Goal: Task Accomplishment & Management: Manage account settings

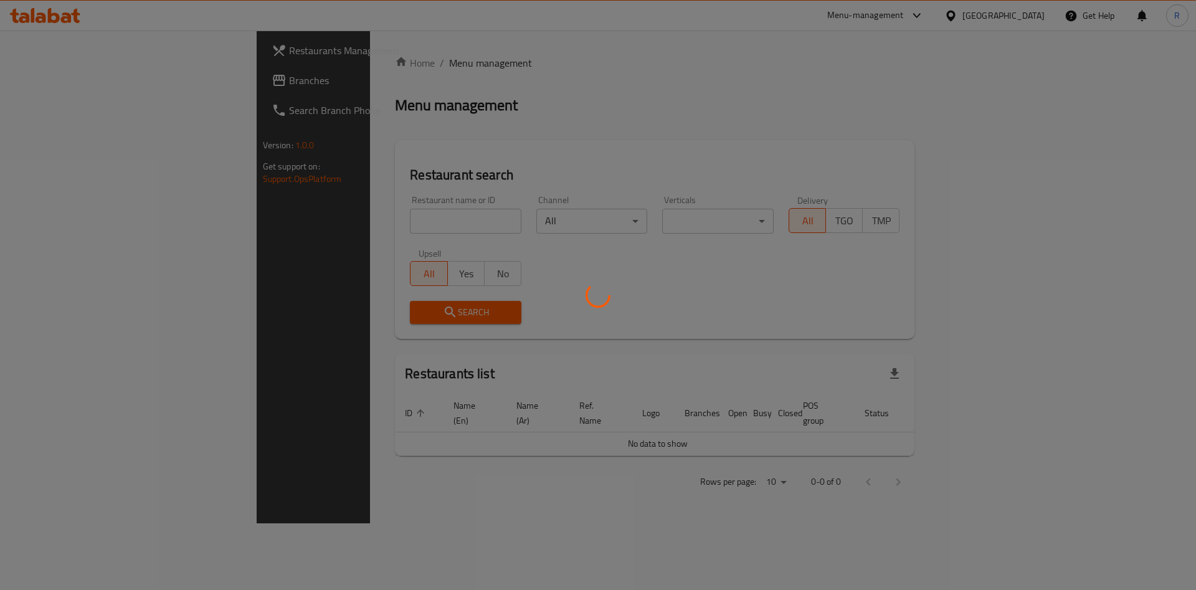
click at [359, 220] on div at bounding box center [598, 295] width 1196 height 590
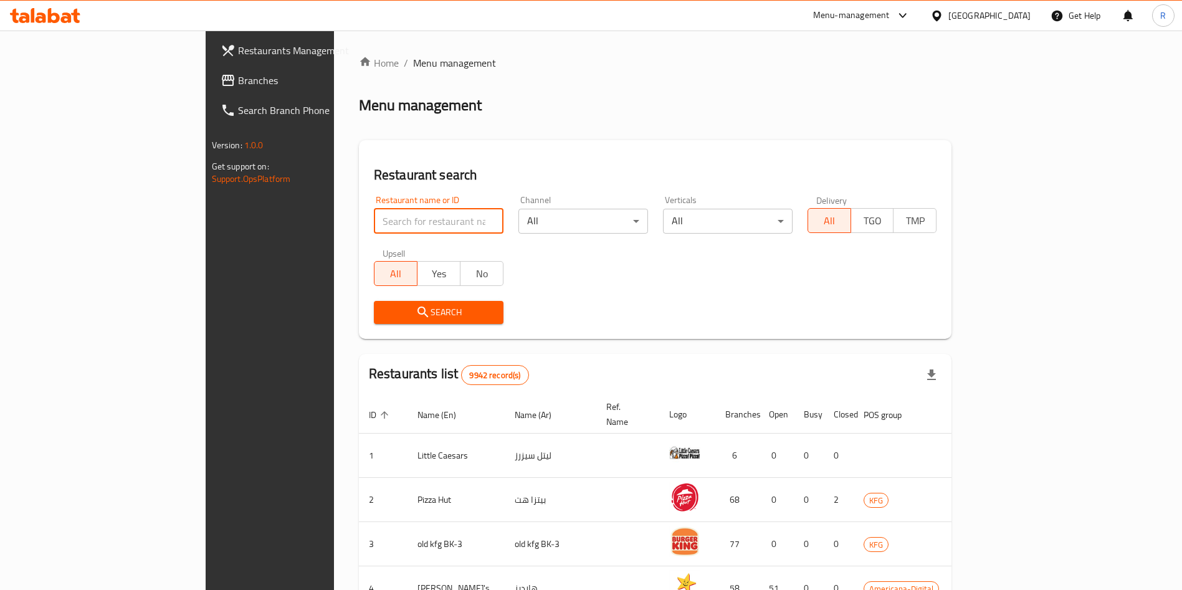
click at [386, 229] on input "search" at bounding box center [439, 221] width 130 height 25
type input "baraka da"
click button "Search" at bounding box center [439, 312] width 130 height 23
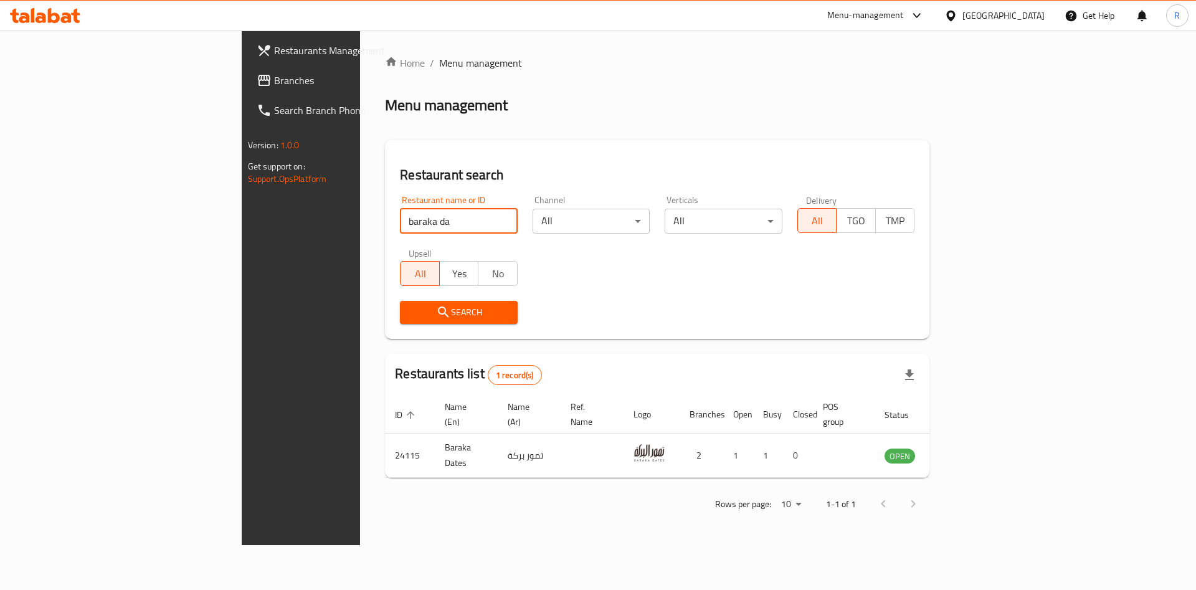
click at [697, 269] on div "Restaurant name or ID baraka da Restaurant name or ID Channel All ​ Verticals A…" at bounding box center [658, 259] width 530 height 143
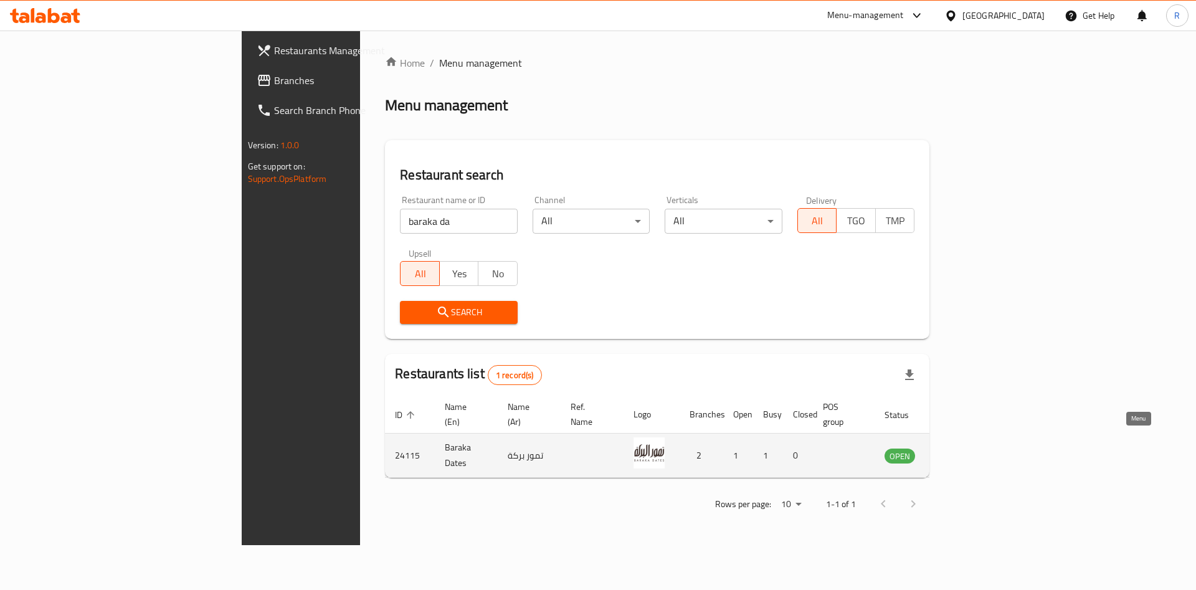
click at [964, 451] on icon "enhanced table" at bounding box center [958, 456] width 14 height 11
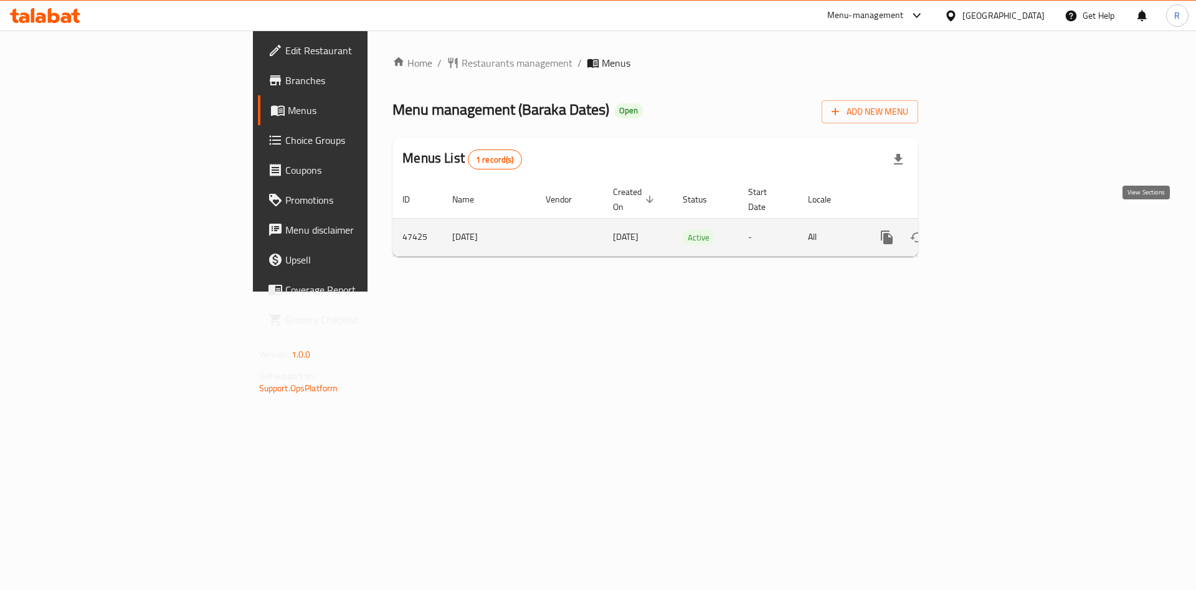
click at [992, 225] on link "enhanced table" at bounding box center [977, 237] width 30 height 30
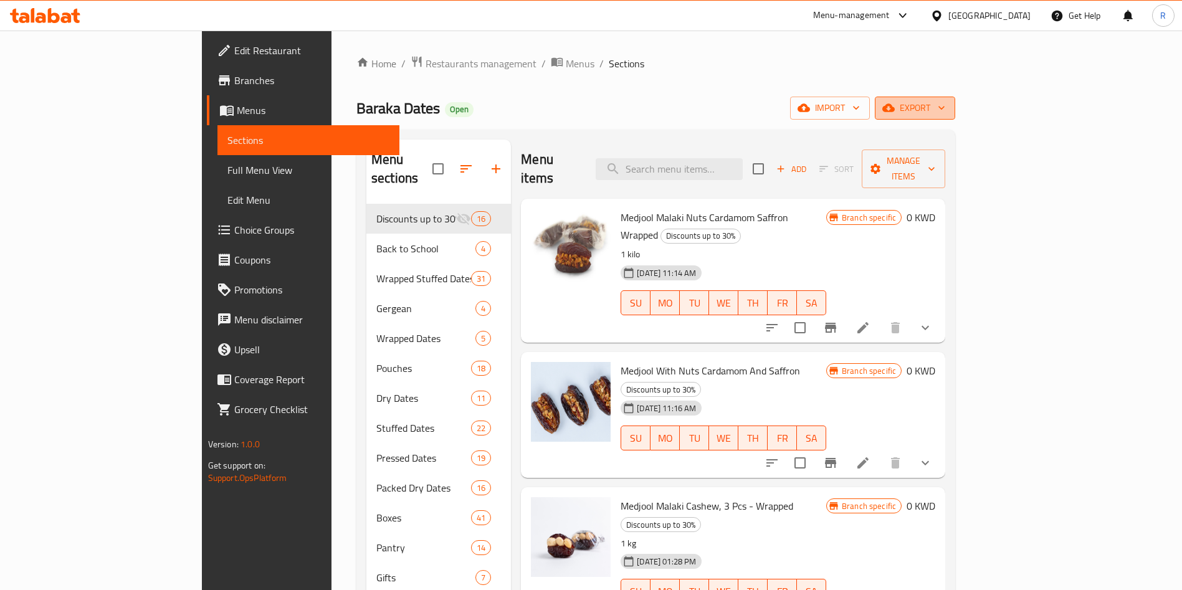
click at [945, 110] on span "export" at bounding box center [915, 108] width 60 height 16
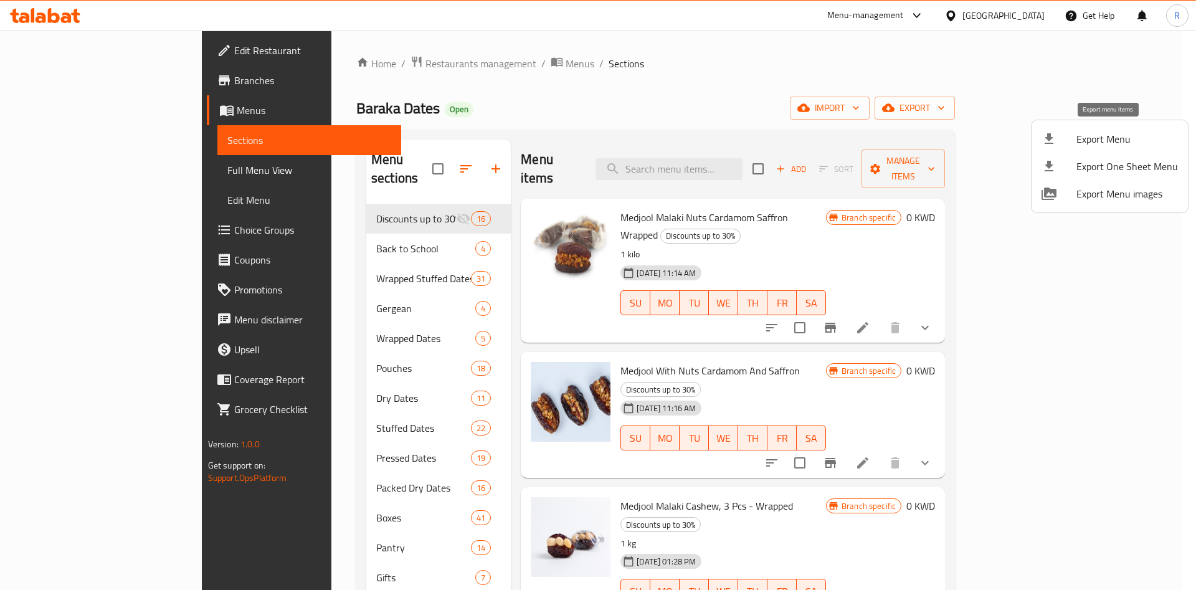
click at [1083, 142] on span "Export Menu" at bounding box center [1128, 138] width 102 height 15
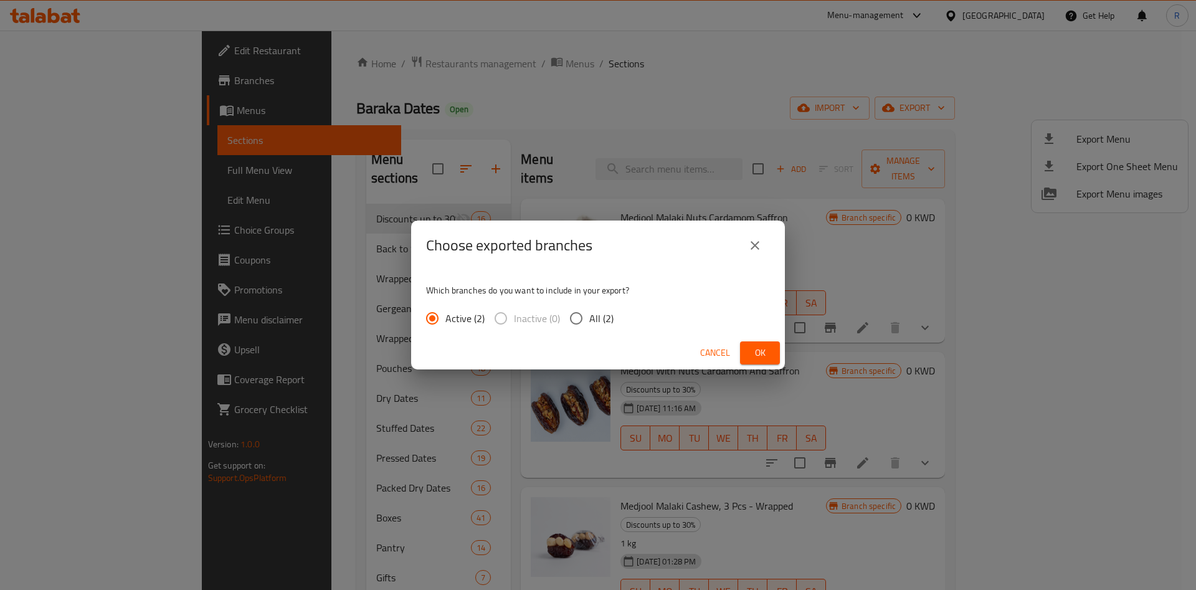
click at [763, 350] on span "Ok" at bounding box center [760, 353] width 20 height 16
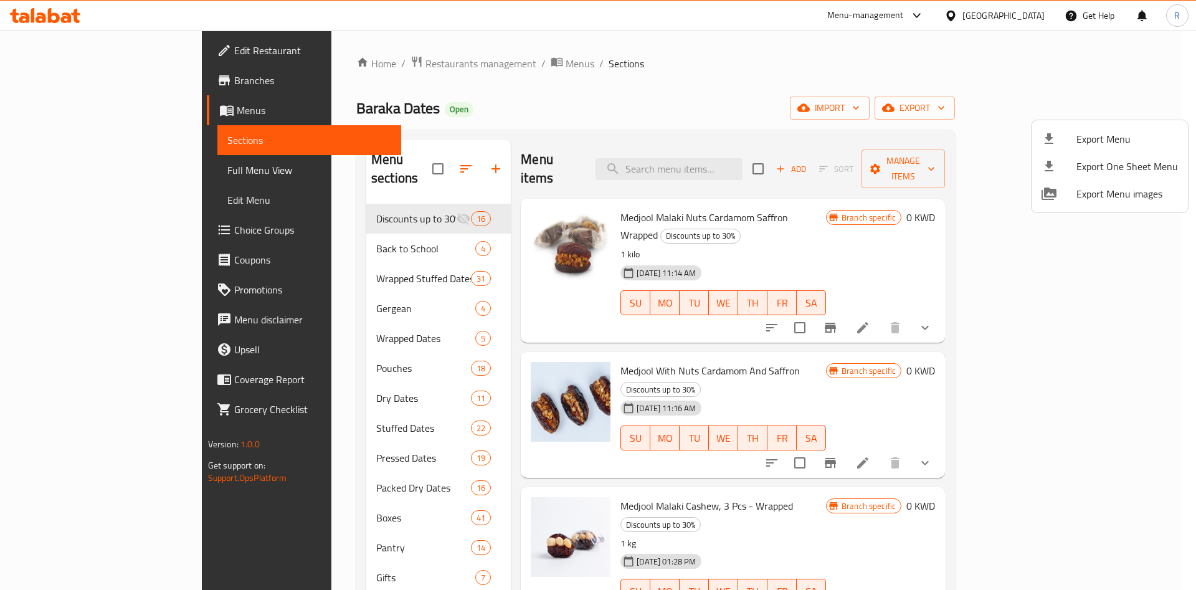
click at [923, 157] on div at bounding box center [598, 295] width 1196 height 590
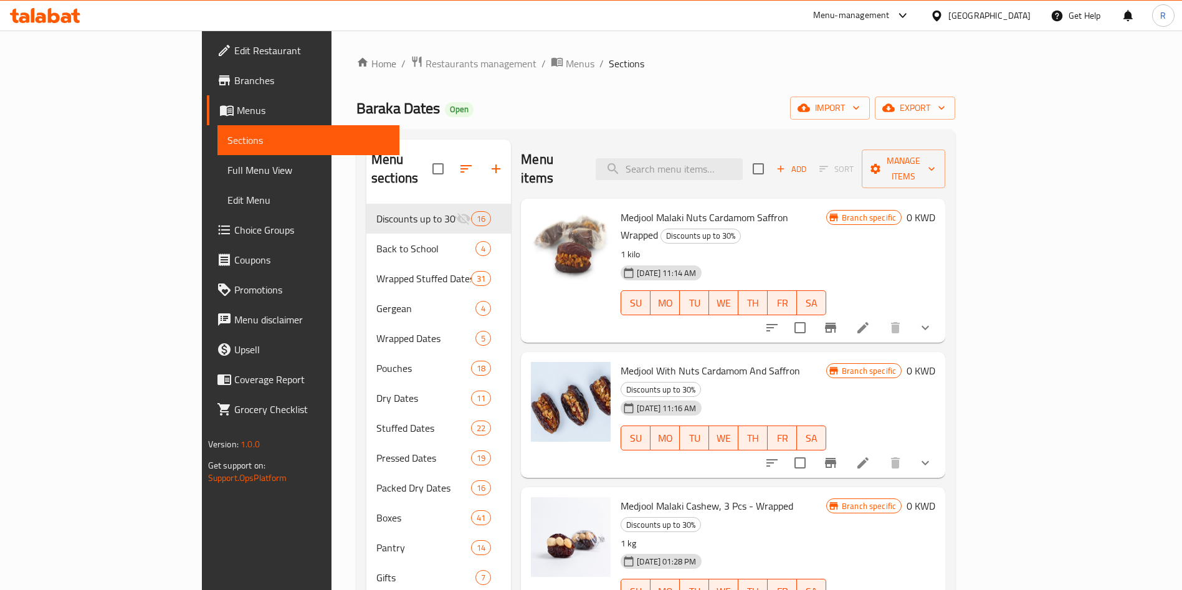
click at [868, 145] on div "Menu items Add Sort Manage items" at bounding box center [733, 169] width 424 height 59
click at [566, 63] on span "Menus" at bounding box center [580, 63] width 29 height 15
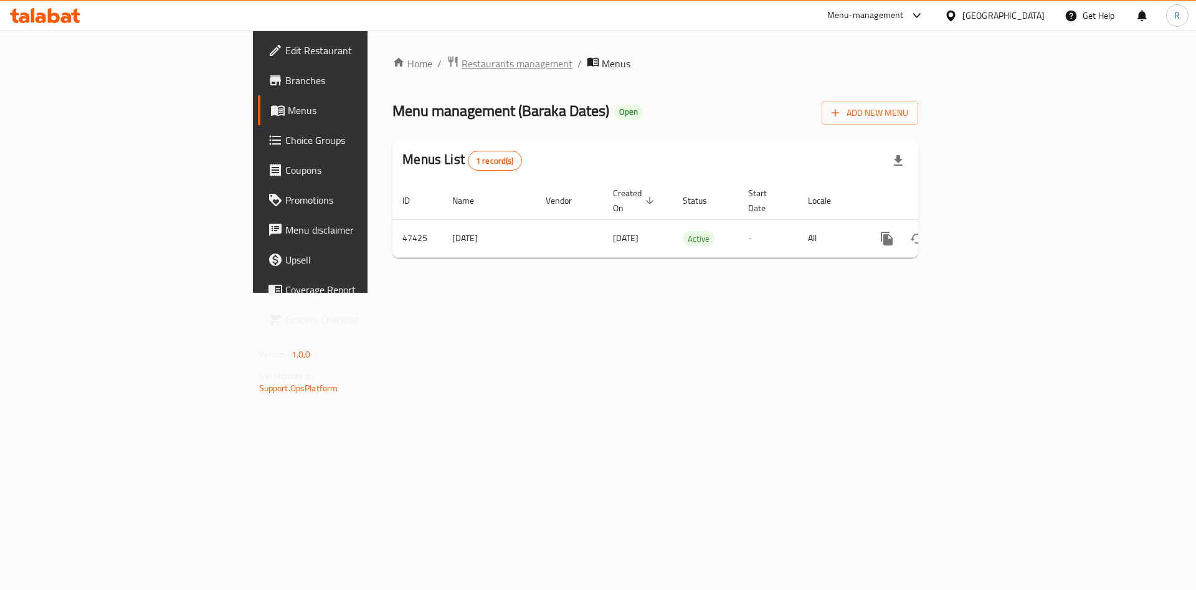
click at [462, 67] on span "Restaurants management" at bounding box center [517, 63] width 111 height 15
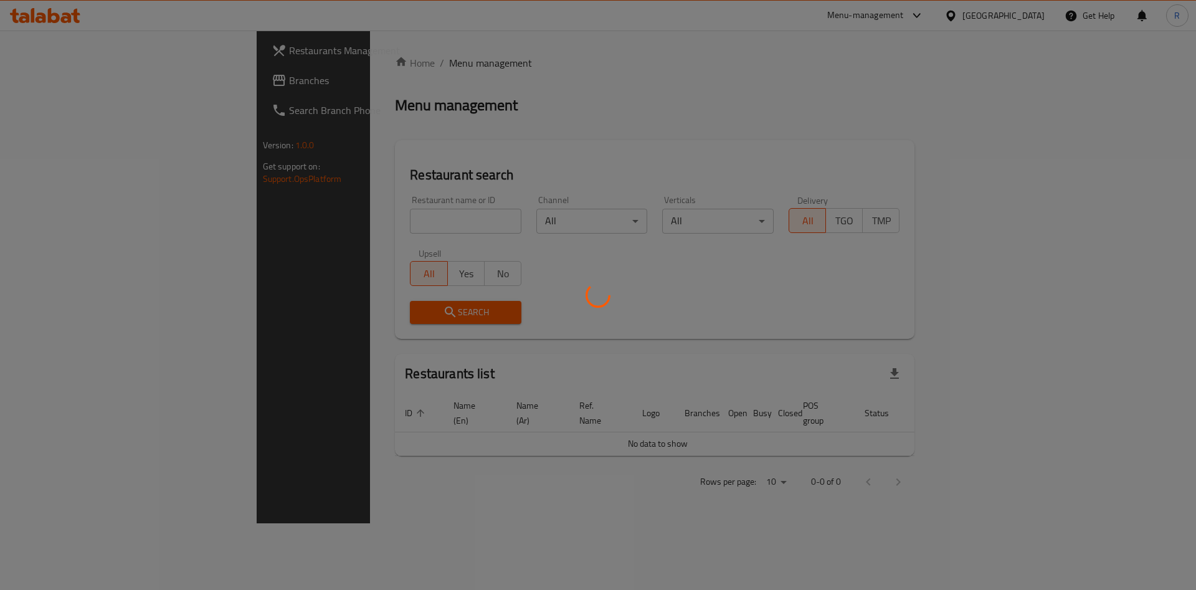
click at [358, 218] on div at bounding box center [598, 295] width 1196 height 590
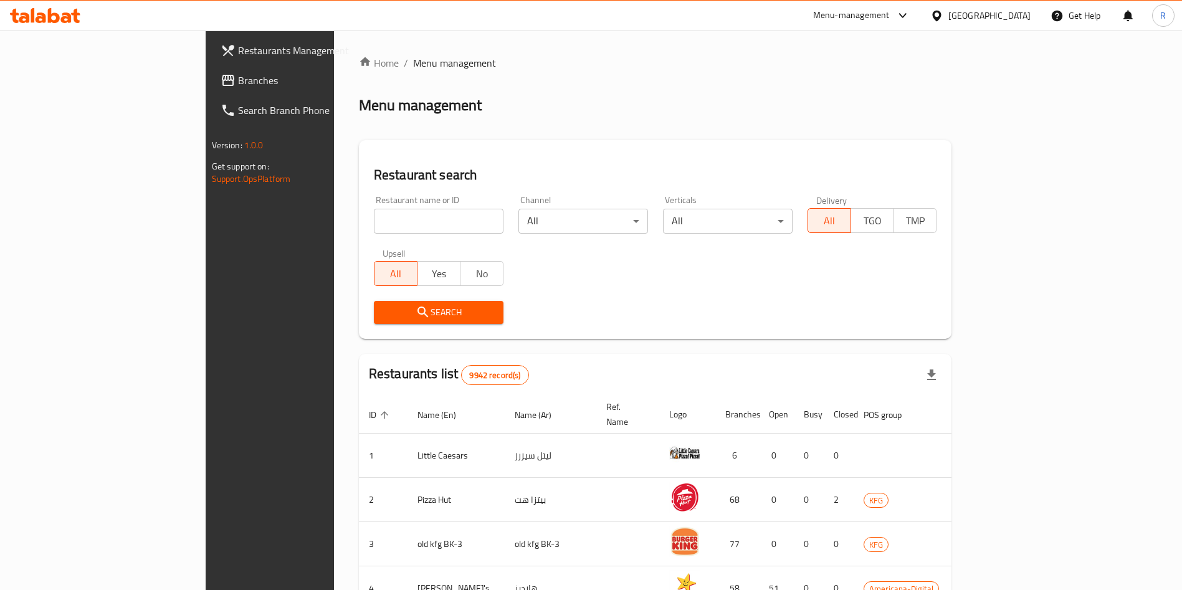
click at [374, 221] on input "search" at bounding box center [439, 221] width 130 height 25
click button "Search" at bounding box center [439, 312] width 130 height 23
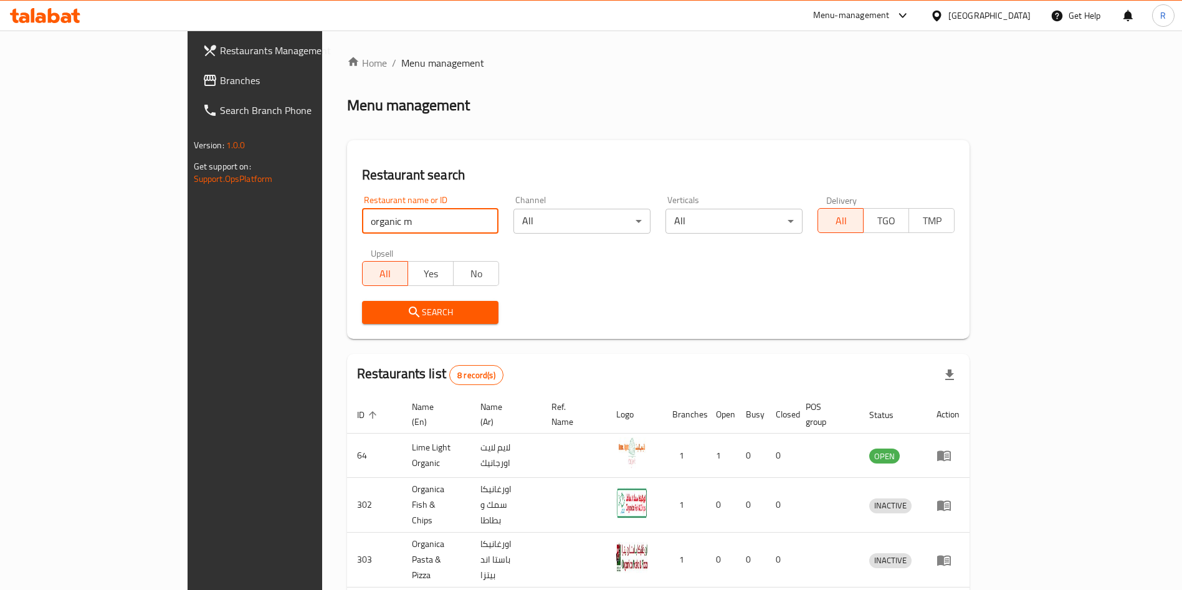
type input "organic m"
click button "Search" at bounding box center [430, 312] width 137 height 23
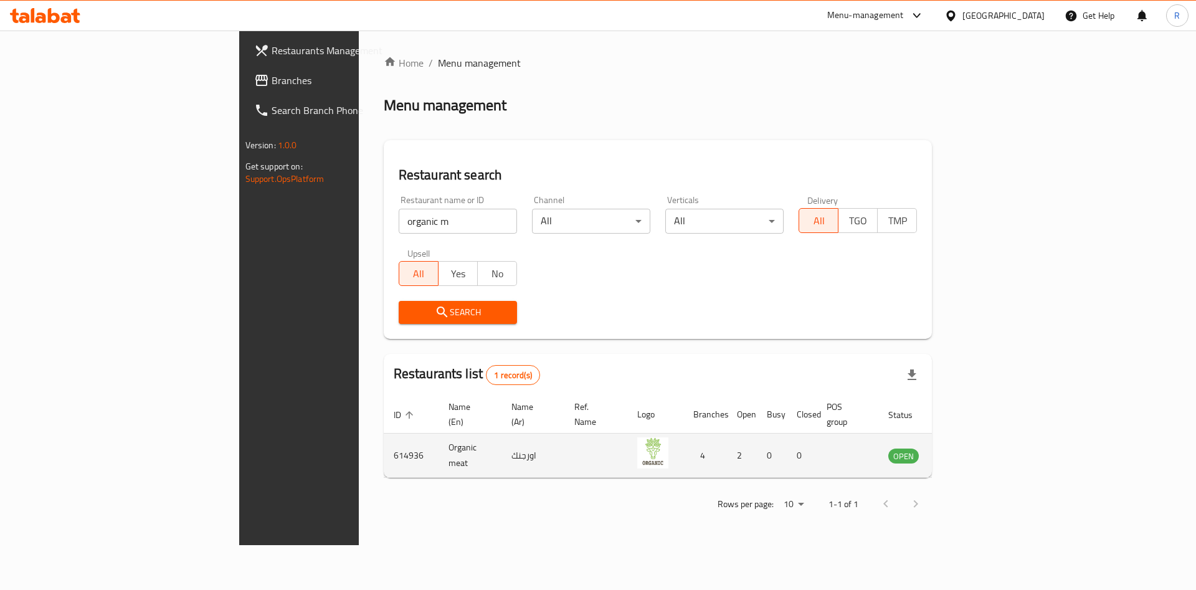
click at [968, 451] on icon "enhanced table" at bounding box center [961, 456] width 14 height 11
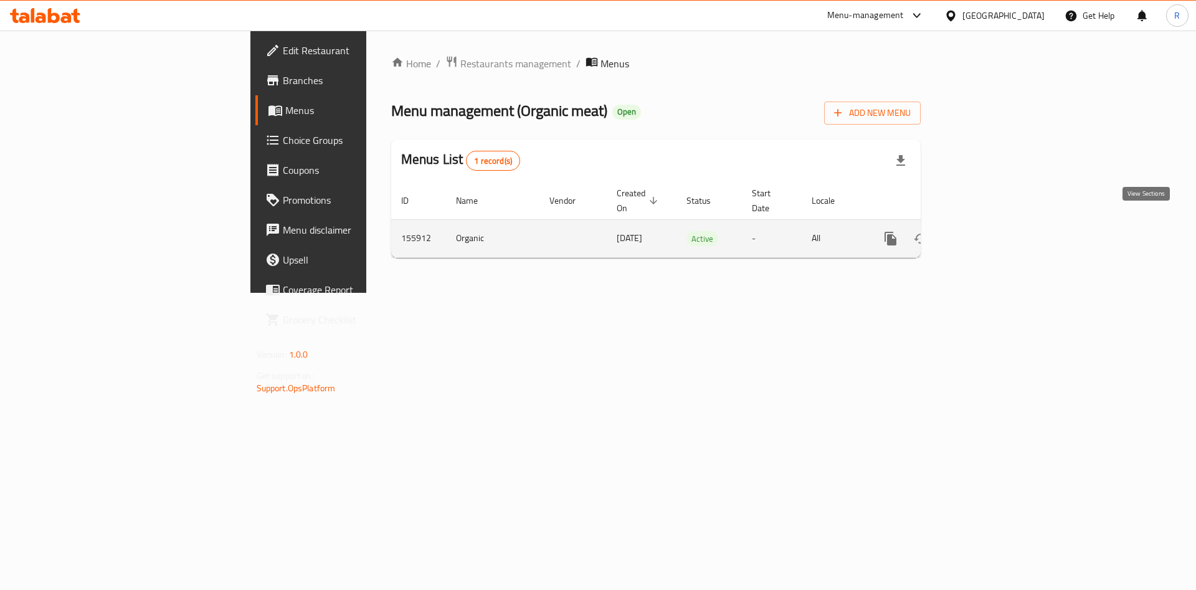
click at [996, 231] on link "enhanced table" at bounding box center [981, 239] width 30 height 30
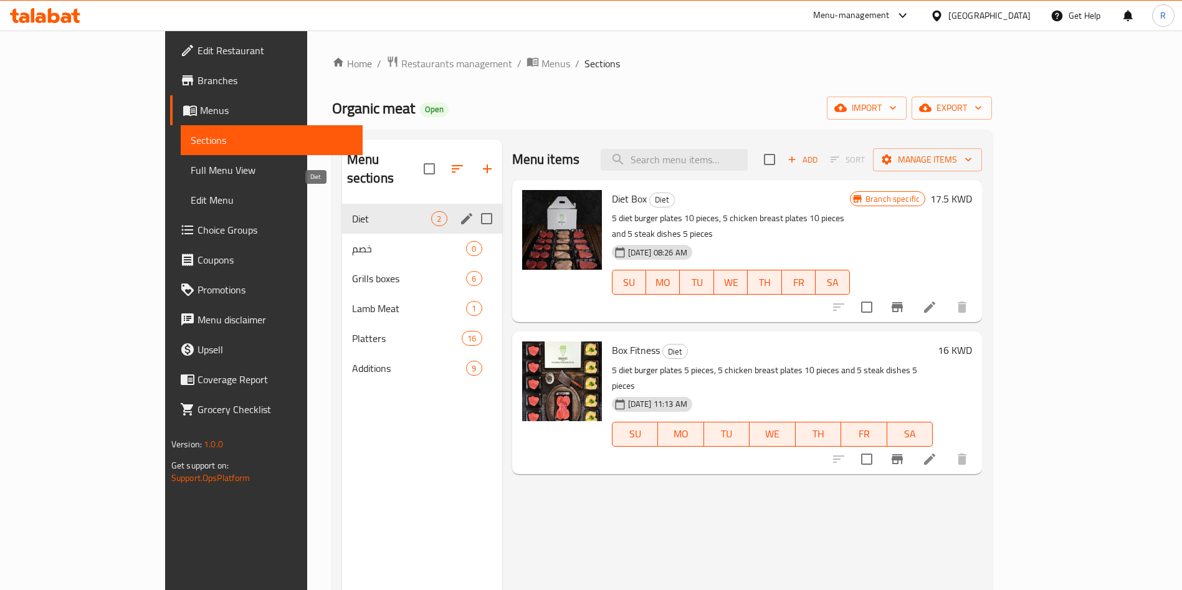
click at [352, 211] on span "Diet" at bounding box center [392, 218] width 80 height 15
click at [459, 211] on icon "edit" at bounding box center [466, 218] width 15 height 15
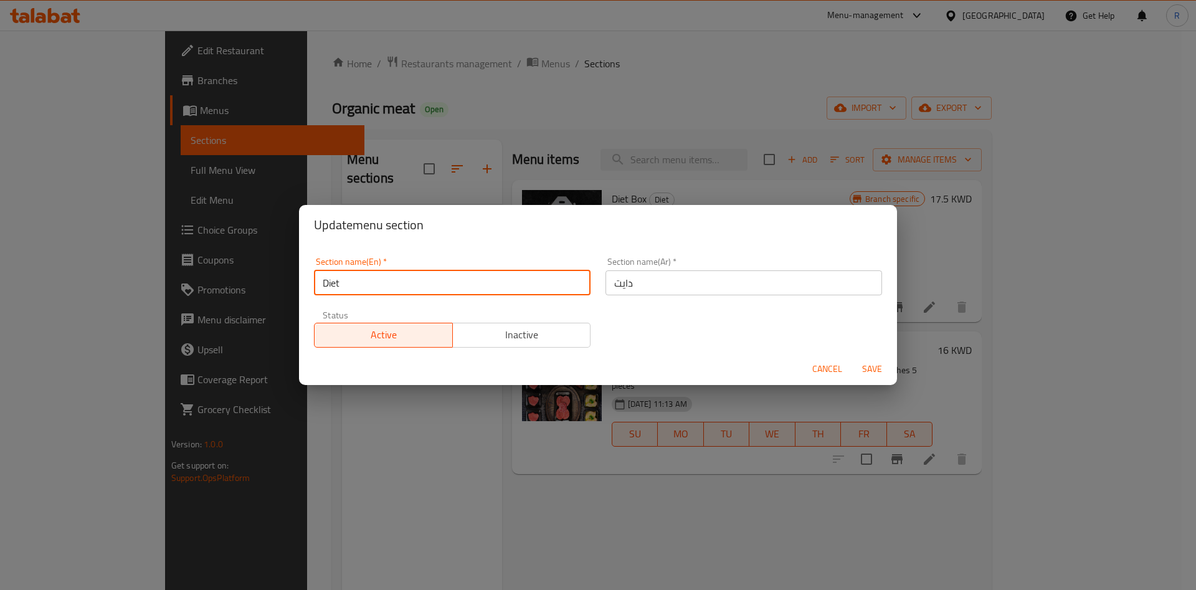
click at [383, 289] on input "Diet" at bounding box center [452, 282] width 277 height 25
type input "Diet Boxes"
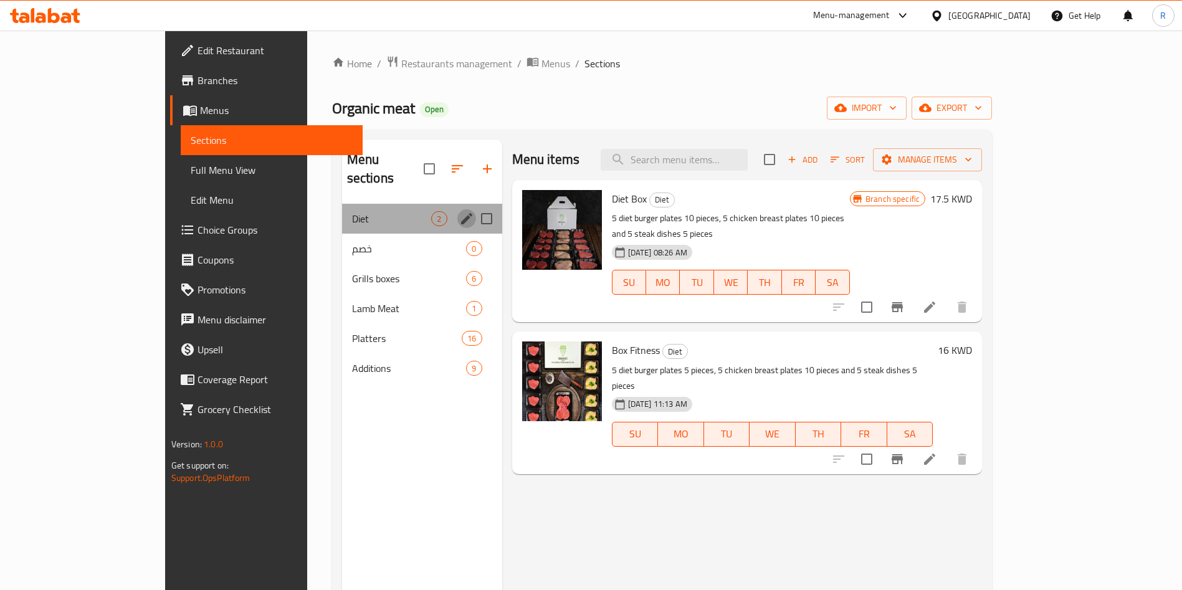
click at [459, 211] on icon "edit" at bounding box center [466, 218] width 15 height 15
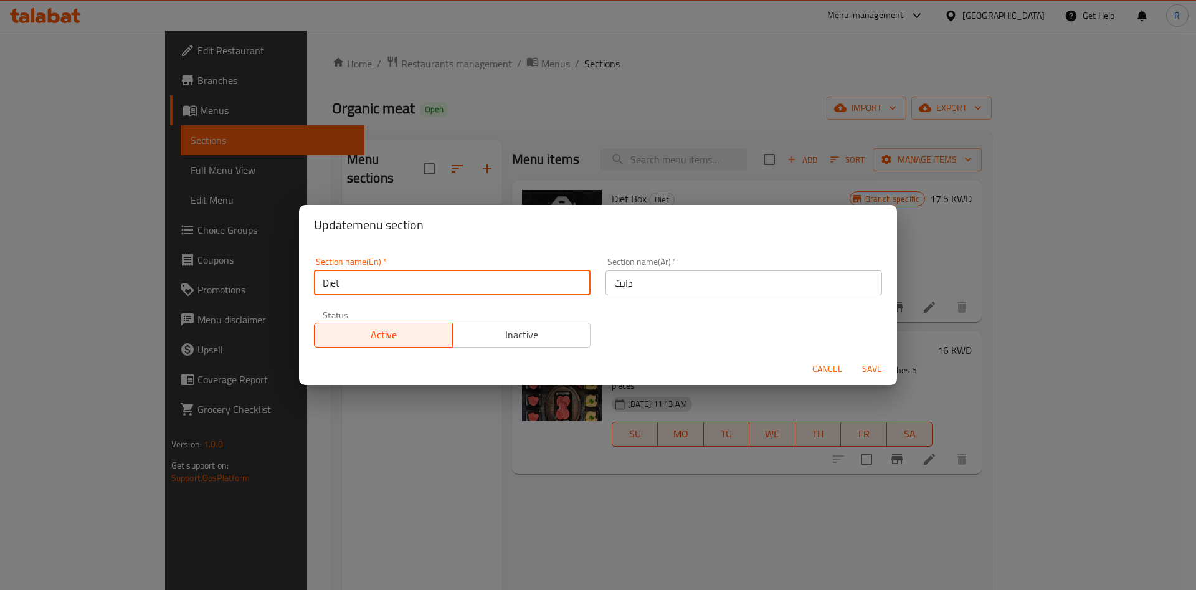
click at [431, 280] on input "Diet" at bounding box center [452, 282] width 277 height 25
type input "Diet Boxes"
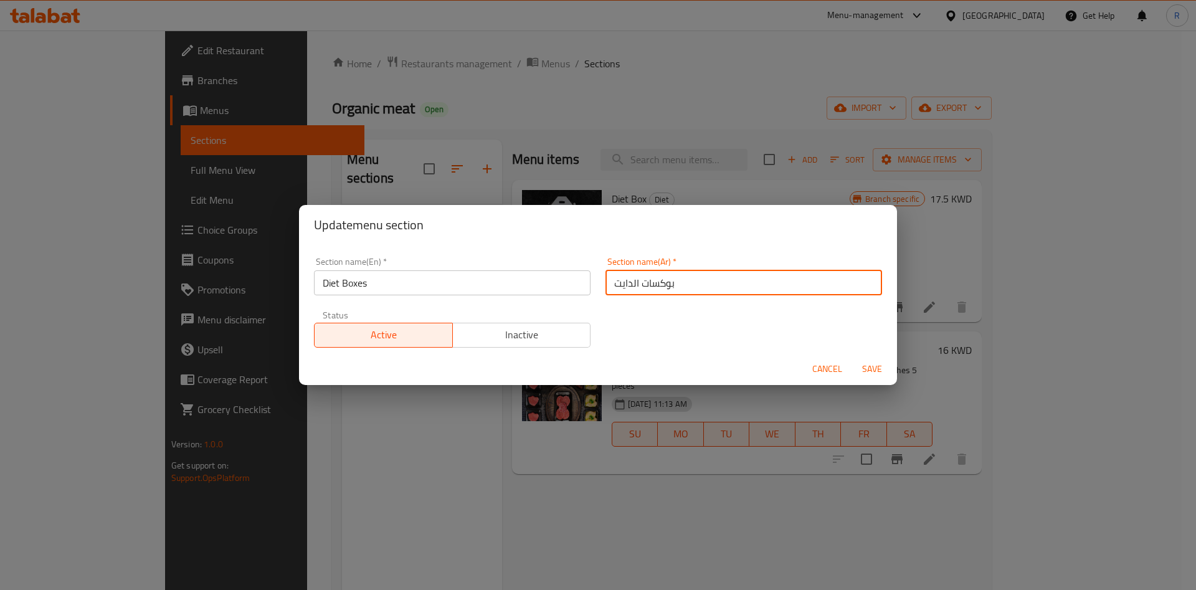
type input "بوكسات الدايت"
click at [880, 368] on span "Save" at bounding box center [872, 369] width 30 height 16
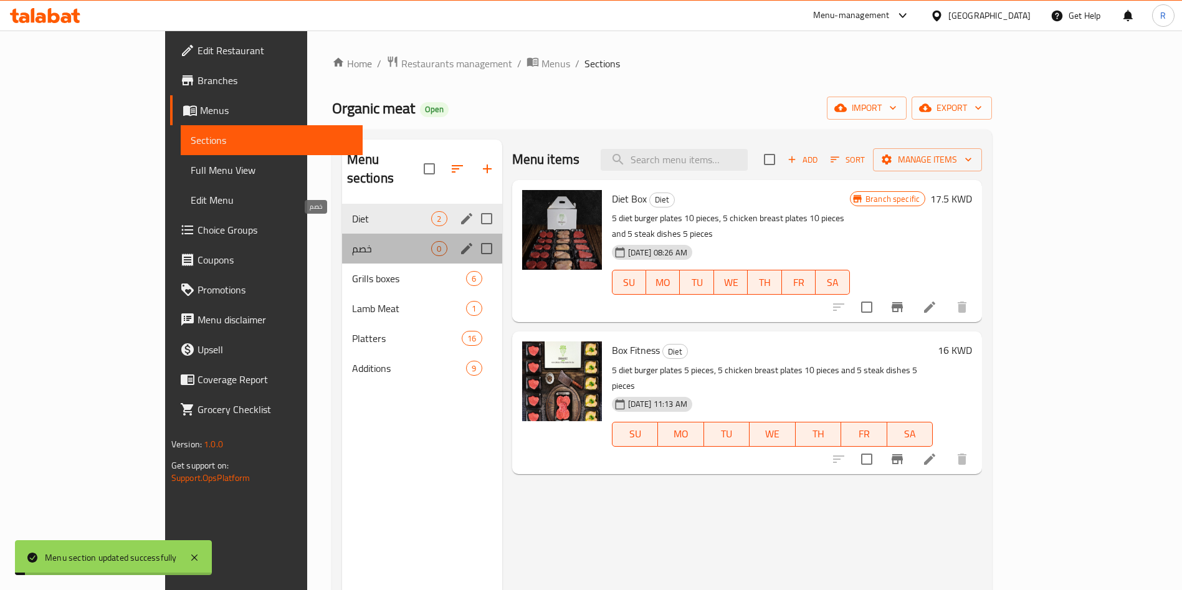
click at [352, 241] on span "خصم" at bounding box center [392, 248] width 80 height 15
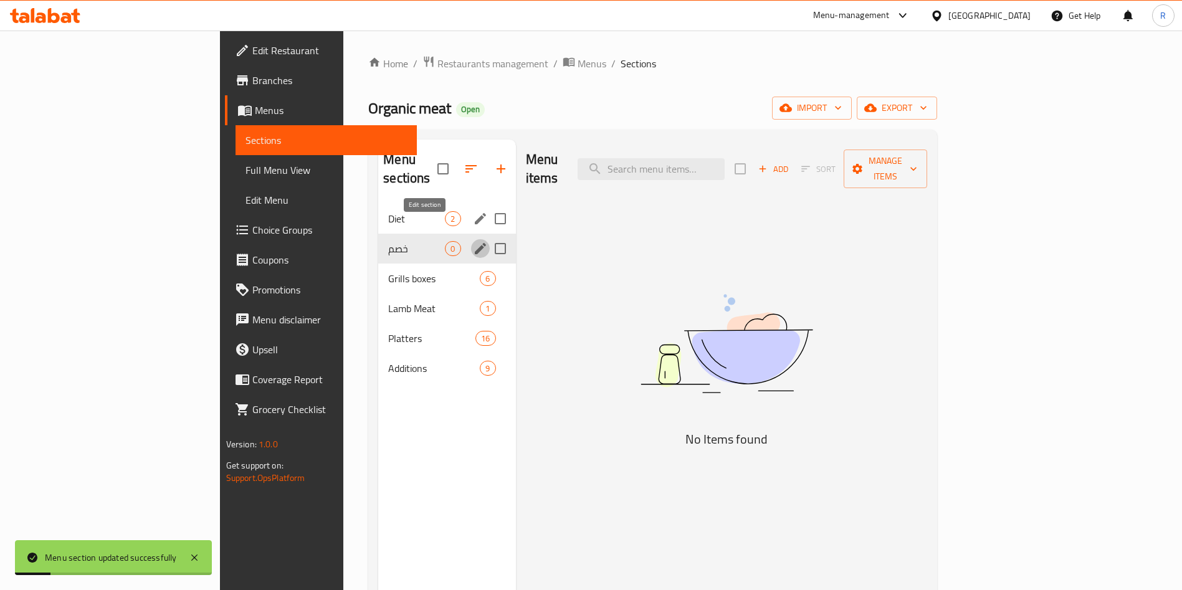
click at [475, 243] on icon "edit" at bounding box center [480, 248] width 11 height 11
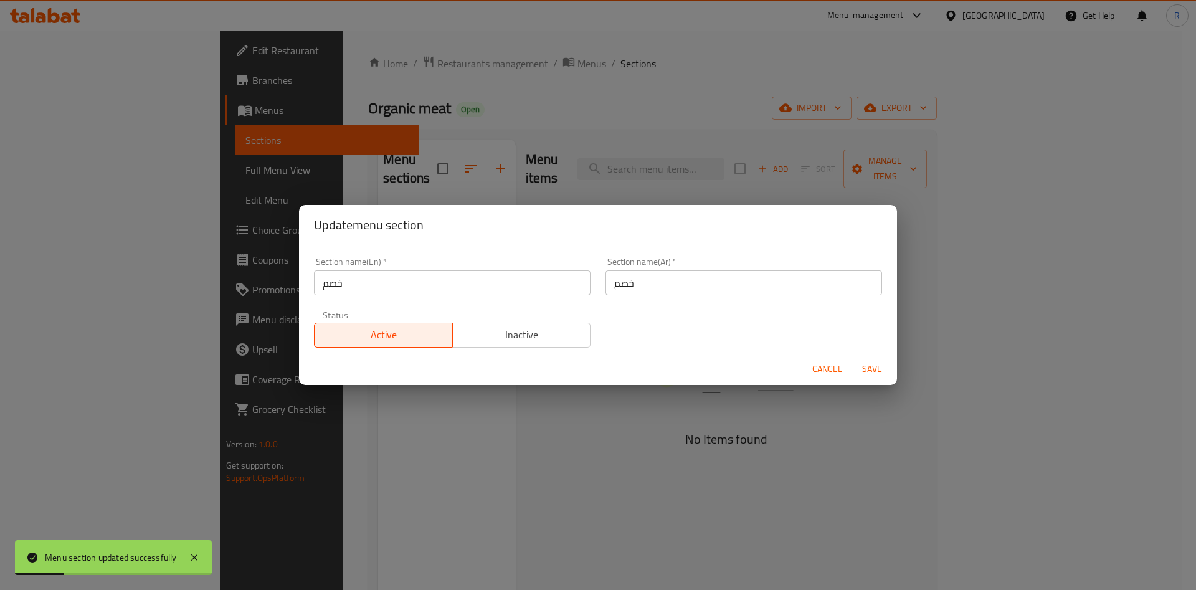
click at [485, 343] on span "Inactive" at bounding box center [522, 335] width 128 height 18
click at [873, 369] on span "Save" at bounding box center [872, 369] width 30 height 16
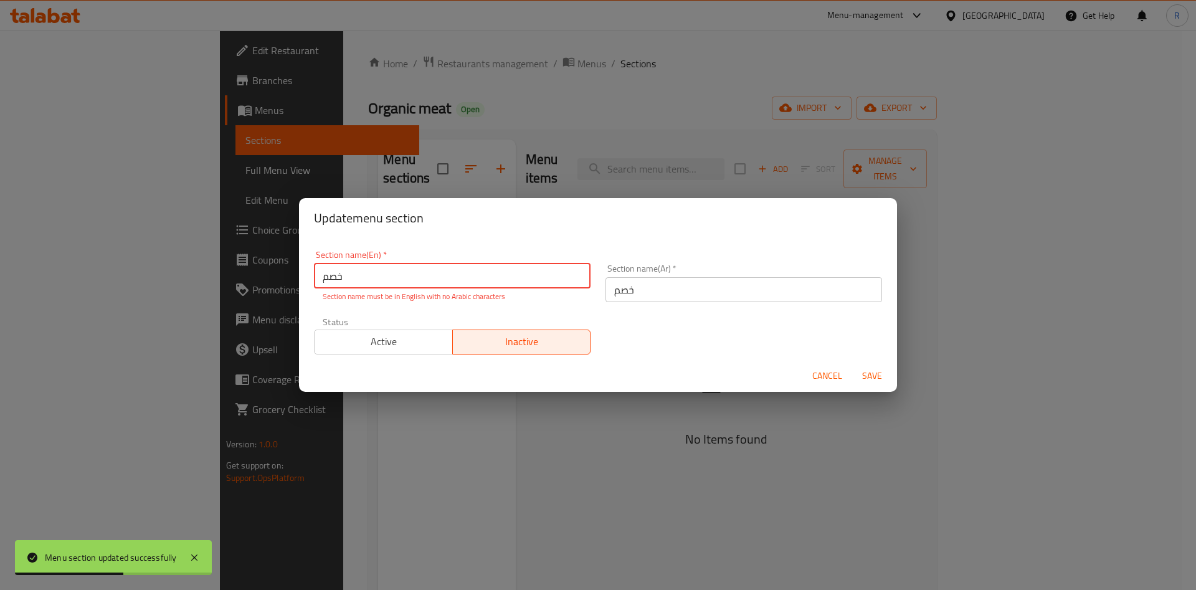
click at [477, 284] on input "خصم" at bounding box center [452, 276] width 277 height 25
type input "]"
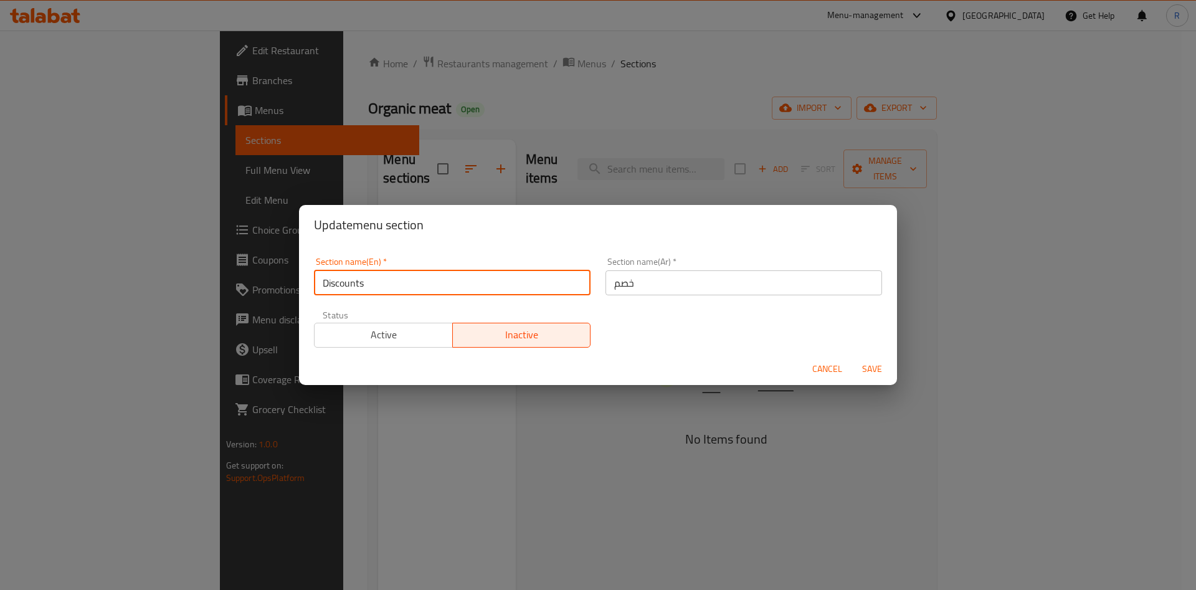
type input "Discounts"
click at [859, 369] on span "Save" at bounding box center [872, 369] width 30 height 16
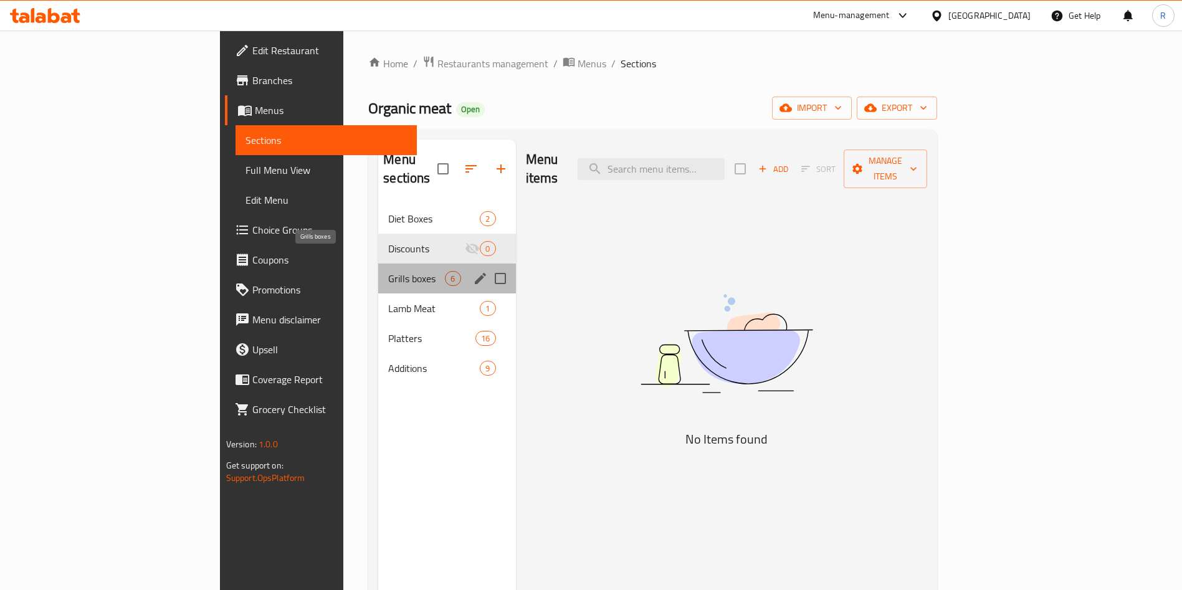
click at [388, 271] on span "Grills boxes" at bounding box center [416, 278] width 57 height 15
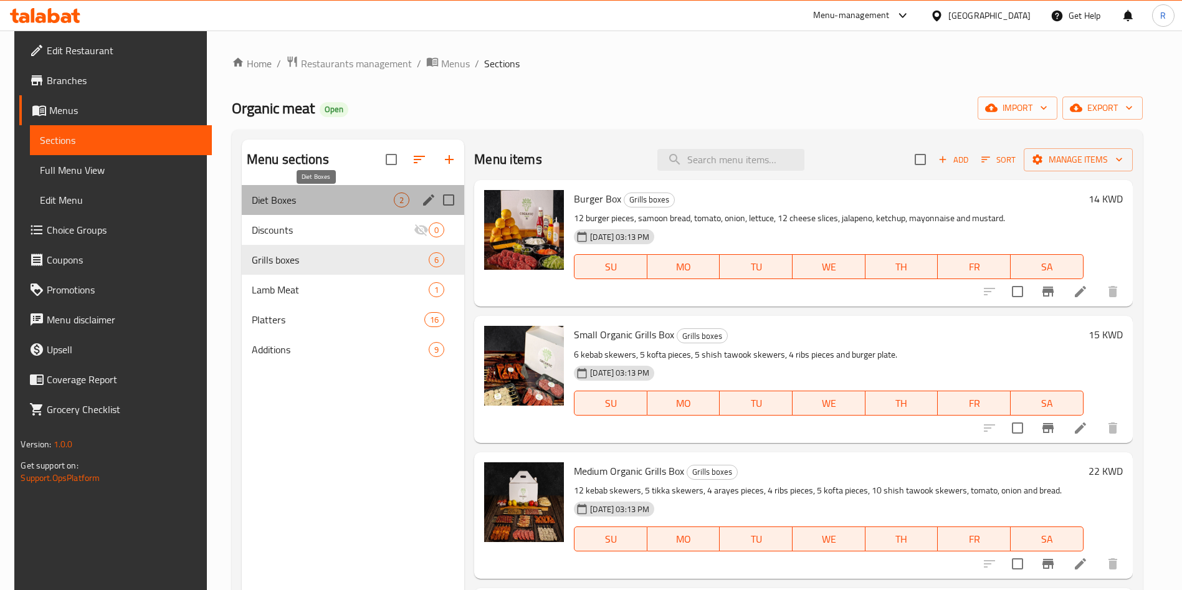
click at [334, 204] on span "Diet Boxes" at bounding box center [323, 200] width 142 height 15
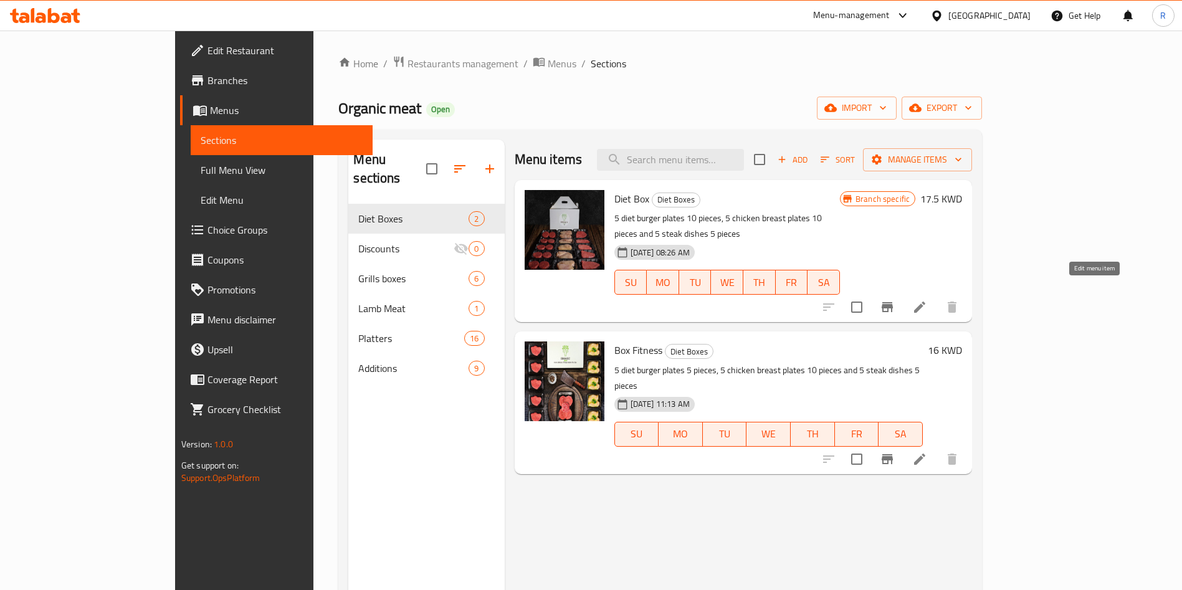
click at [927, 300] on icon at bounding box center [919, 307] width 15 height 15
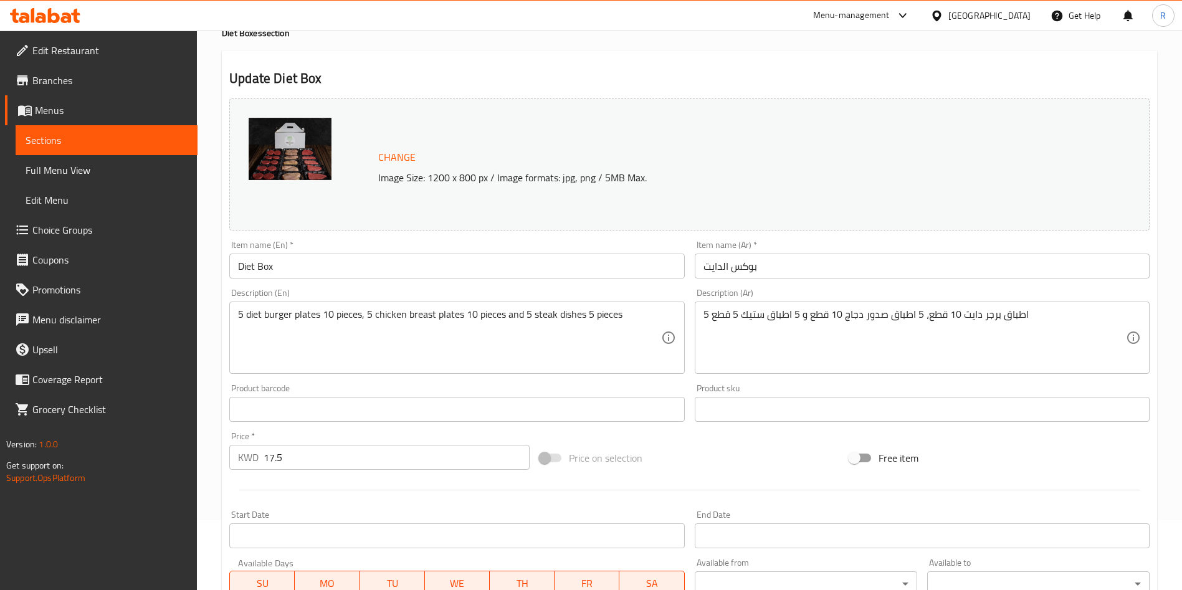
scroll to position [93, 0]
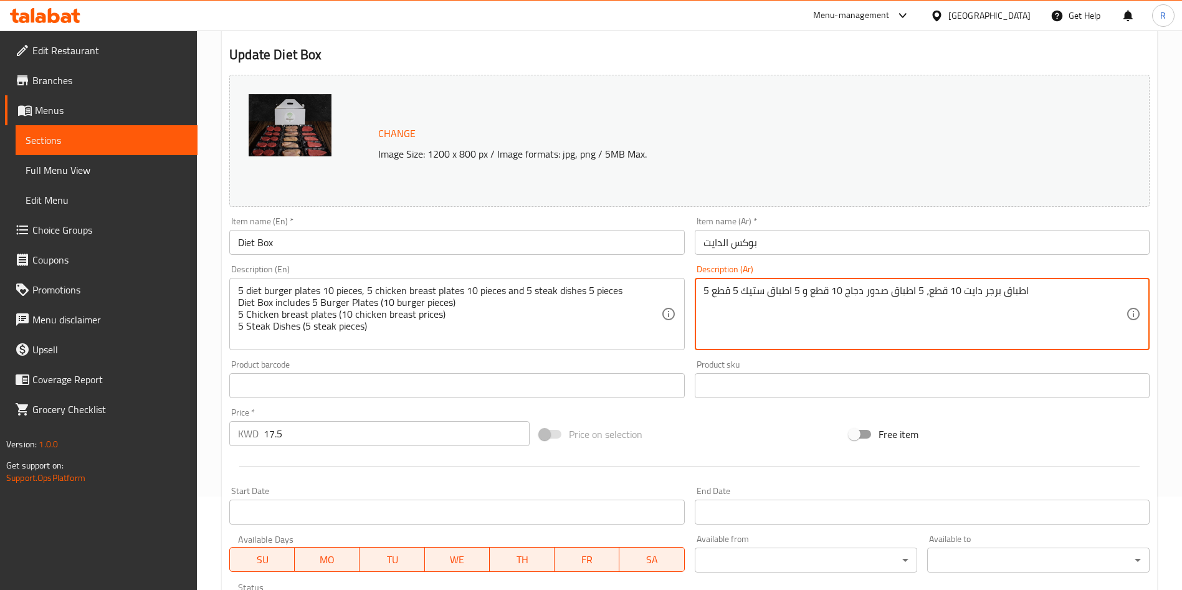
click at [1059, 294] on textarea "5 اطباق برجر دايت 10 قطع، 5 اطباق صدور دجاج 10 قطع و 5 اطباق ستيك 5 قطع" at bounding box center [914, 314] width 422 height 59
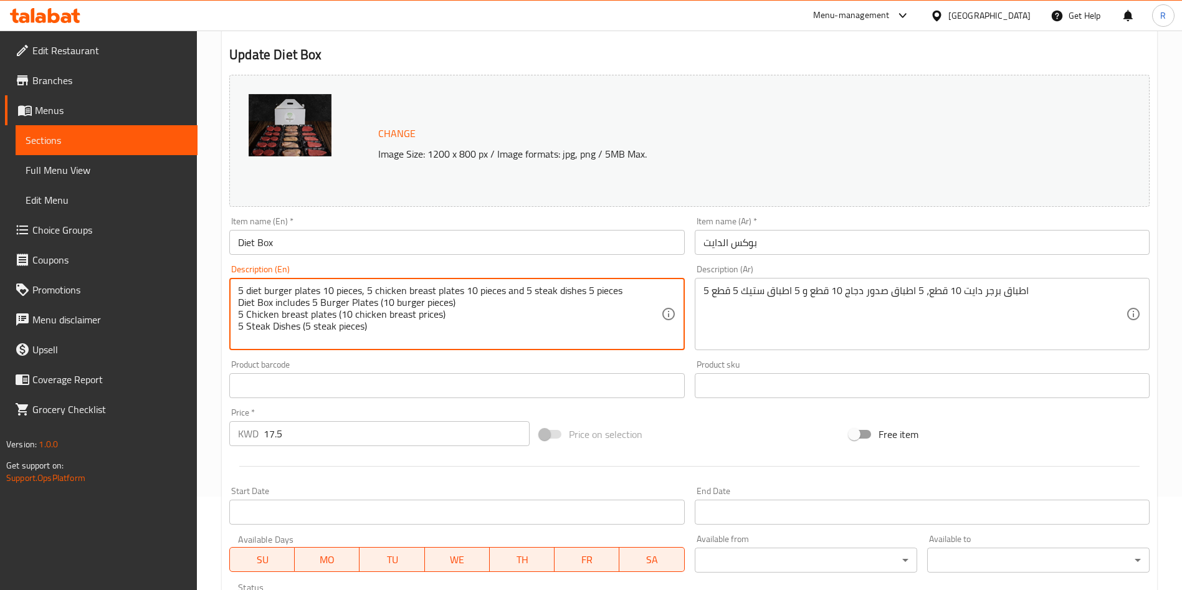
click at [509, 289] on textarea "5 diet burger plates 10 pieces, 5 chicken breast plates 10 pieces and 5 steak d…" at bounding box center [449, 314] width 422 height 59
type textarea "Diet Box includes 5 Burger Plates (10 burger pieces) 5 Chicken breast plates (1…"
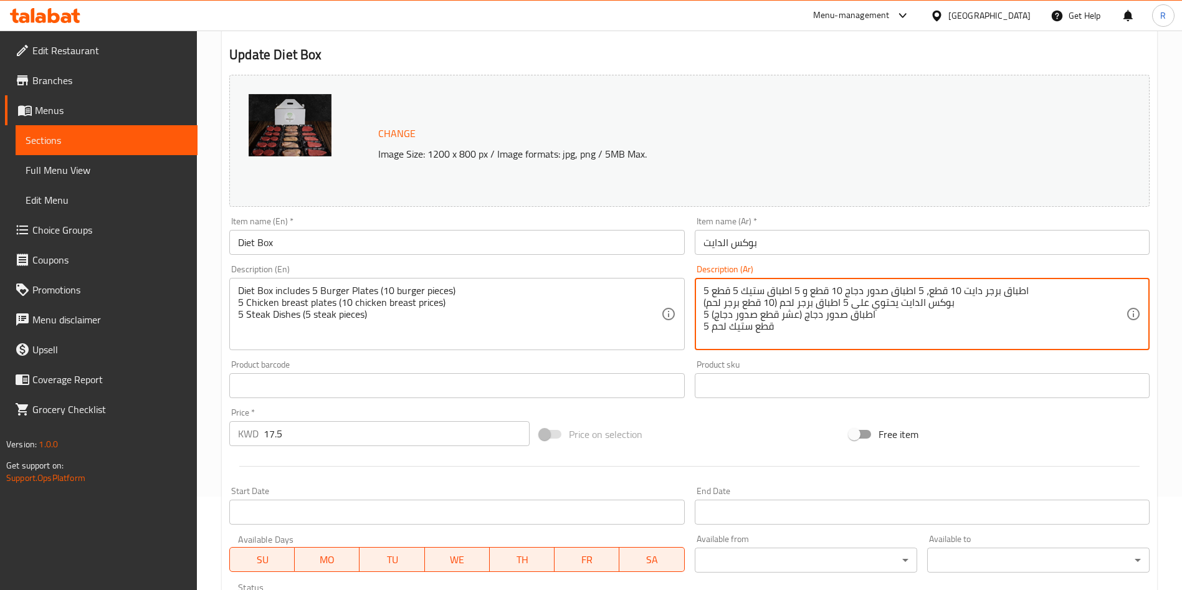
click at [1018, 287] on textarea "5 اطباق برجر دايت 10 قطع، 5 اطباق صدور دجاج 10 قطع و 5 اطباق ستيك 5 قطع بوكس ال…" at bounding box center [914, 314] width 422 height 59
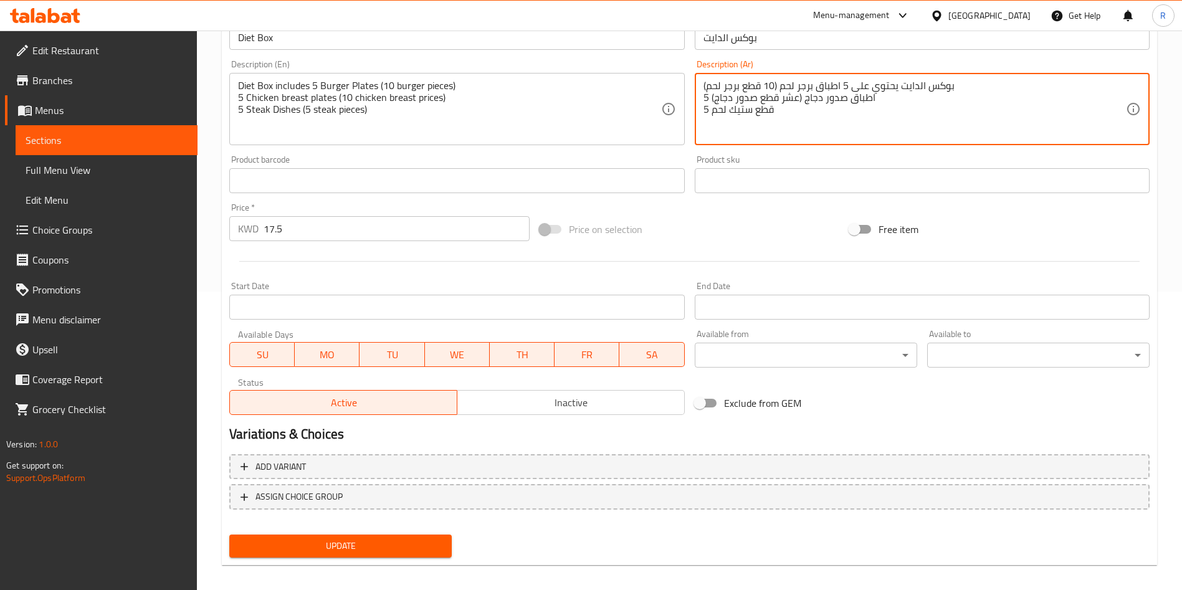
scroll to position [308, 0]
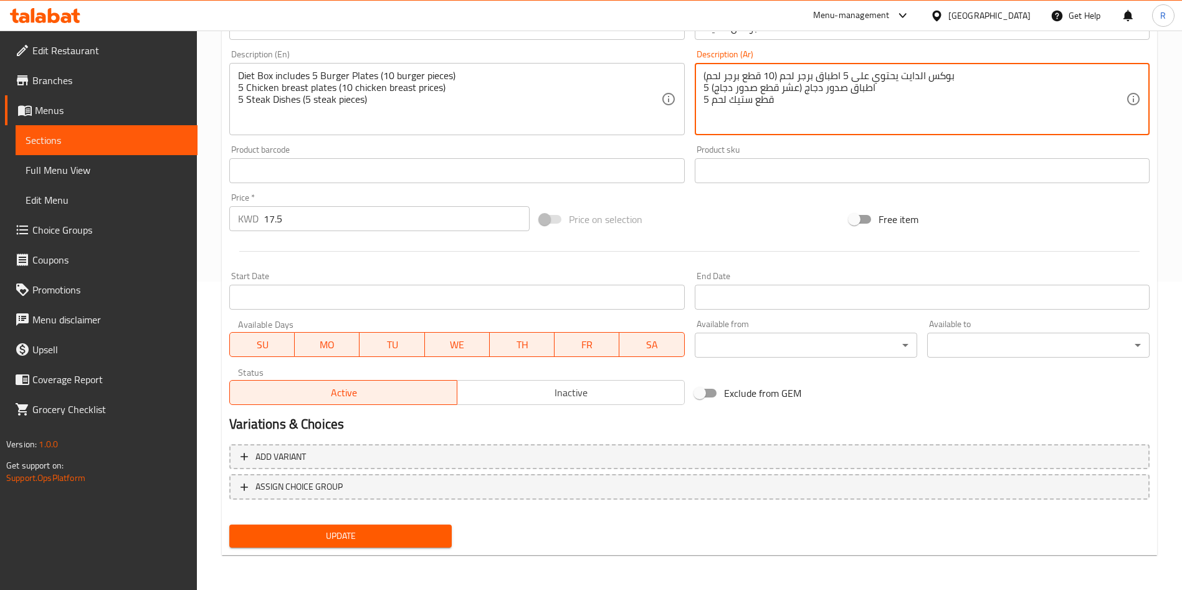
type textarea "بوكس الدايت يحتوي على 5 اطباق برجر لحم (10 قطع برجر لحم) 5 اطباق صدور دجاج (عشر…"
click at [422, 535] on span "Update" at bounding box center [340, 536] width 202 height 16
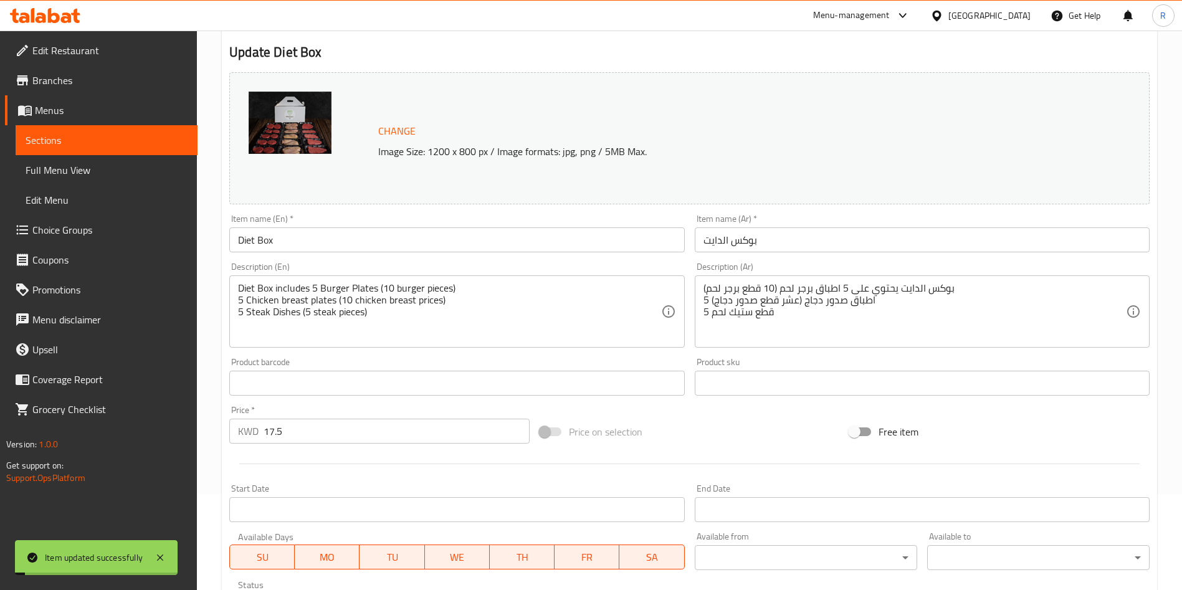
scroll to position [0, 0]
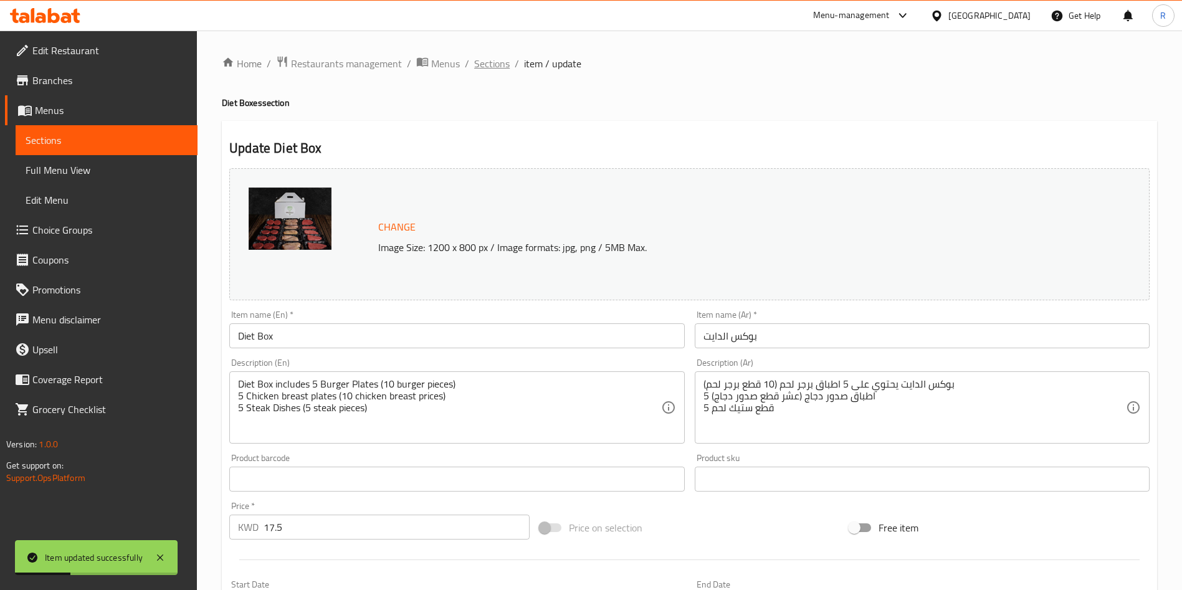
click at [496, 63] on span "Sections" at bounding box center [492, 63] width 36 height 15
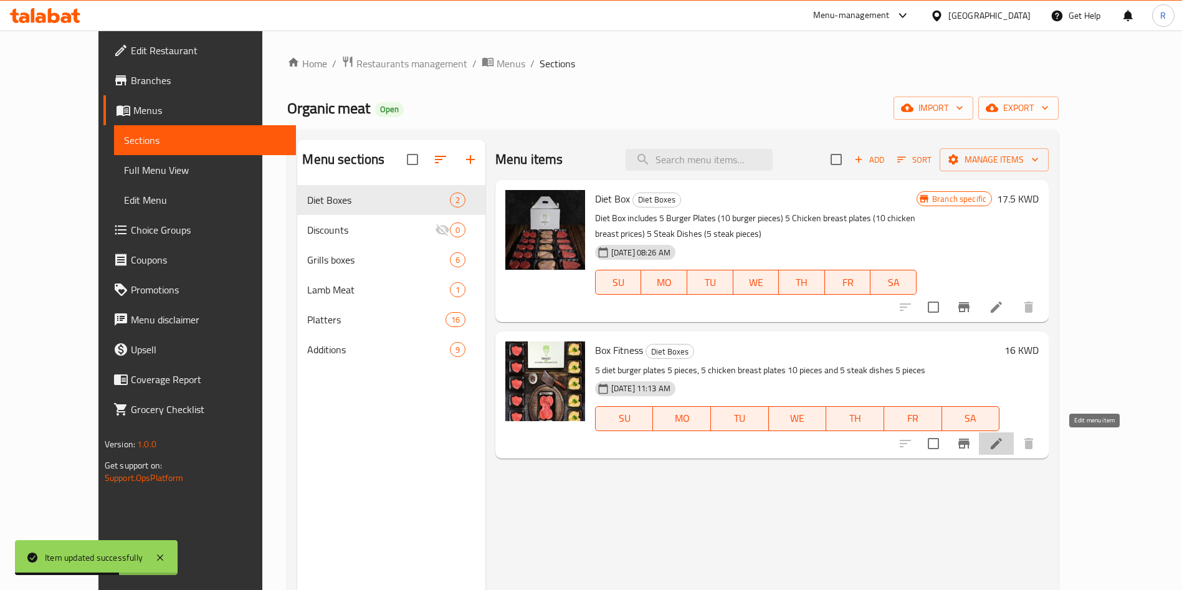
click at [1004, 442] on icon at bounding box center [996, 443] width 15 height 15
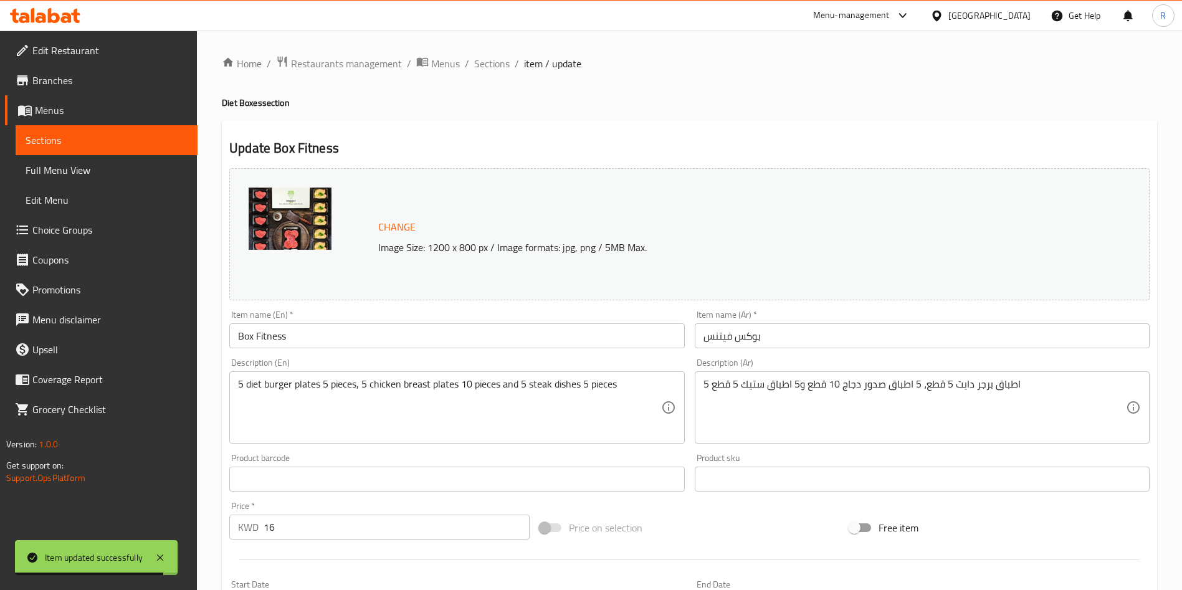
click at [371, 339] on input "Box Fitness" at bounding box center [456, 335] width 455 height 25
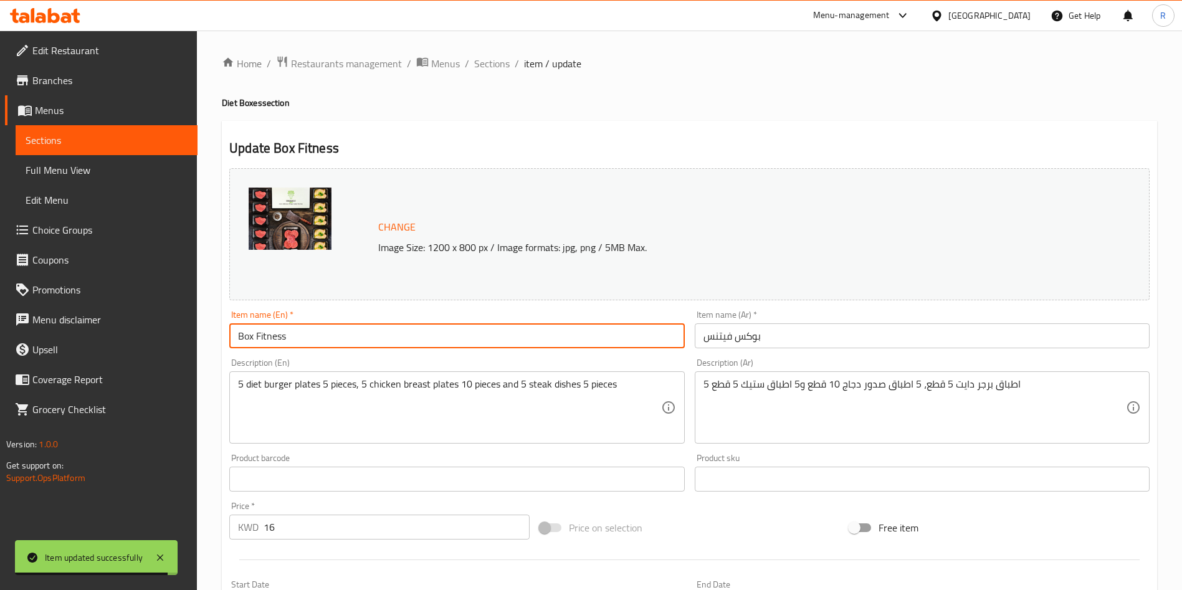
click at [371, 339] on input "Box Fitness" at bounding box center [456, 335] width 455 height 25
type input "Fitness Box"
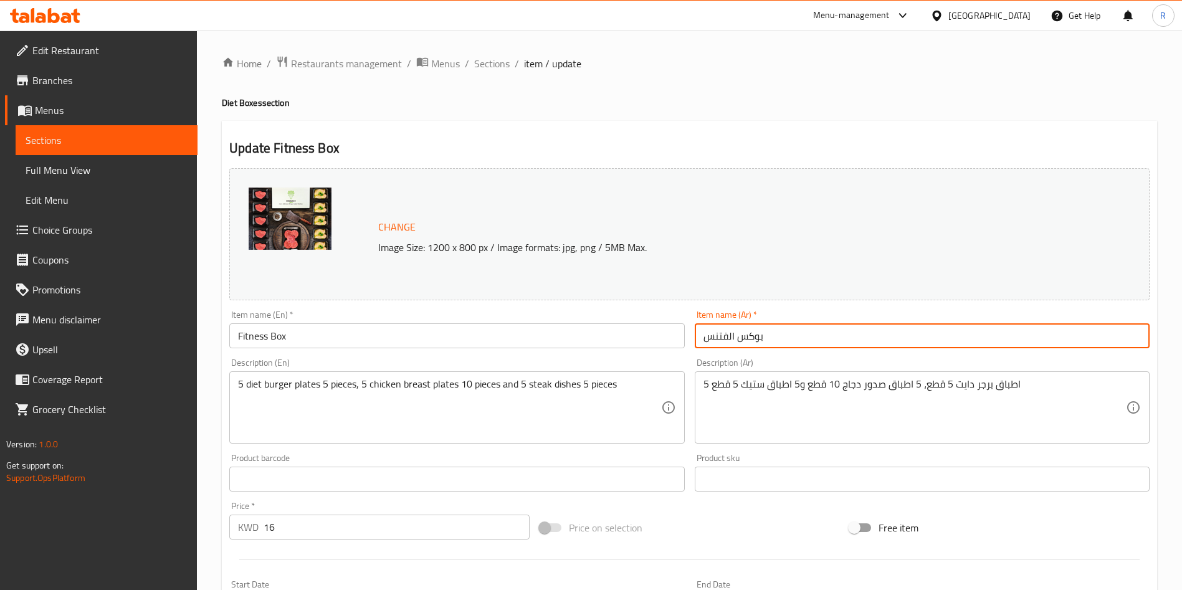
type input "بوكس الفتنس"
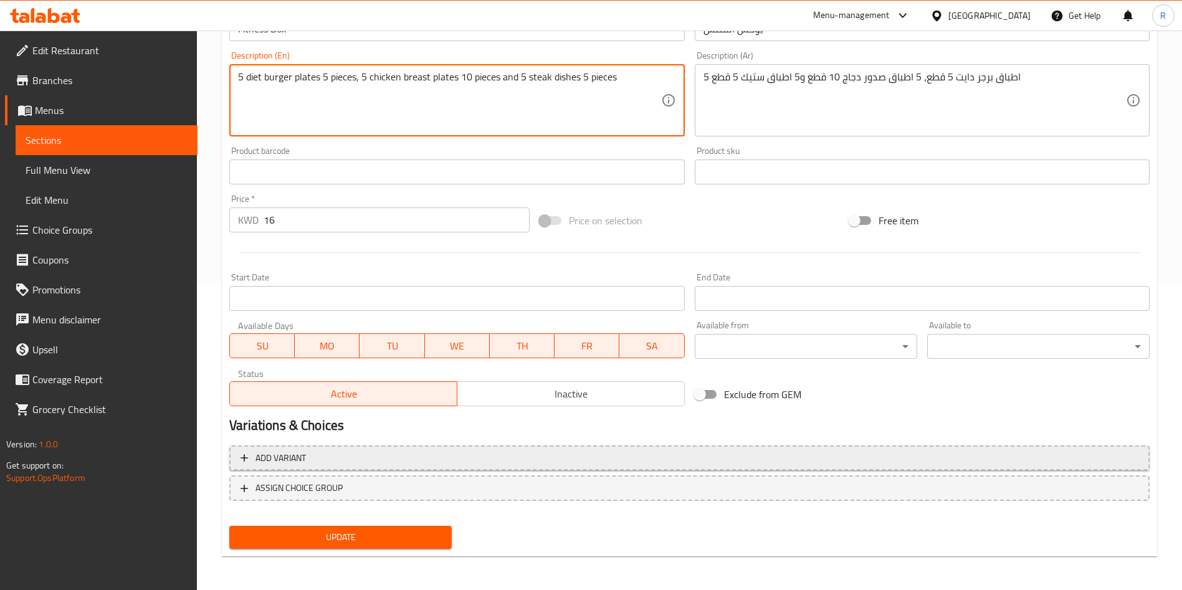
scroll to position [308, 0]
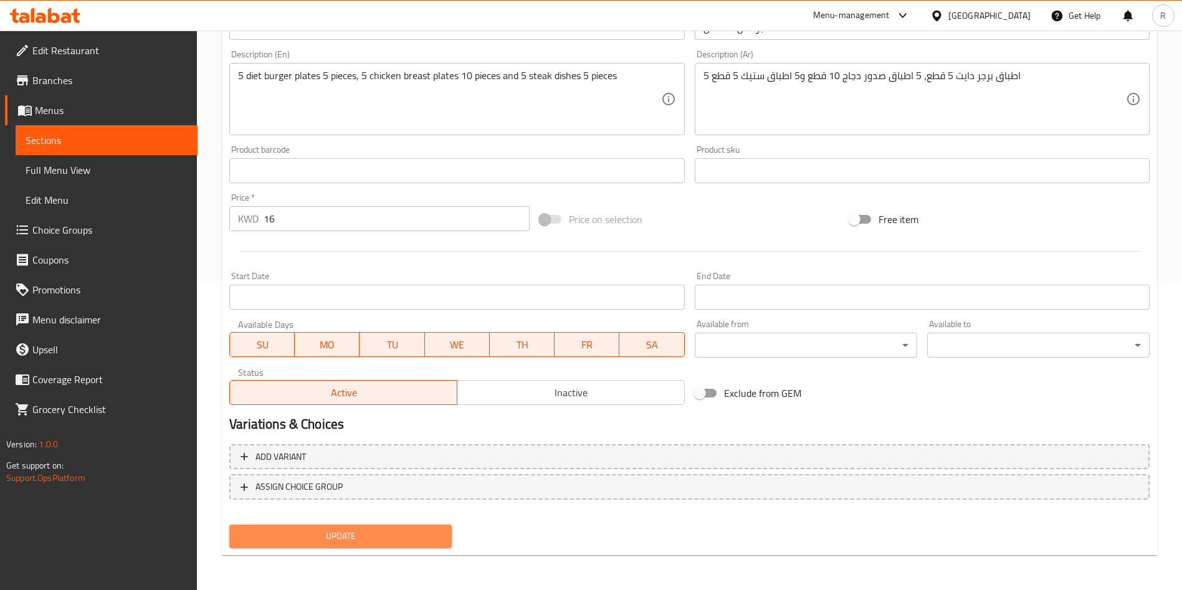
click at [408, 535] on span "Update" at bounding box center [340, 536] width 202 height 16
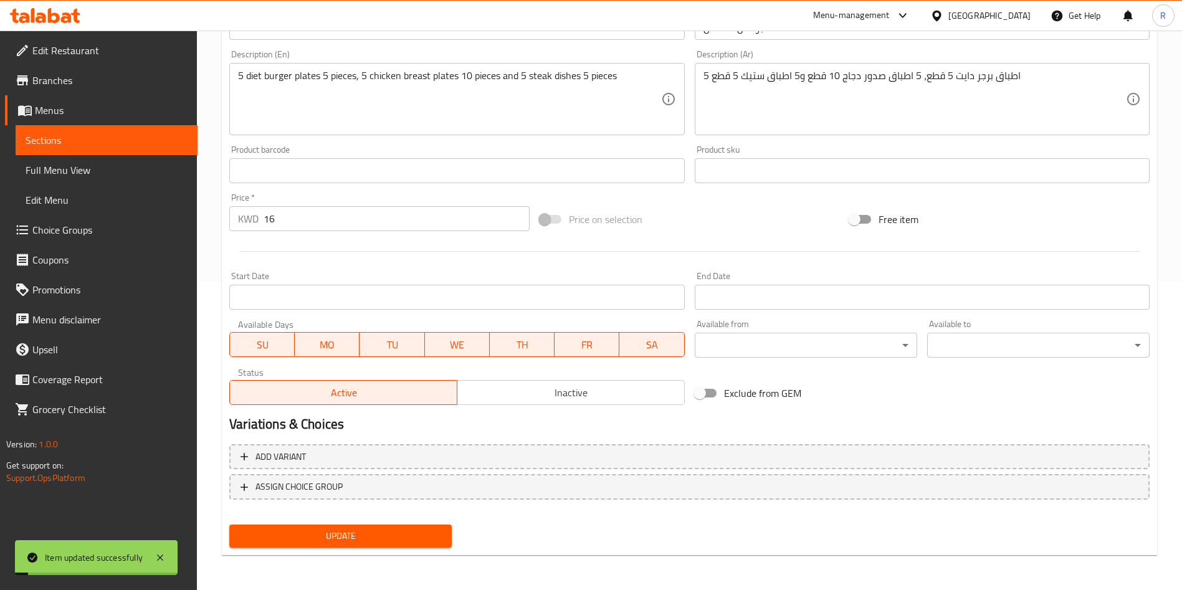
scroll to position [0, 0]
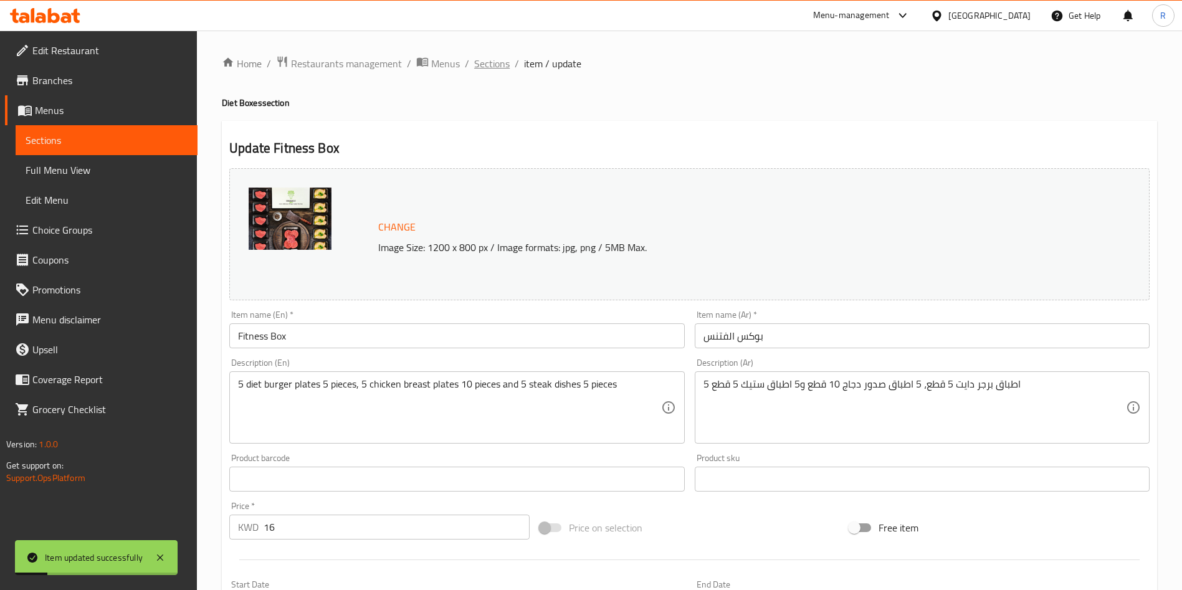
click at [480, 66] on span "Sections" at bounding box center [492, 63] width 36 height 15
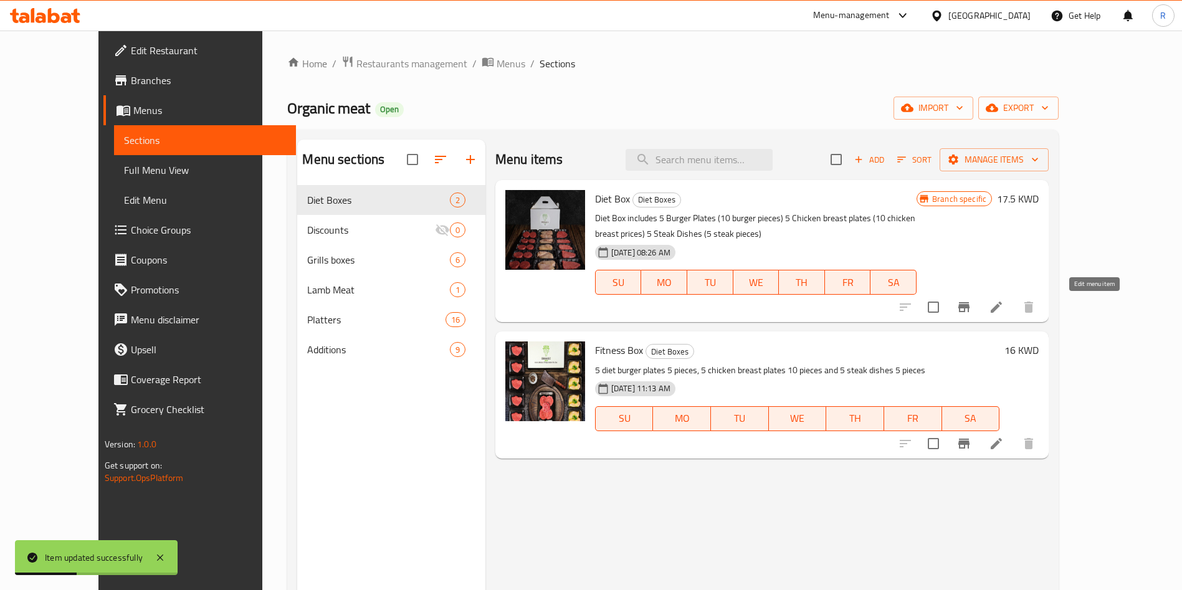
click at [1004, 300] on icon at bounding box center [996, 307] width 15 height 15
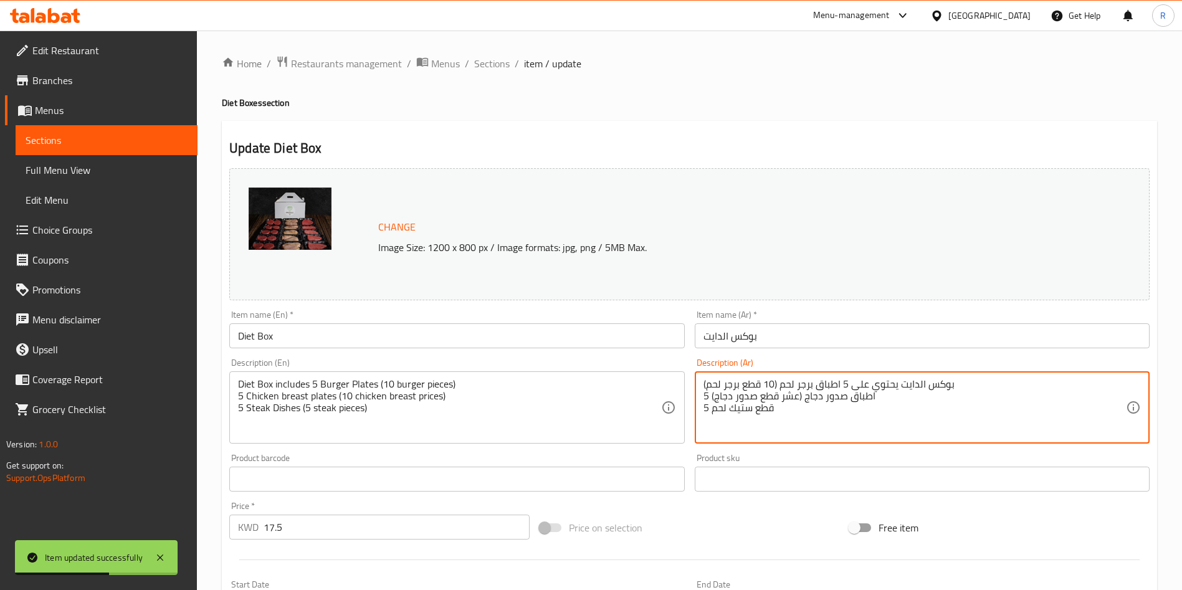
drag, startPoint x: 854, startPoint y: 409, endPoint x: 565, endPoint y: 332, distance: 298.6
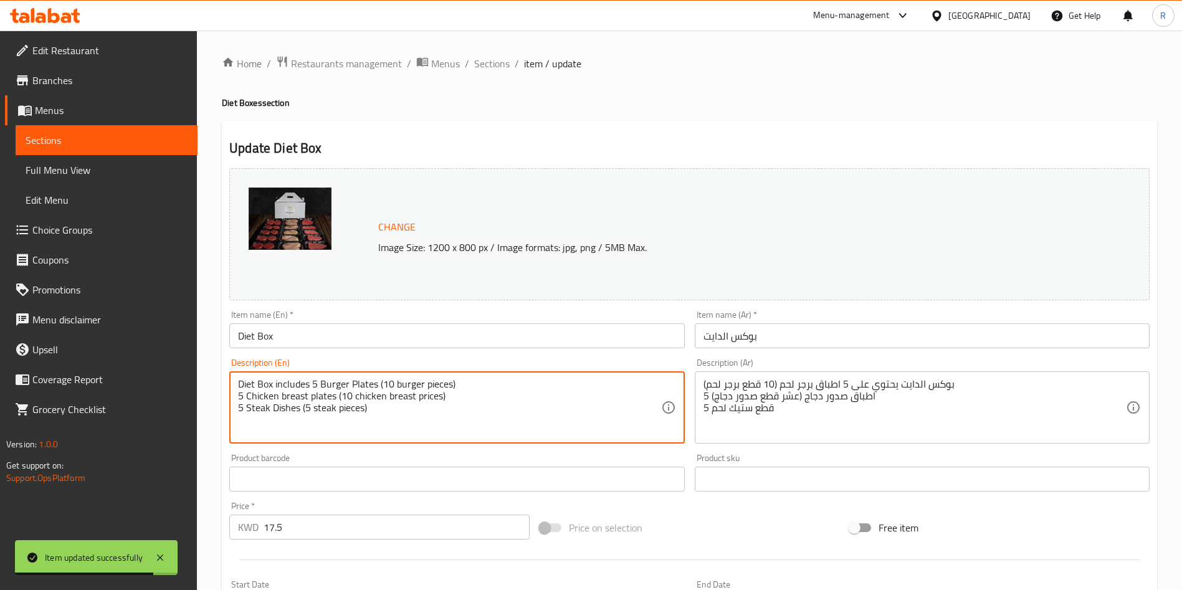
paste textarea "بوكس الدايت يحتوي على 5 اطباق برجر لحم (10 قطع برجر لحم) 5 اطباق صدور دجاج (عشر…"
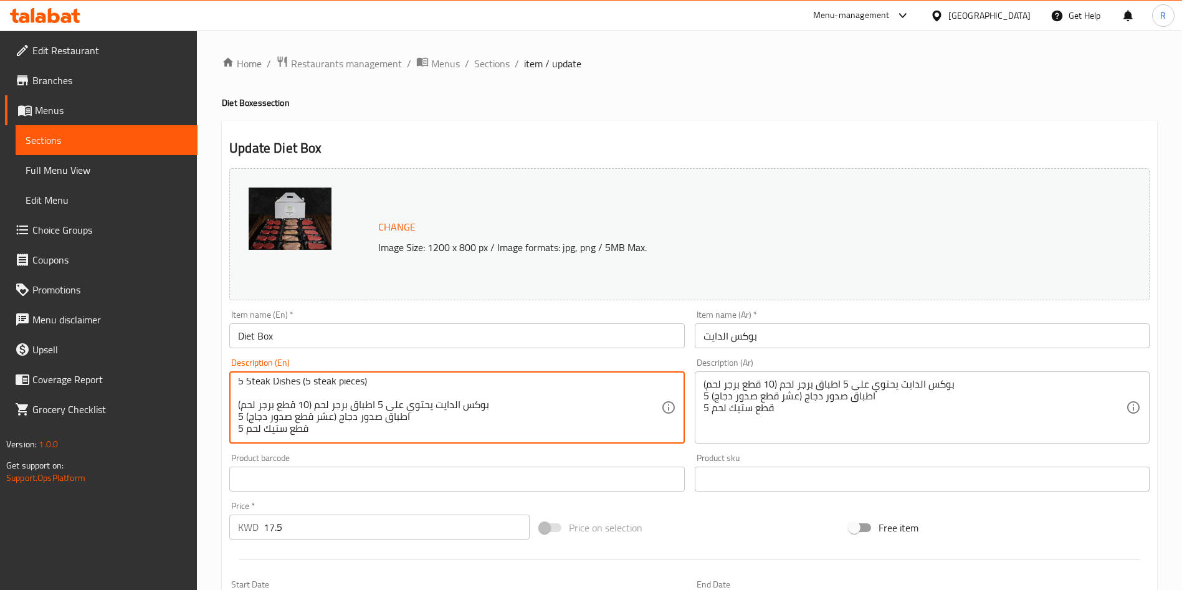
click at [548, 417] on textarea "Diet Box includes 5 Burger Plates (10 burger pieces) 5 Chicken breast plates (1…" at bounding box center [449, 407] width 422 height 59
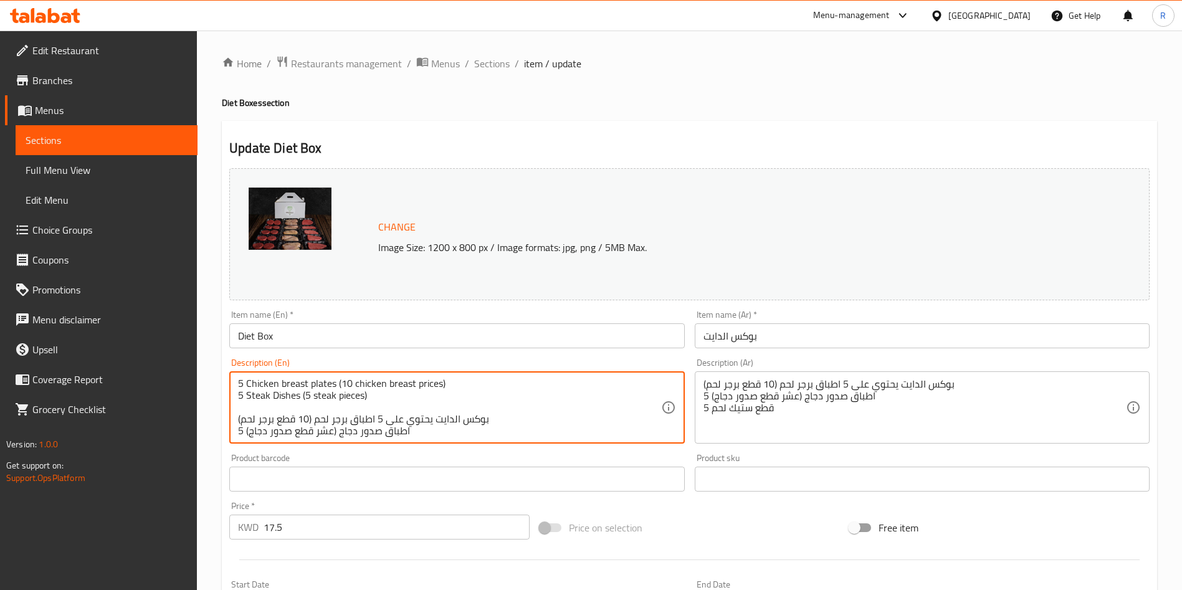
scroll to position [0, 0]
drag, startPoint x: 511, startPoint y: 434, endPoint x: 518, endPoint y: 387, distance: 47.8
click at [518, 387] on textarea "Diet Box includes 5 Burger Plates (10 burger pieces) 5 Chicken breast plates (1…" at bounding box center [449, 407] width 422 height 59
type textarea "Diet Box includes 5 Burger Plates (10 burger pieces) 5 Chicken breast plates (1…"
click at [489, 64] on span "Sections" at bounding box center [492, 63] width 36 height 15
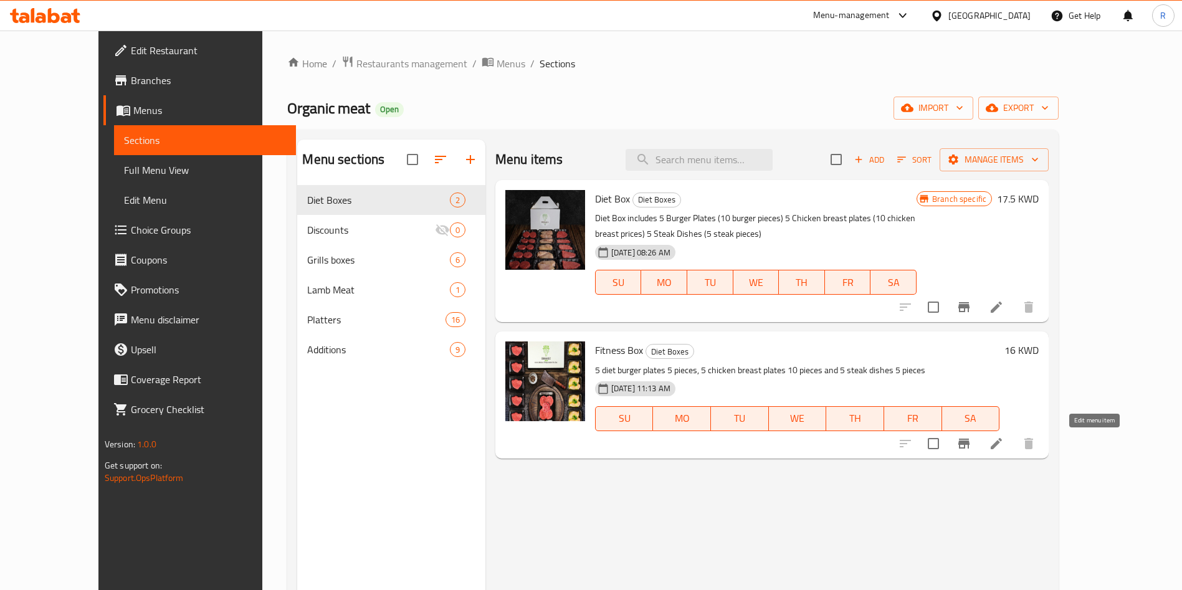
click at [1004, 443] on icon at bounding box center [996, 443] width 15 height 15
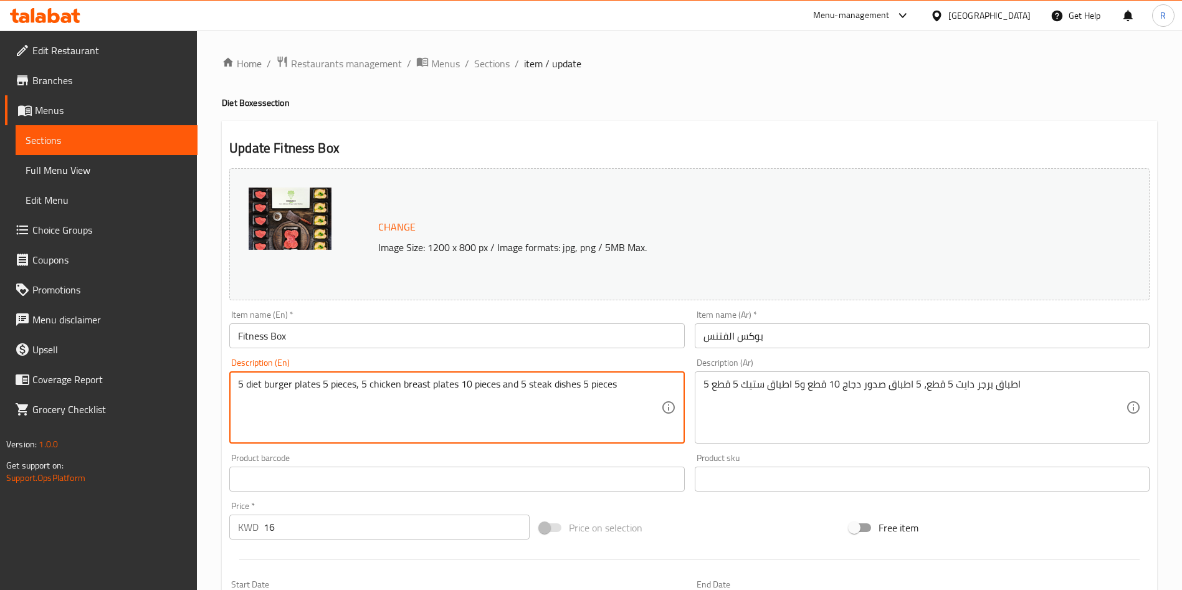
paste textarea "Diet Box includes 5 Burger Plates (10 burger pieces) 5 Chicken breast plates (1…"
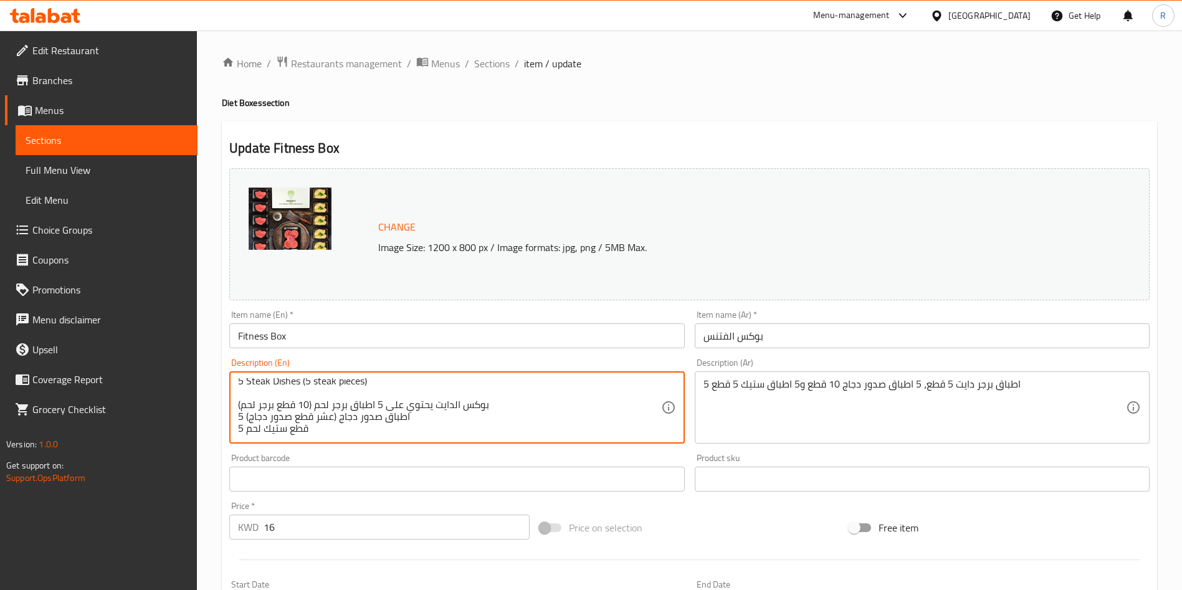
drag, startPoint x: 309, startPoint y: 402, endPoint x: 301, endPoint y: 403, distance: 8.2
click at [301, 403] on textarea "5 diet burger plates 5 pieces, 5 chicken breast plates 10 pieces and 5 steak di…" at bounding box center [449, 407] width 422 height 59
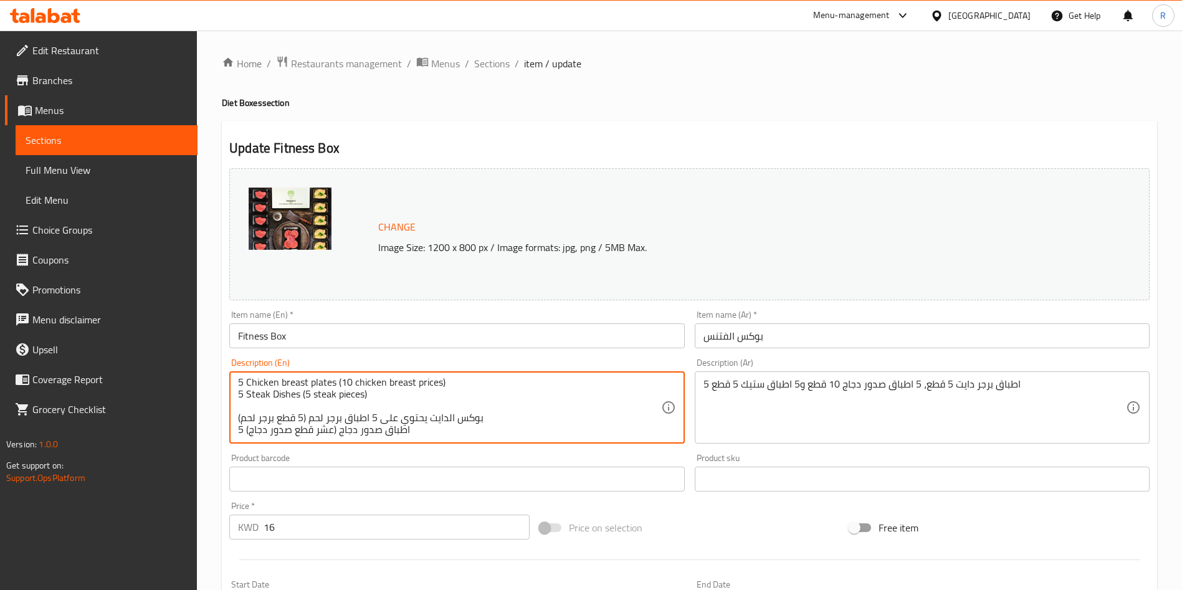
scroll to position [0, 0]
drag, startPoint x: 365, startPoint y: 434, endPoint x: 494, endPoint y: 426, distance: 129.2
click at [494, 426] on textarea "5 diet burger plates 5 pieces, 5 chicken breast plates 10 pieces and 5 steak di…" at bounding box center [449, 407] width 422 height 59
type textarea "5 diet burger plates 5 pieces, 5 chicken breast plates 10 pieces and 5 steak di…"
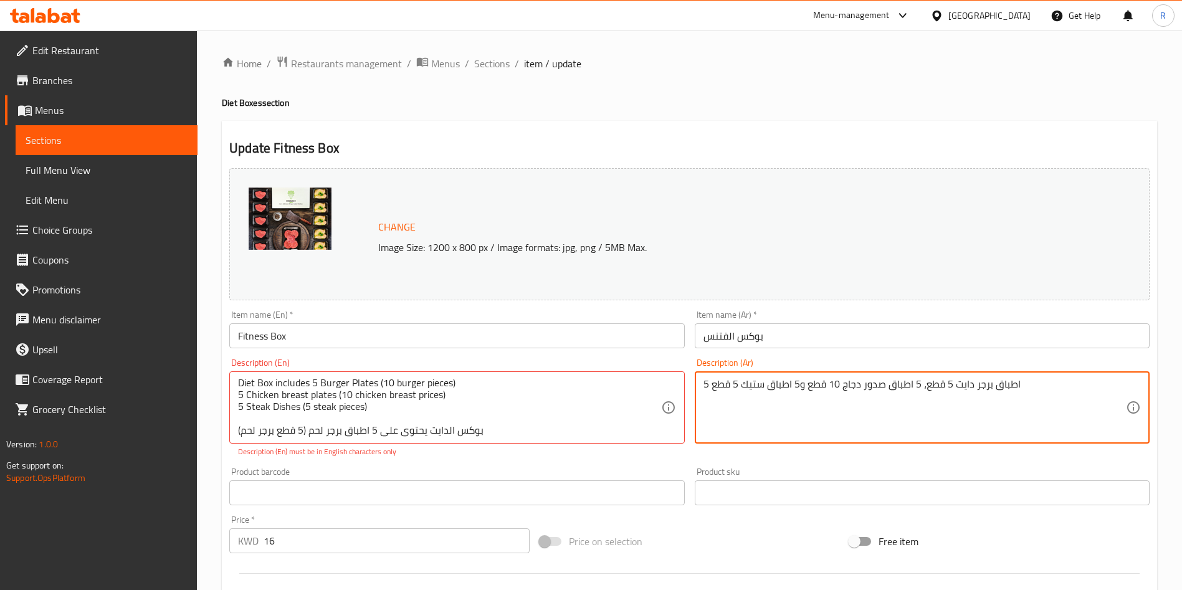
paste textarea "بوكس الدايت يحتوي على 5 اطباق برجر لحم (5 قطع برجر لحم) 5 اطباق صدور دجاج (عشر …"
click at [766, 379] on textarea "بوكس الدايت يحتوي على 5 اطباق برجر لحم (5 قطع برجر لحم) 5 اطباق صدور دجاج (عشر …" at bounding box center [914, 407] width 422 height 59
type textarea "بوكس الدايت يحتوي على 5 اطباق برجر لحم (5 قطع برجر لحم) 5 اطباق صدور دجاج (عشر …"
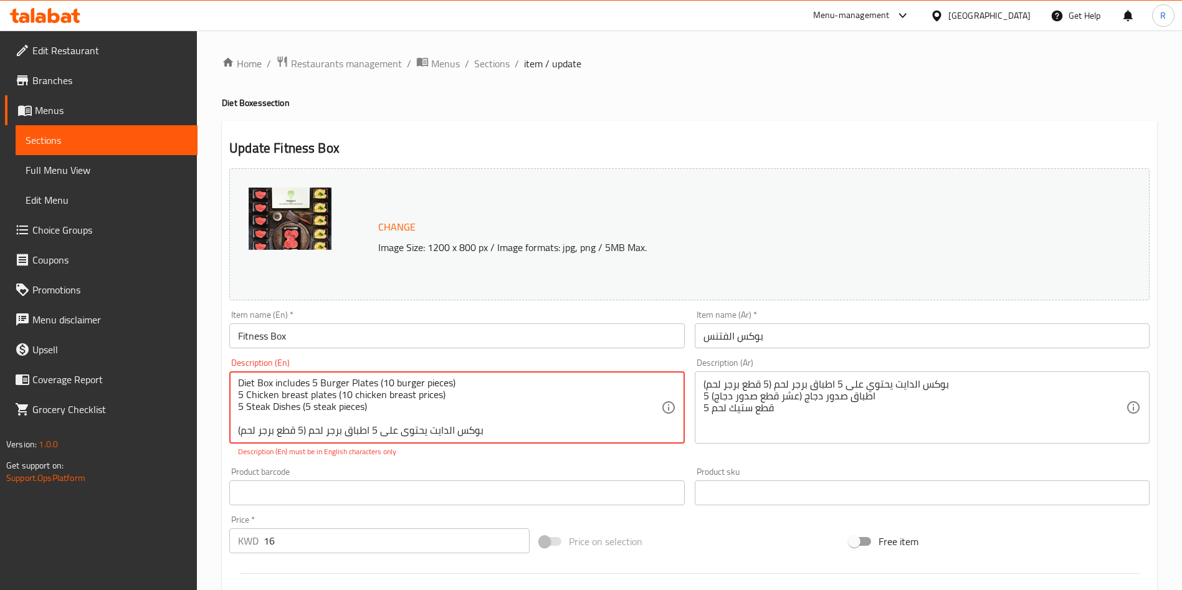
scroll to position [39, 0]
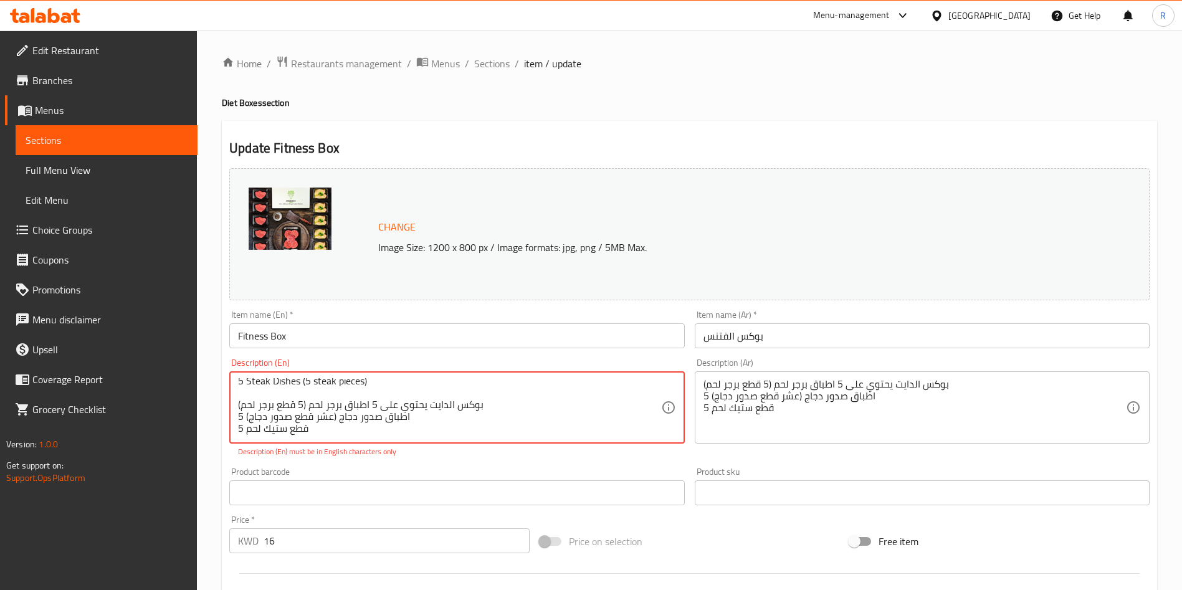
drag, startPoint x: 494, startPoint y: 424, endPoint x: 385, endPoint y: 531, distance: 152.9
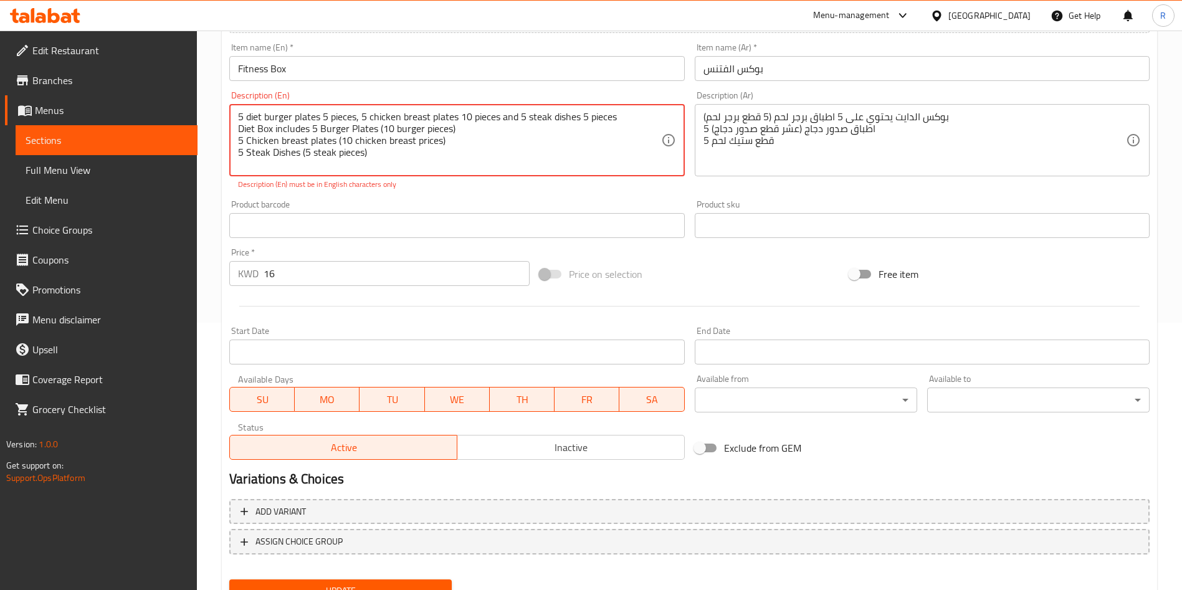
scroll to position [280, 0]
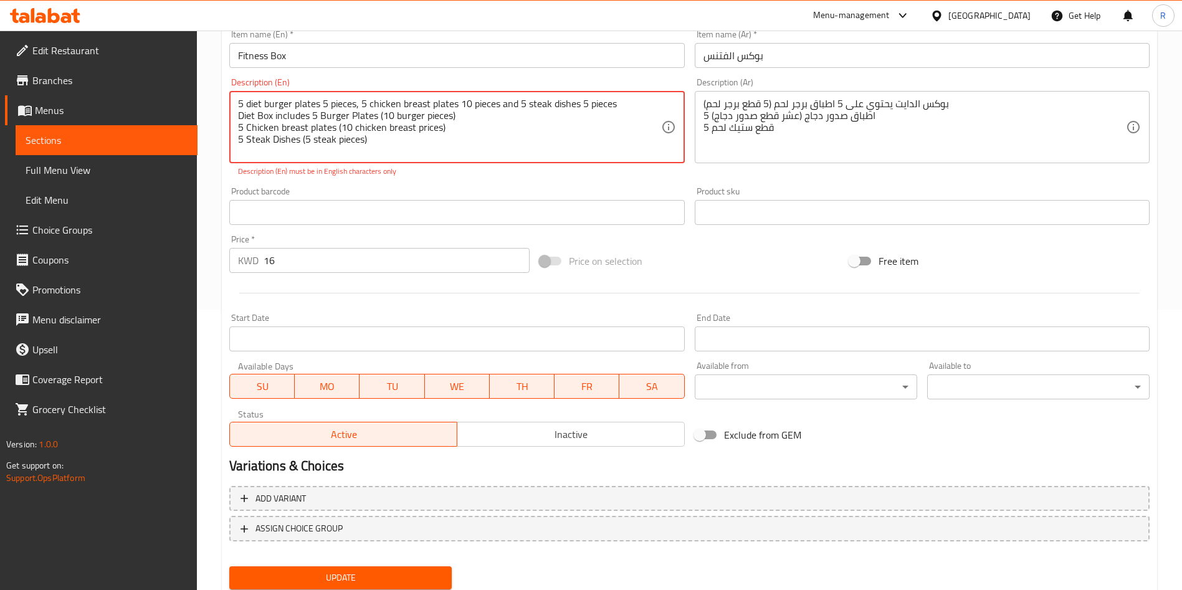
type textarea "5 diet burger plates 5 pieces, 5 chicken breast plates 10 pieces and 5 steak di…"
click at [387, 577] on div "Update" at bounding box center [340, 577] width 232 height 33
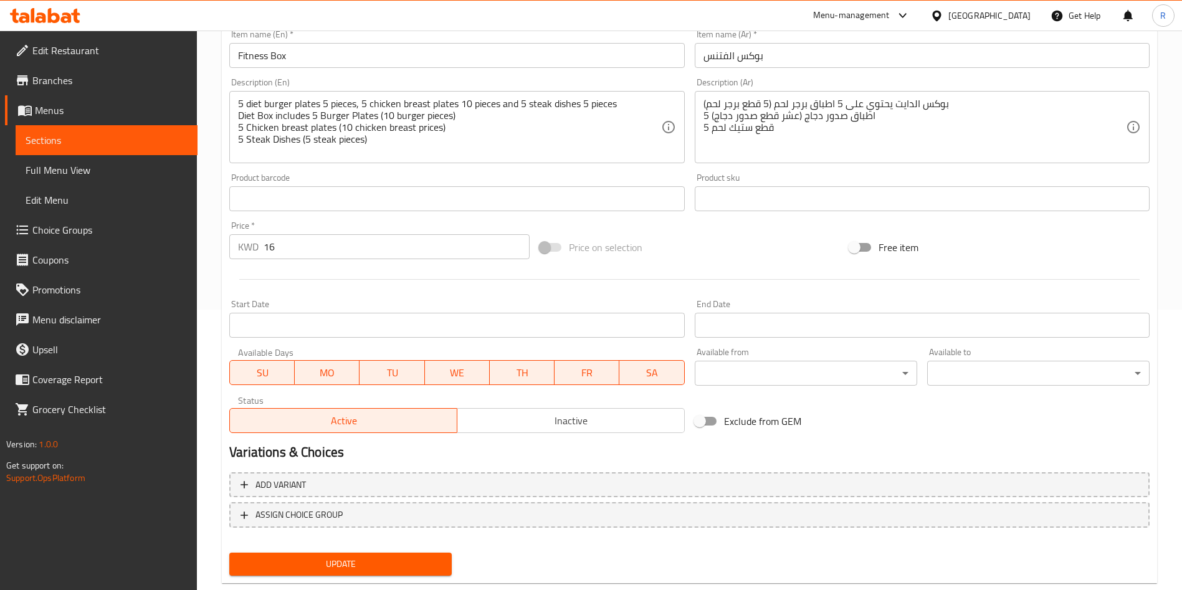
click at [399, 558] on span "Update" at bounding box center [340, 564] width 202 height 16
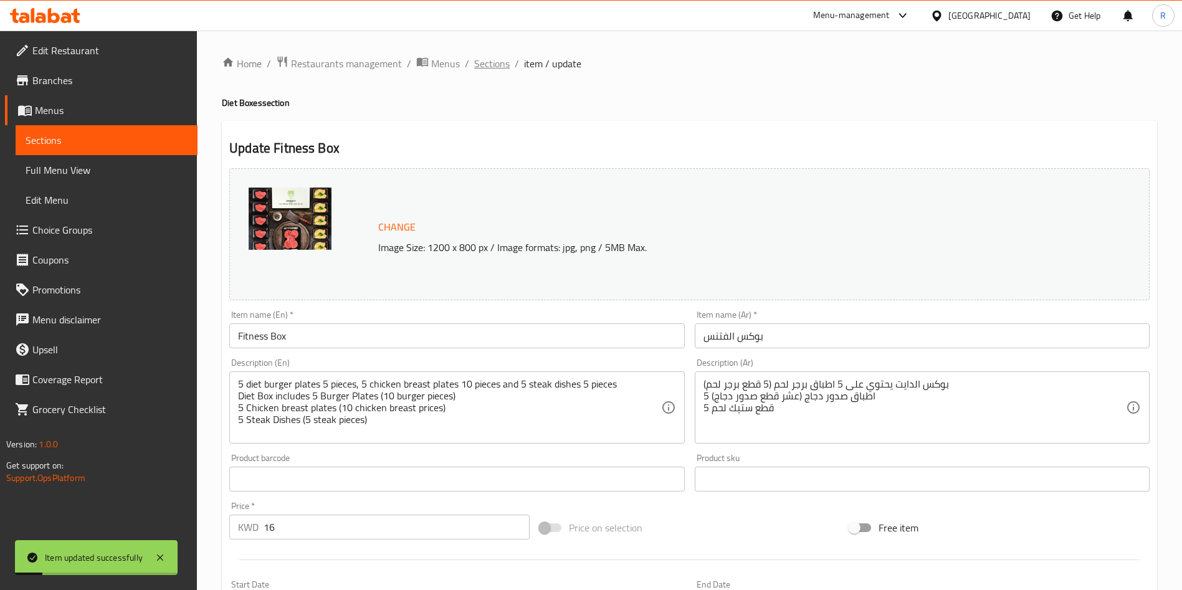
click at [485, 69] on span "Sections" at bounding box center [492, 63] width 36 height 15
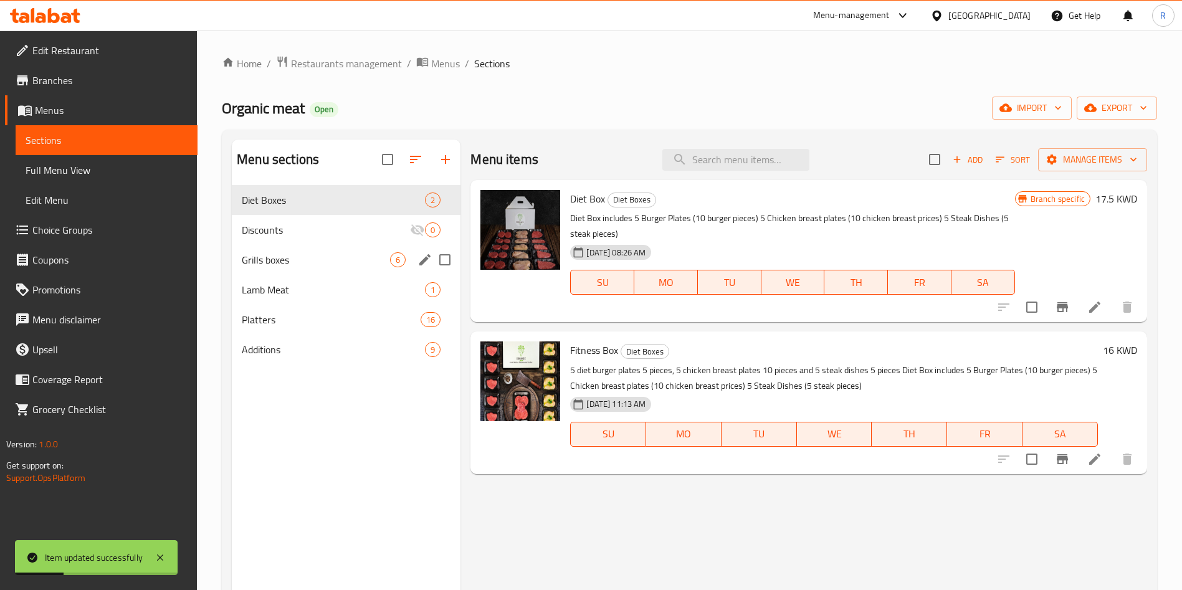
click at [308, 258] on span "Grills boxes" at bounding box center [316, 259] width 148 height 15
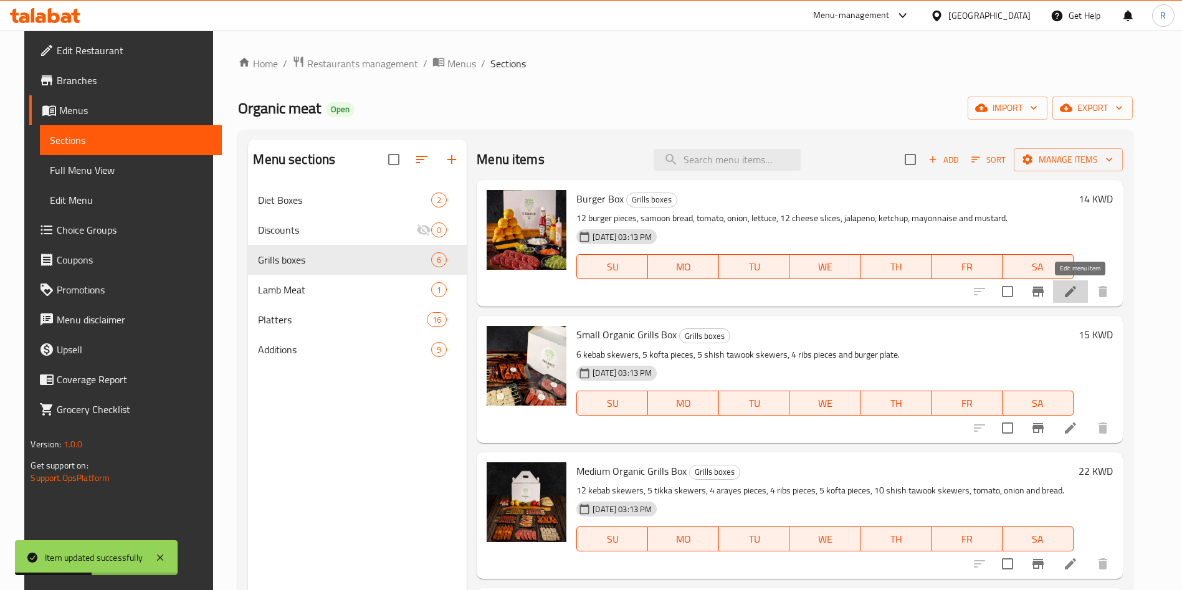
click at [1075, 290] on icon at bounding box center [1070, 291] width 15 height 15
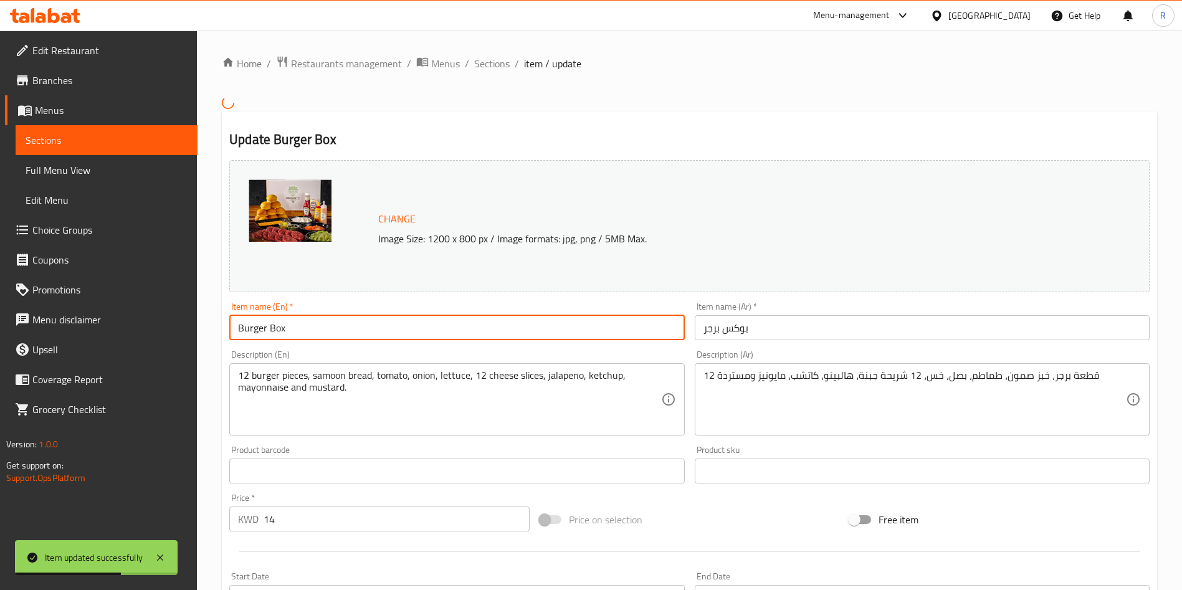
click at [364, 332] on input "Burger Box" at bounding box center [456, 327] width 455 height 25
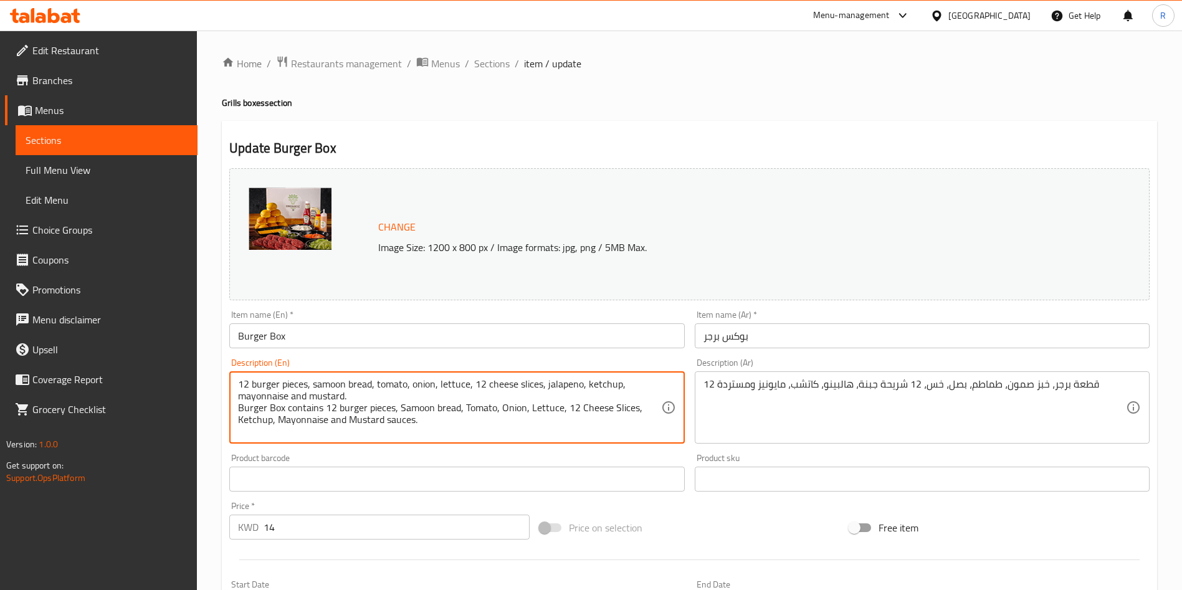
drag, startPoint x: 366, startPoint y: 399, endPoint x: 224, endPoint y: 343, distance: 152.5
click at [224, 343] on div "Change Image Size: 1200 x 800 px / Image formats: jpg, png / 5MB Max. Item name…" at bounding box center [689, 440] width 930 height 555
click at [304, 394] on textarea "12 burger pieces, samoon bread, tomato, onion, lettuce, 12 cheese slices, jalap…" at bounding box center [449, 407] width 422 height 59
drag, startPoint x: 355, startPoint y: 394, endPoint x: 202, endPoint y: 373, distance: 154.7
click at [202, 373] on div "Home / Restaurants management / Menus / Sections / item / update Grills boxes s…" at bounding box center [689, 465] width 985 height 868
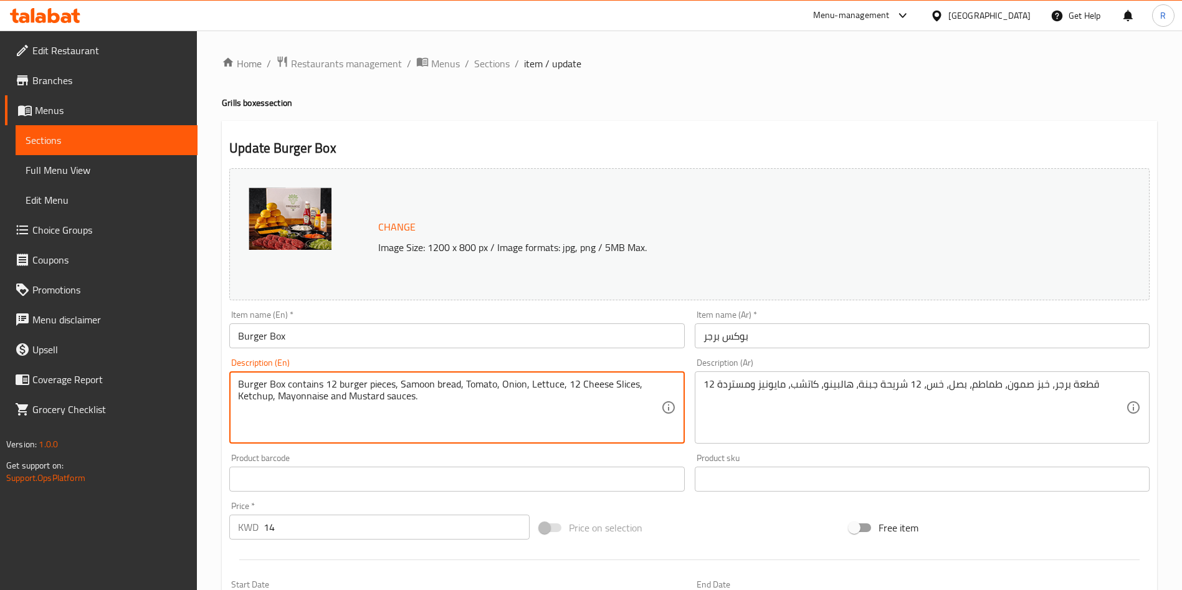
type textarea "Burger Box contains 12 burger pieces, Samoon bread, Tomato, Onion, Lettuce, 12 …"
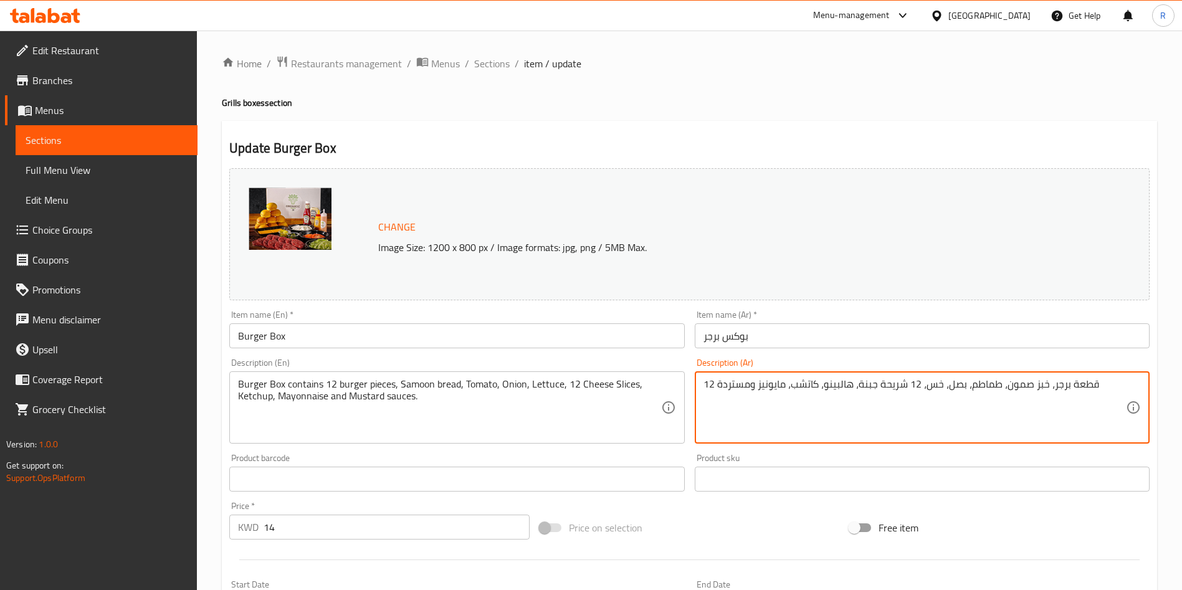
type textarea "12 قطعة برجر، خبز صمون، طماطم، بصل، خس، 12 شريحة جبنة، هالبينو، كاتشب، مايونيز …"
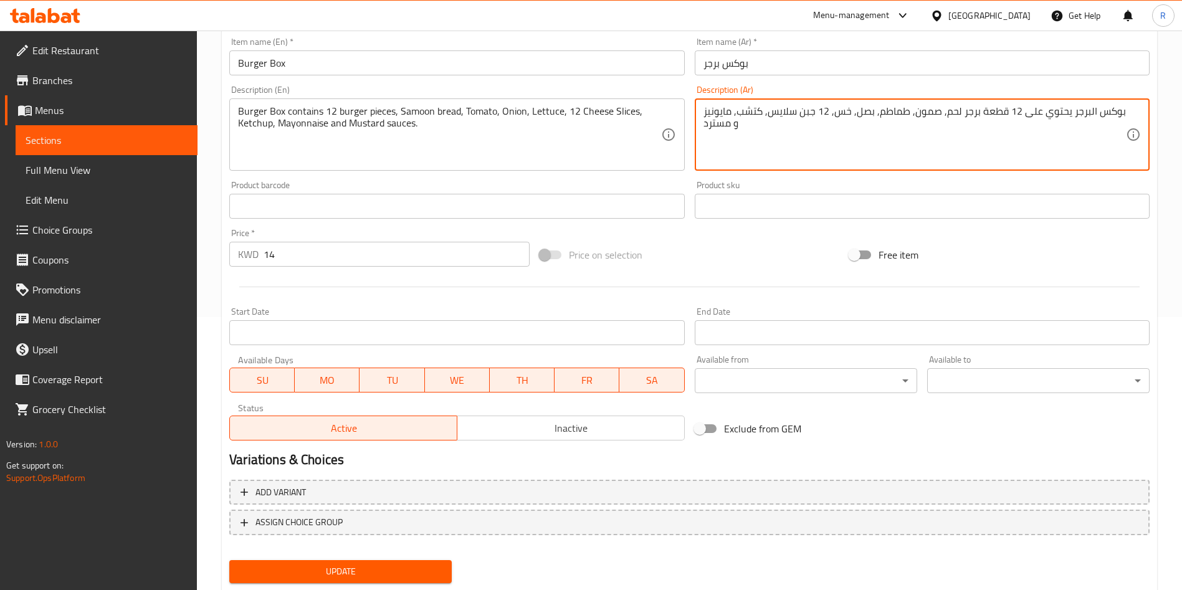
scroll to position [280, 0]
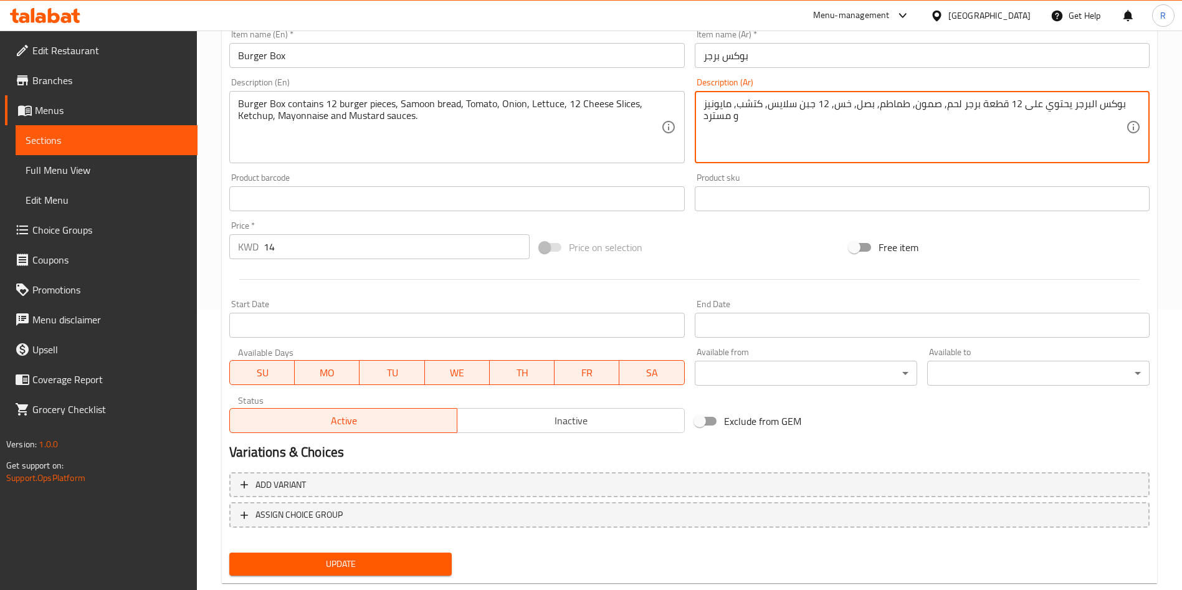
type textarea "بوكس البرجر يحتوي على 12 قطعة برجر لحم, صمون, طماطم, بصل, خس, 12 جبن سلايس, كتش…"
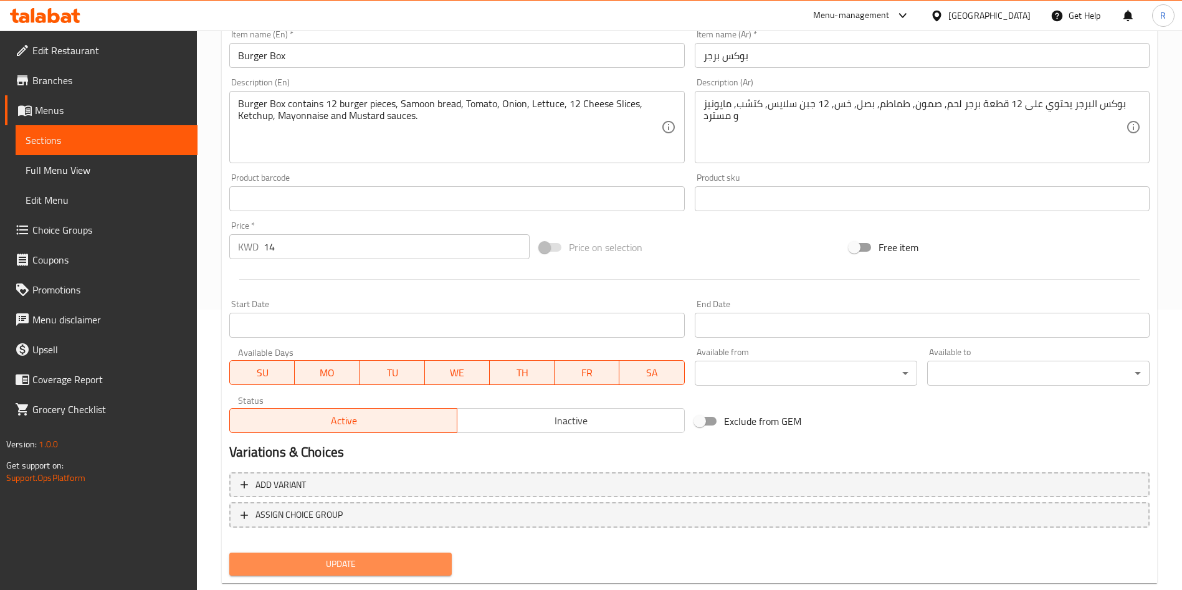
click at [370, 556] on span "Update" at bounding box center [340, 564] width 202 height 16
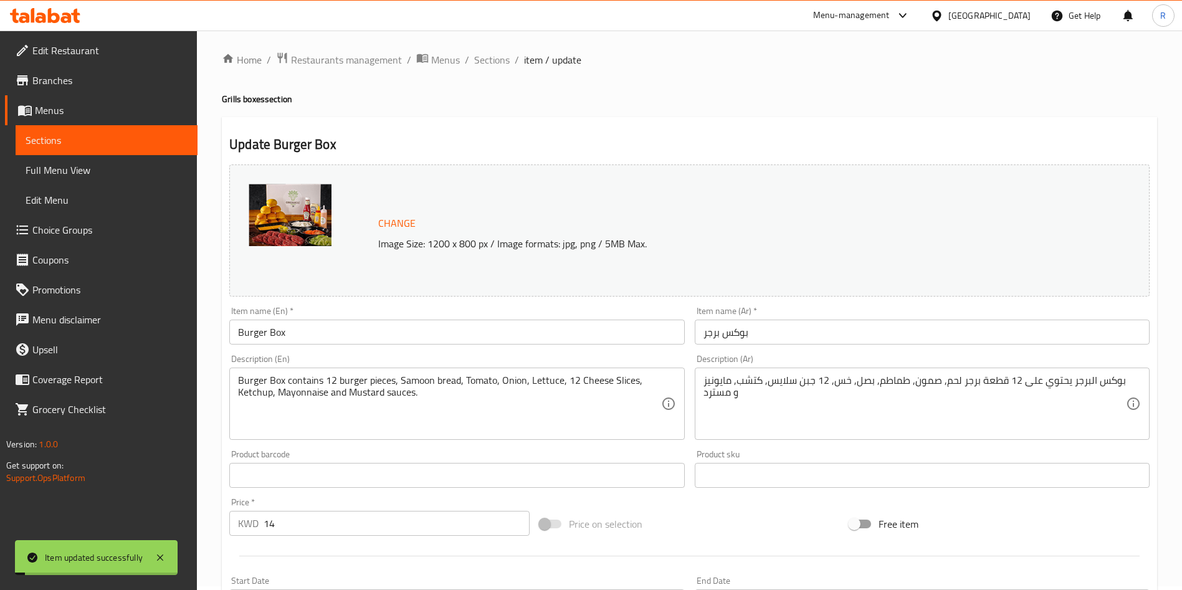
scroll to position [0, 0]
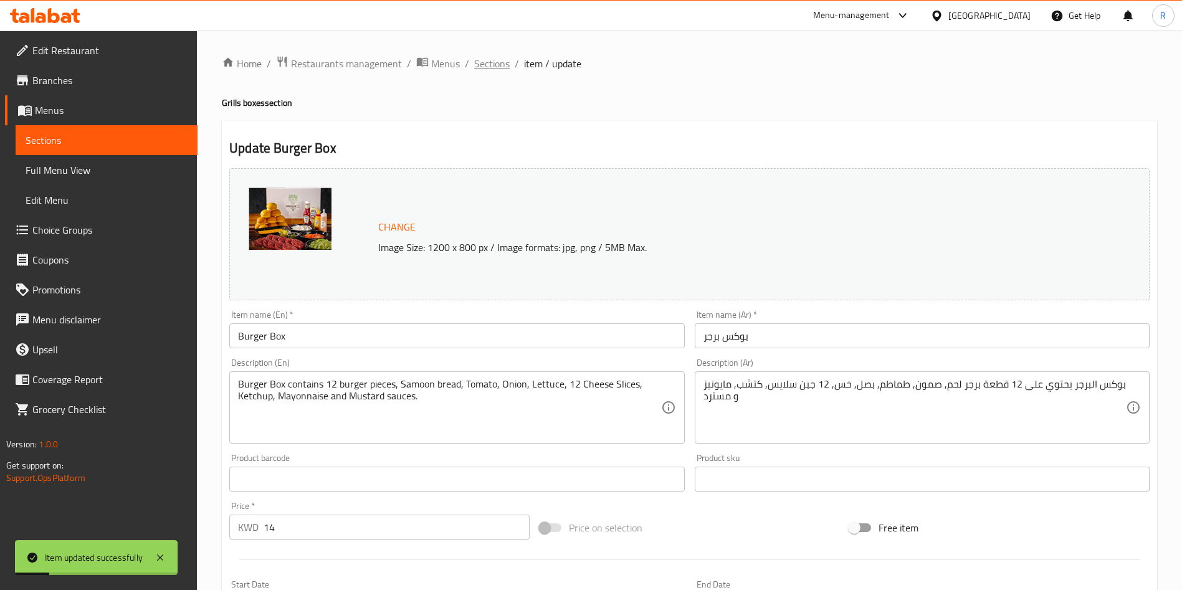
click at [487, 65] on span "Sections" at bounding box center [492, 63] width 36 height 15
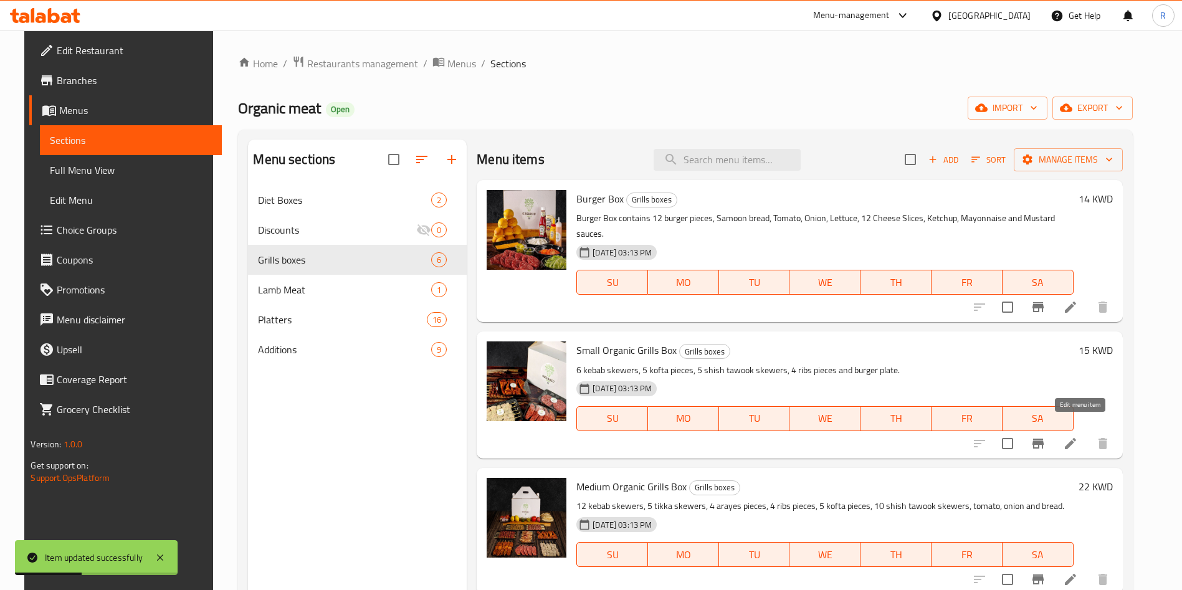
click at [1076, 438] on icon at bounding box center [1070, 443] width 11 height 11
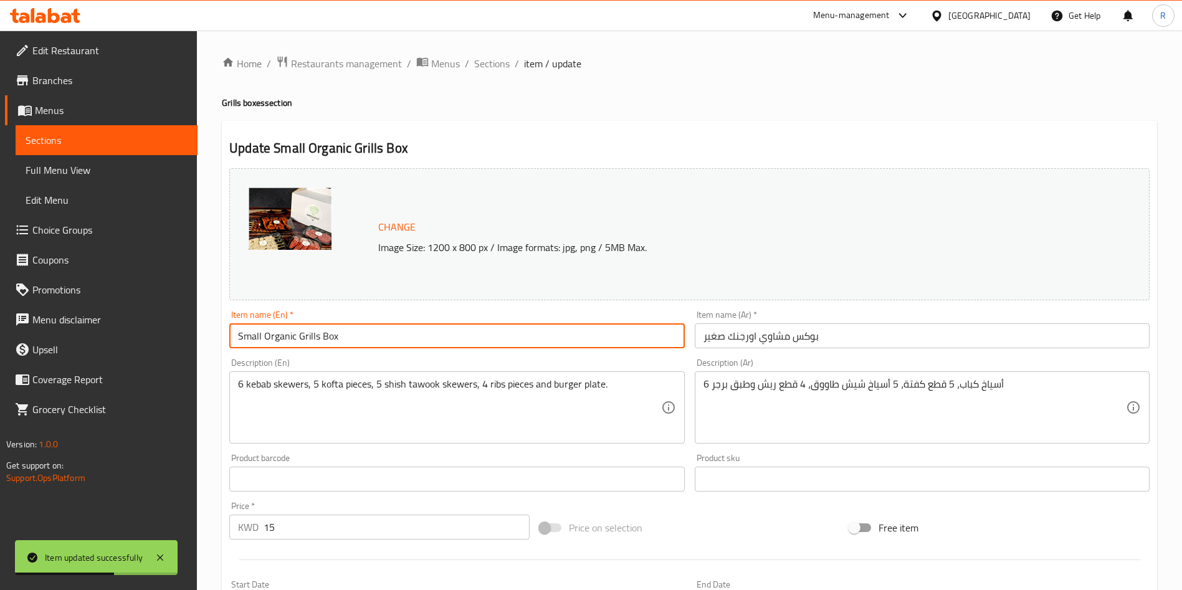
click at [416, 336] on input "Small Organic Grills Box" at bounding box center [456, 335] width 455 height 25
type input "س"
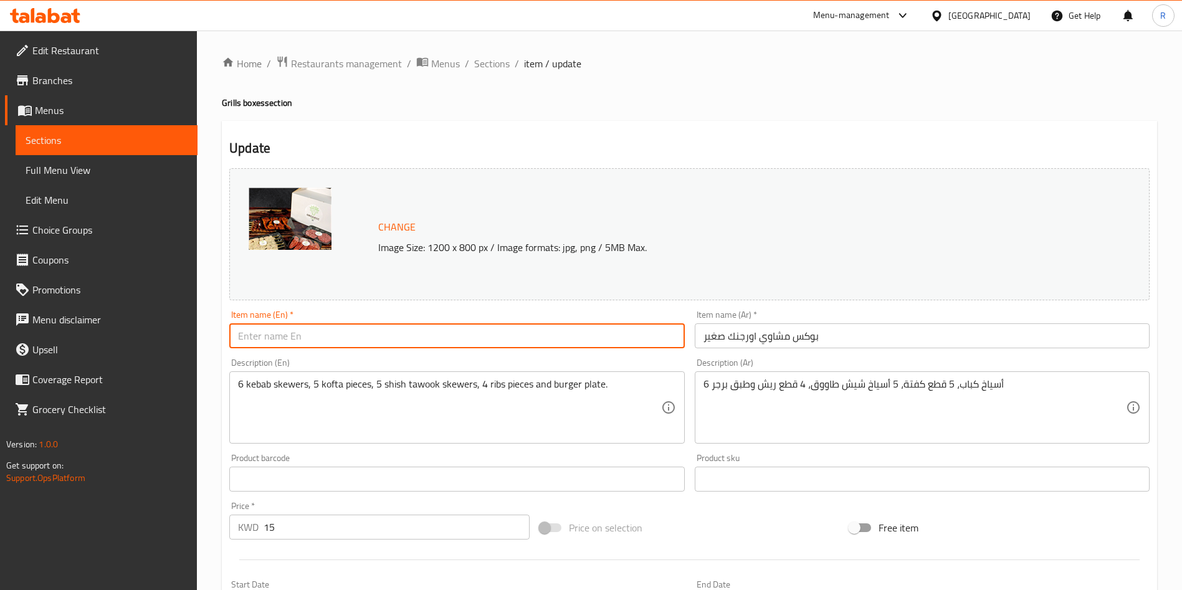
type input "s"
click at [416, 336] on input "s" at bounding box center [456, 335] width 455 height 25
type input "Small Organic Grills Box"
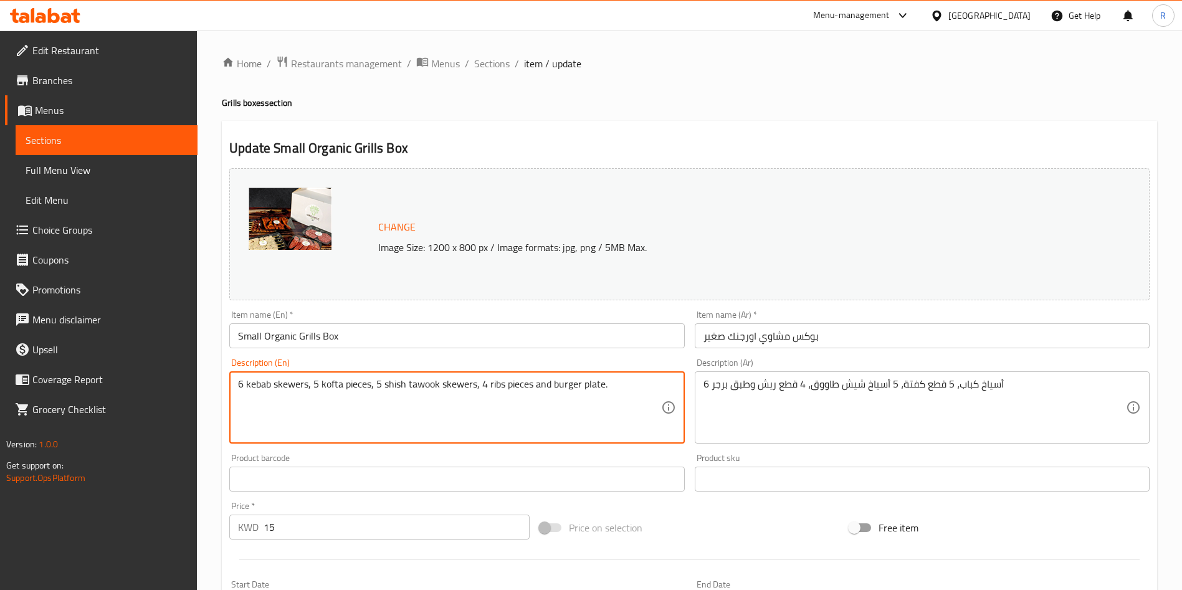
click at [396, 339] on input "Small Organic Grills Box" at bounding box center [456, 335] width 455 height 25
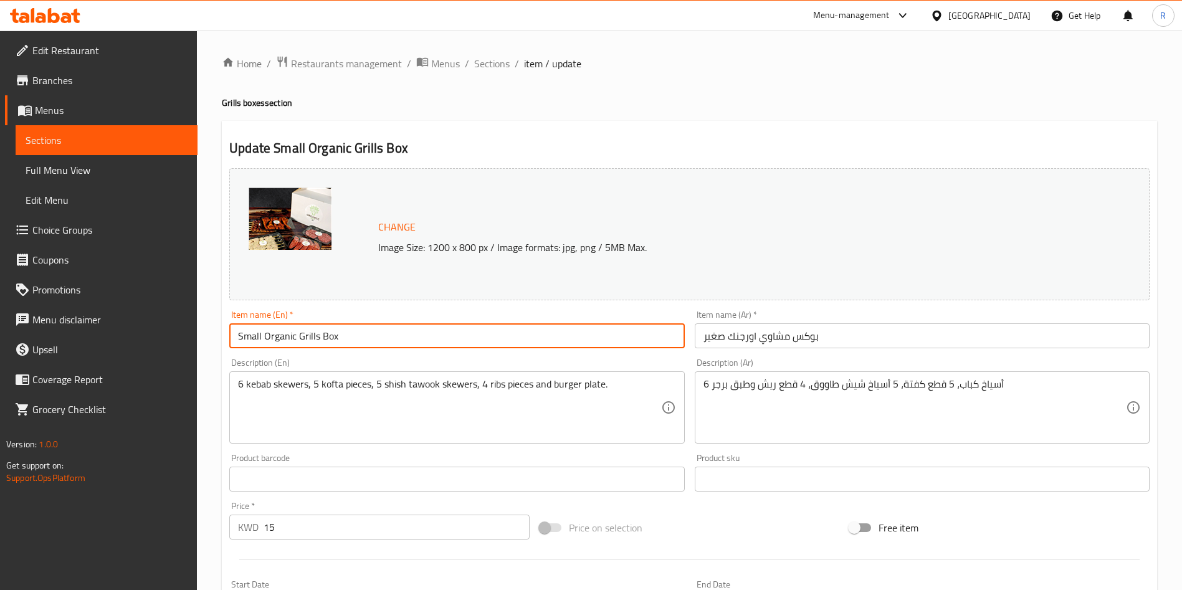
click at [396, 339] on input "Small Organic Grills Box" at bounding box center [456, 335] width 455 height 25
drag, startPoint x: 447, startPoint y: 414, endPoint x: 541, endPoint y: 400, distance: 95.2
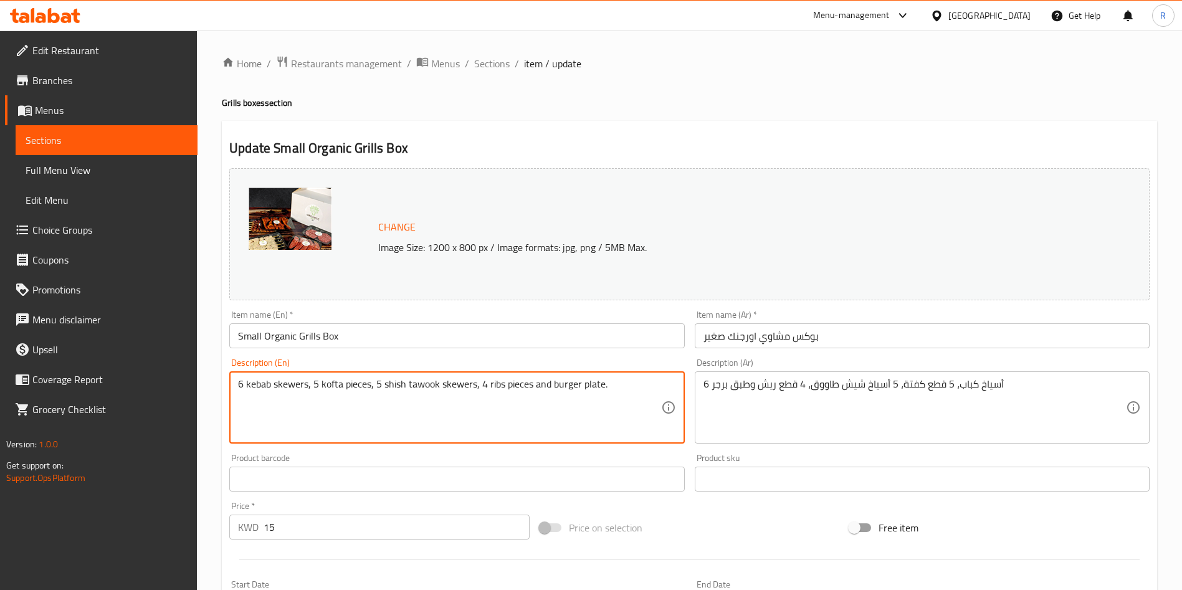
click at [610, 390] on textarea "6 kebab skewers, 5 kofta pieces, 5 shish tawook skewers, 4 ribs pieces and burg…" at bounding box center [449, 407] width 422 height 59
click at [594, 383] on textarea "6 kebab skewers, 5 kofta pieces, 5 shish tawook skewers, 4 ribs pieces and burg…" at bounding box center [449, 407] width 422 height 59
type textarea "Grill Box contains 6 Kebab skewers, 5 Kofta pieces, 5 Shish Tawouk skewers, 4 R…"
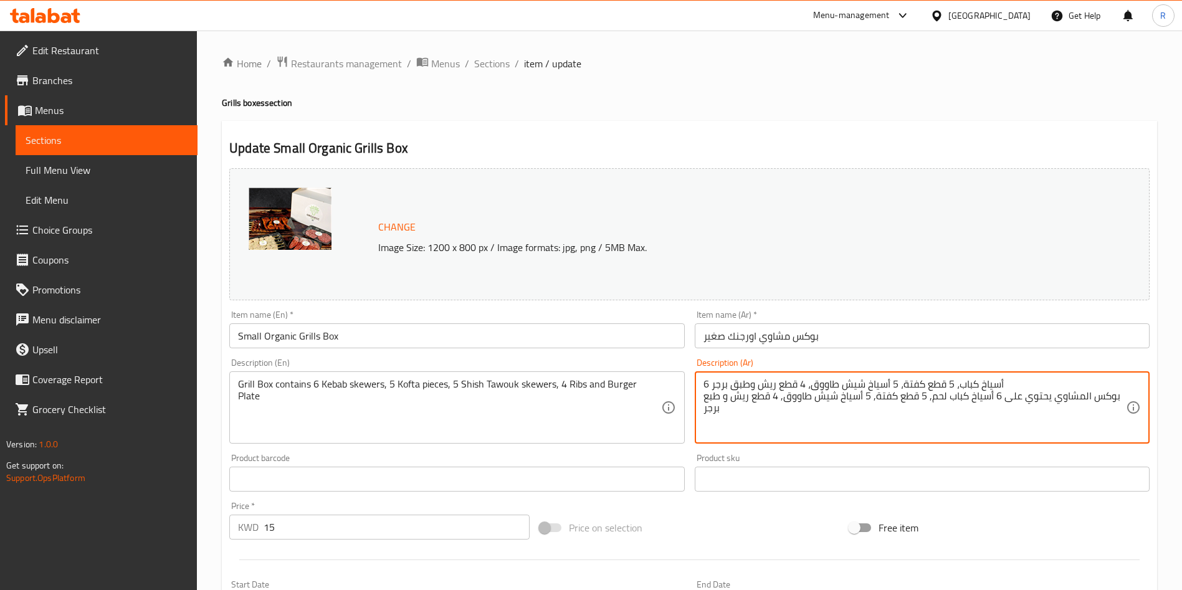
click at [935, 379] on textarea "6 أسياخ كباب، 5 قطع كفتة، 5 أسياخ شيش طاووق، 4 قطع ريش وطبق برجر بوكس المشاوي ي…" at bounding box center [914, 407] width 422 height 59
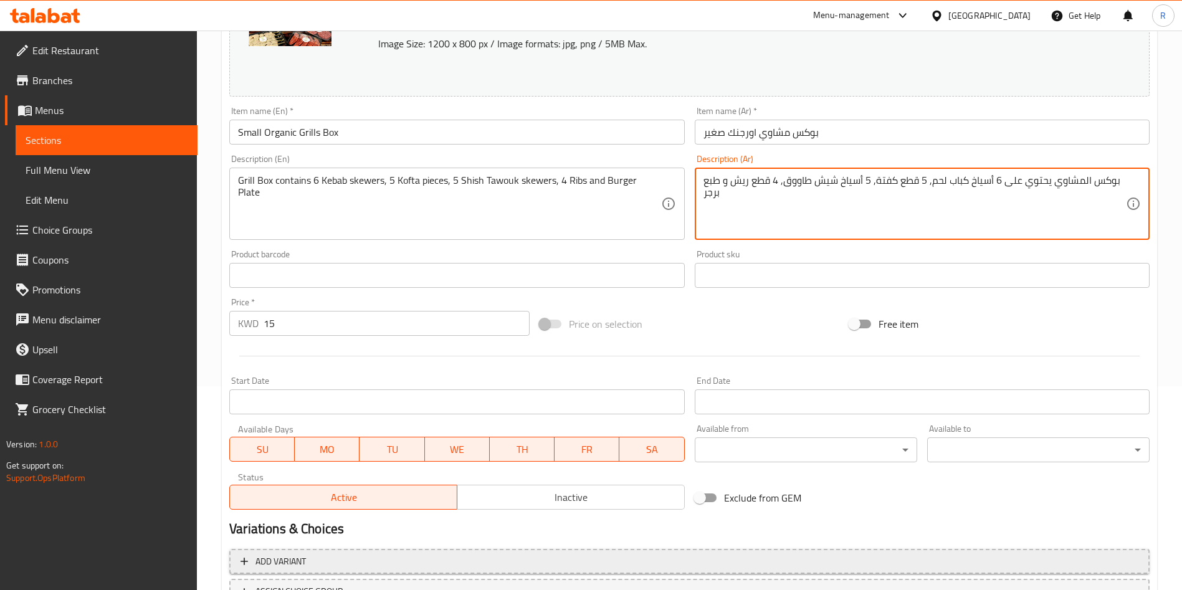
scroll to position [308, 0]
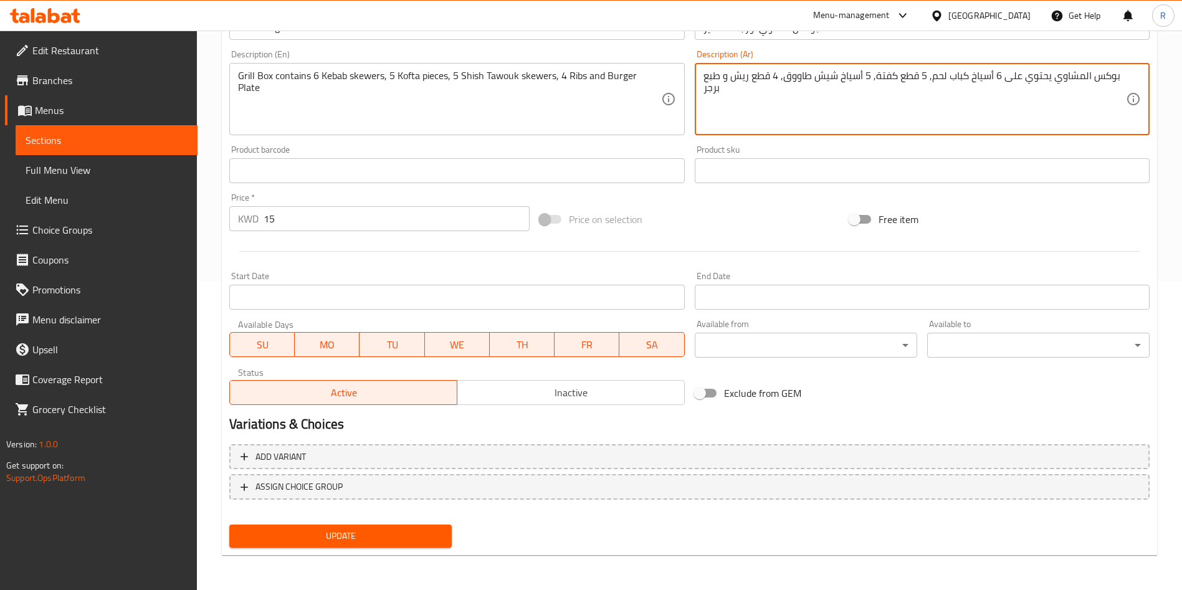
type textarea "بوكس المشاوي يحتوي على 6 أسياخ كباب لحم, 5 قطع كفتة, 5 أسياخ شيش طاووق, 4 قطع ر…"
click at [370, 540] on span "Update" at bounding box center [340, 536] width 202 height 16
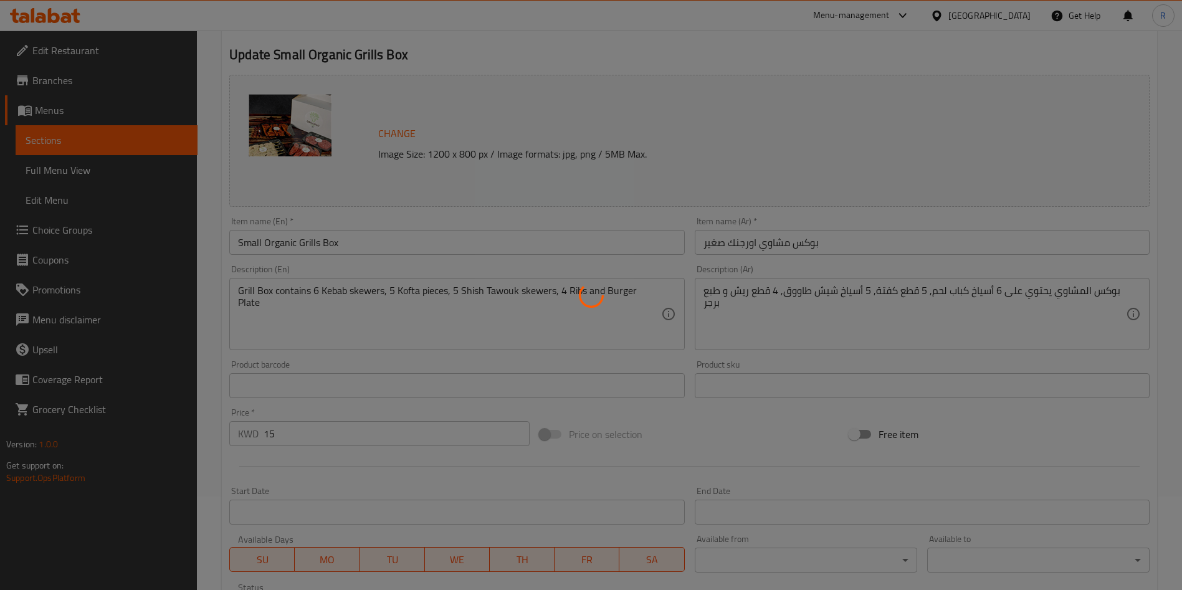
scroll to position [0, 0]
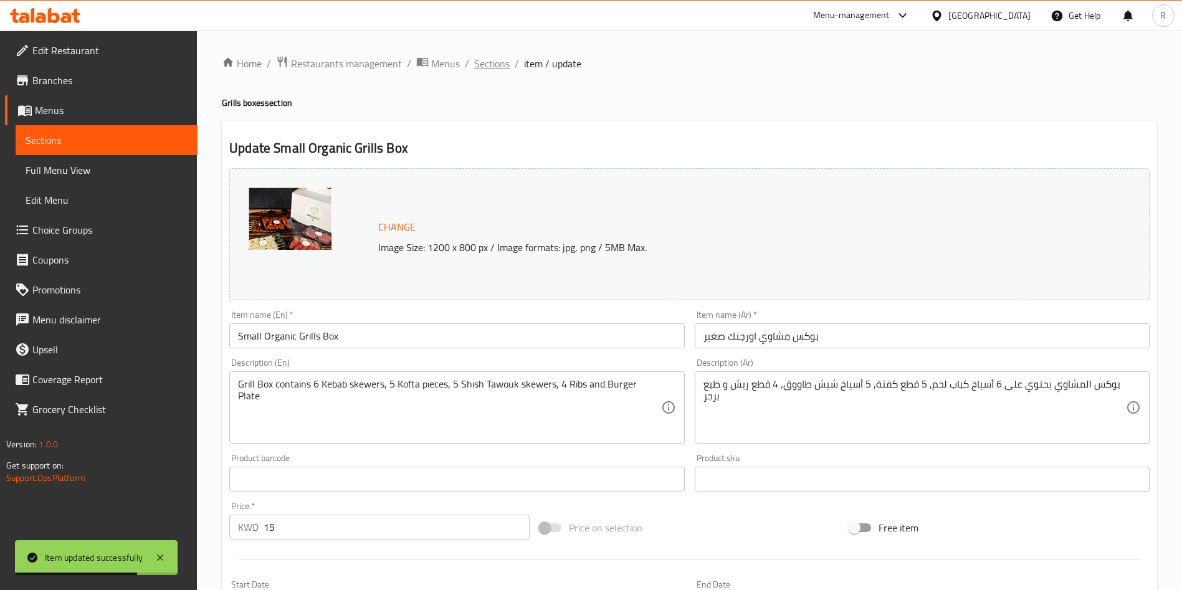
click at [496, 63] on span "Sections" at bounding box center [492, 63] width 36 height 15
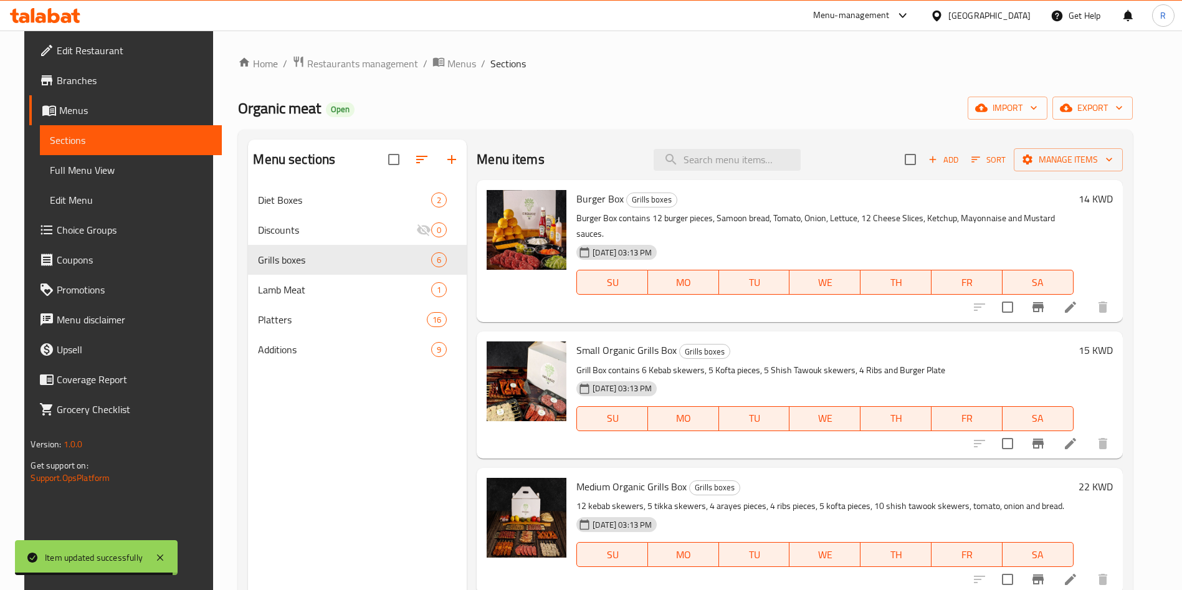
scroll to position [93, 0]
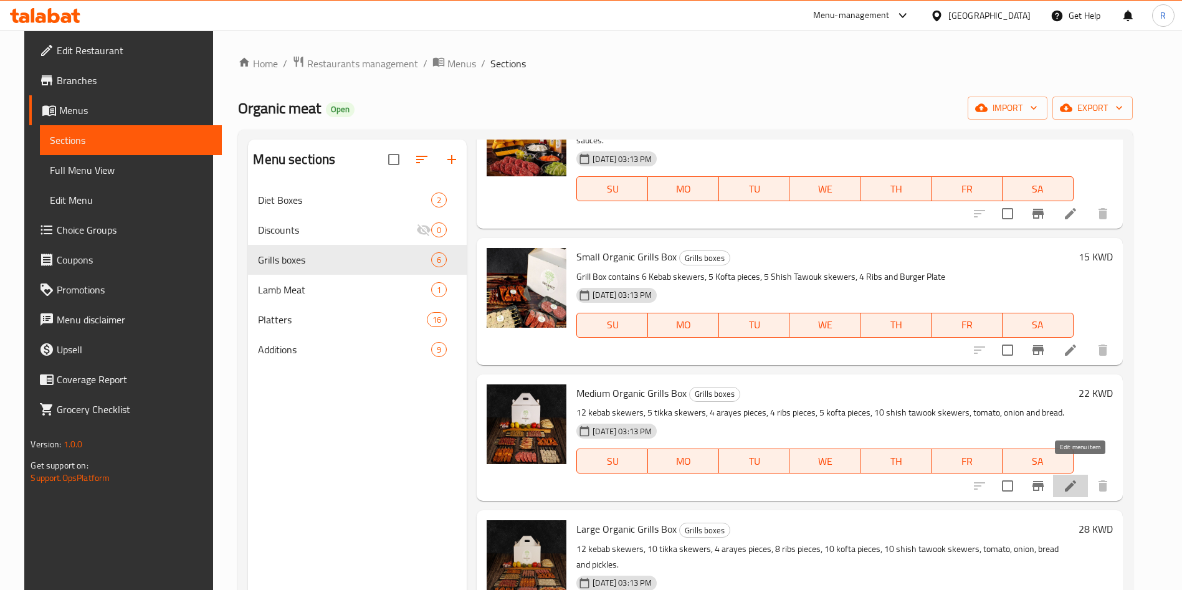
click at [1075, 478] on icon at bounding box center [1070, 485] width 15 height 15
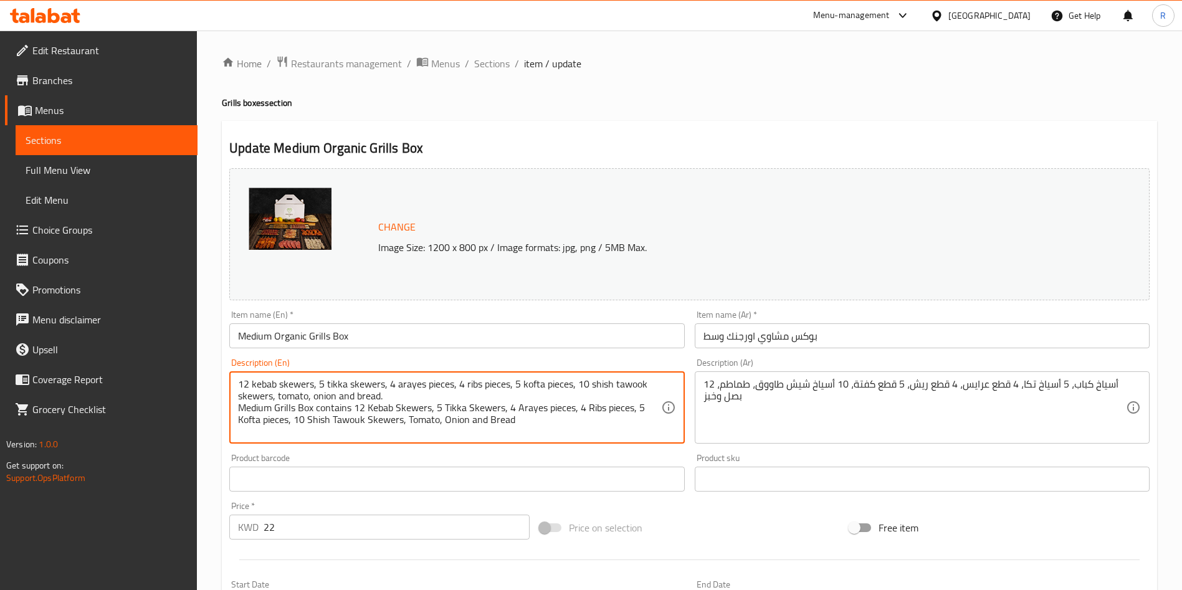
drag, startPoint x: 421, startPoint y: 396, endPoint x: 217, endPoint y: 361, distance: 206.7
click at [217, 361] on div "Home / Restaurants management / Menus / Sections / item / update Grills boxes s…" at bounding box center [689, 465] width 985 height 868
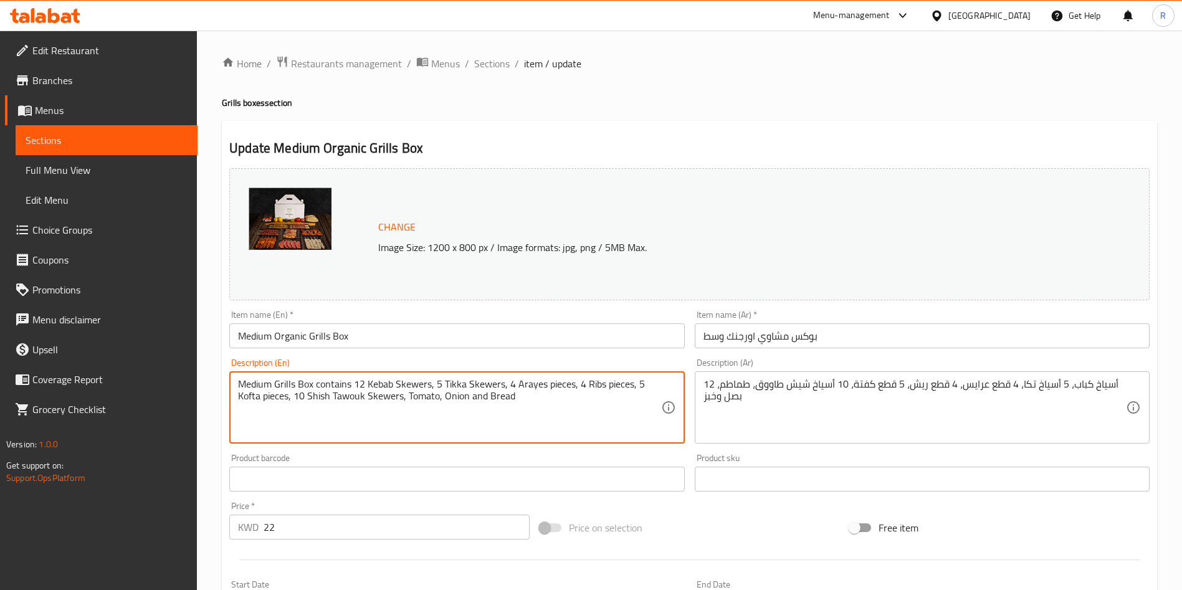
type textarea "Medium Grills Box contains 12 Kebab Skewers, 5 Tikka Skewers, 4 Arayes pieces, …"
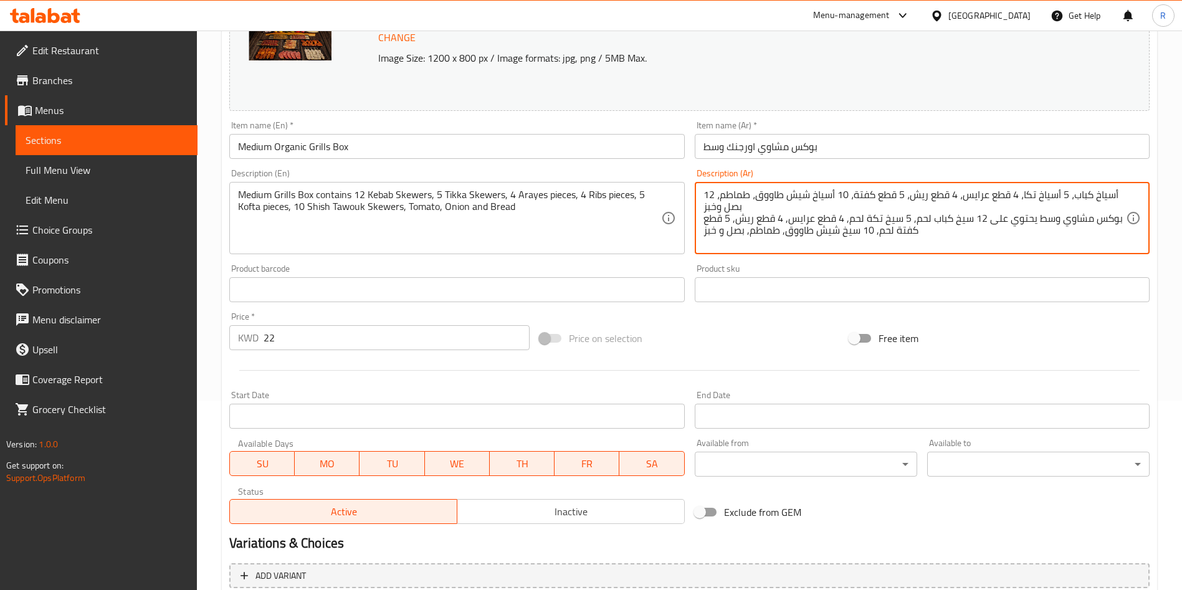
scroll to position [308, 0]
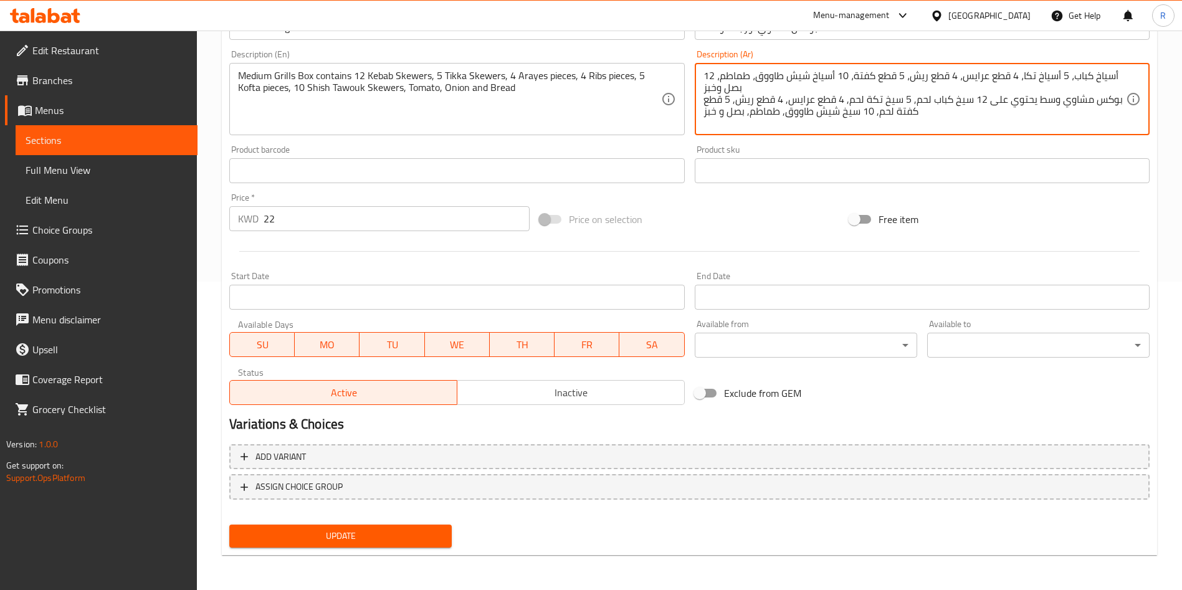
type textarea "12 أسياخ كباب، 5 أسياخ تكا، 4 قطع عرايس، 4 قطع ريش، 5 قطع كفتة، 10 أسياخ شيش طا…"
click at [342, 534] on span "Update" at bounding box center [340, 536] width 202 height 16
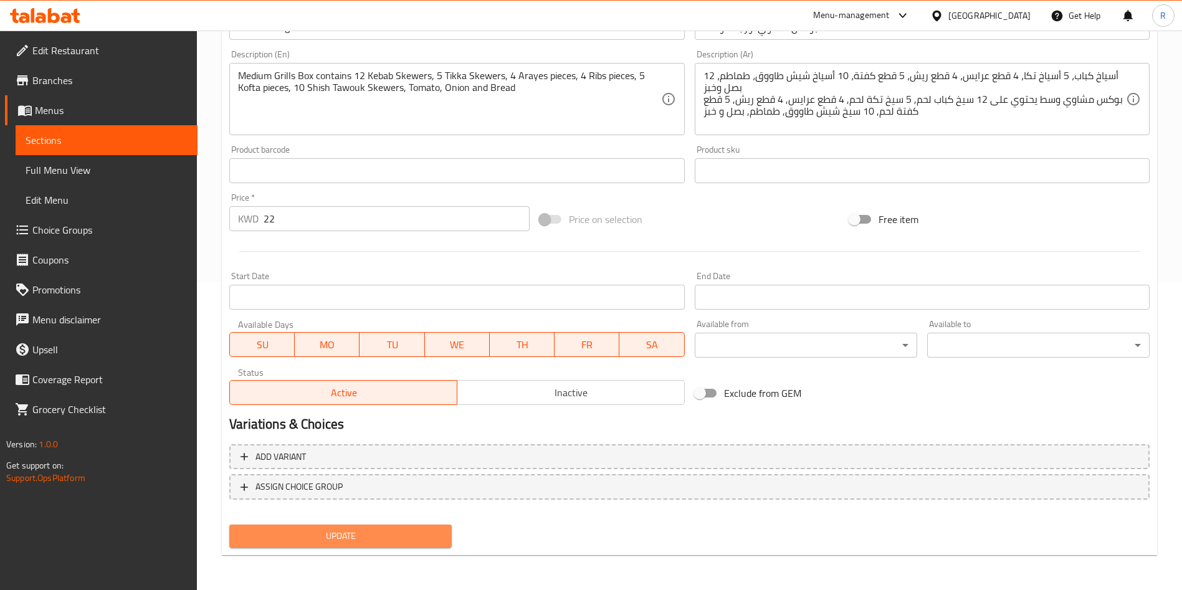
click at [358, 531] on span "Update" at bounding box center [340, 536] width 202 height 16
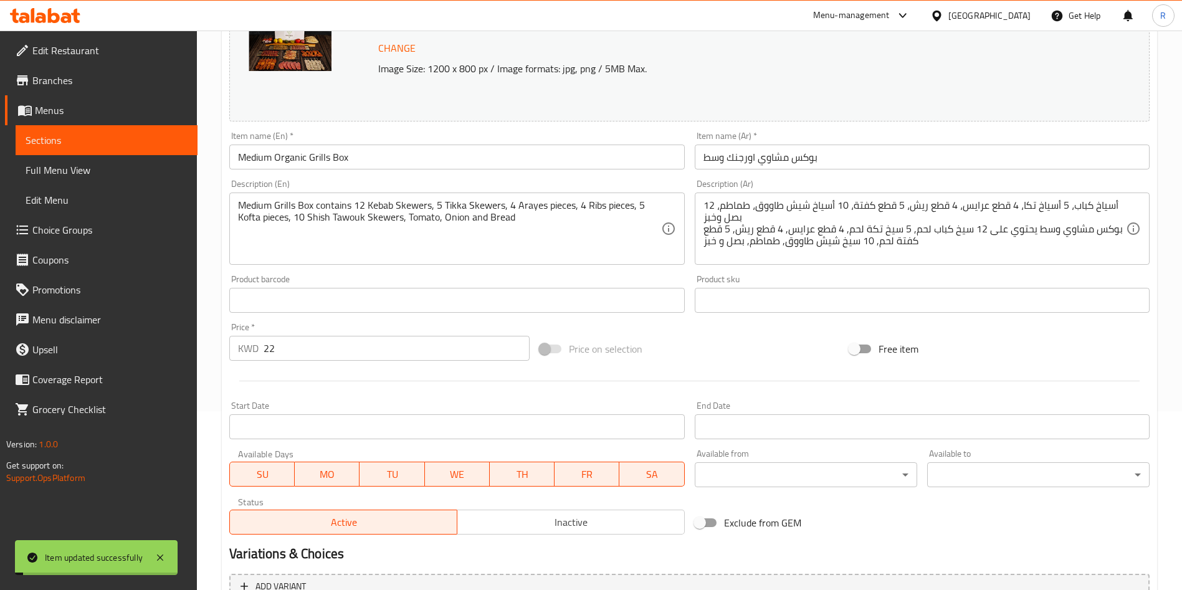
scroll to position [0, 0]
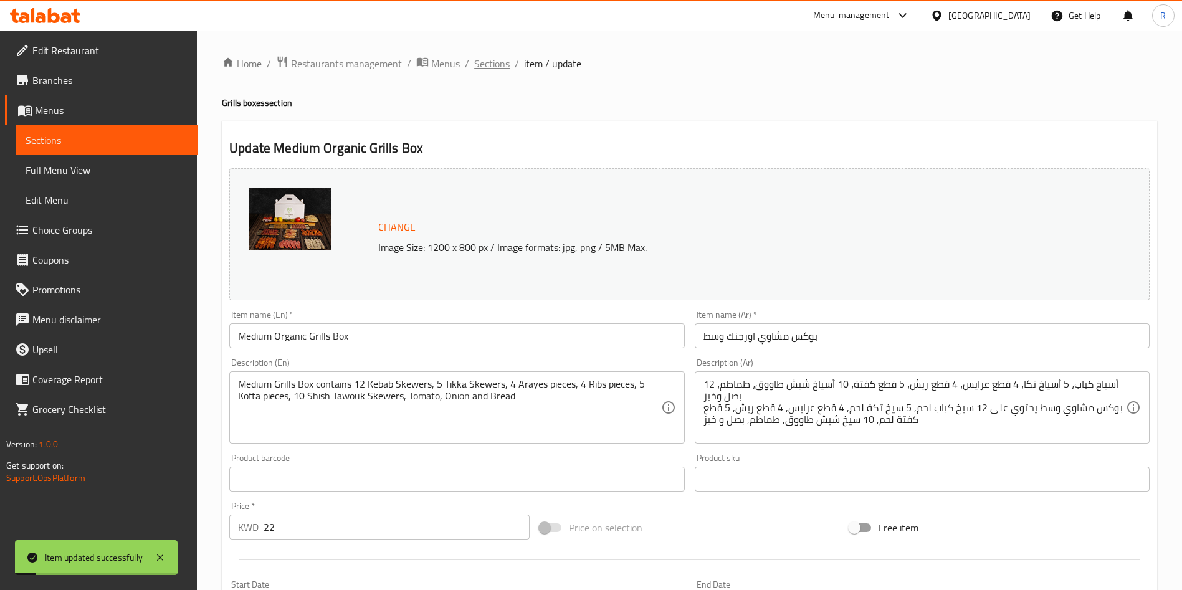
click at [496, 63] on span "Sections" at bounding box center [492, 63] width 36 height 15
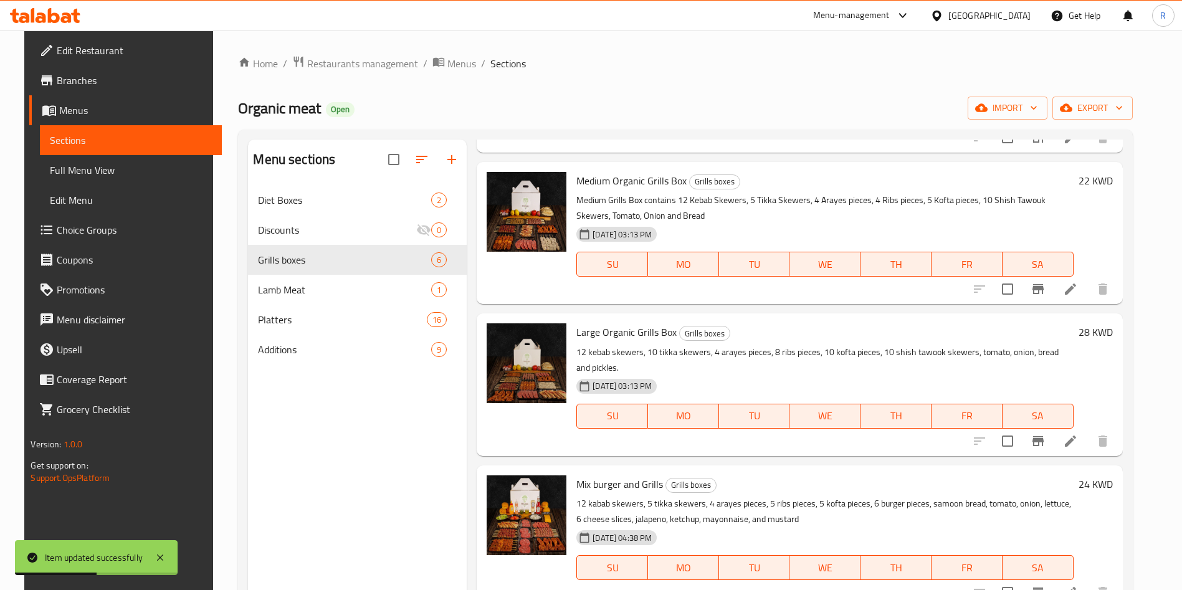
scroll to position [320, 0]
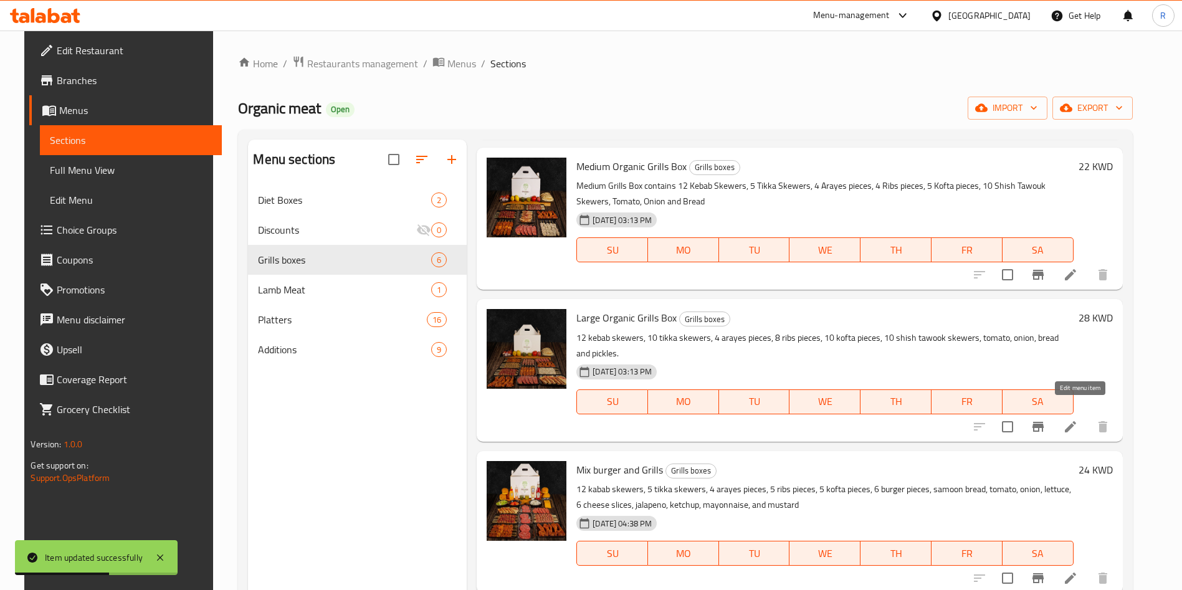
click at [1075, 421] on icon at bounding box center [1070, 426] width 11 height 11
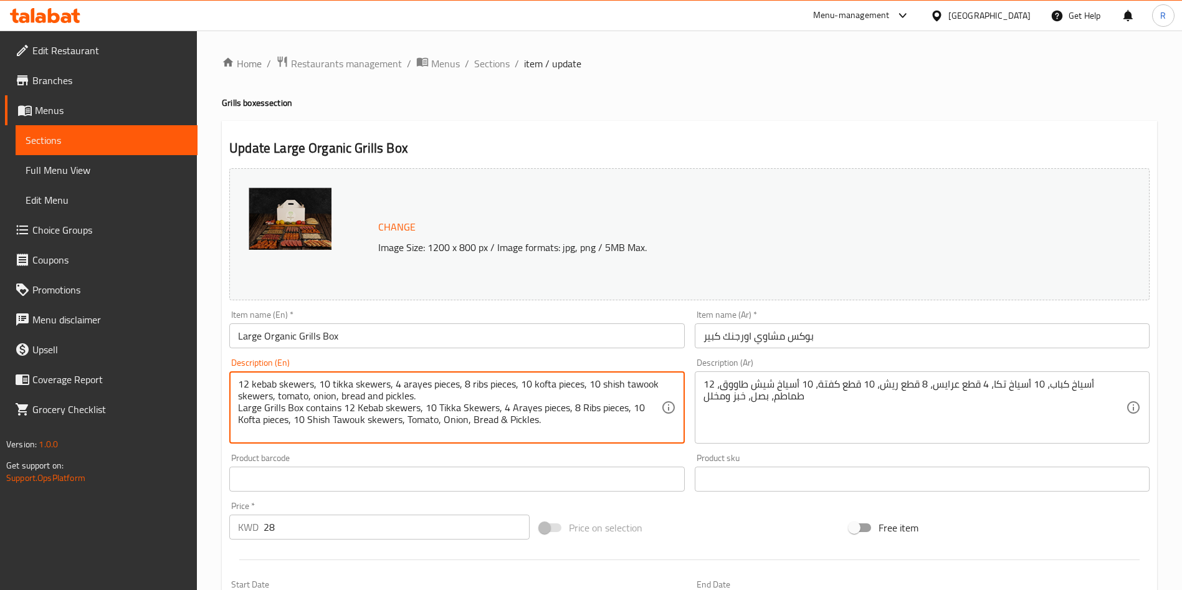
drag, startPoint x: 454, startPoint y: 398, endPoint x: 121, endPoint y: 354, distance: 335.5
click at [121, 354] on div "Edit Restaurant Branches Menus Sections Full Menu View Edit Menu Choice Groups …" at bounding box center [591, 465] width 1182 height 868
click at [411, 388] on textarea "12 kebab skewers, 10 tikka skewers, 4 arayes pieces, 8 ribs pieces, 10 kofta pi…" at bounding box center [449, 407] width 422 height 59
drag, startPoint x: 432, startPoint y: 394, endPoint x: 229, endPoint y: 371, distance: 204.4
click at [229, 371] on div "Description (En) 12 kebab skewers, 10 tikka skewers, 4 arayes pieces, 8 ribs pi…" at bounding box center [456, 400] width 465 height 95
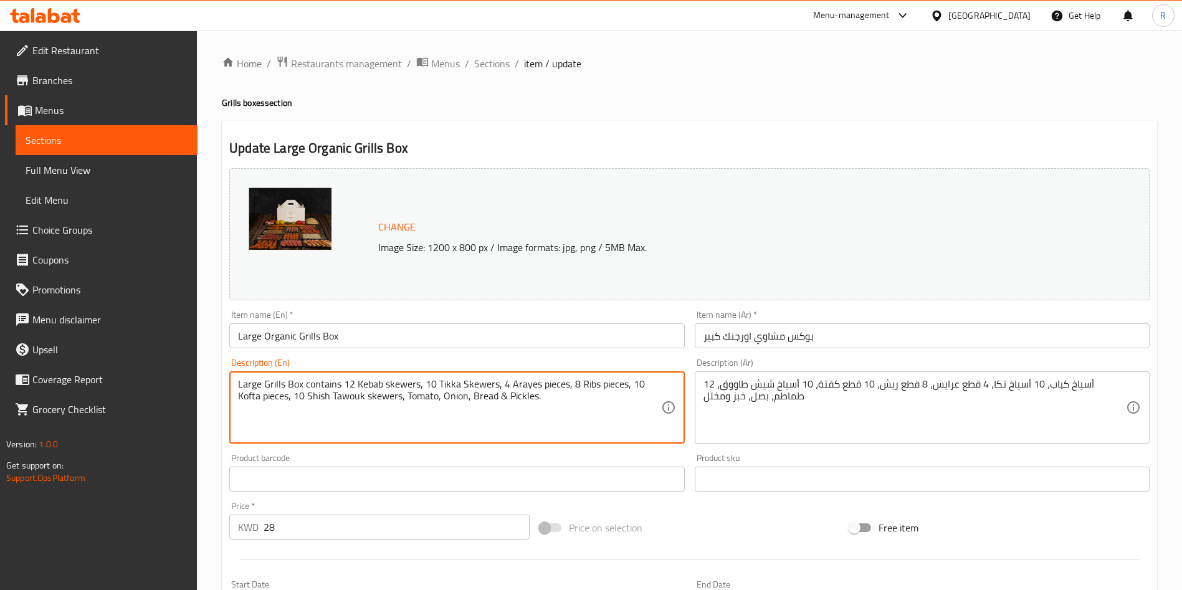
type textarea "Large Grills Box contains 12 Kebab skewers, 10 Tikka Skewers, 4 Arayes pieces, …"
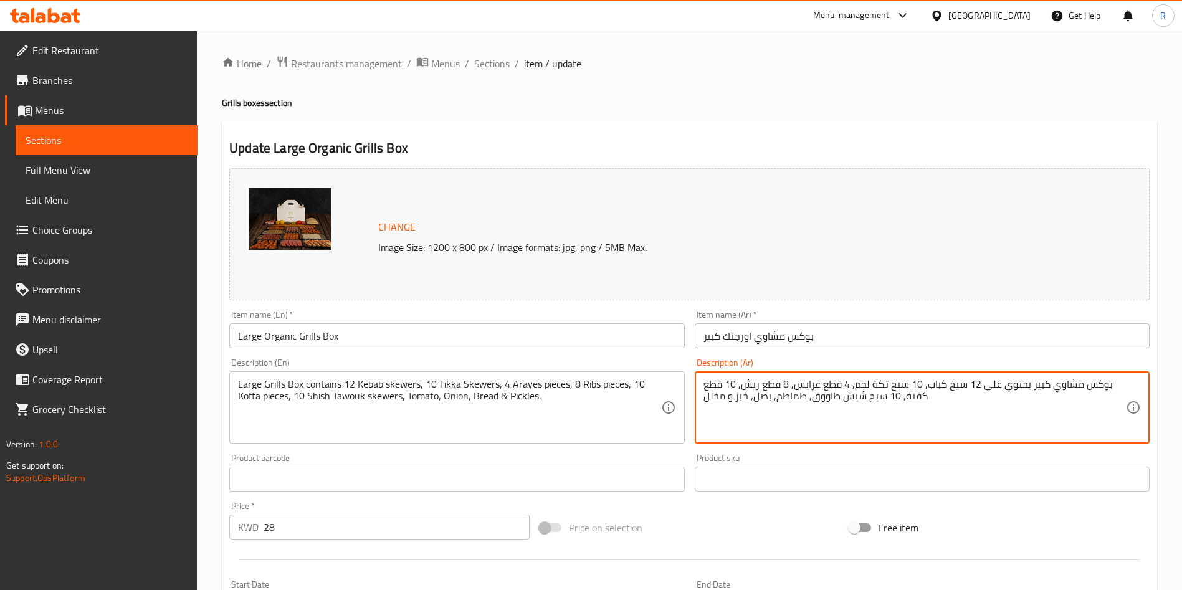
scroll to position [308, 0]
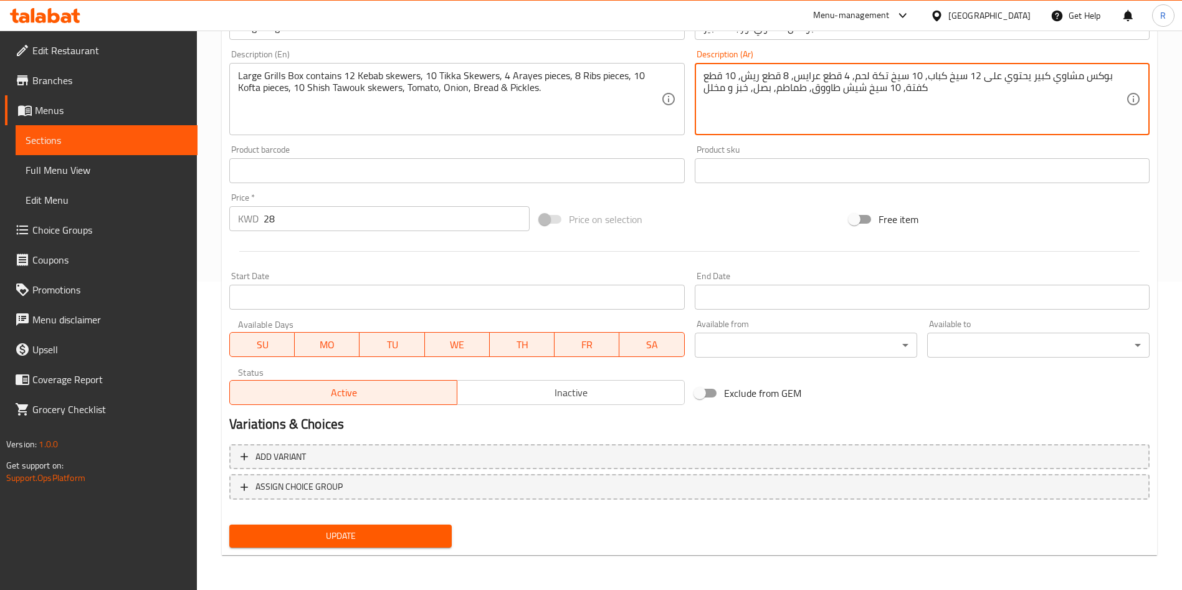
type textarea "بوكس مشاوي كبير يحتوي على 12 سيخ كباب, 10 سيخ تكة لحم, 4 قطع عرايس, 8 قطع ريش, …"
click at [404, 538] on span "Update" at bounding box center [340, 536] width 202 height 16
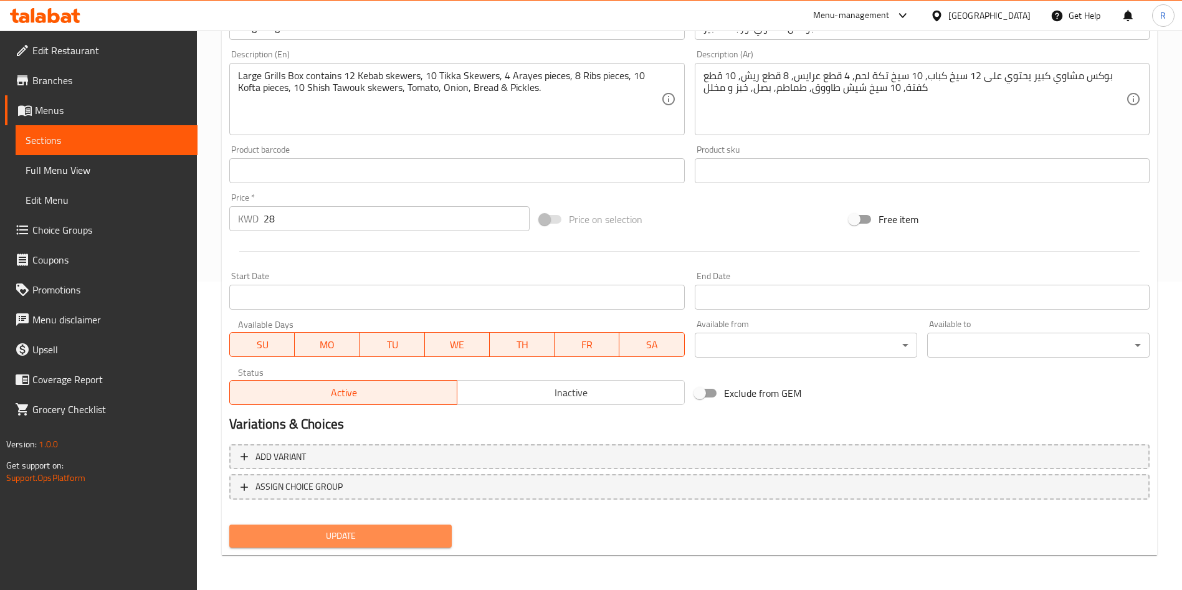
click at [369, 533] on span "Update" at bounding box center [340, 536] width 202 height 16
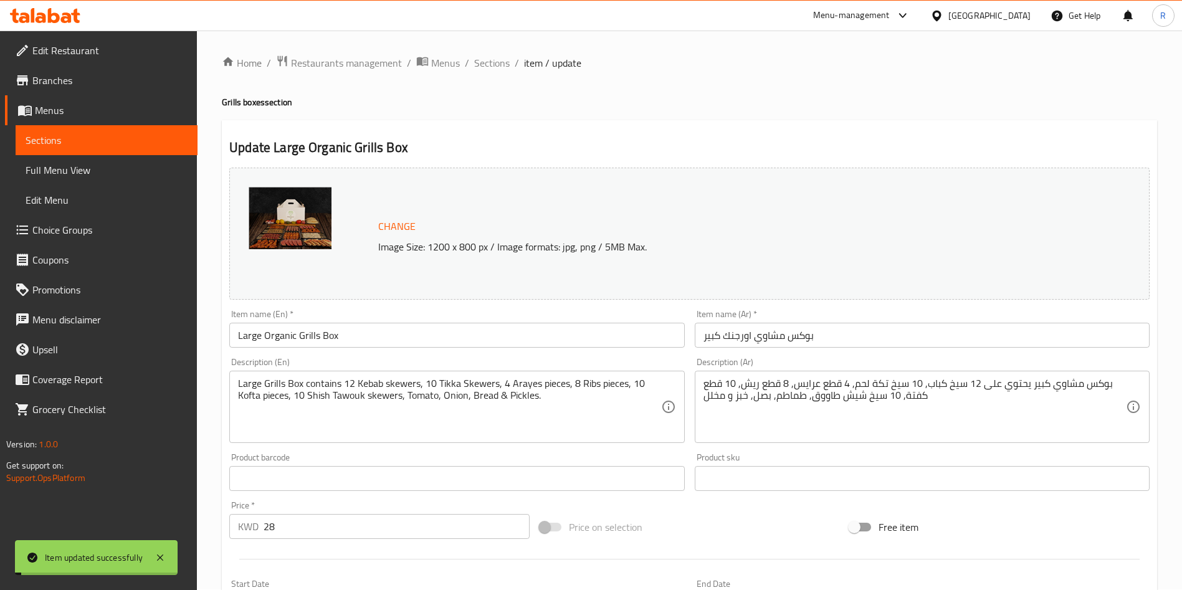
scroll to position [0, 0]
click at [492, 60] on span "Sections" at bounding box center [492, 63] width 36 height 15
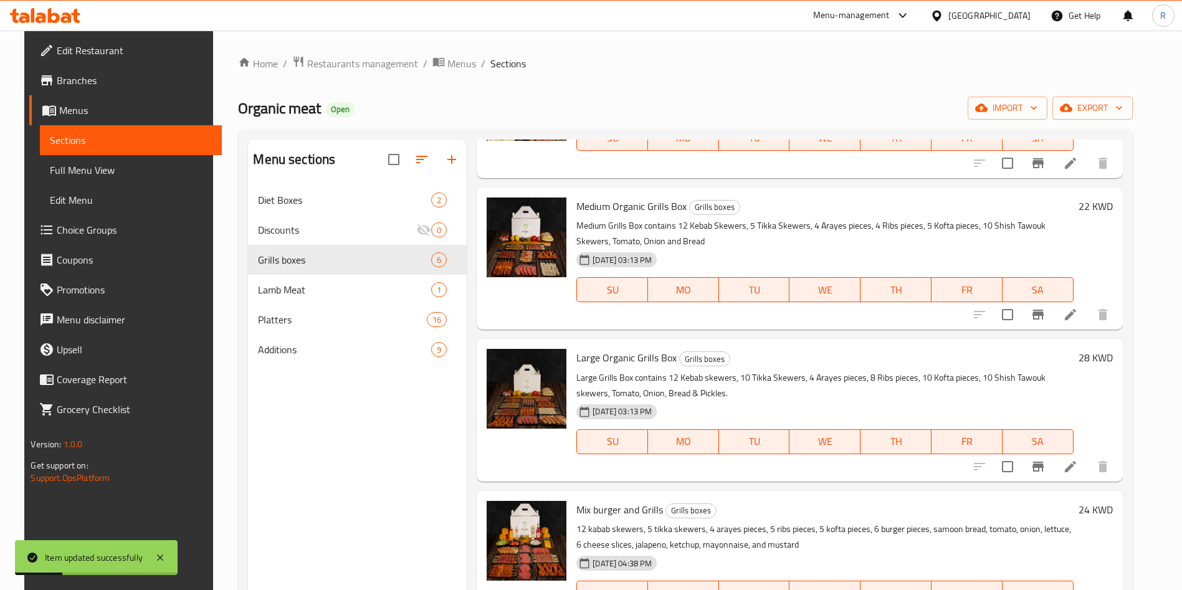
scroll to position [320, 0]
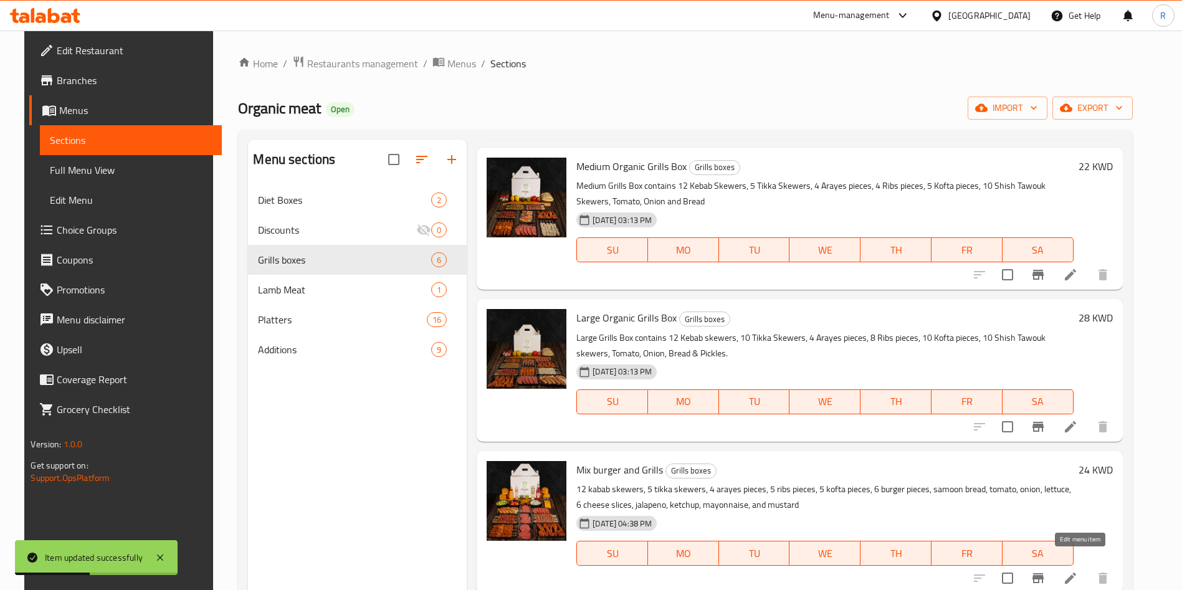
click at [1078, 571] on icon at bounding box center [1070, 578] width 15 height 15
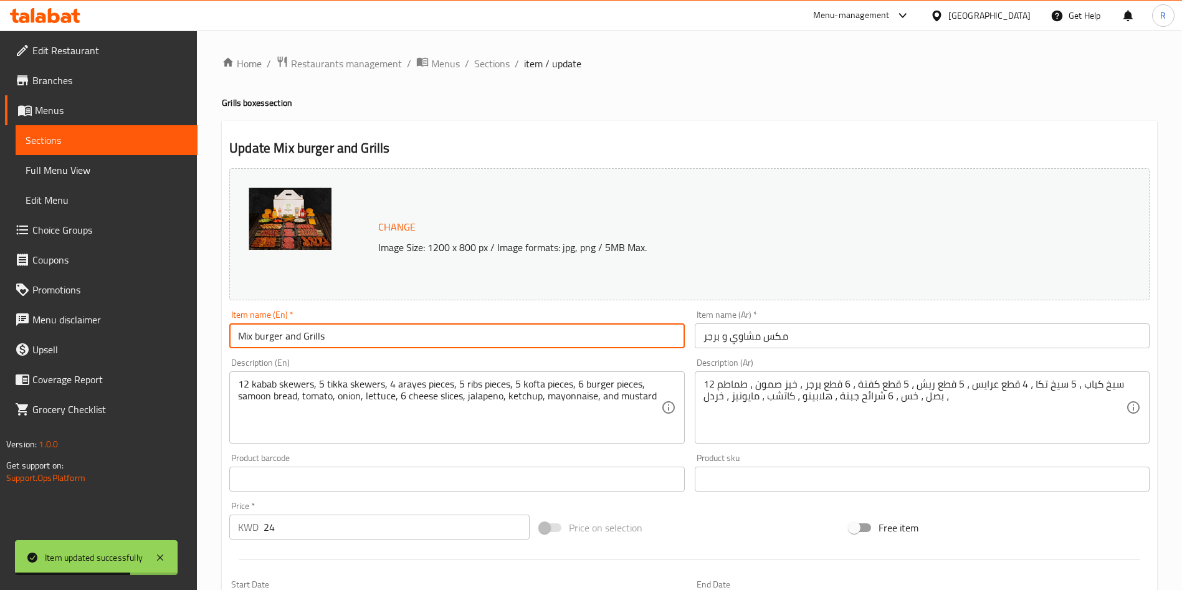
drag, startPoint x: 353, startPoint y: 340, endPoint x: 92, endPoint y: 348, distance: 261.8
click at [92, 348] on div "Edit Restaurant Branches Menus Sections Full Menu View Edit Menu Choice Groups …" at bounding box center [591, 465] width 1182 height 868
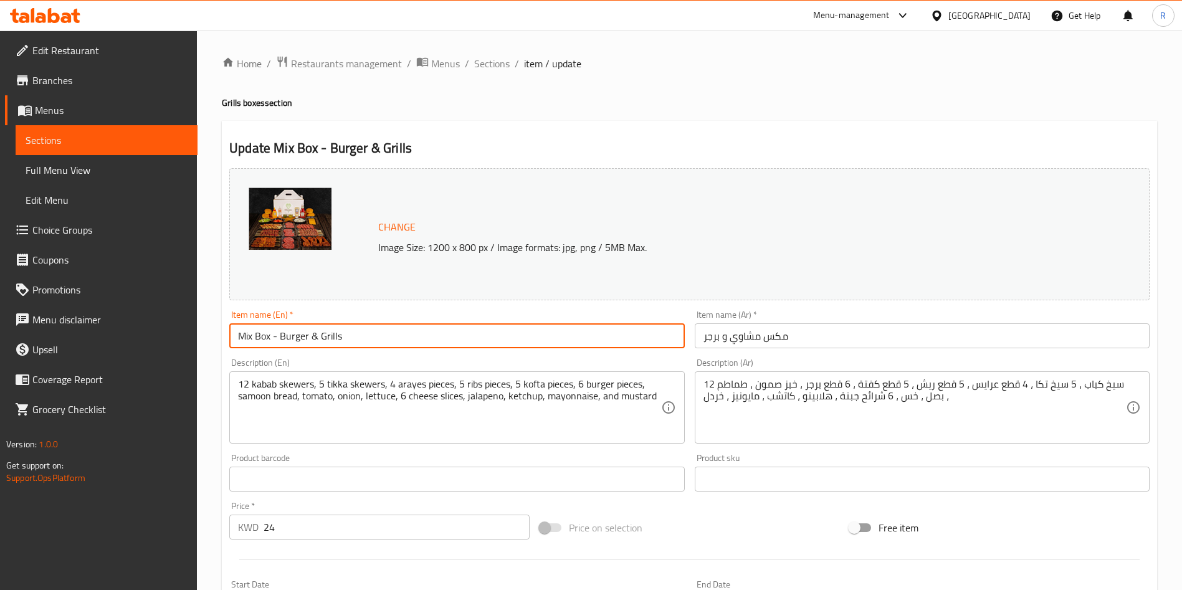
type input "Mix Box - Burger & Grills"
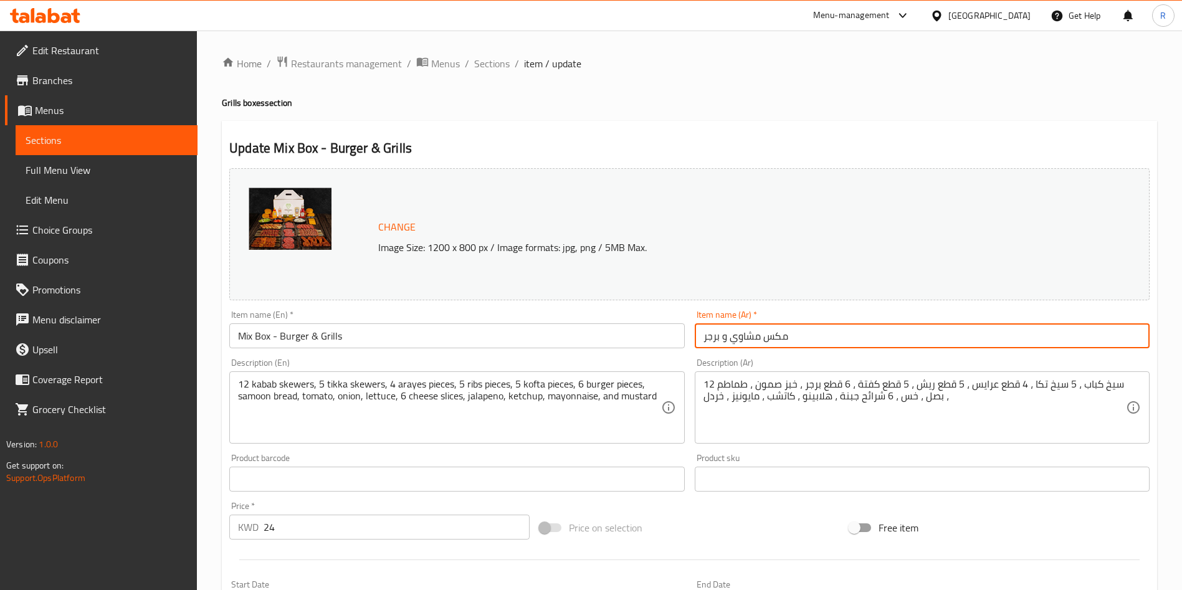
click at [819, 334] on input "مكس مشاوي و برجر" at bounding box center [922, 335] width 455 height 25
type input "بوكس مشاوي مكس - برجر و مشاوي"
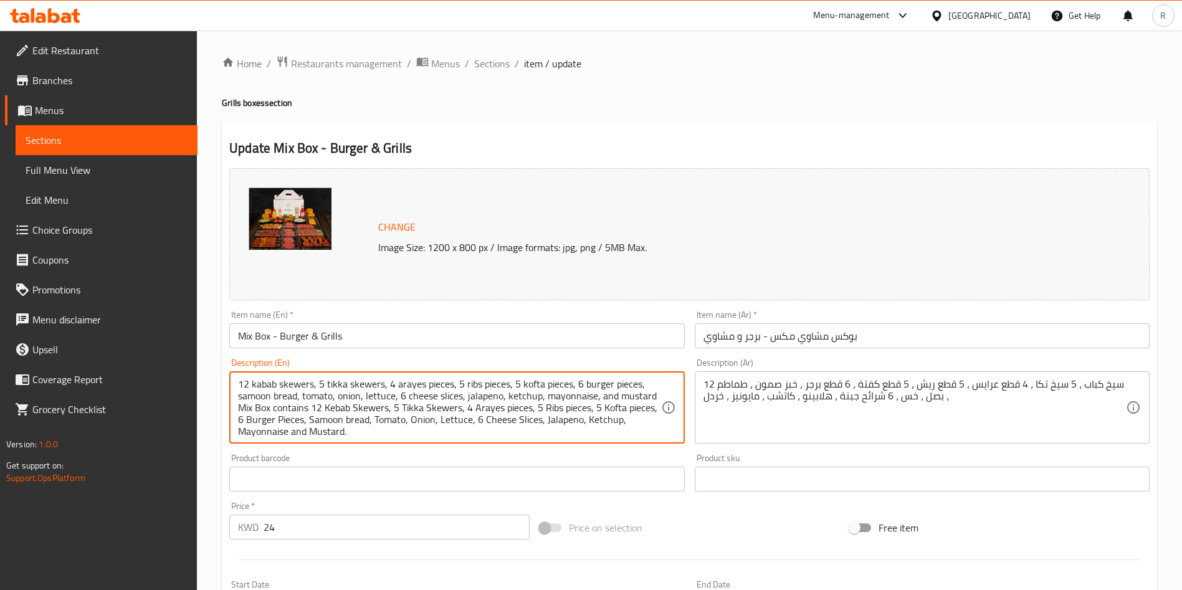
drag, startPoint x: 521, startPoint y: 389, endPoint x: 251, endPoint y: 343, distance: 274.3
click at [251, 343] on div "Change Image Size: 1200 x 800 px / Image formats: jpg, png / 5MB Max. Item name…" at bounding box center [689, 440] width 930 height 555
click at [301, 401] on textarea "12 kabab skewers, 5 tikka skewers, 4 arayes pieces, 5 ribs pieces, 5 kofta piec…" at bounding box center [449, 407] width 422 height 59
drag, startPoint x: 292, startPoint y: 407, endPoint x: 218, endPoint y: 369, distance: 83.0
click at [218, 369] on div "Home / Restaurants management / Menus / Sections / item / update Grills boxes s…" at bounding box center [689, 465] width 985 height 868
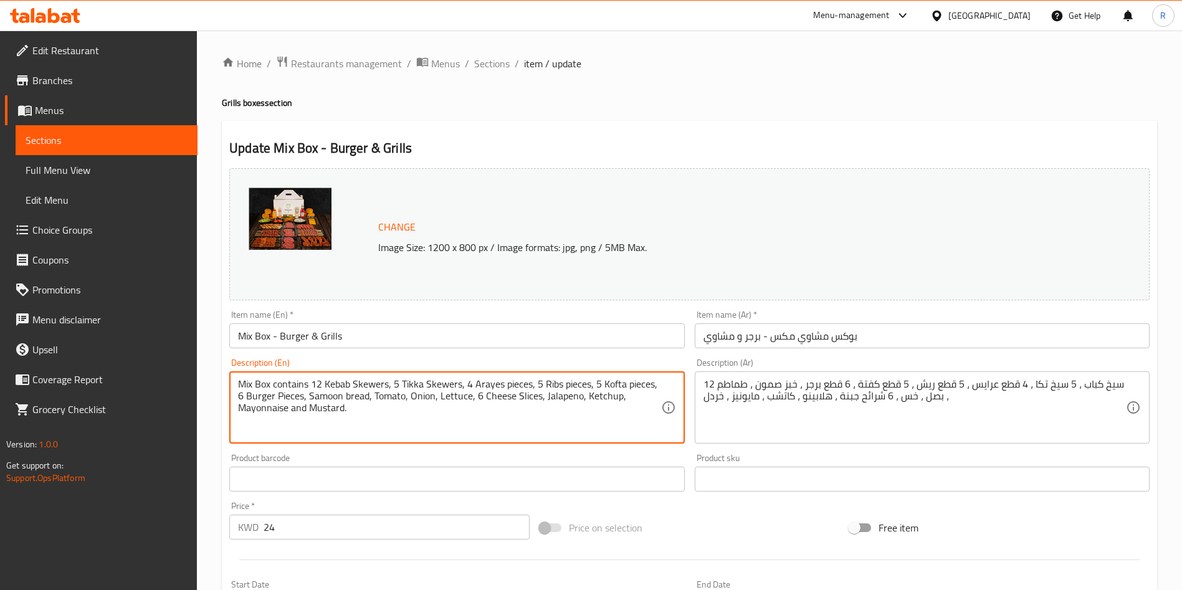
type textarea "Mix Box contains 12 Kebab Skewers, 5 Tikka Skewers, 4 Arayes pieces, 5 Ribs pie…"
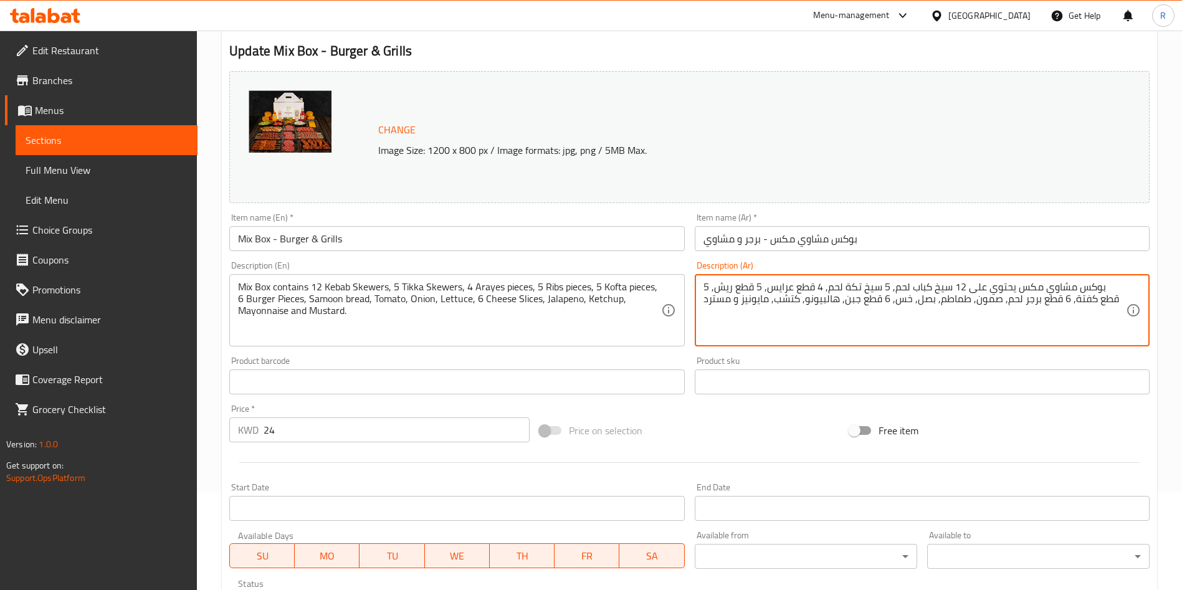
scroll to position [308, 0]
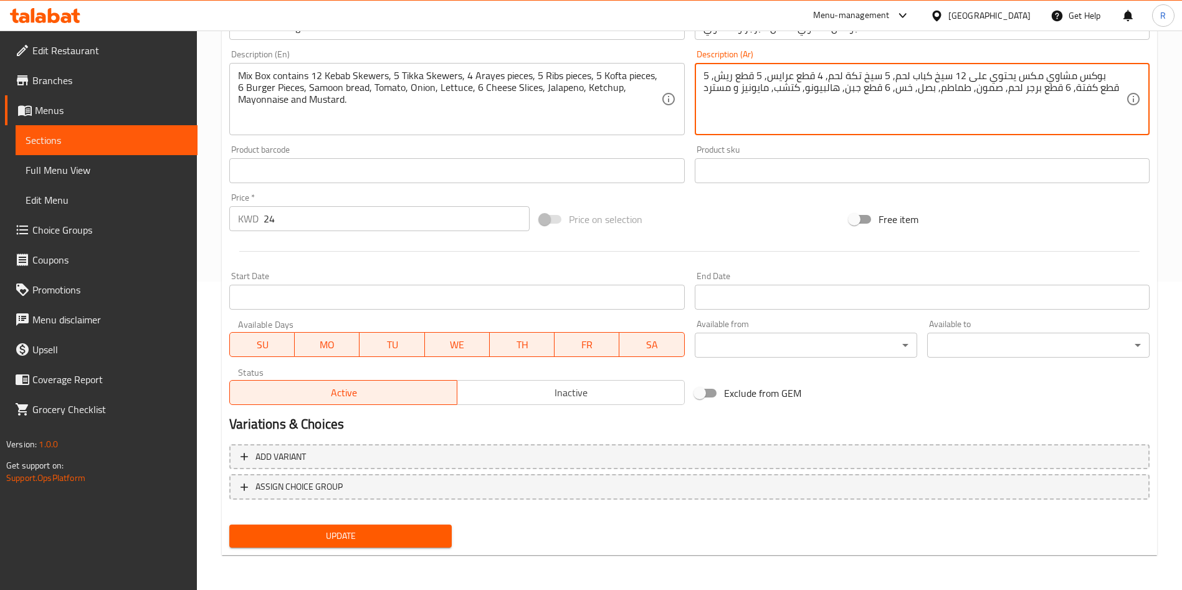
type textarea "بوكس مشاوي مكس يحتوي على 12 سيخ كباب لحم, 5 سيخ تكة لحم, 4 قطع عرايس, 5 قطع ريش…"
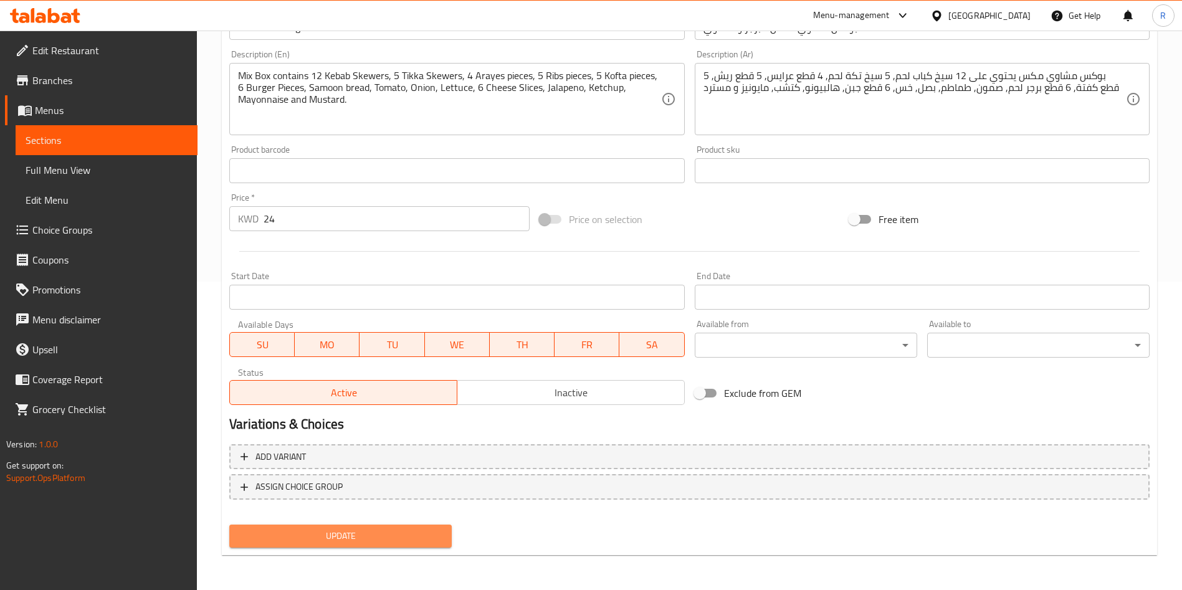
click at [387, 535] on span "Update" at bounding box center [340, 536] width 202 height 16
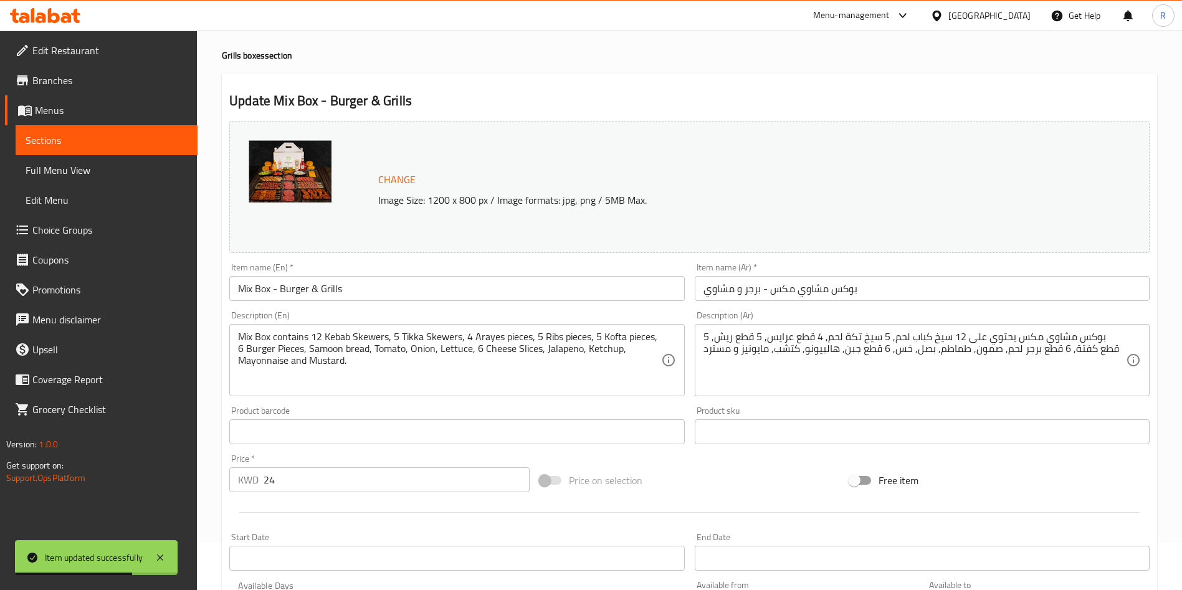
scroll to position [0, 0]
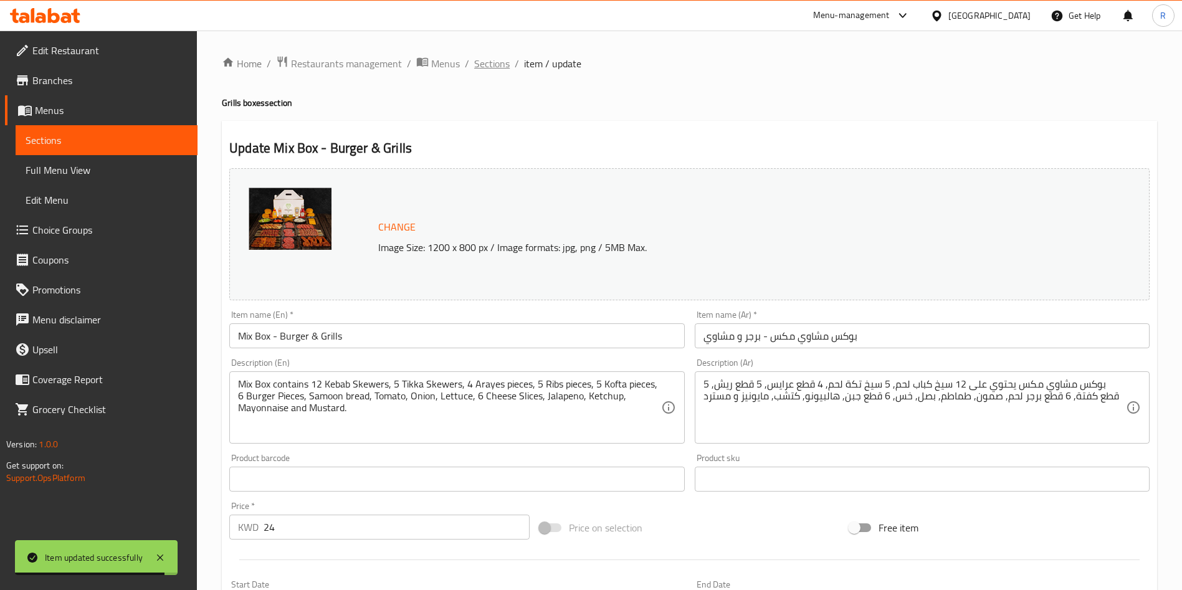
click at [487, 64] on span "Sections" at bounding box center [492, 63] width 36 height 15
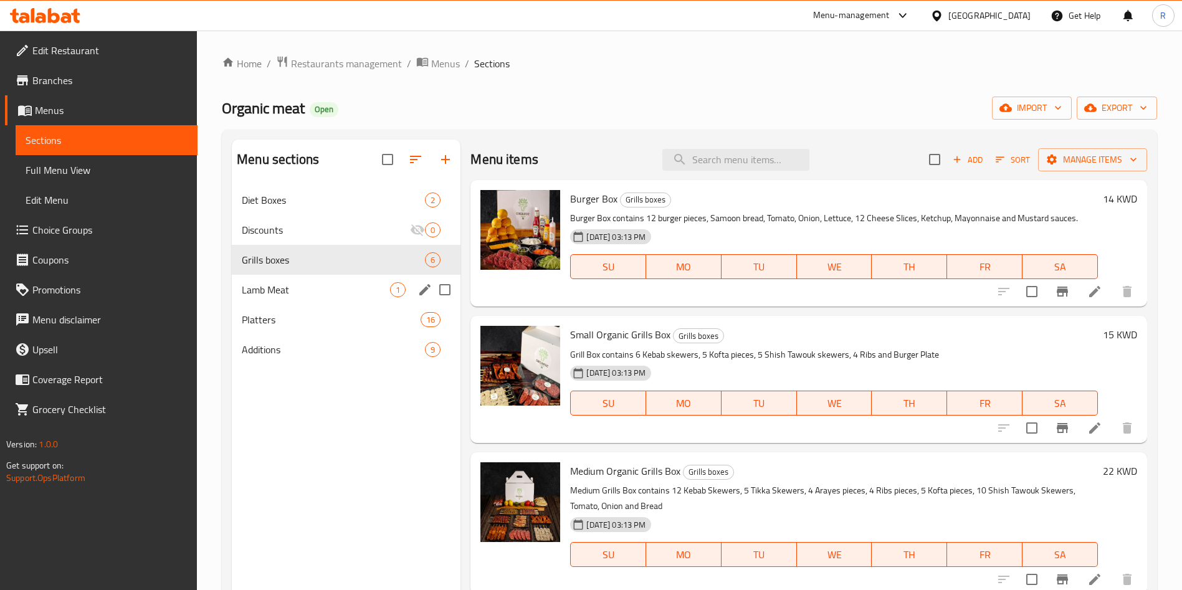
click at [309, 280] on div "Lamb Meat 1" at bounding box center [346, 290] width 229 height 30
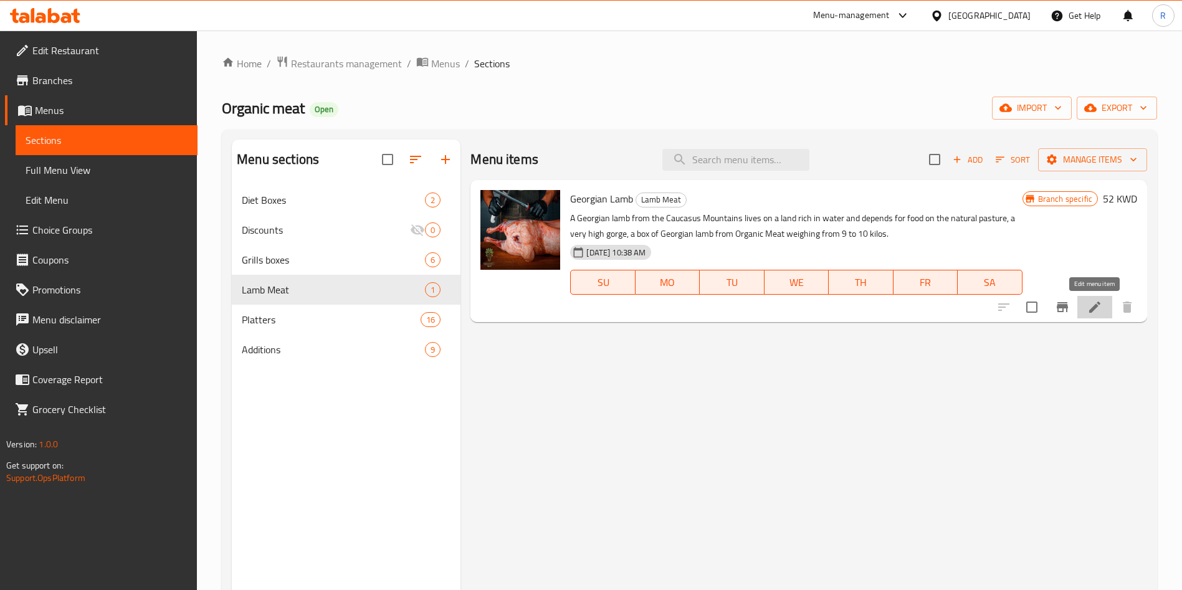
click at [1101, 306] on icon at bounding box center [1094, 307] width 15 height 15
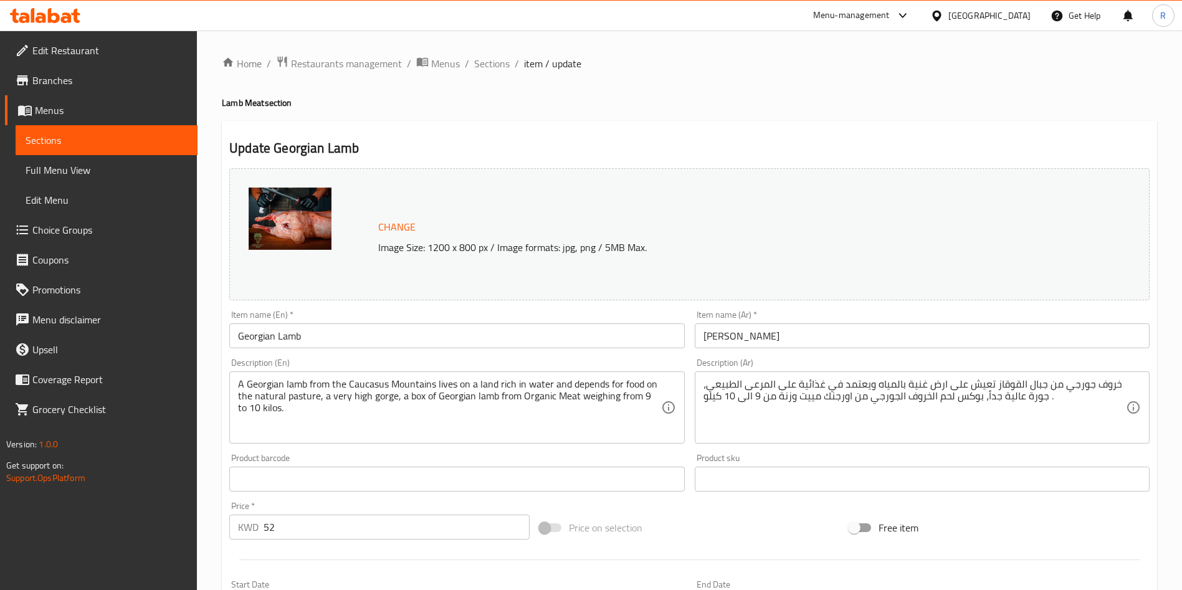
click at [356, 338] on input "Georgian Lamb" at bounding box center [456, 335] width 455 height 25
click at [483, 60] on span "Sections" at bounding box center [492, 63] width 36 height 15
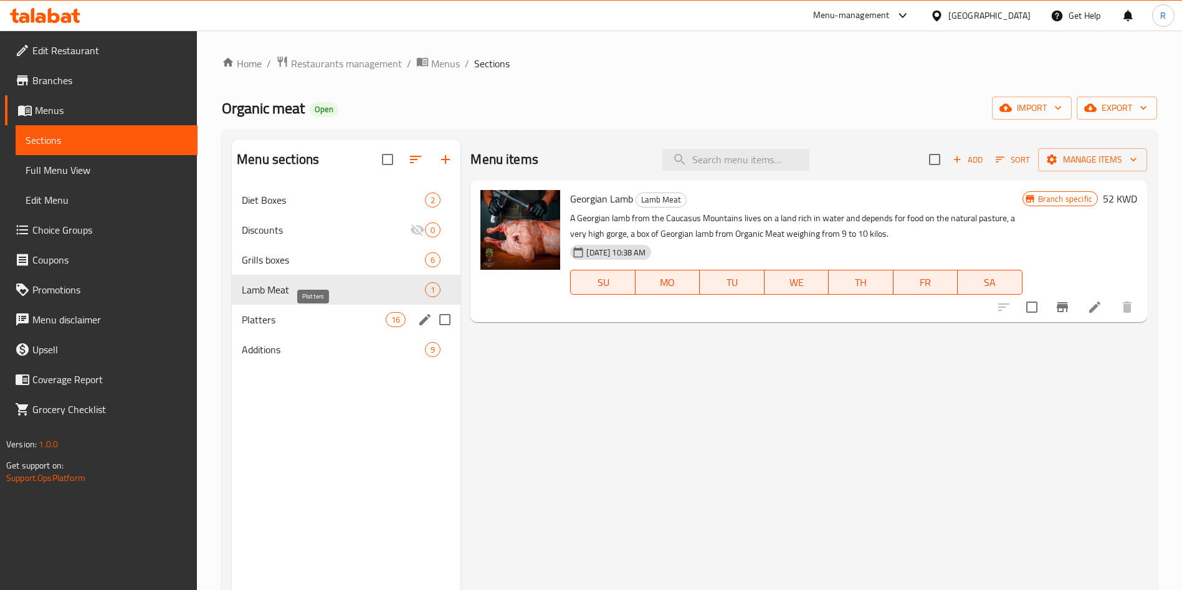
click at [331, 322] on span "Platters" at bounding box center [314, 319] width 144 height 15
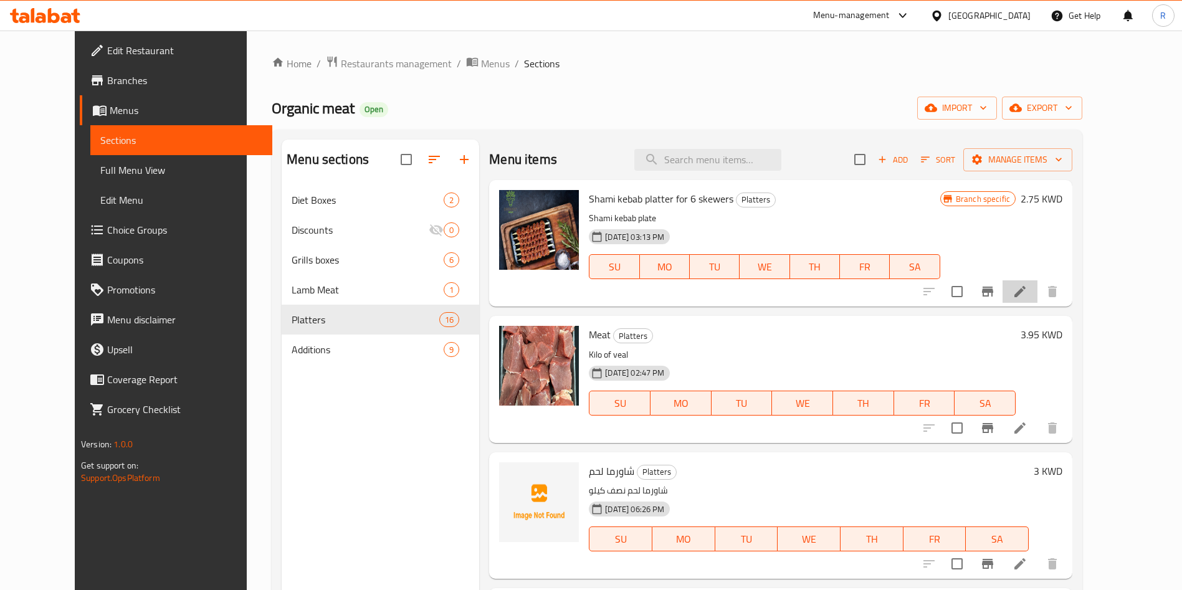
click at [1037, 290] on li at bounding box center [1019, 291] width 35 height 22
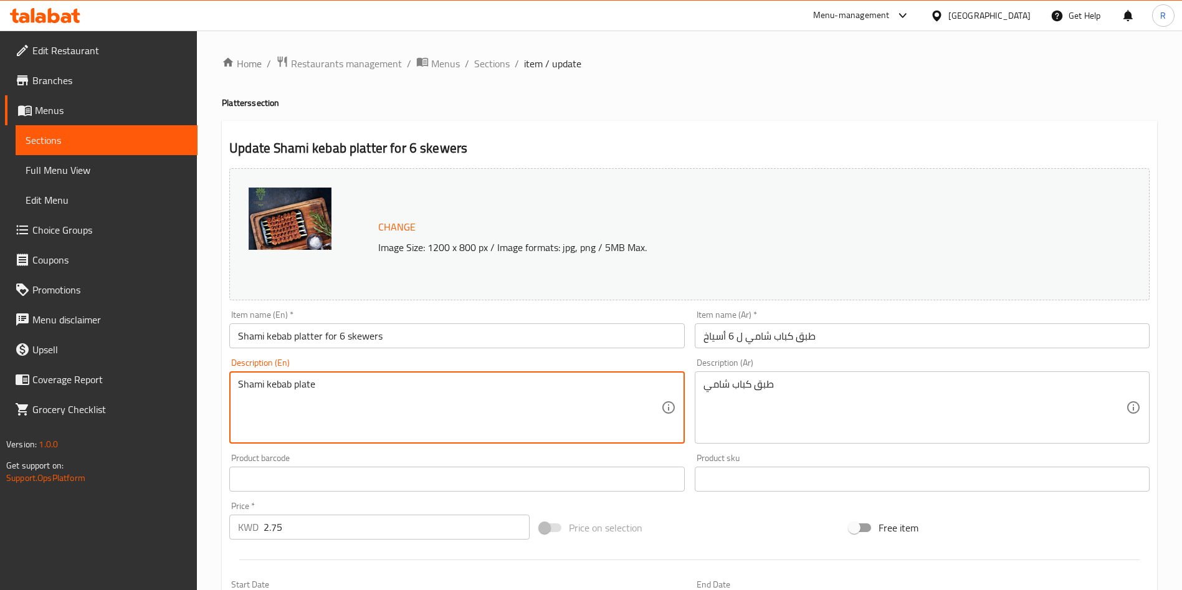
click at [492, 383] on textarea "Shami kebab plate" at bounding box center [449, 407] width 422 height 59
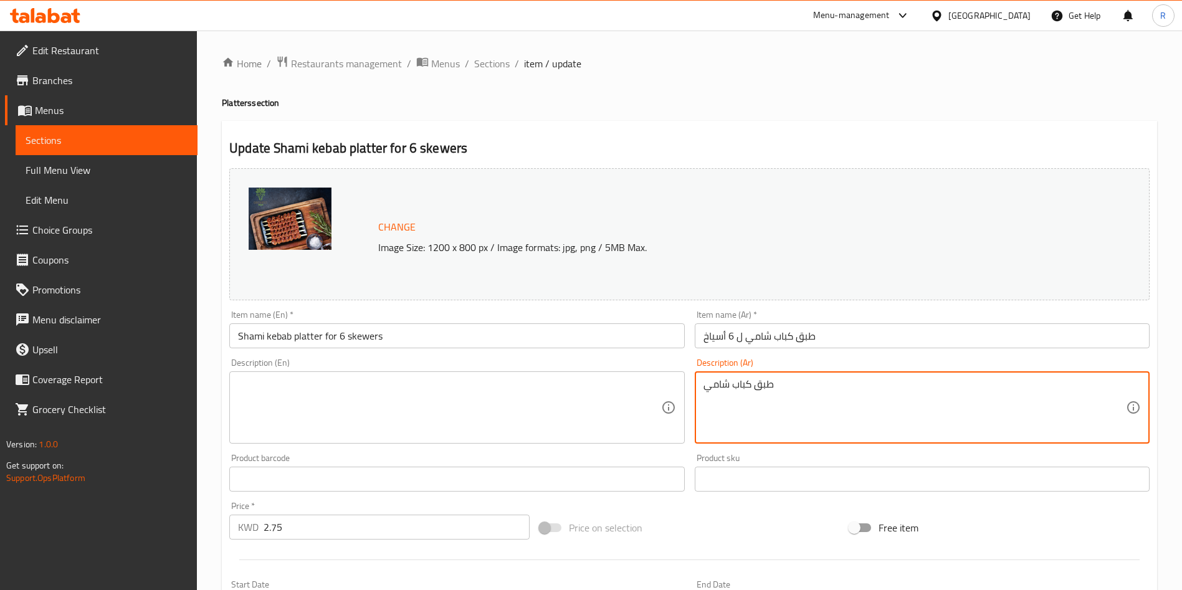
click at [728, 386] on textarea "طبق كباب شامي" at bounding box center [914, 407] width 422 height 59
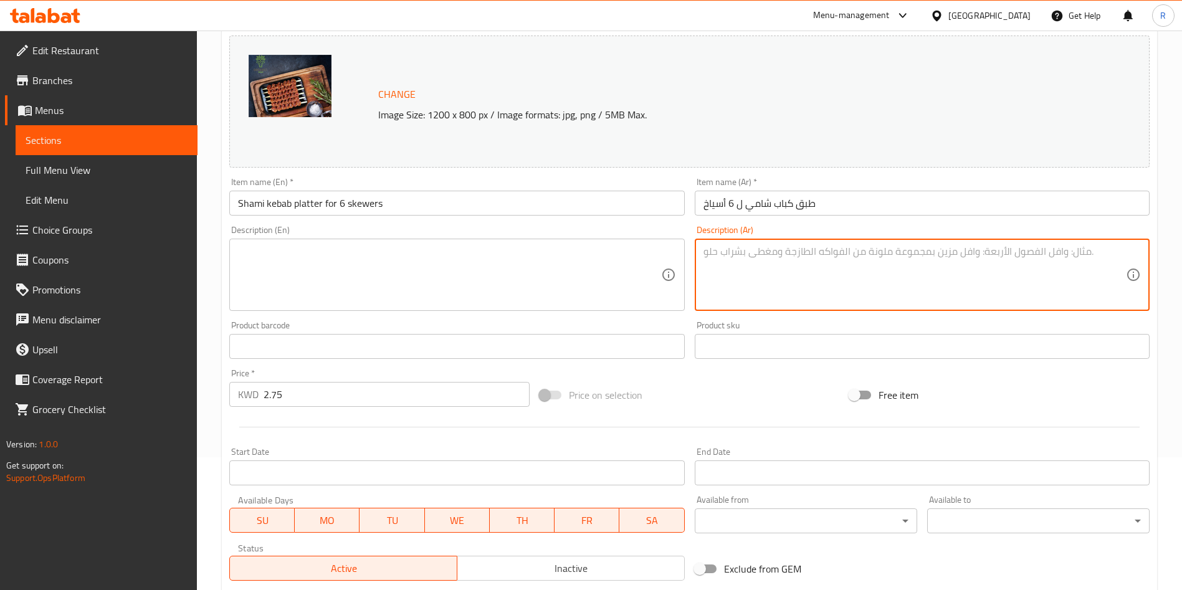
scroll to position [121, 0]
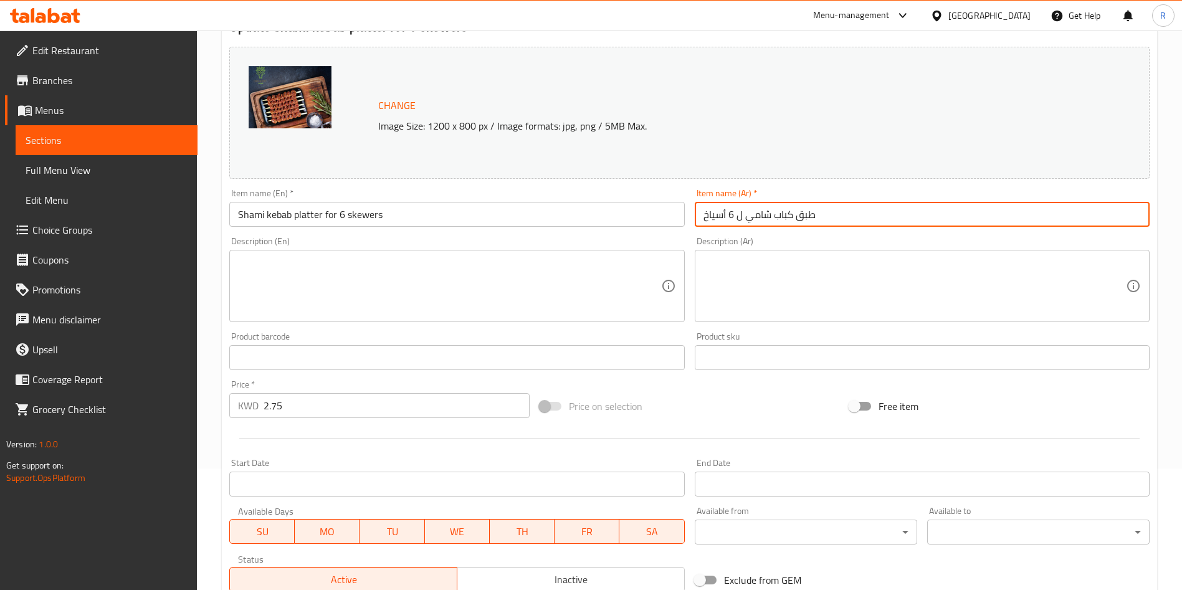
click at [739, 211] on input "طبق كباب شامي ل 6 أسياخ" at bounding box center [922, 214] width 455 height 25
type input "طبق كباب شامي 6 أسياخ"
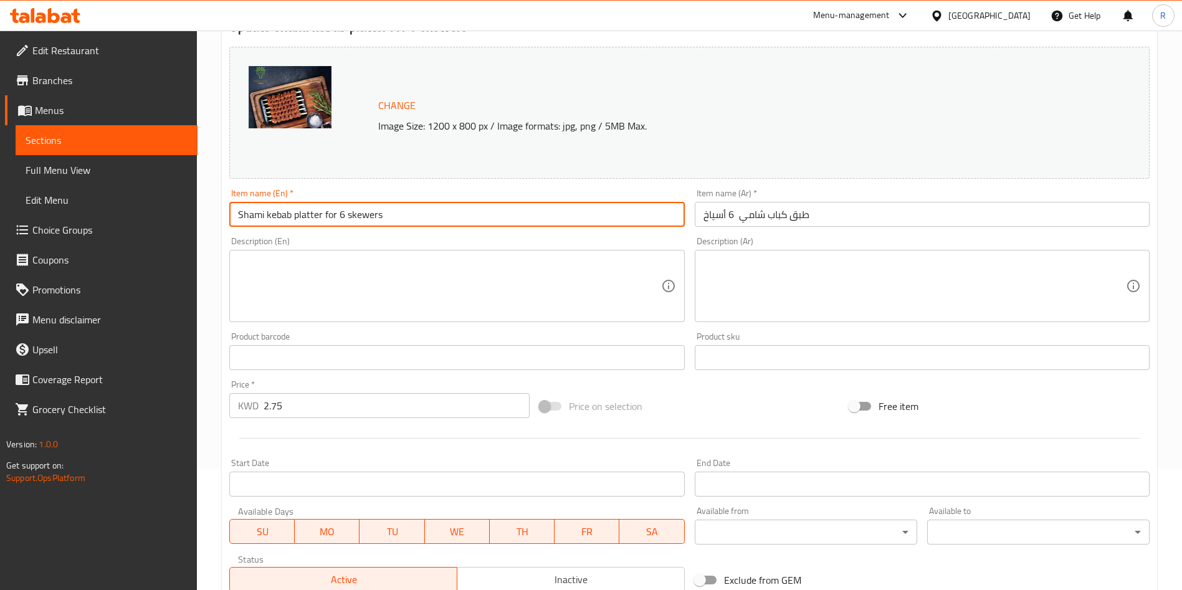
click at [330, 214] on input "Shami kebab platter for 6 skewers" at bounding box center [456, 214] width 455 height 25
click at [278, 211] on input "Shami kebab platter 6 skewers" at bounding box center [456, 214] width 455 height 25
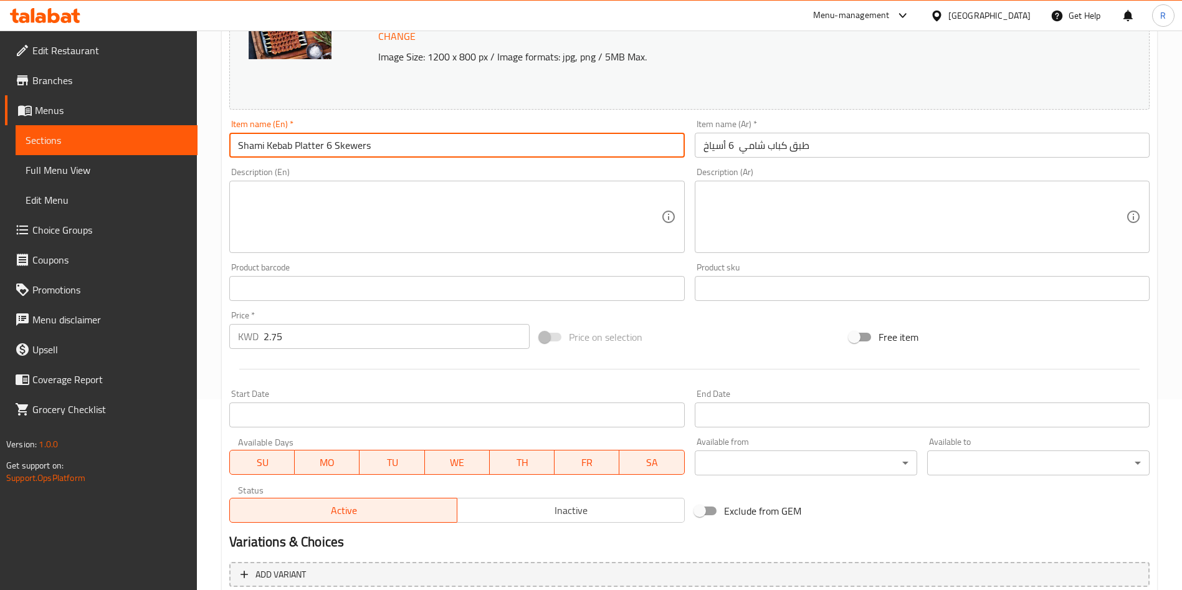
scroll to position [308, 0]
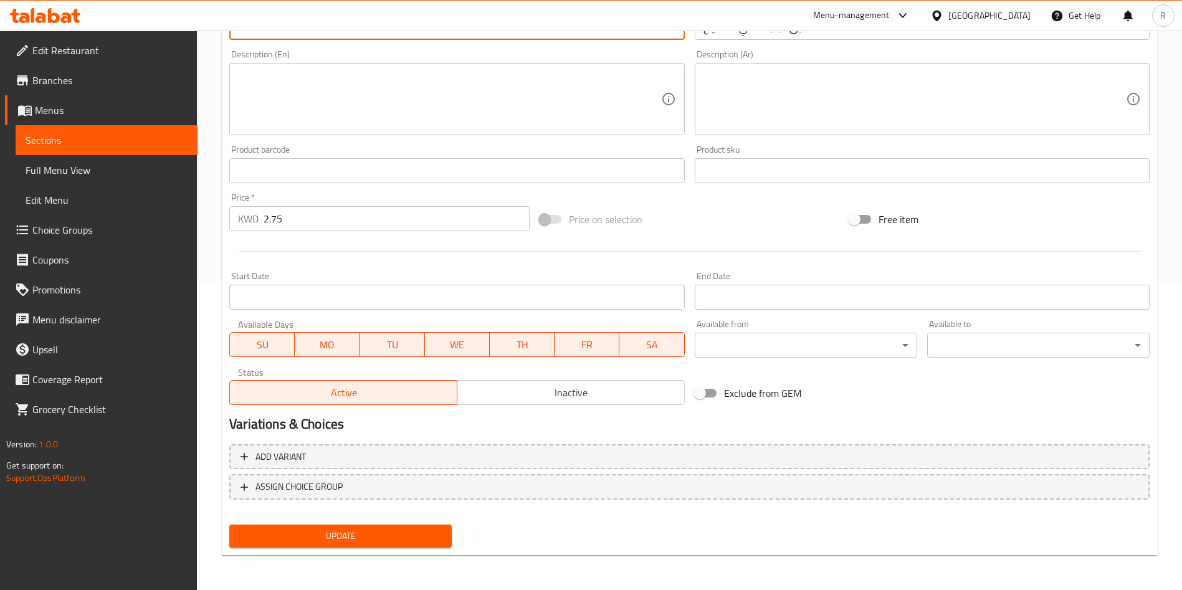
type input "Shami Kebab Platter 6 Skewers"
click at [388, 536] on span "Update" at bounding box center [340, 536] width 202 height 16
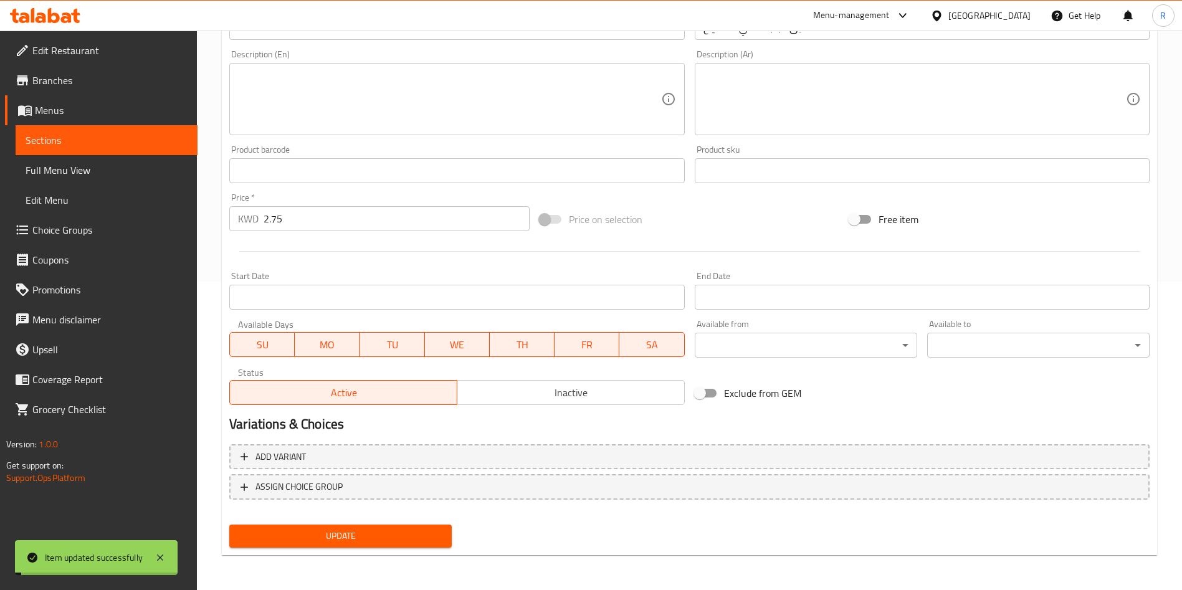
scroll to position [0, 0]
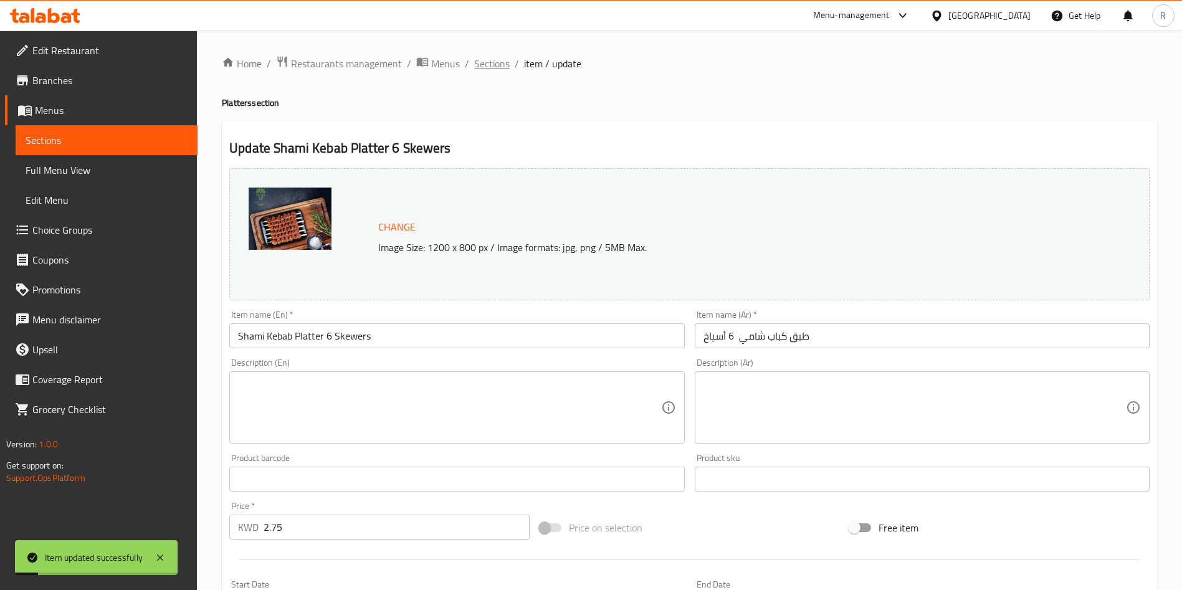
click at [501, 58] on span "Sections" at bounding box center [492, 63] width 36 height 15
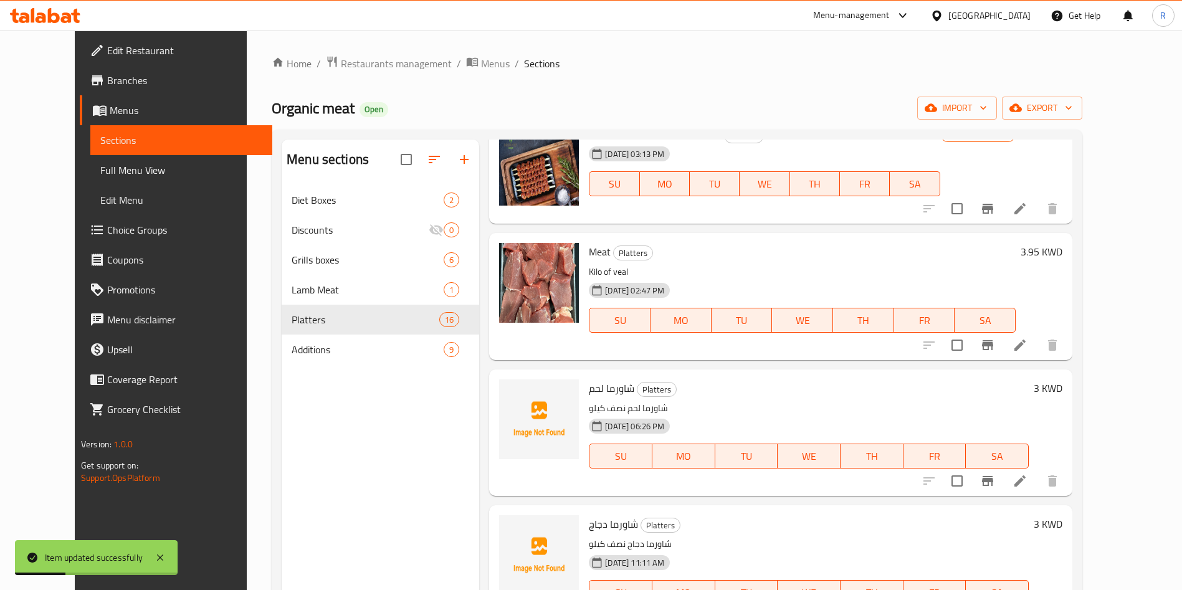
scroll to position [93, 0]
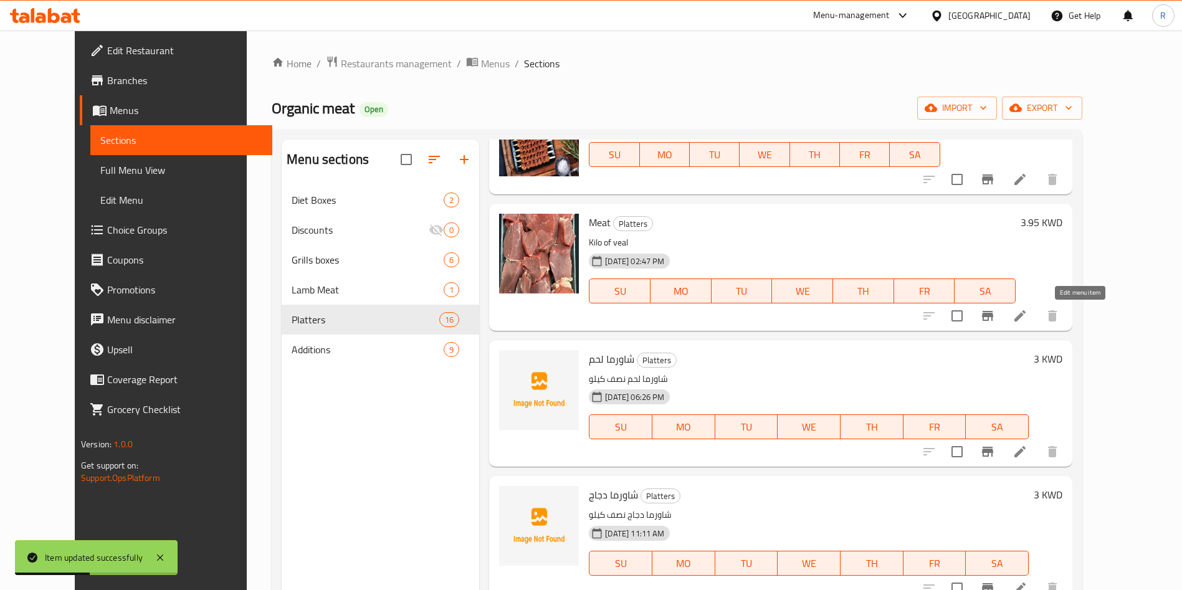
click at [1027, 308] on icon at bounding box center [1019, 315] width 15 height 15
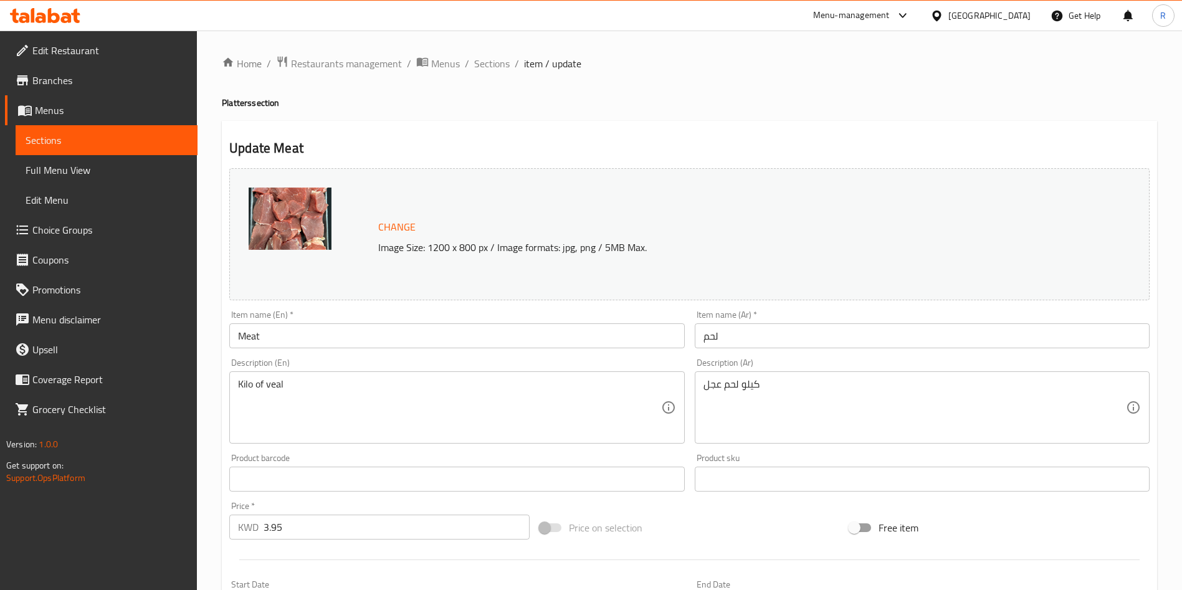
click at [588, 343] on input "Meat" at bounding box center [456, 335] width 455 height 25
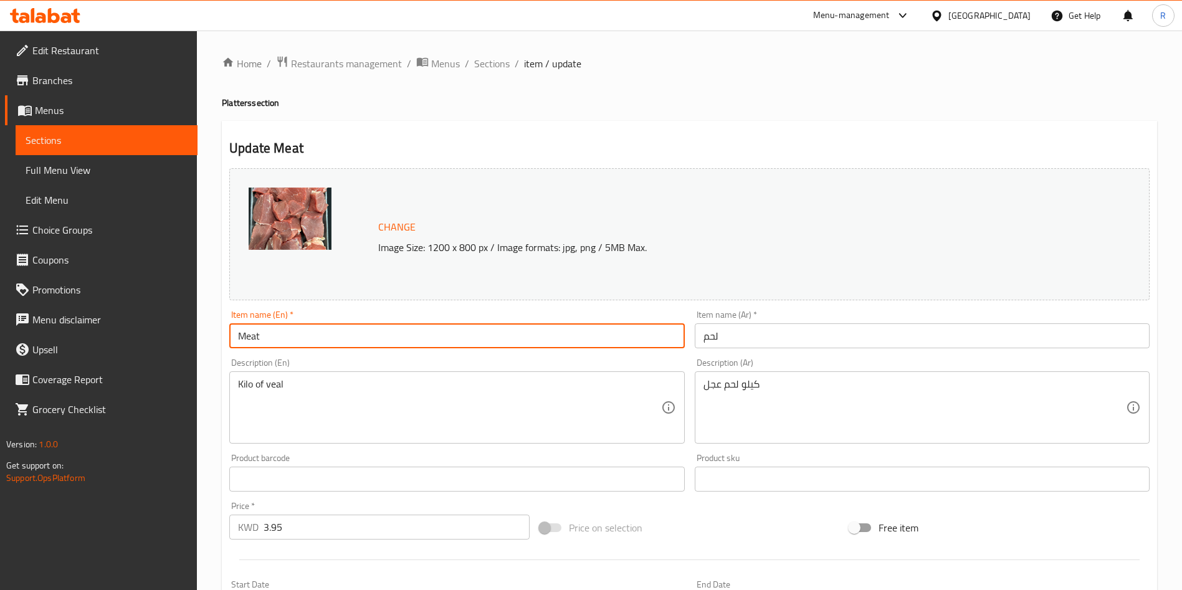
click at [588, 343] on input "Meat" at bounding box center [456, 335] width 455 height 25
type input "s"
type input "Veal Meat"
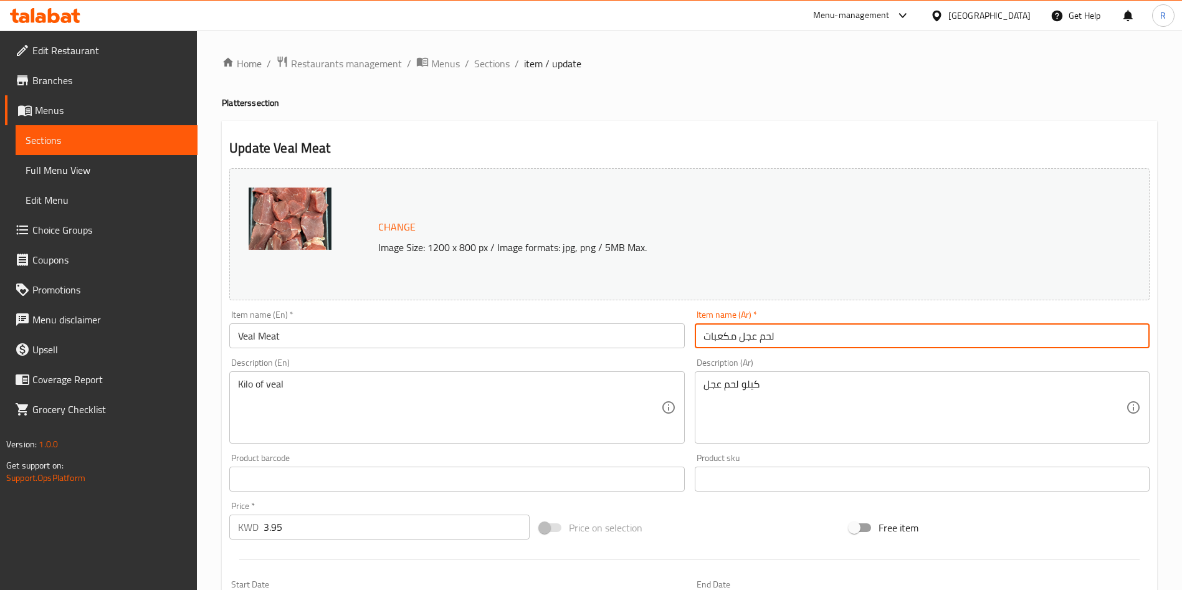
type input "لحم عجل مكعبات"
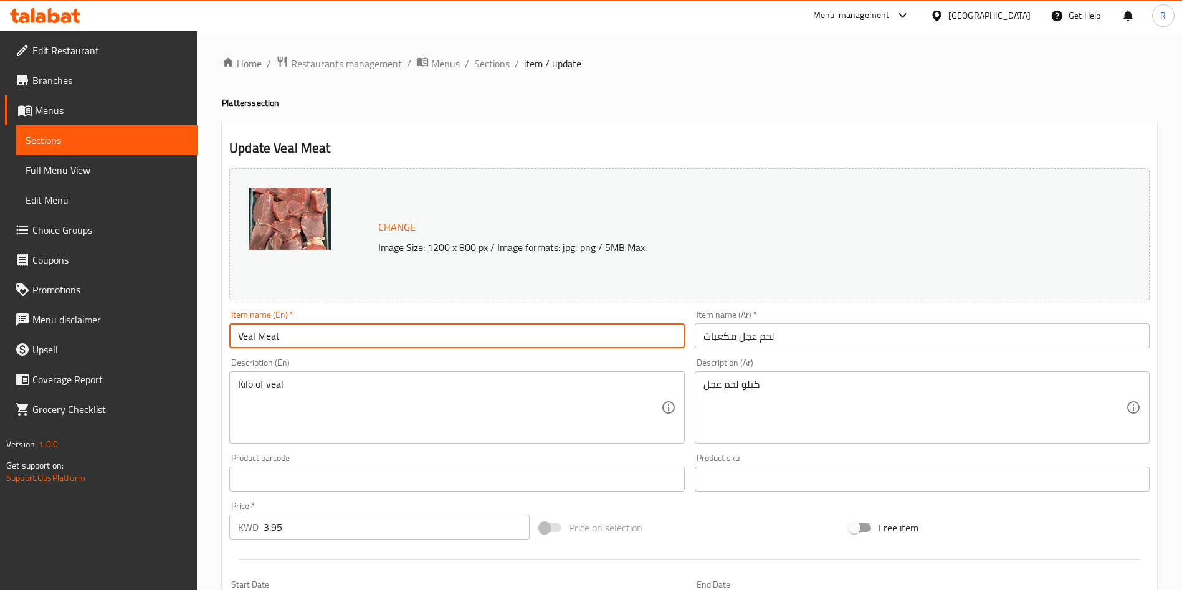
click at [468, 338] on input "Veal Meat" at bounding box center [456, 335] width 455 height 25
type input "Cube Veal Meat"
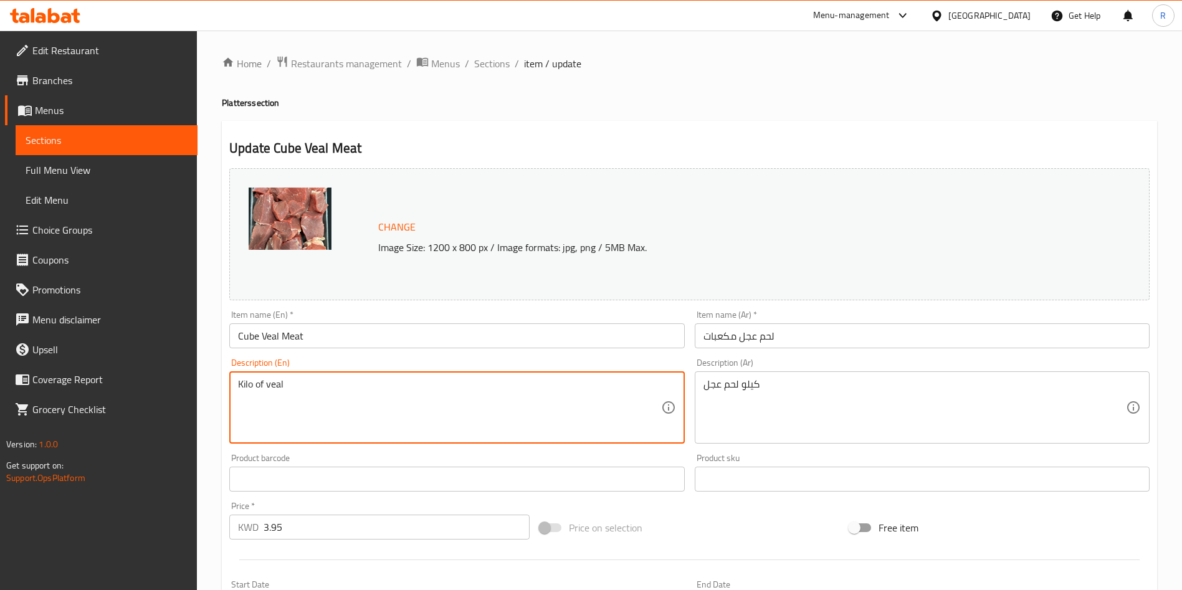
click at [602, 401] on textarea "Kilo of veal" at bounding box center [449, 407] width 422 height 59
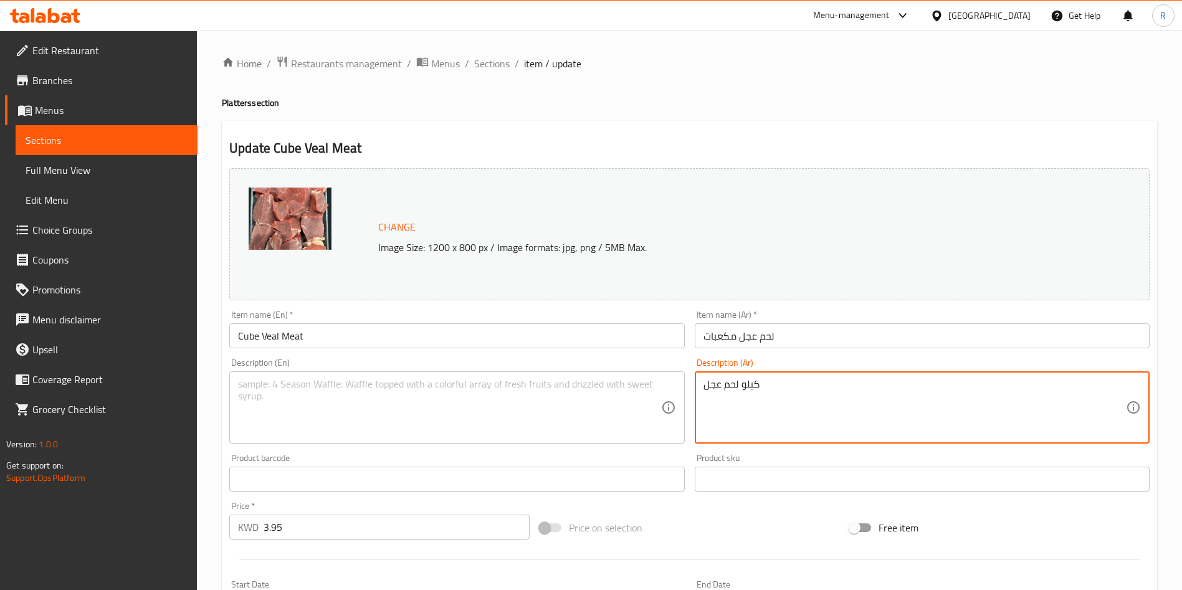
click at [801, 388] on textarea "كيلو لحم عجل" at bounding box center [914, 407] width 422 height 59
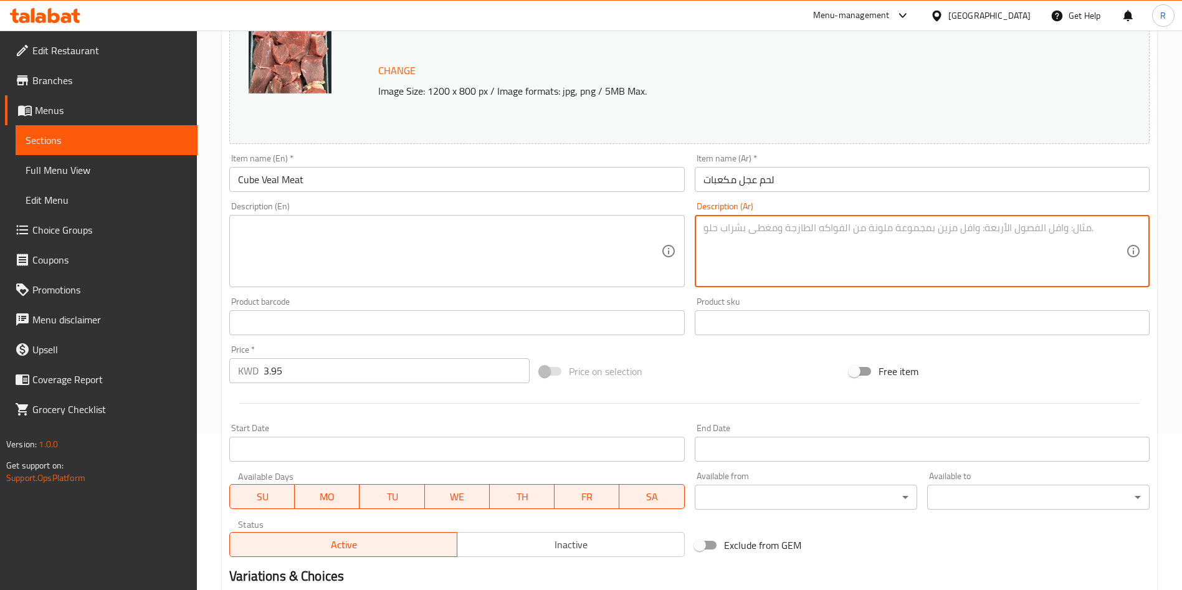
scroll to position [187, 0]
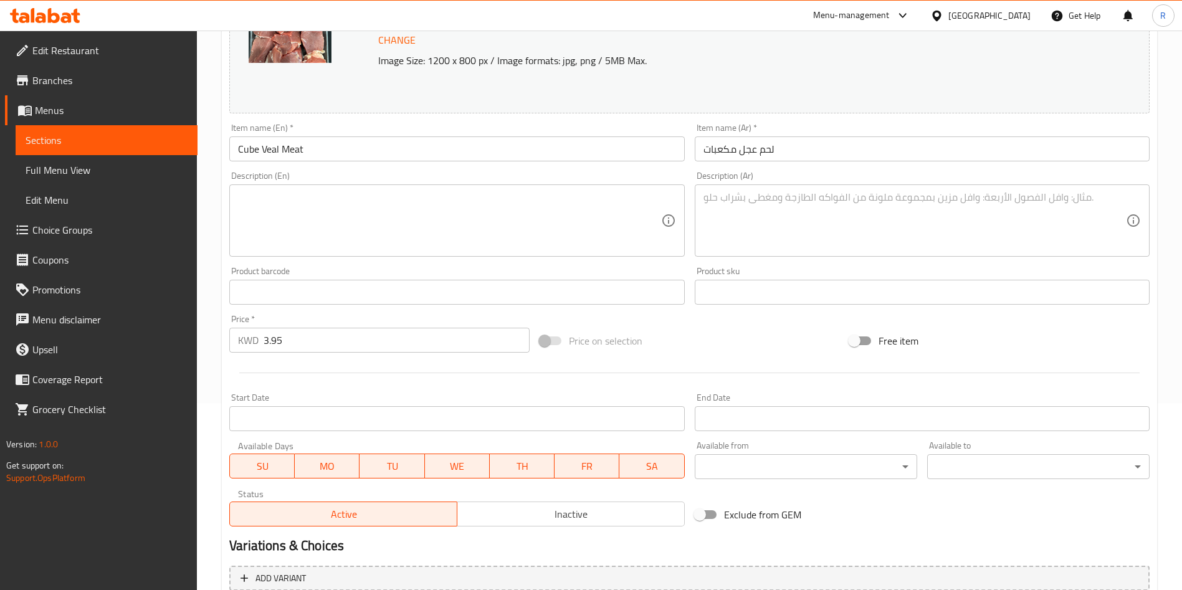
click at [690, 216] on div "Description (Ar) Description (Ar)" at bounding box center [922, 213] width 465 height 95
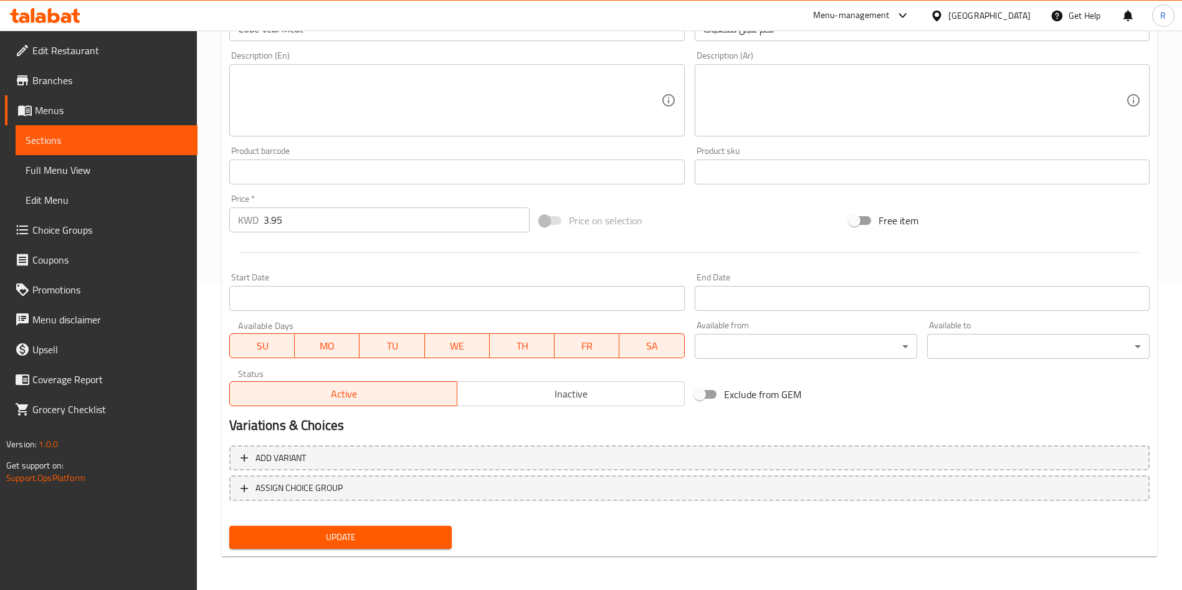
scroll to position [308, 0]
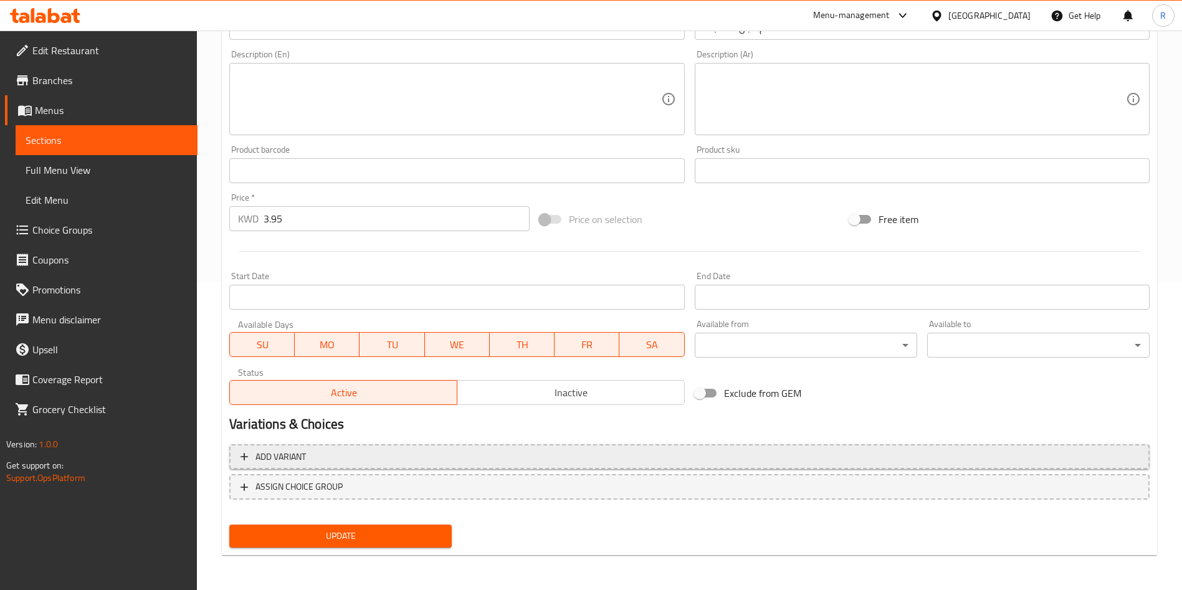
click at [487, 454] on span "Add variant" at bounding box center [689, 457] width 898 height 16
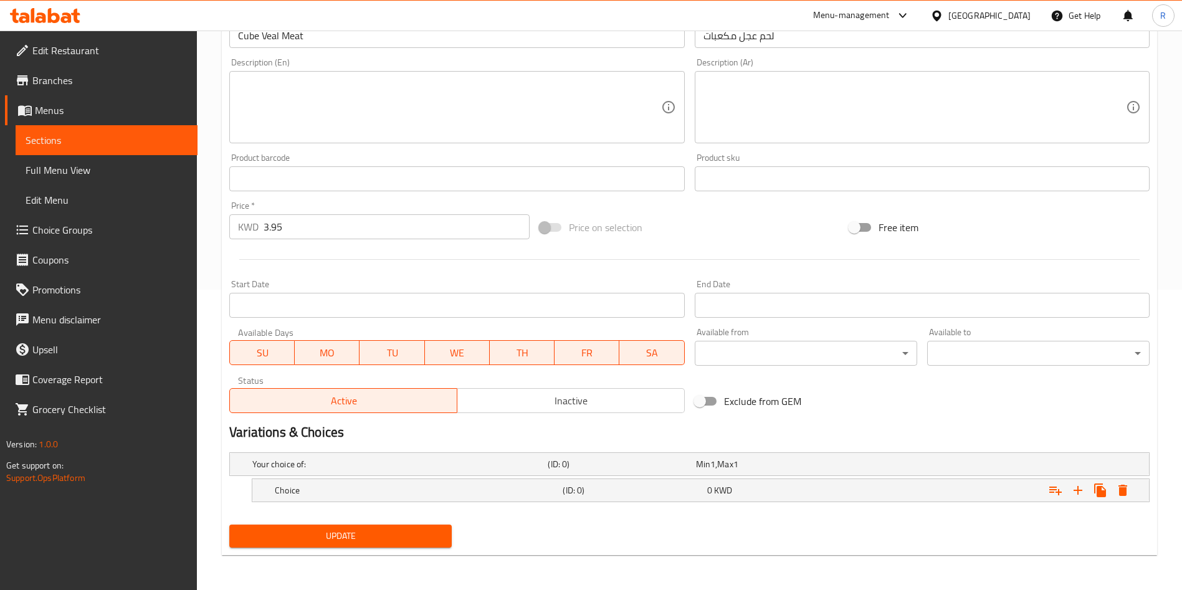
scroll to position [300, 0]
click at [637, 480] on div "Choice (ID: 0) 0 KWD" at bounding box center [704, 490] width 864 height 27
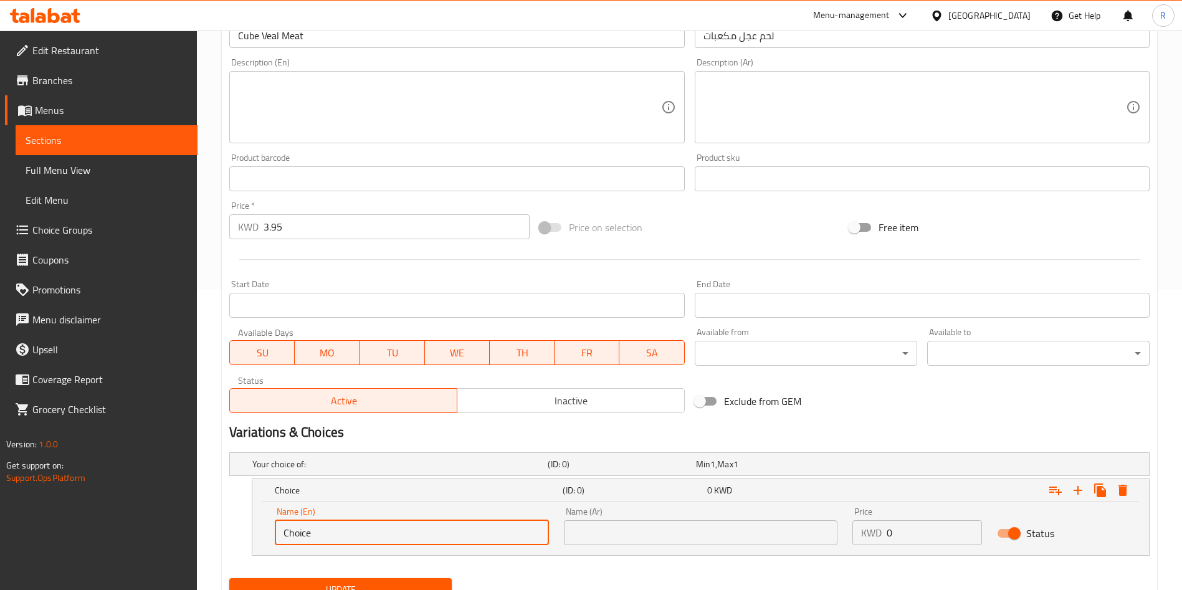
click at [471, 525] on input "Choice" at bounding box center [412, 532] width 274 height 25
type input "C"
type input "Your Choice of Size:"
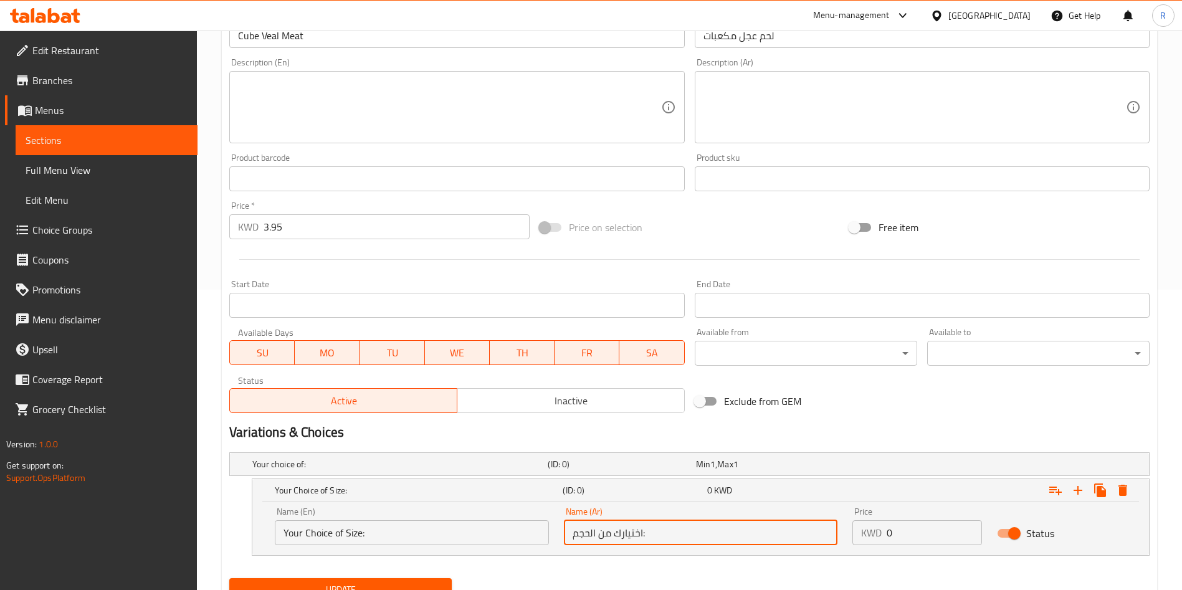
type input "اختيارك من الحجم:"
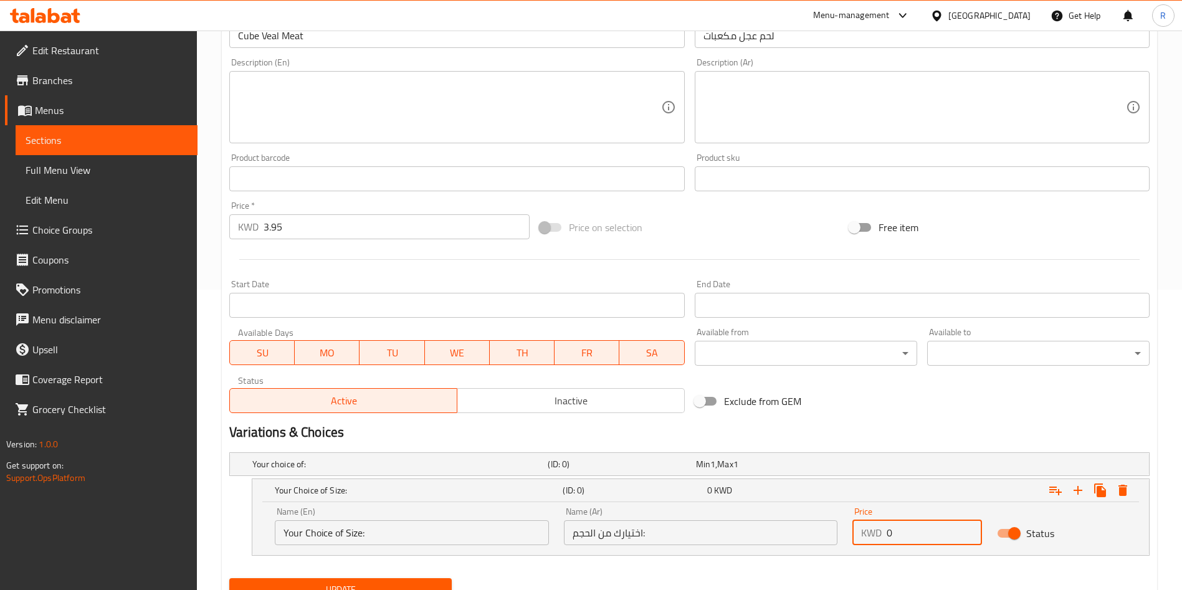
click at [920, 530] on input "0" at bounding box center [934, 532] width 95 height 25
type input "0"
type input "3.95"
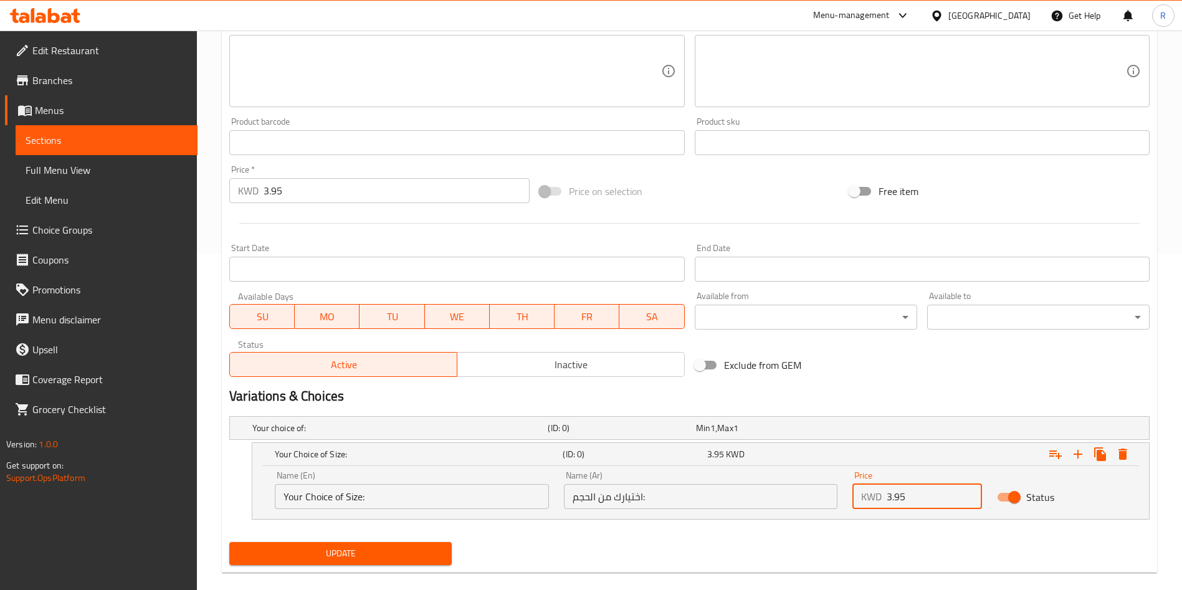
scroll to position [354, 0]
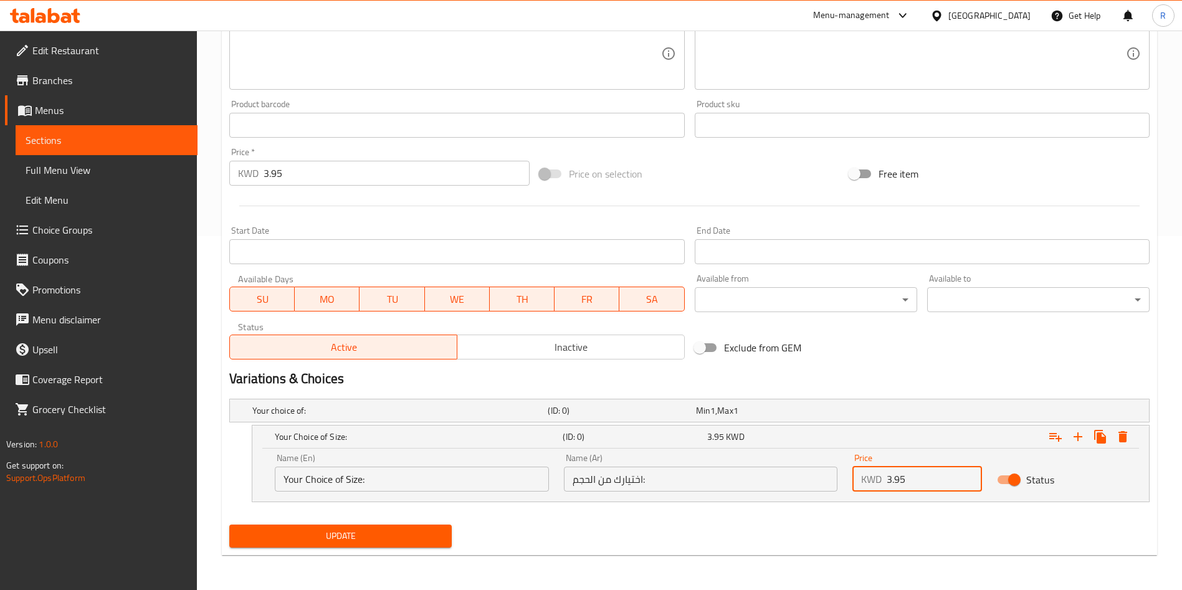
drag, startPoint x: 914, startPoint y: 476, endPoint x: 852, endPoint y: 482, distance: 62.6
click at [852, 482] on div "Price KWD 3.95 Price" at bounding box center [917, 472] width 145 height 53
click at [432, 490] on input "Your Choice of Size:" at bounding box center [412, 479] width 274 height 25
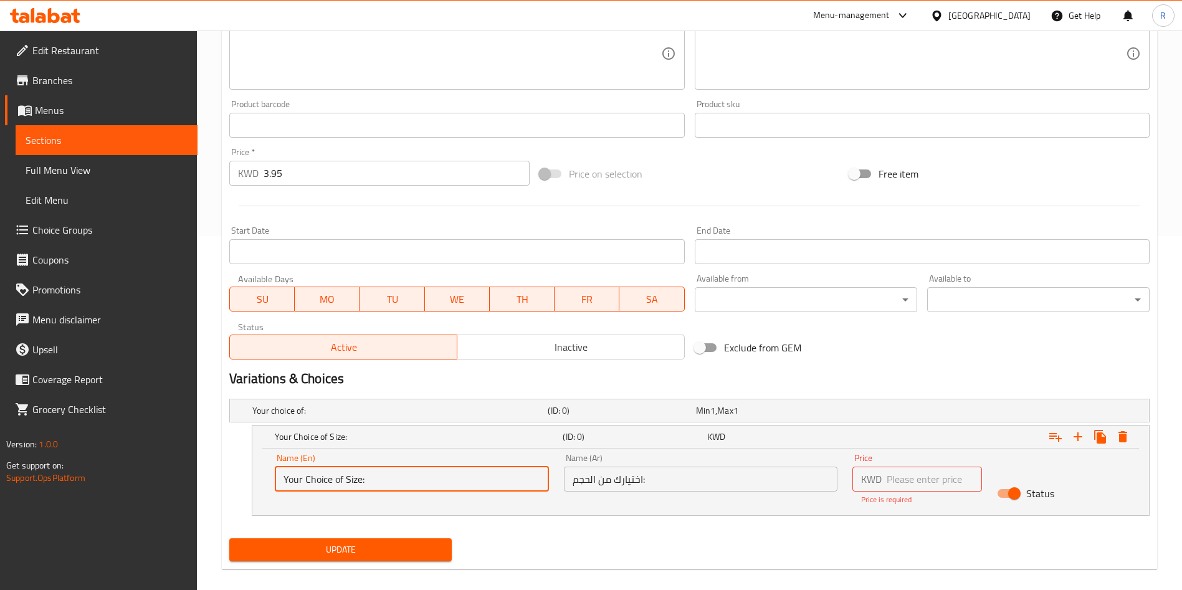
click at [432, 490] on input "Your Choice of Size:" at bounding box center [412, 479] width 274 height 25
type input "1 KG"
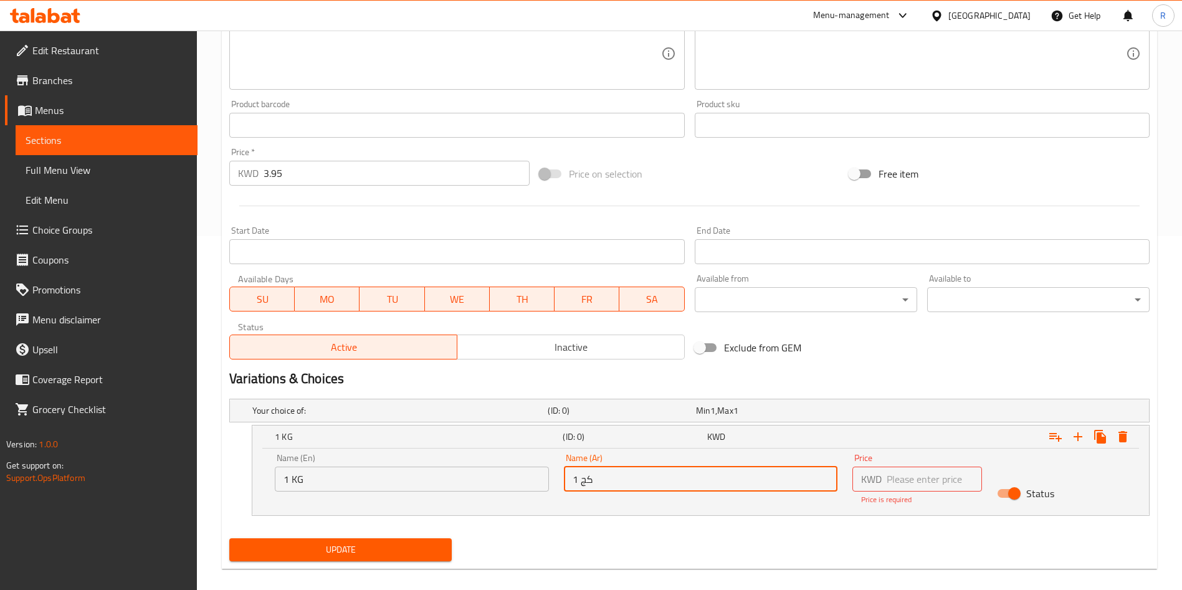
type input "1 كج"
click at [914, 475] on input "number" at bounding box center [934, 479] width 95 height 25
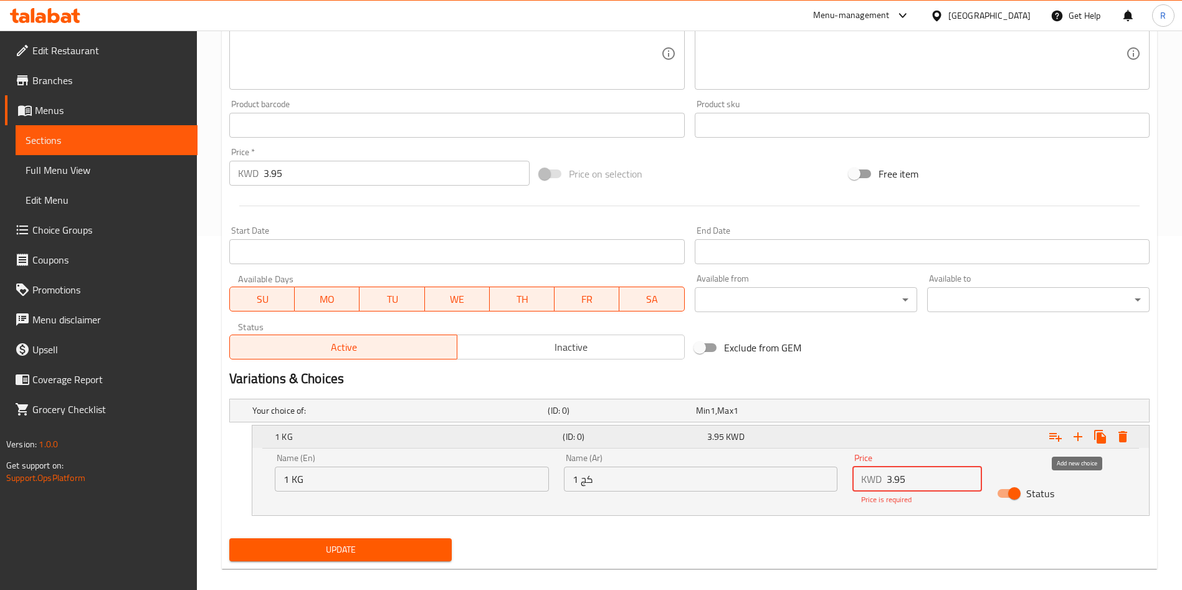
type input "3.95"
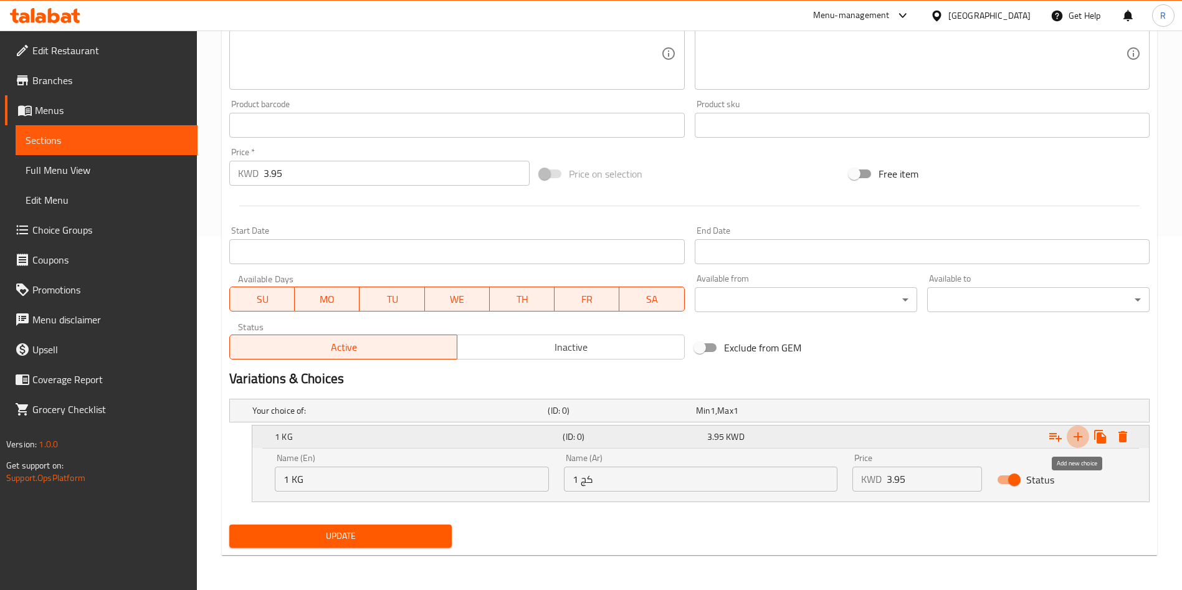
click at [1078, 434] on icon "Expand" at bounding box center [1077, 436] width 15 height 15
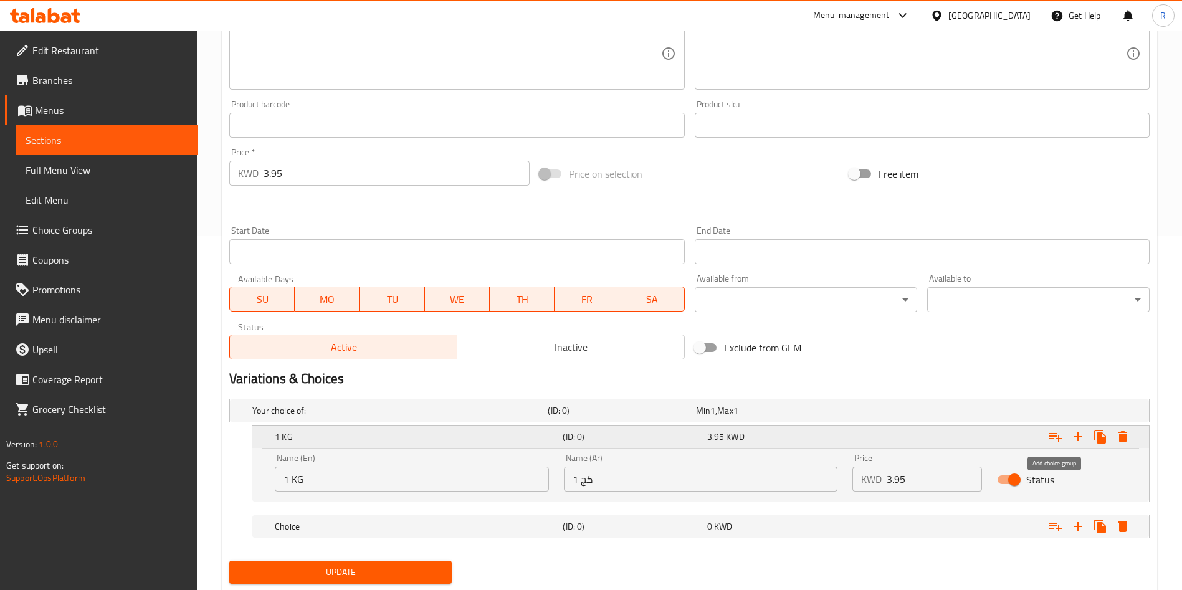
click at [1058, 440] on icon "Expand" at bounding box center [1055, 437] width 12 height 9
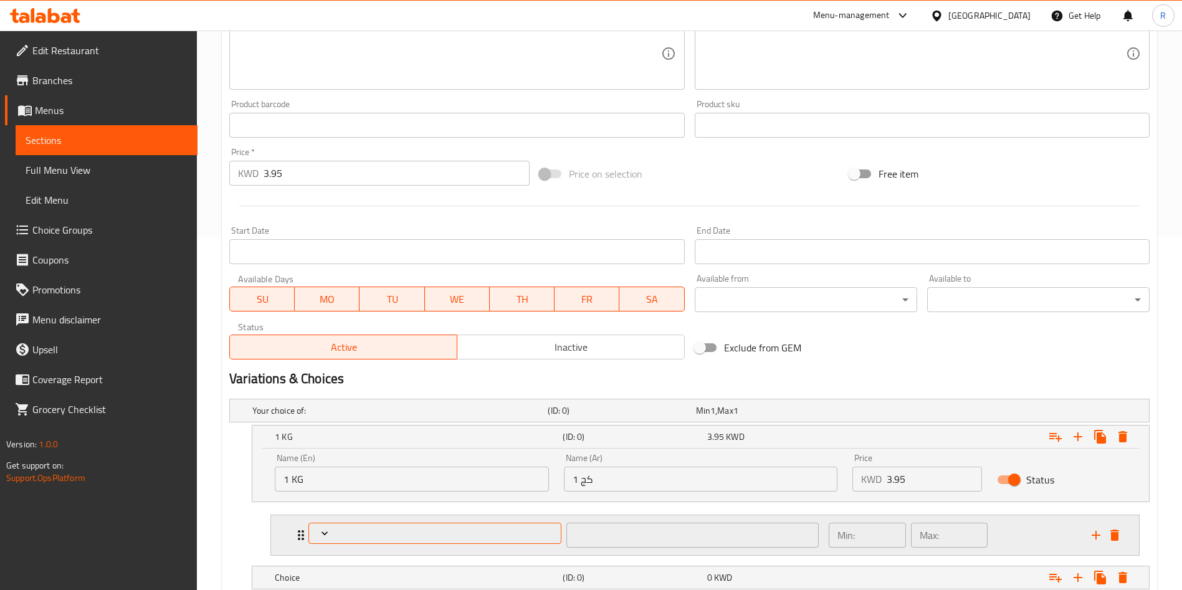
click at [387, 535] on span "Expand" at bounding box center [435, 533] width 244 height 12
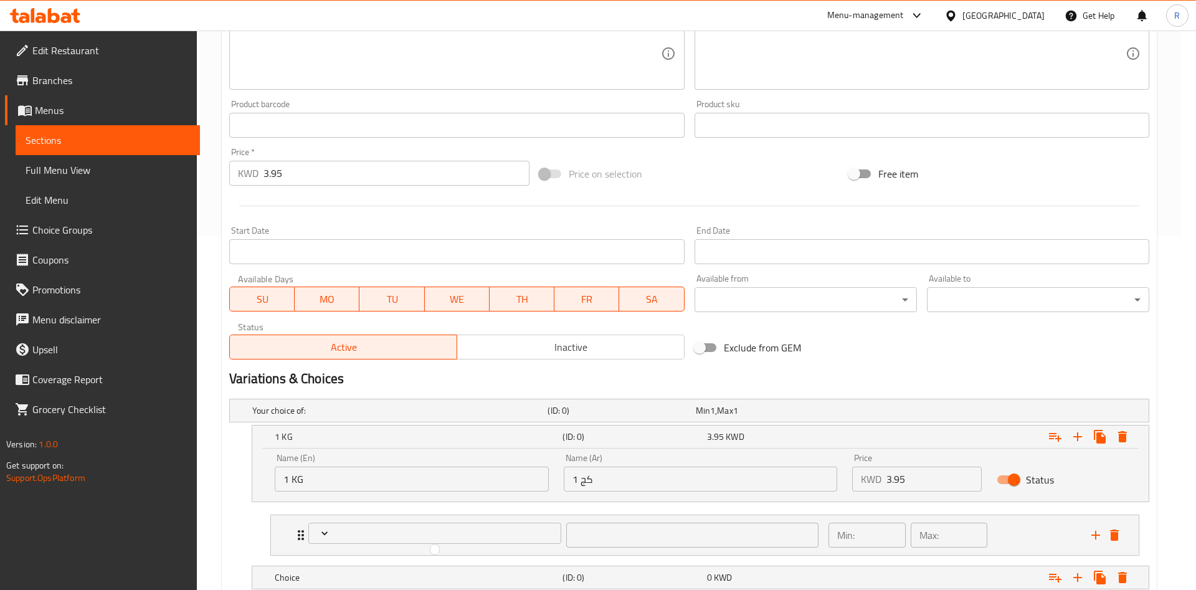
click at [214, 514] on div at bounding box center [598, 295] width 1196 height 590
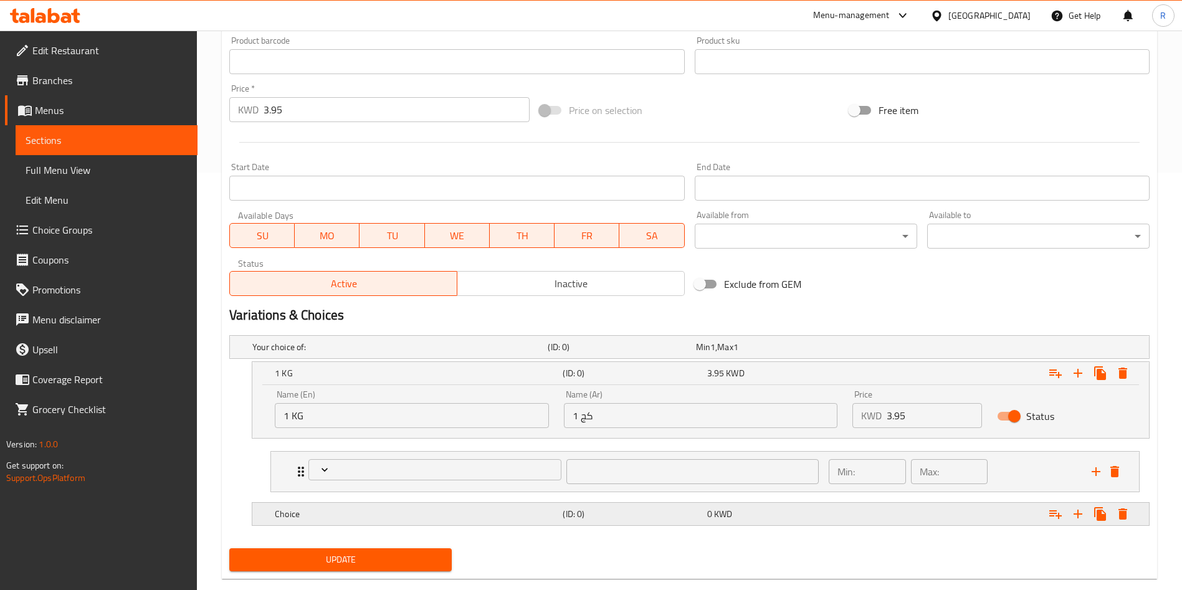
scroll to position [441, 0]
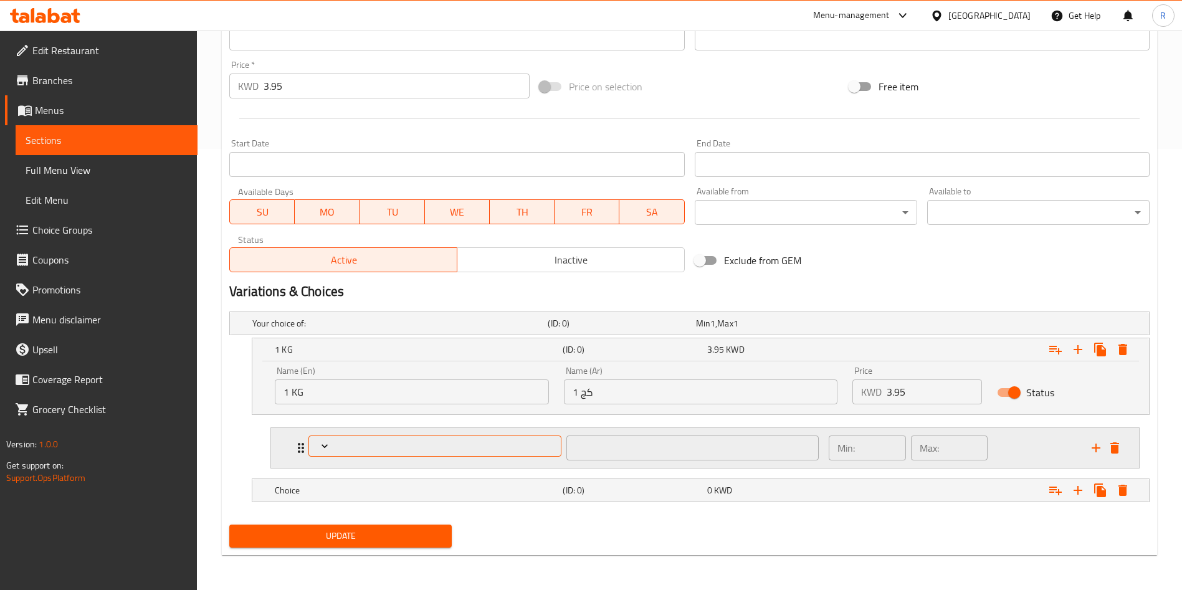
click at [317, 441] on span "Expand" at bounding box center [435, 446] width 244 height 12
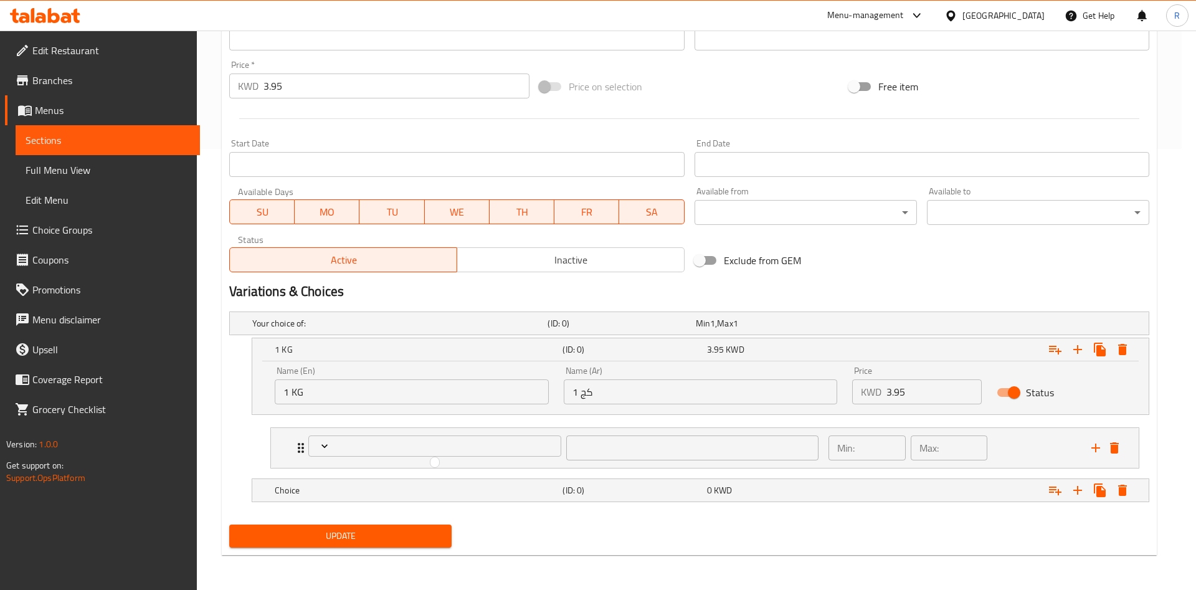
click at [1116, 447] on div at bounding box center [598, 295] width 1196 height 590
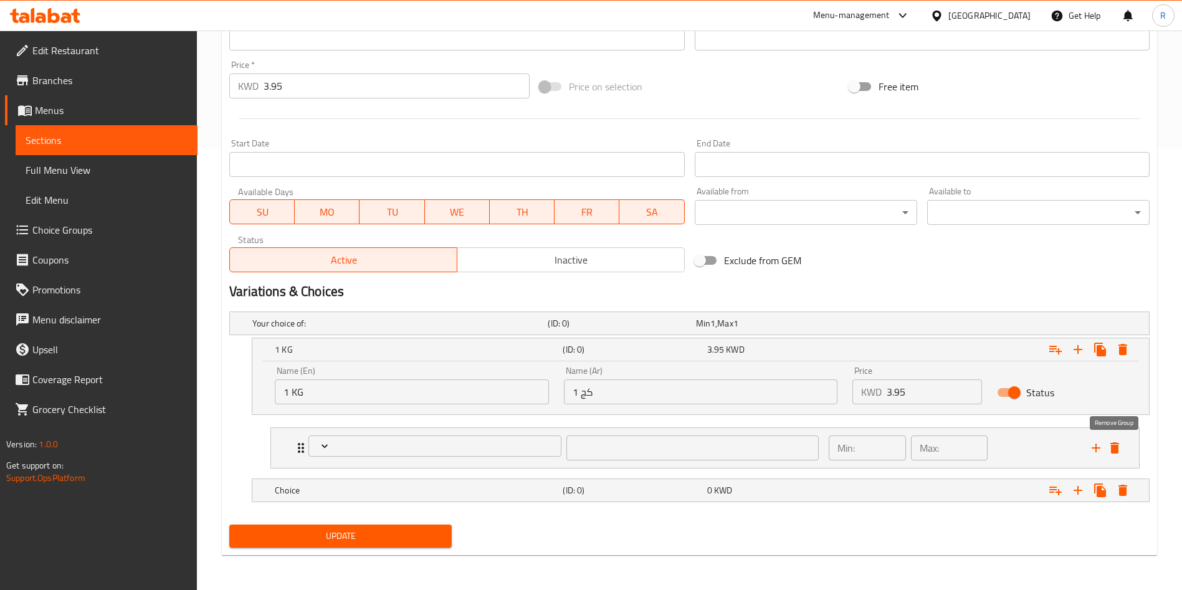
click at [1116, 447] on icon "delete" at bounding box center [1114, 447] width 9 height 11
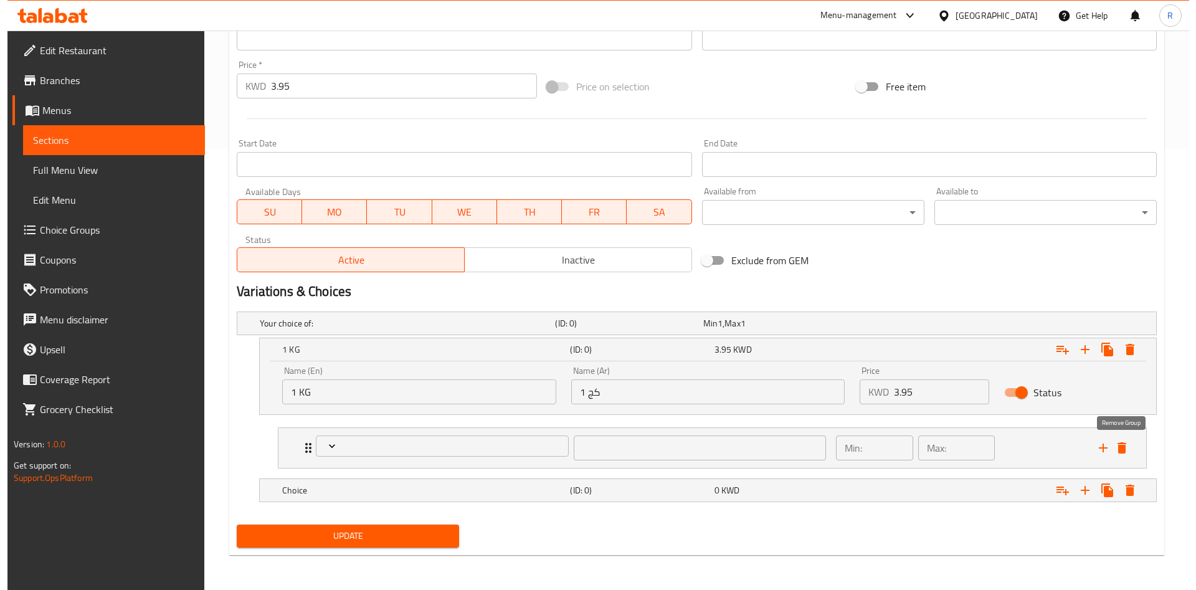
scroll to position [390, 0]
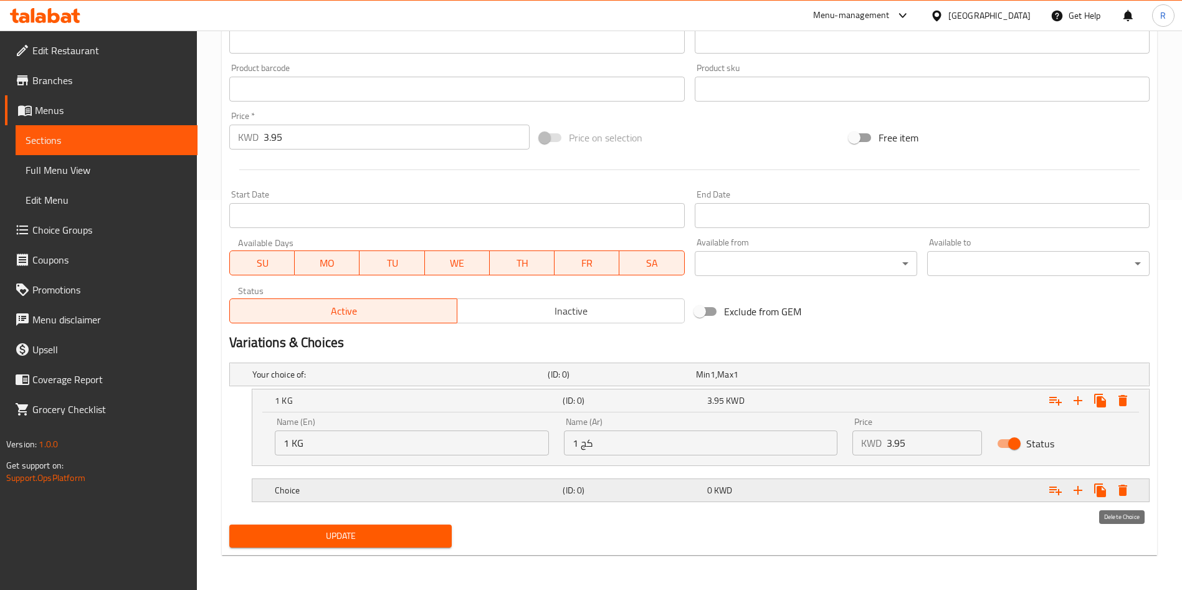
click at [1123, 490] on icon "Expand" at bounding box center [1122, 490] width 9 height 11
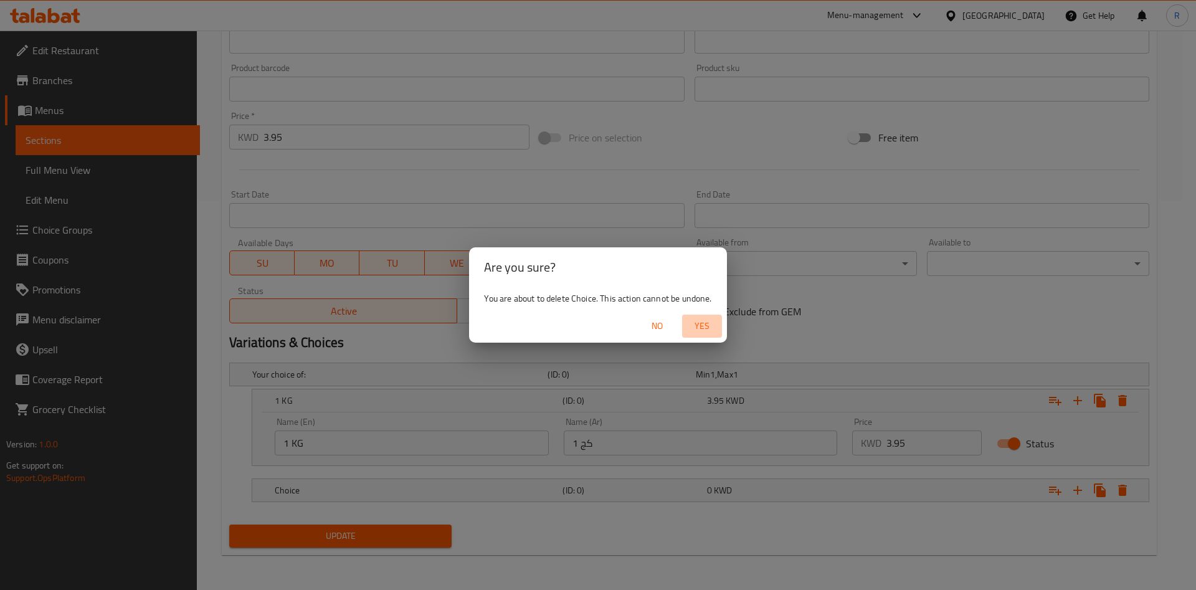
click at [709, 330] on span "Yes" at bounding box center [702, 326] width 30 height 16
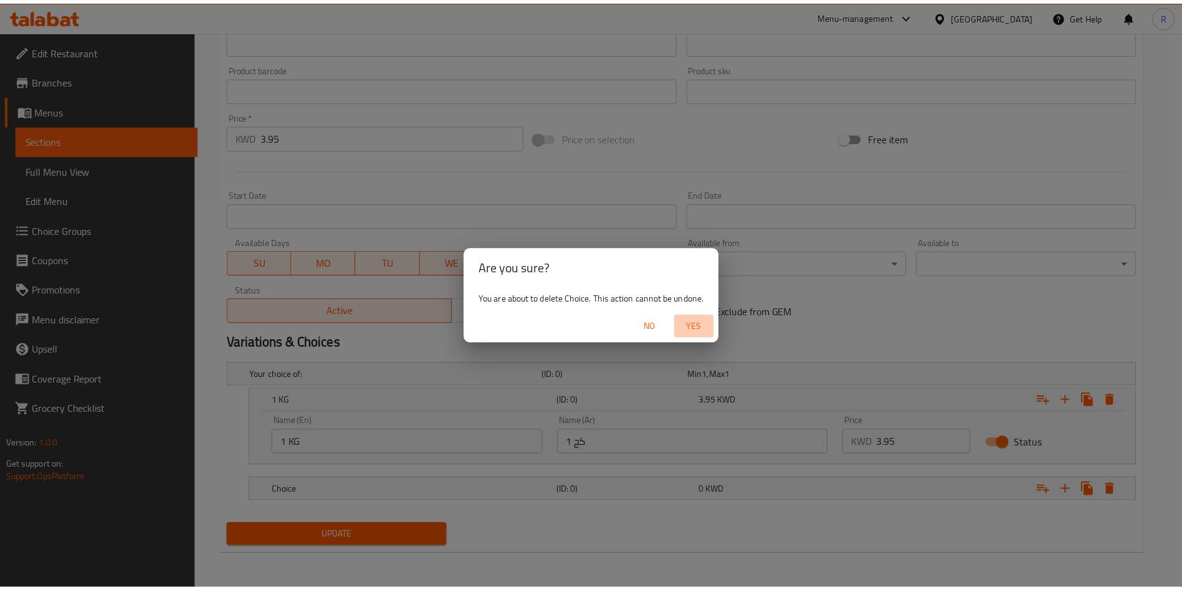
scroll to position [354, 0]
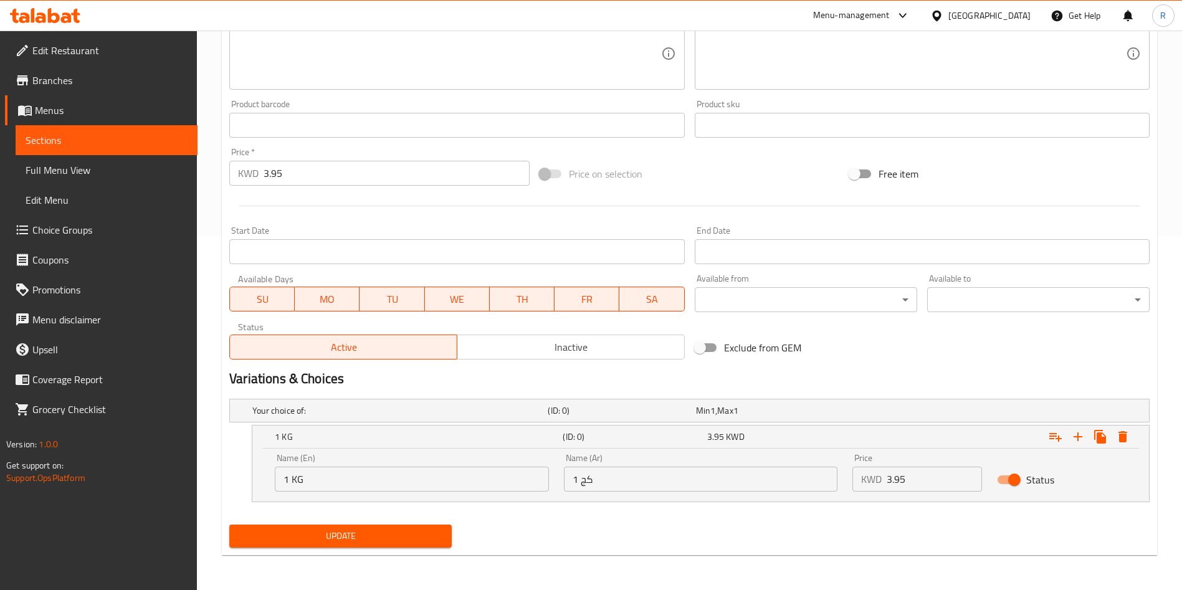
click at [1102, 480] on div "Status" at bounding box center [1061, 479] width 145 height 39
click at [783, 422] on div "Your choice of: (ID: 0) Min 1 , Max 1" at bounding box center [693, 410] width 887 height 27
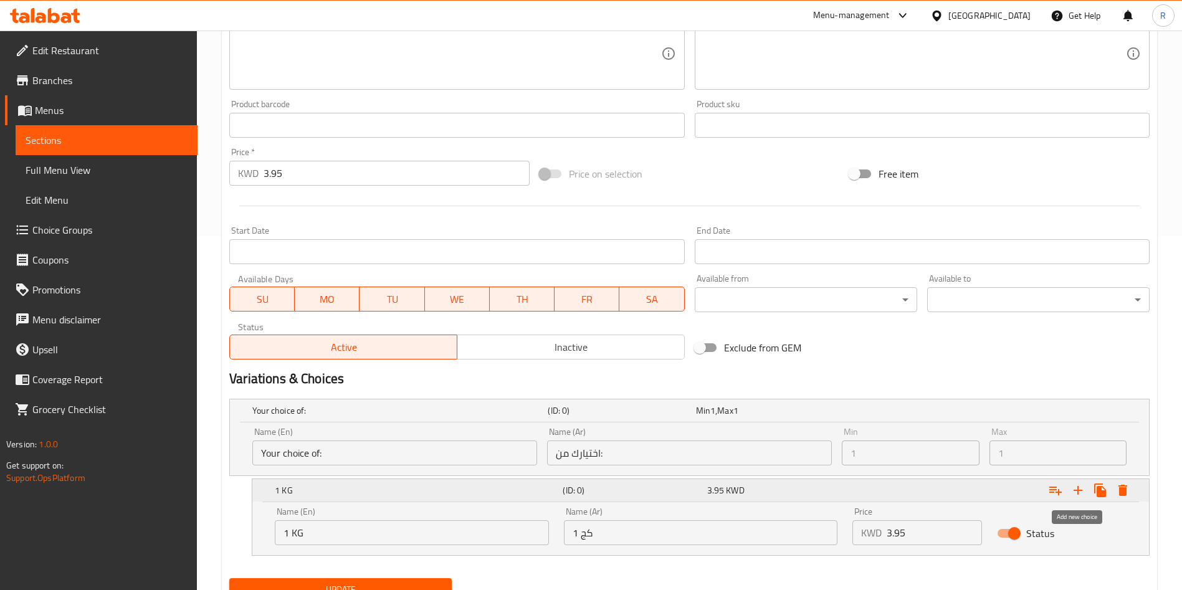
click at [1080, 493] on icon "Expand" at bounding box center [1077, 490] width 15 height 15
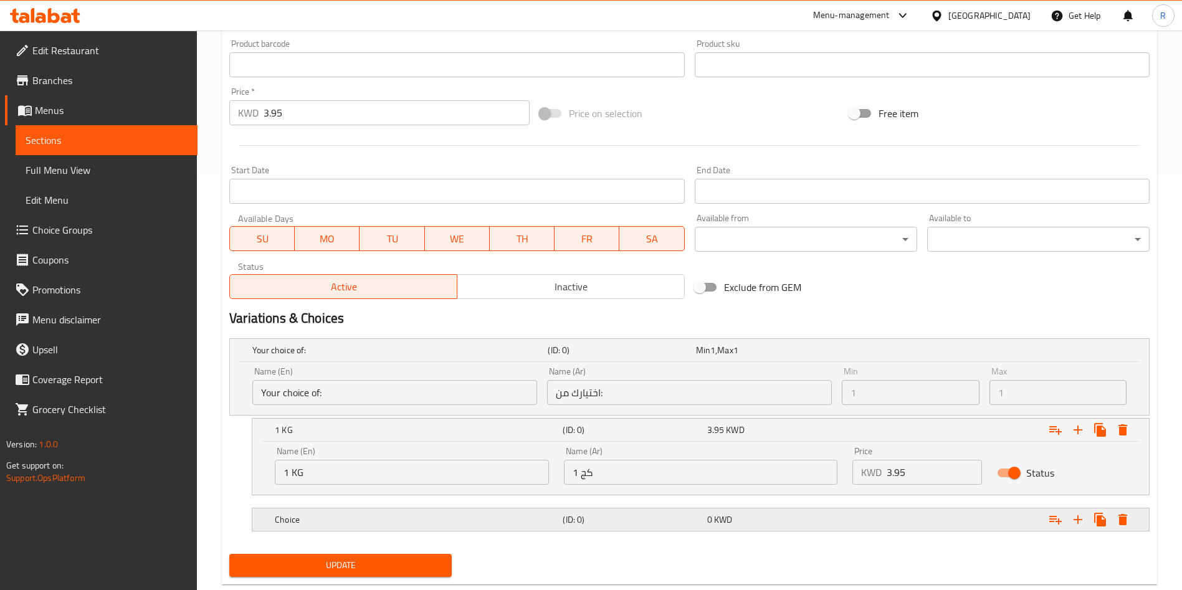
scroll to position [444, 0]
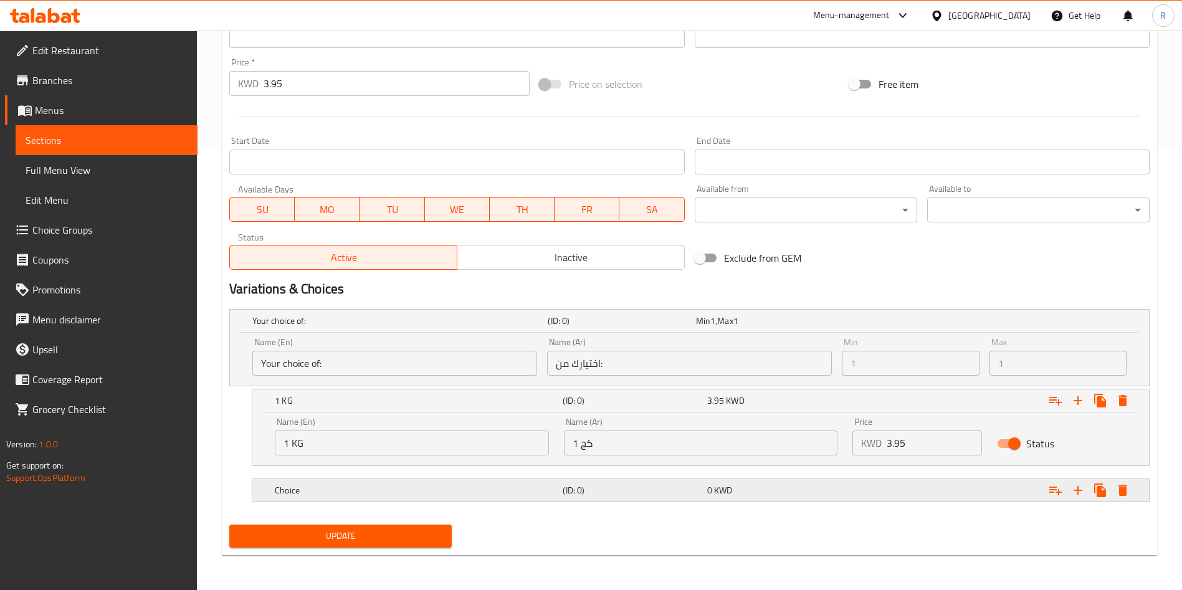
click at [434, 497] on div "Choice" at bounding box center [416, 490] width 288 height 17
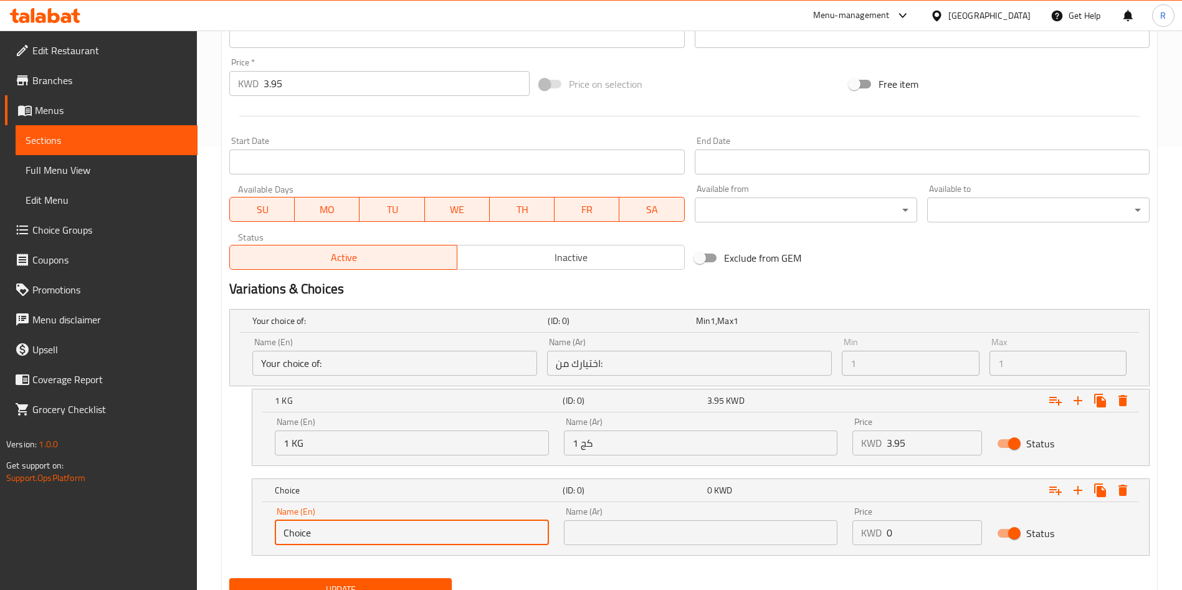
click at [408, 541] on input "Choice" at bounding box center [412, 532] width 274 height 25
type input "0"
type input "5"
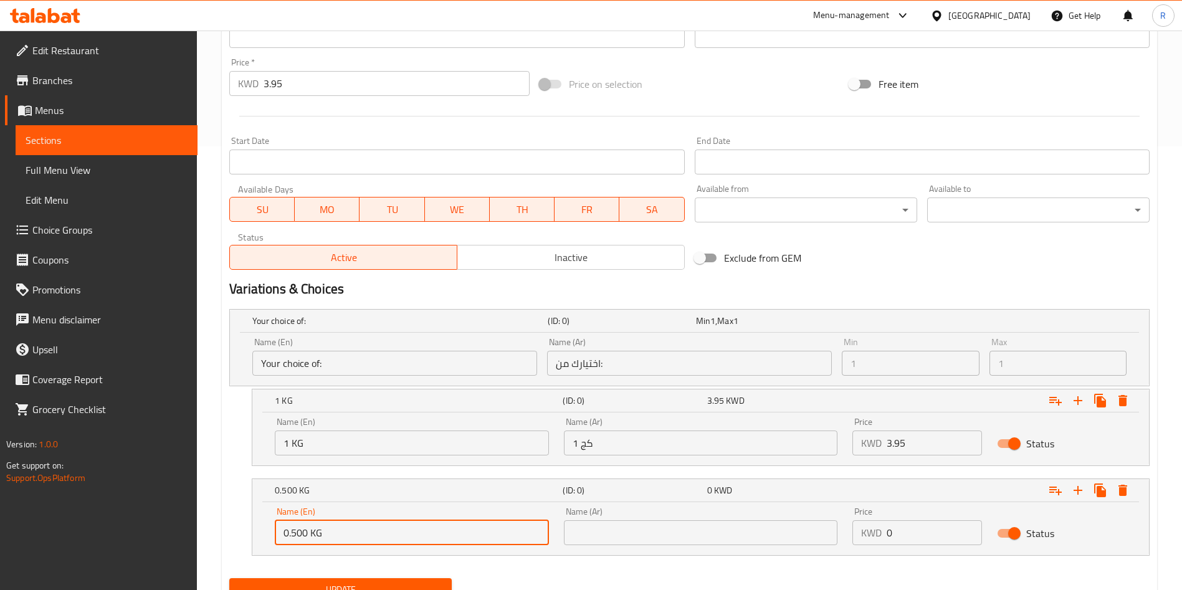
type input "0.500 KG"
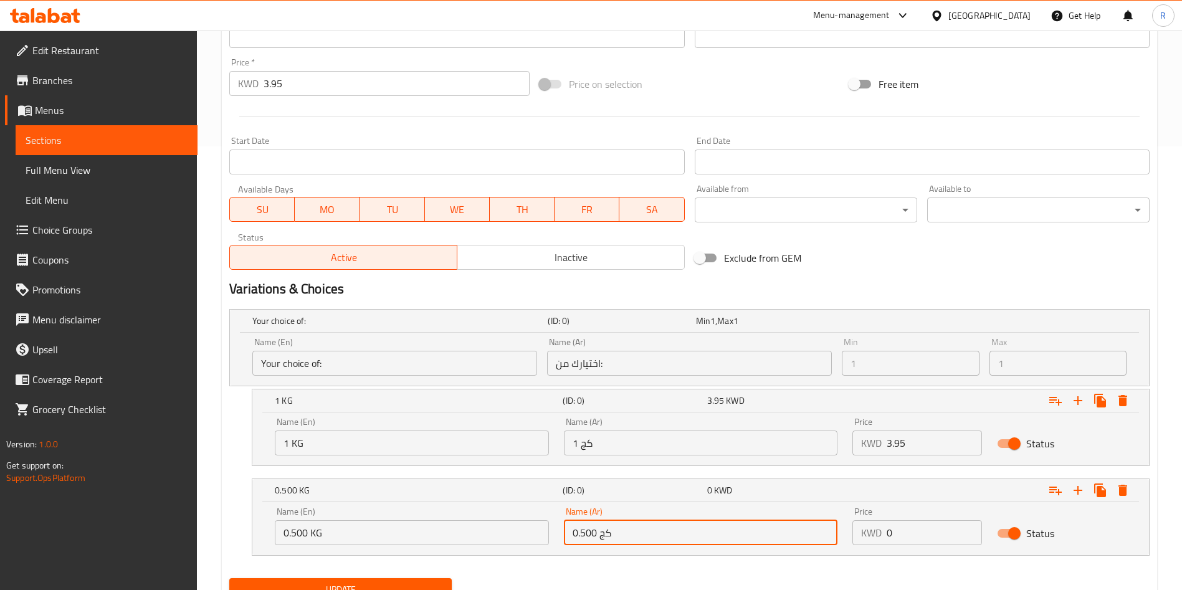
type input "0.500 كج"
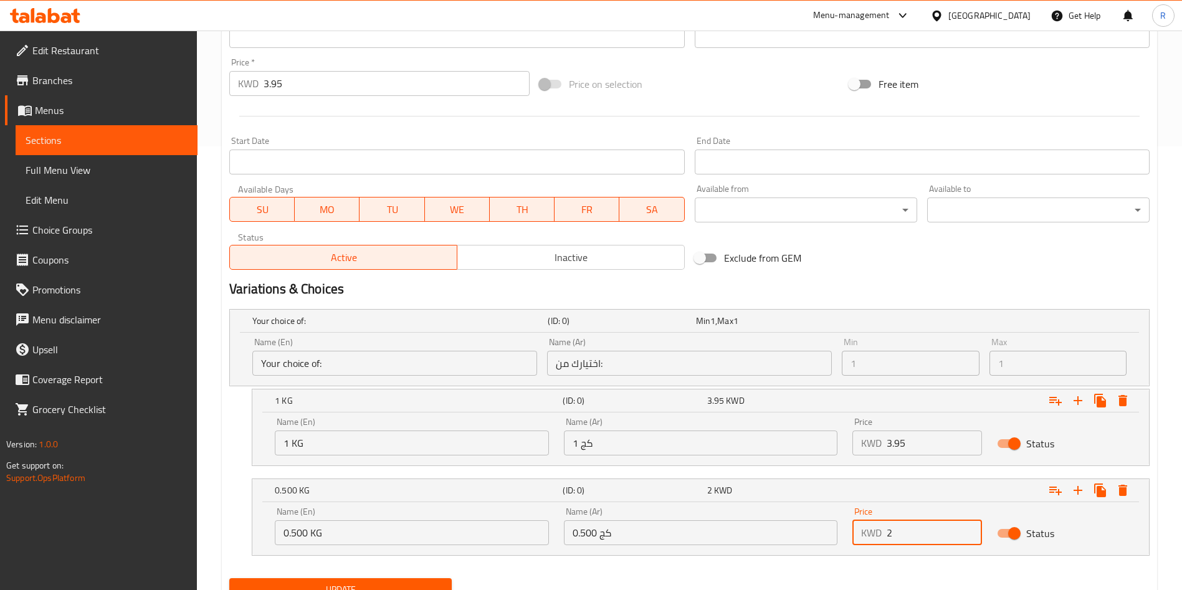
type input "2"
click at [227, 424] on div "Your choice of: (ID: 0) Min 1 , Max 1 Name (En) Your choice of: Name (En) Name …" at bounding box center [689, 438] width 930 height 269
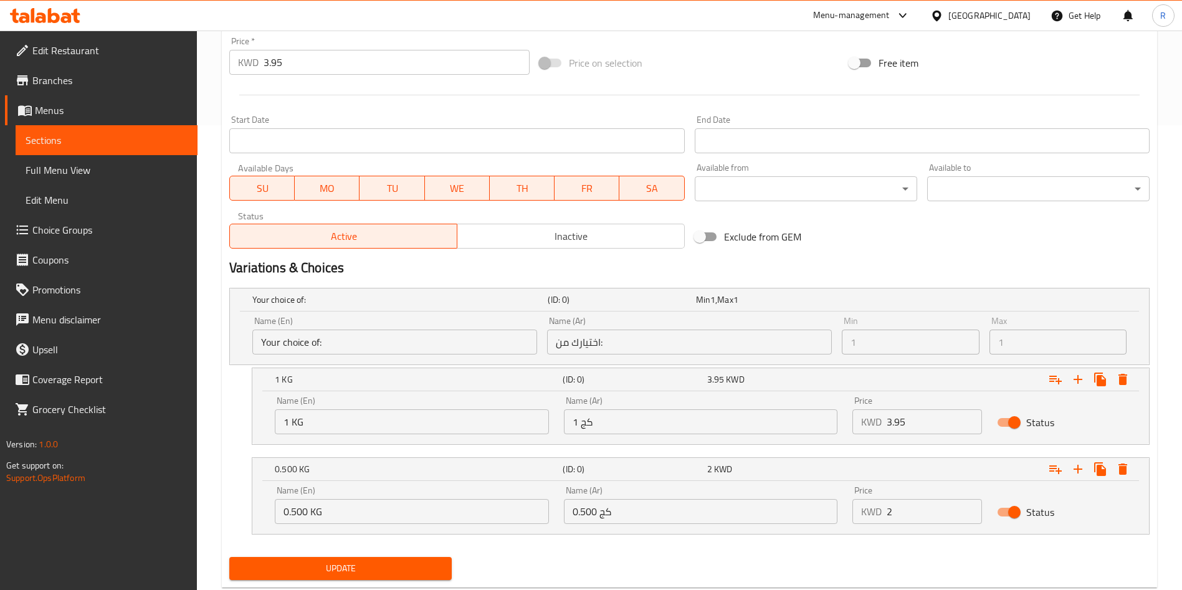
scroll to position [497, 0]
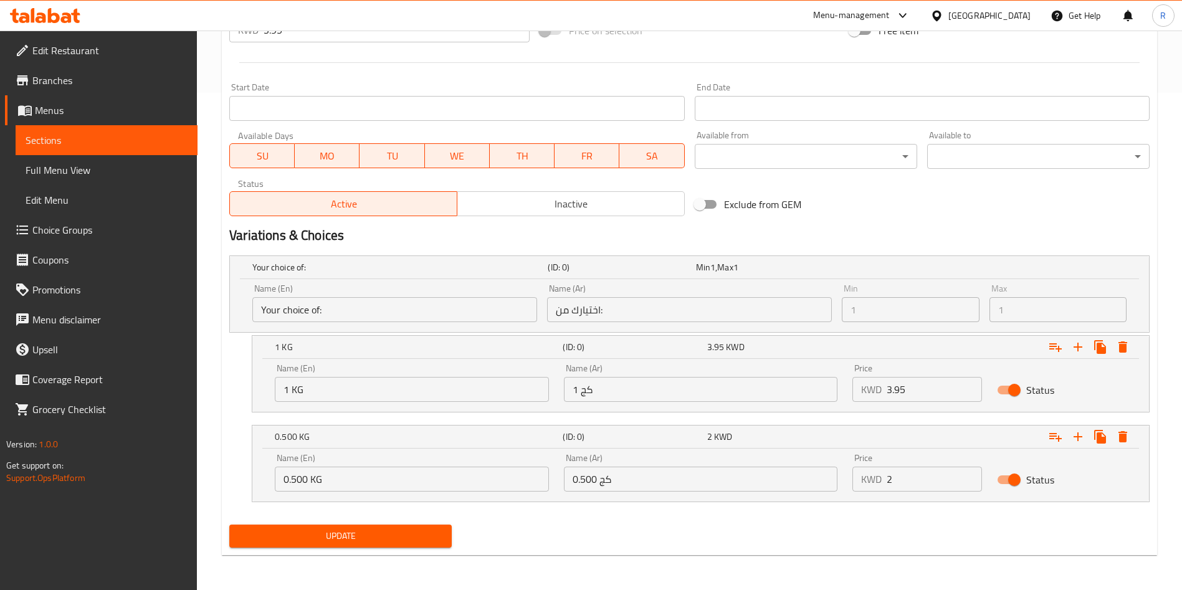
click at [384, 538] on span "Update" at bounding box center [340, 536] width 202 height 16
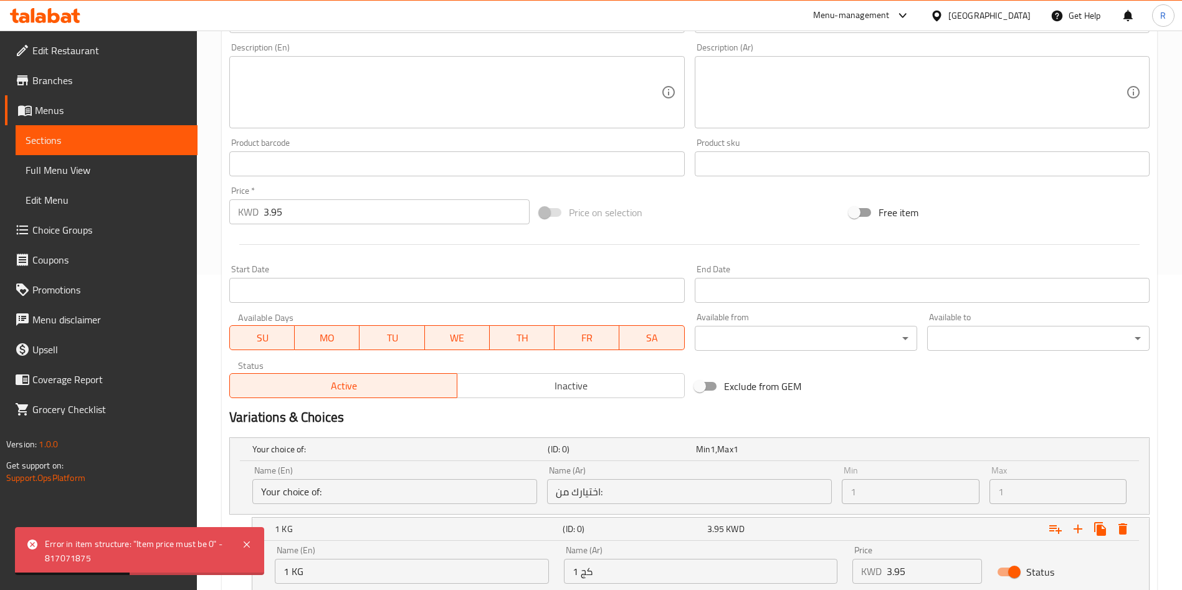
scroll to position [310, 0]
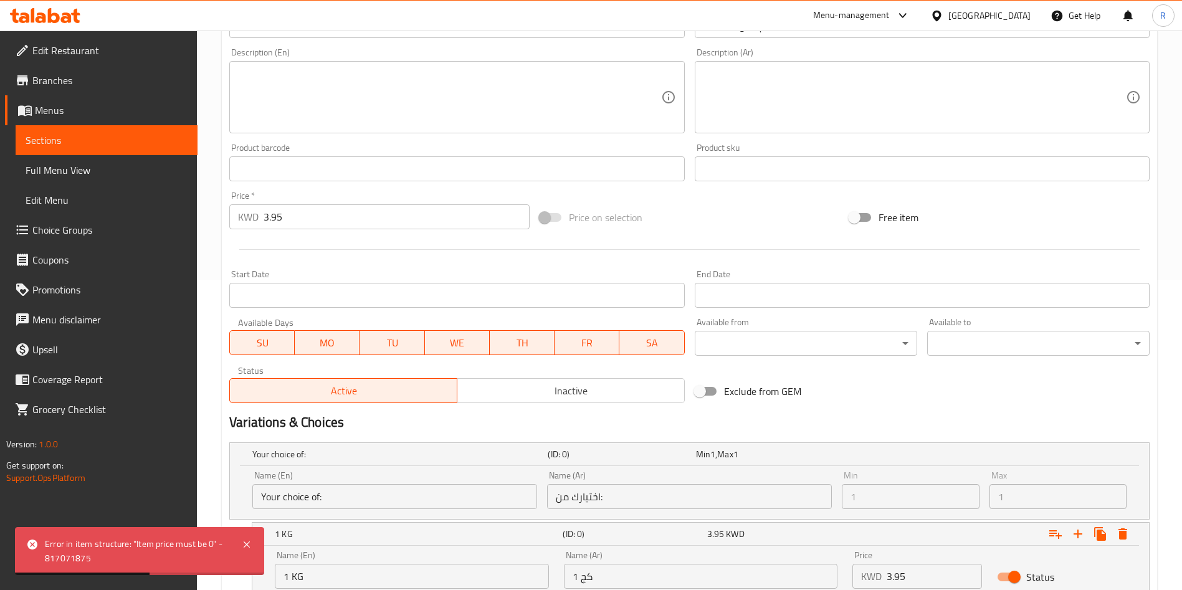
drag, startPoint x: 376, startPoint y: 220, endPoint x: 79, endPoint y: 216, distance: 296.6
click at [82, 217] on div "Edit Restaurant Branches Menus Sections Full Menu View Edit Menu Choice Groups …" at bounding box center [591, 248] width 1182 height 1057
type input "0"
click at [222, 316] on div "Update Cube Veal Meat Change Image Size: 1200 x 800 px / Image formats: jpg, pn…" at bounding box center [689, 276] width 935 height 931
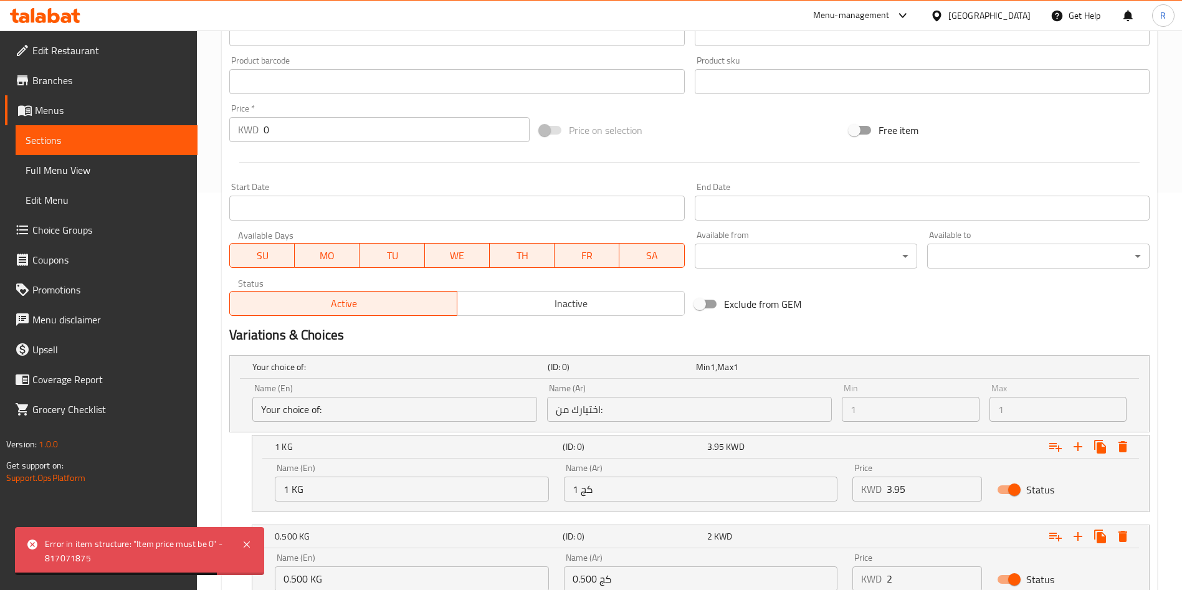
scroll to position [497, 0]
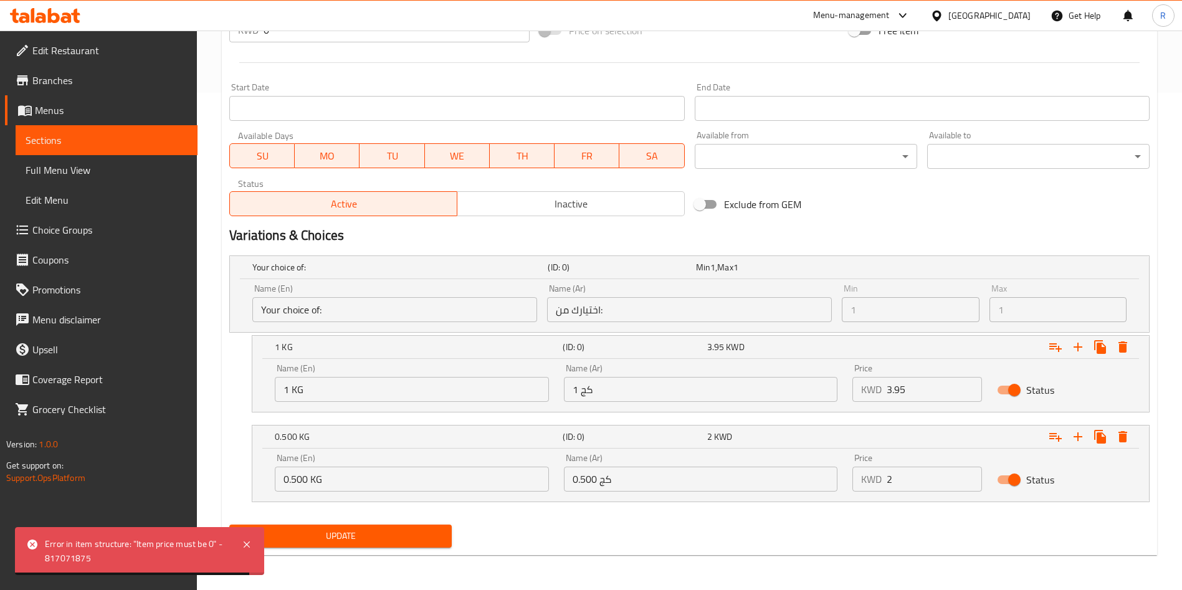
click at [392, 533] on span "Update" at bounding box center [340, 536] width 202 height 16
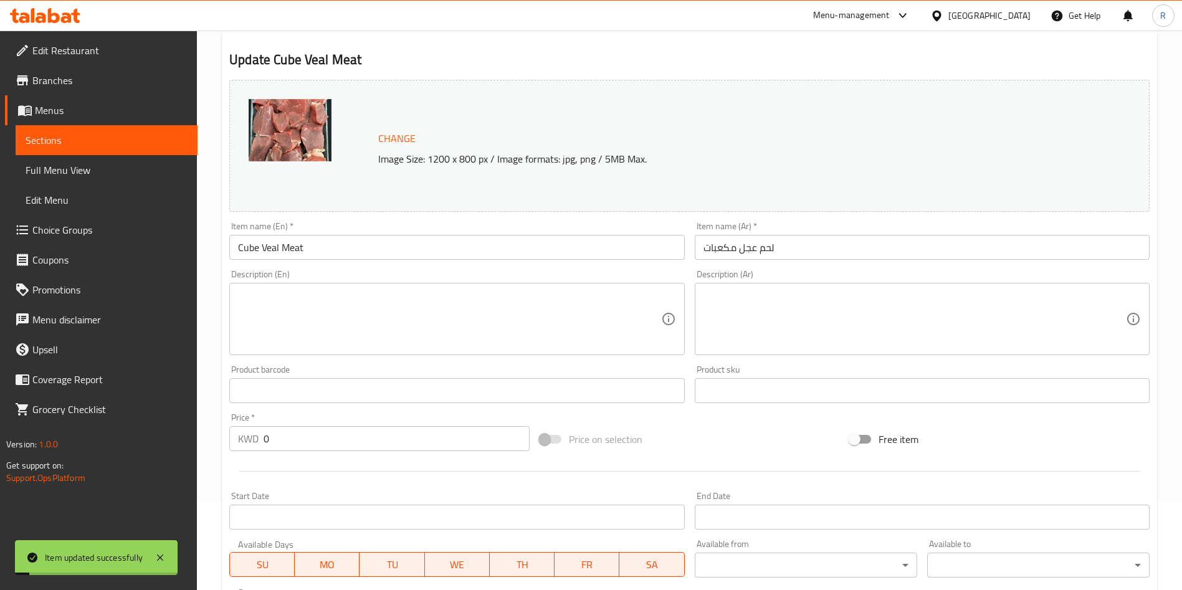
scroll to position [0, 0]
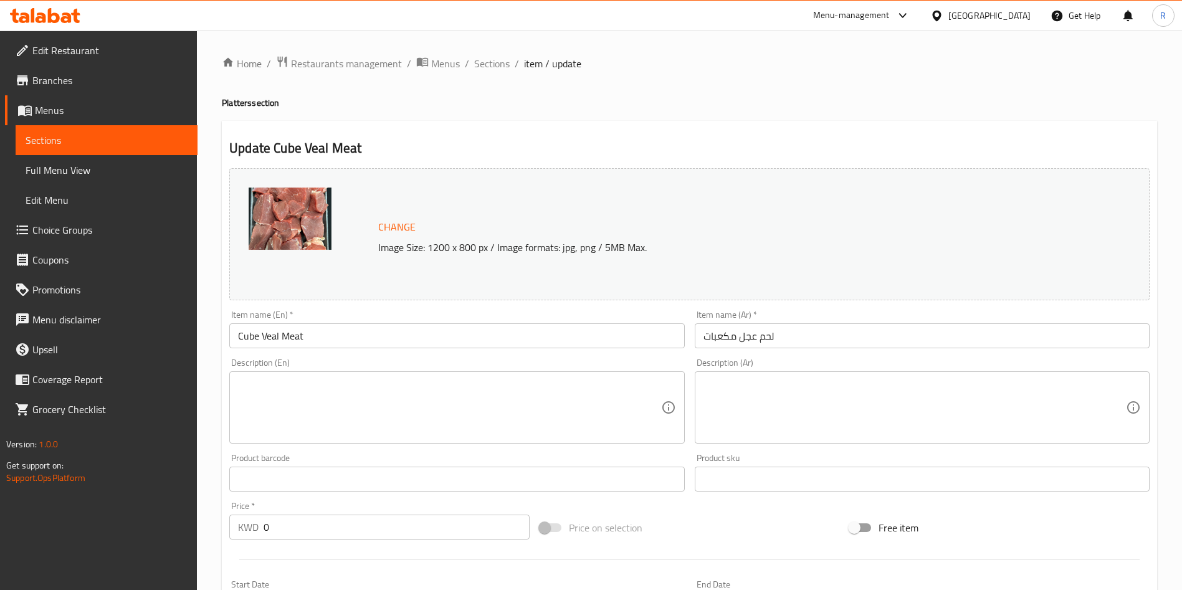
click at [382, 218] on span "Change" at bounding box center [396, 227] width 37 height 18
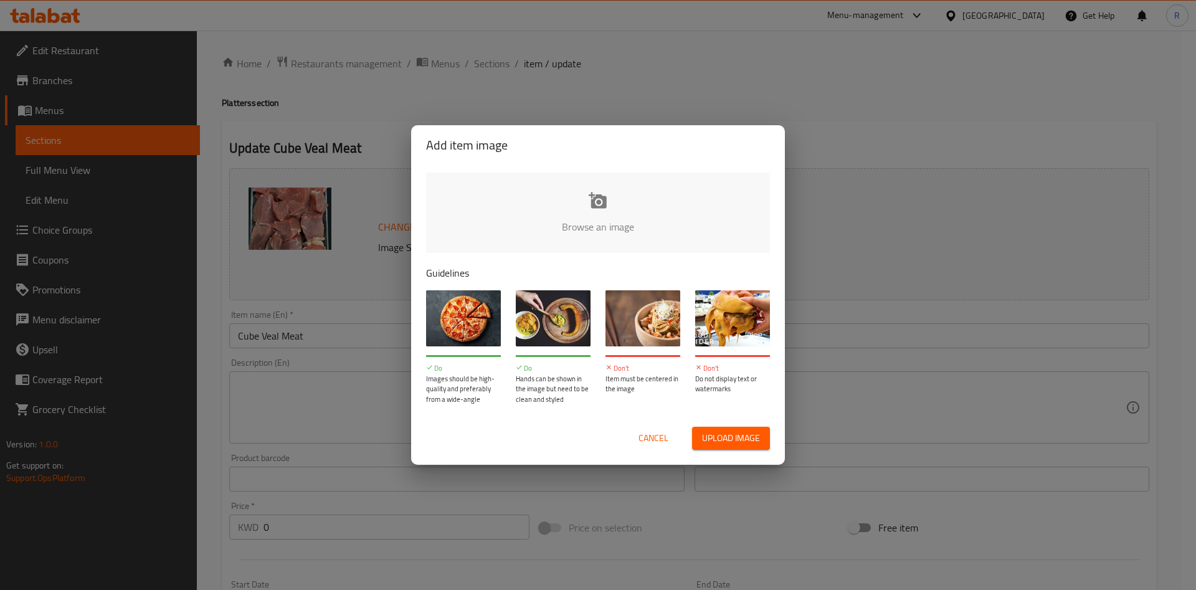
click at [603, 205] on input "file" at bounding box center [1019, 231] width 1186 height 117
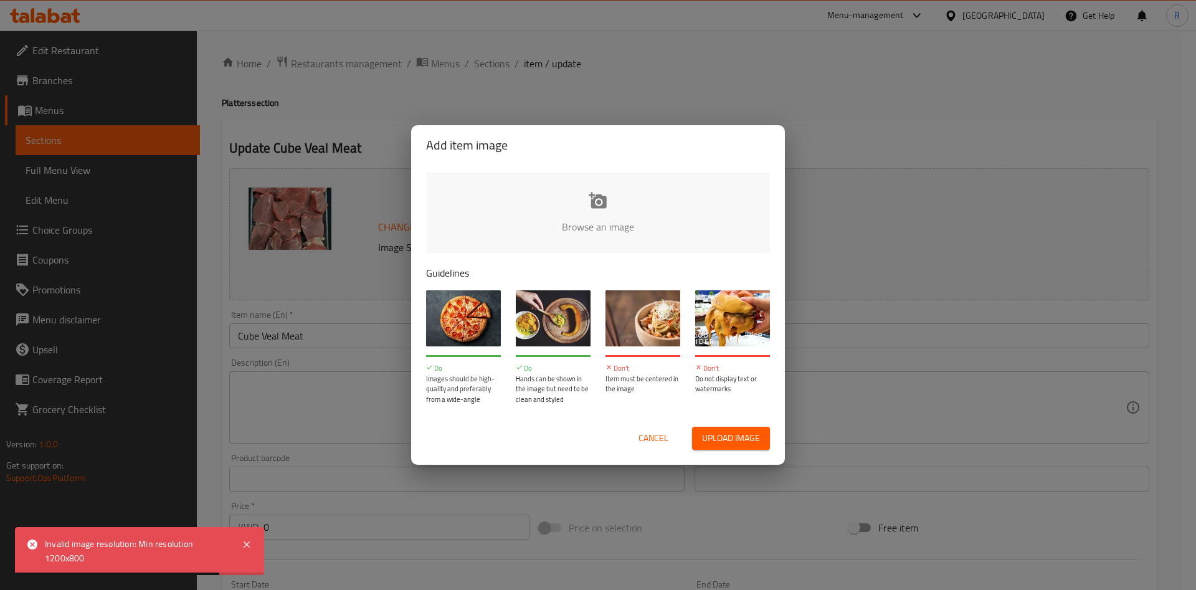
click at [613, 217] on input "file" at bounding box center [1019, 231] width 1186 height 117
type input "C:\fakepath\662840_main (1).jpg"
click at [659, 439] on span "Cancel" at bounding box center [654, 439] width 30 height 16
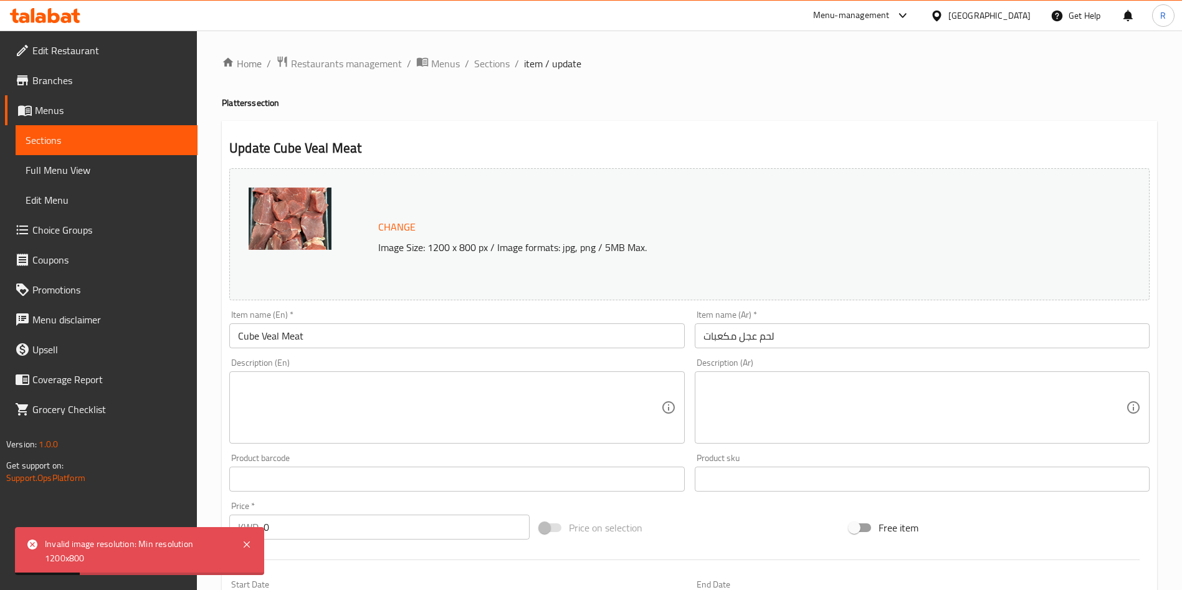
click at [294, 226] on img at bounding box center [290, 219] width 83 height 62
click at [395, 229] on span "Change" at bounding box center [396, 227] width 37 height 18
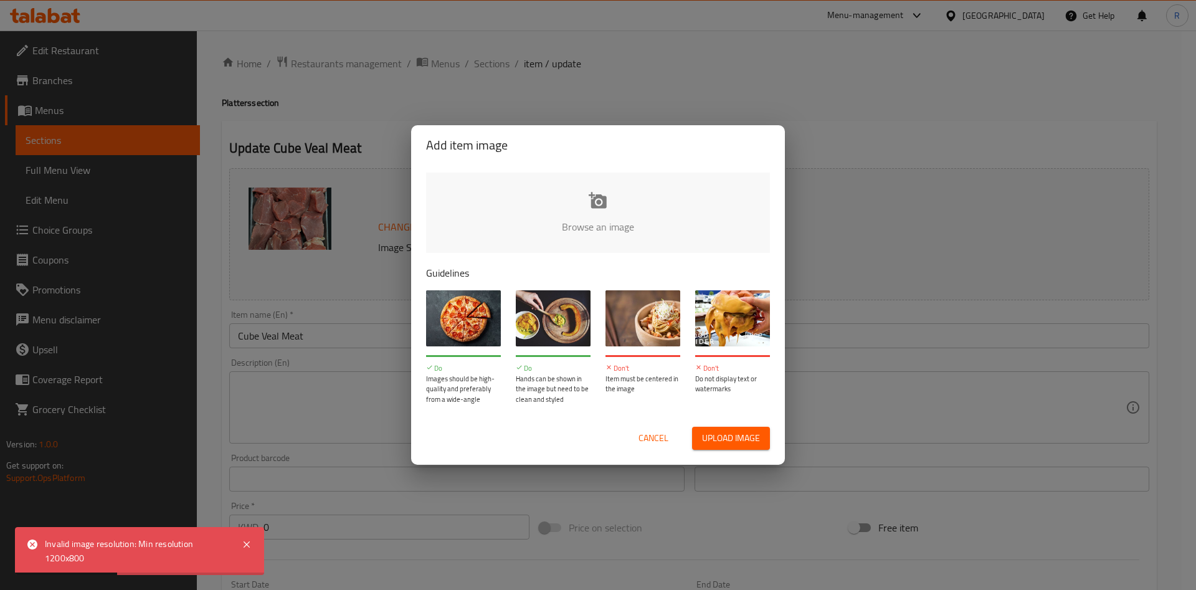
click at [606, 223] on input "file" at bounding box center [1019, 231] width 1186 height 117
type input "C:\fakepath\662840_main (1).jpg"
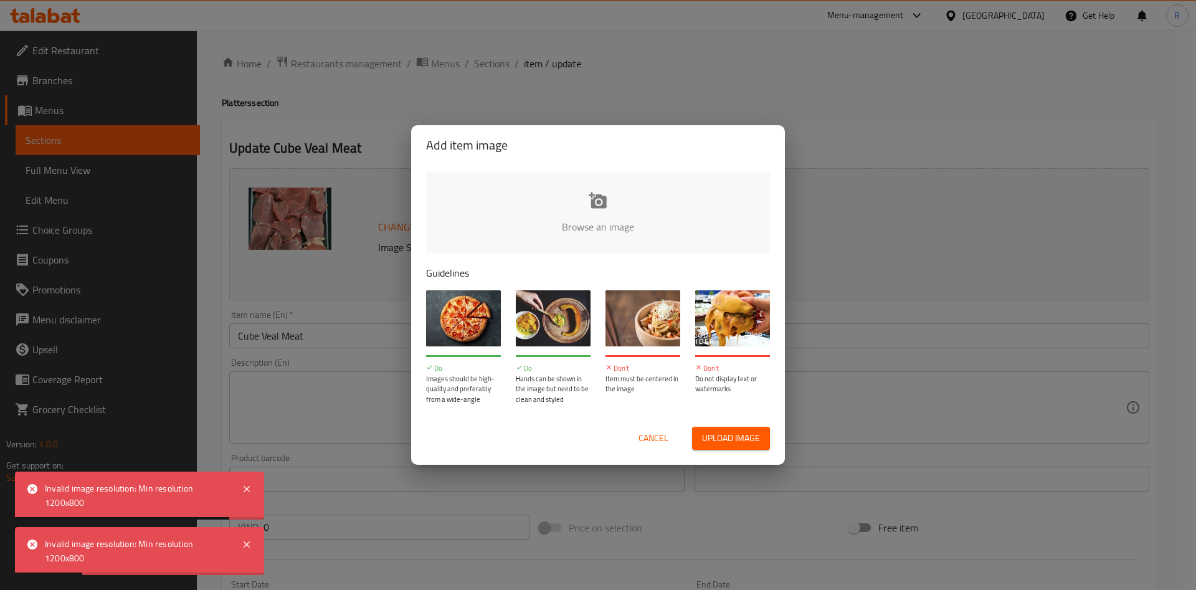
click at [670, 437] on button "Cancel" at bounding box center [654, 438] width 40 height 23
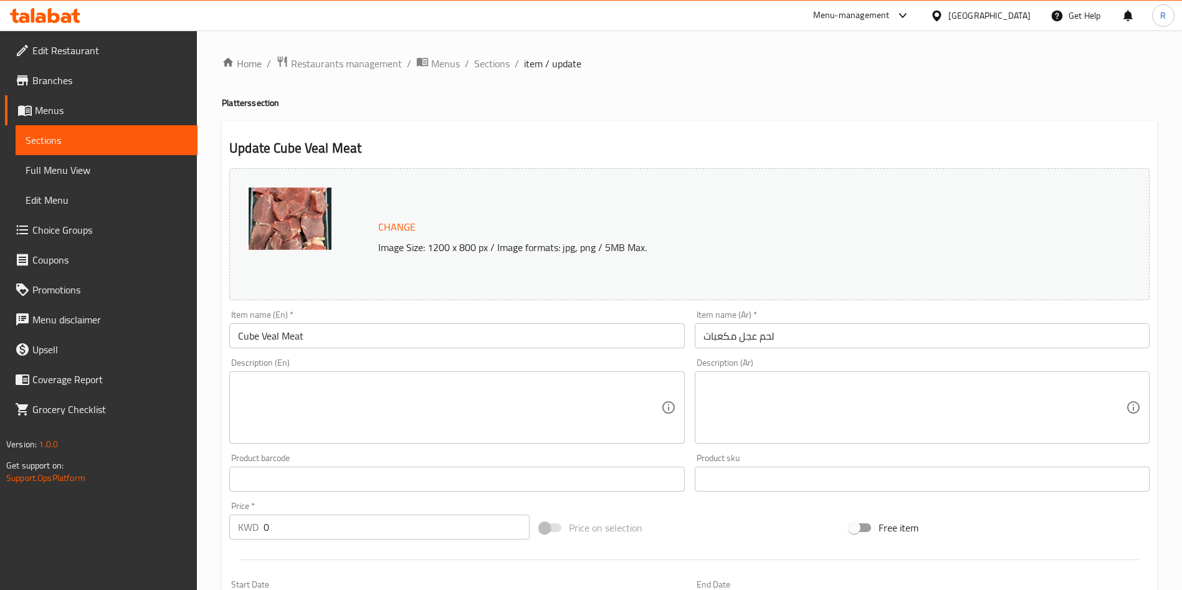
click at [386, 226] on span "Change" at bounding box center [396, 227] width 37 height 18
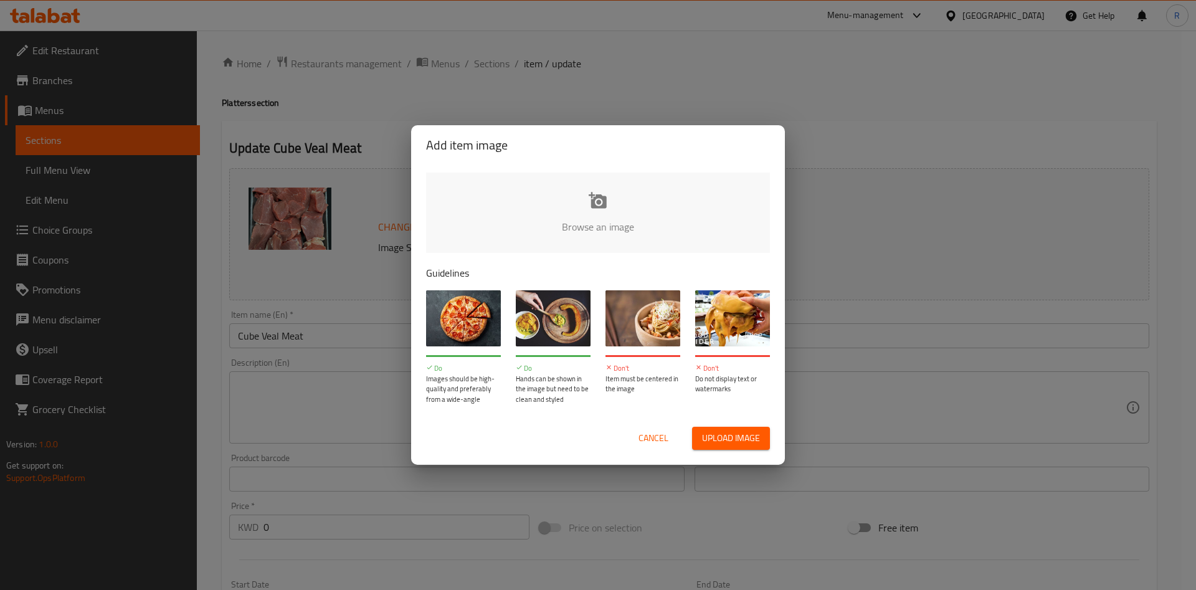
click at [584, 211] on input "file" at bounding box center [1019, 231] width 1186 height 117
type input "C:\fakepath\dd3d.jpg"
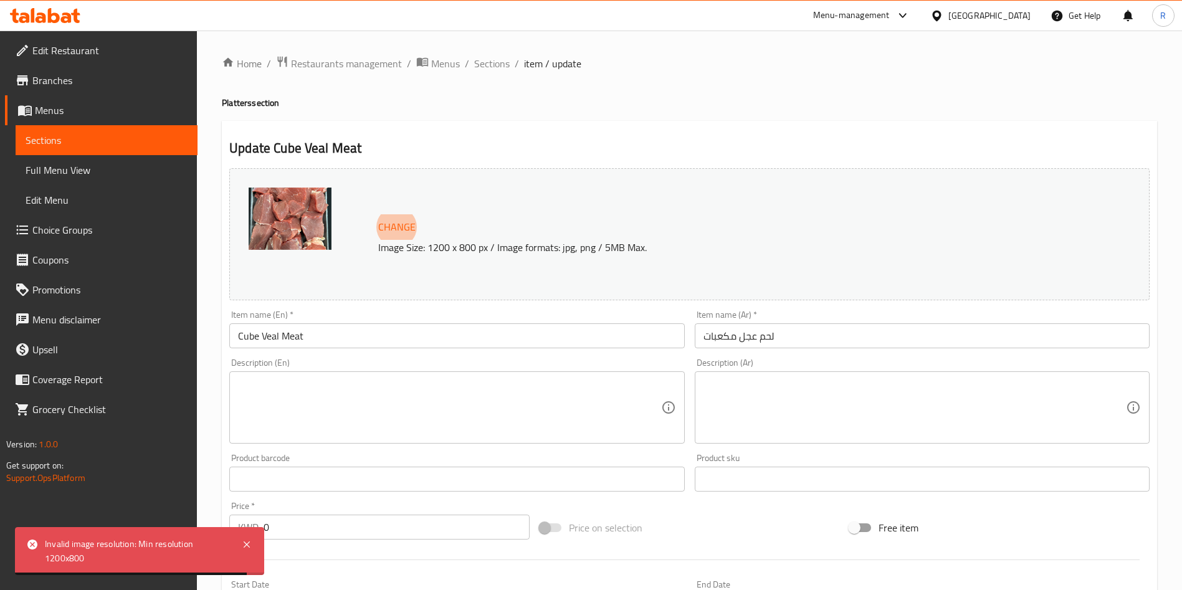
click at [383, 228] on span "Change" at bounding box center [396, 227] width 37 height 18
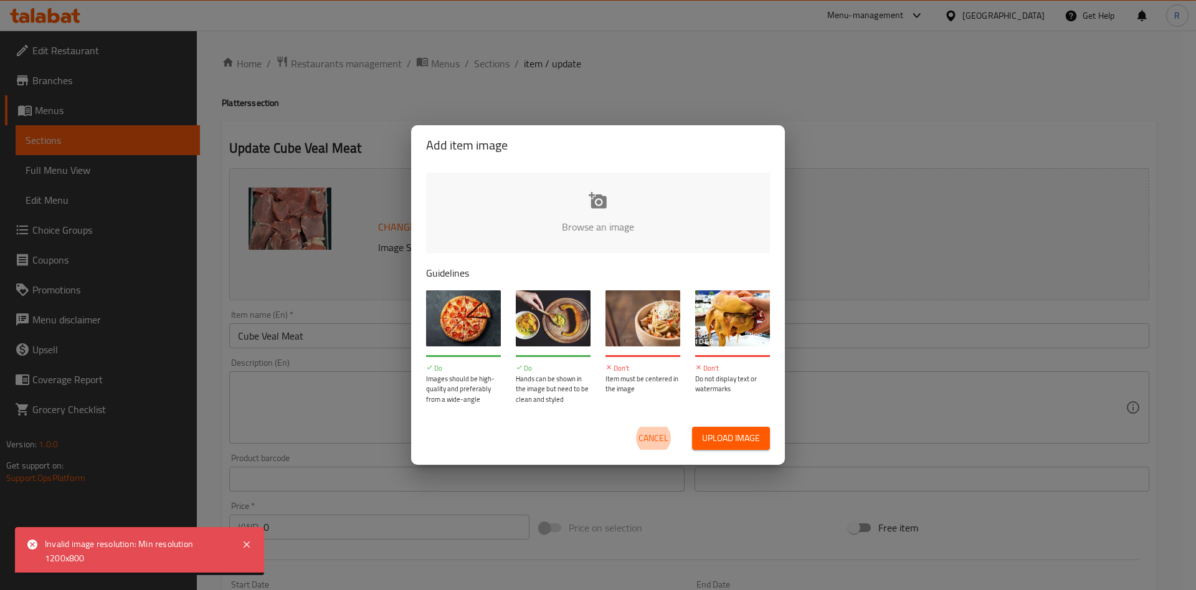
click at [617, 221] on input "file" at bounding box center [1019, 231] width 1186 height 117
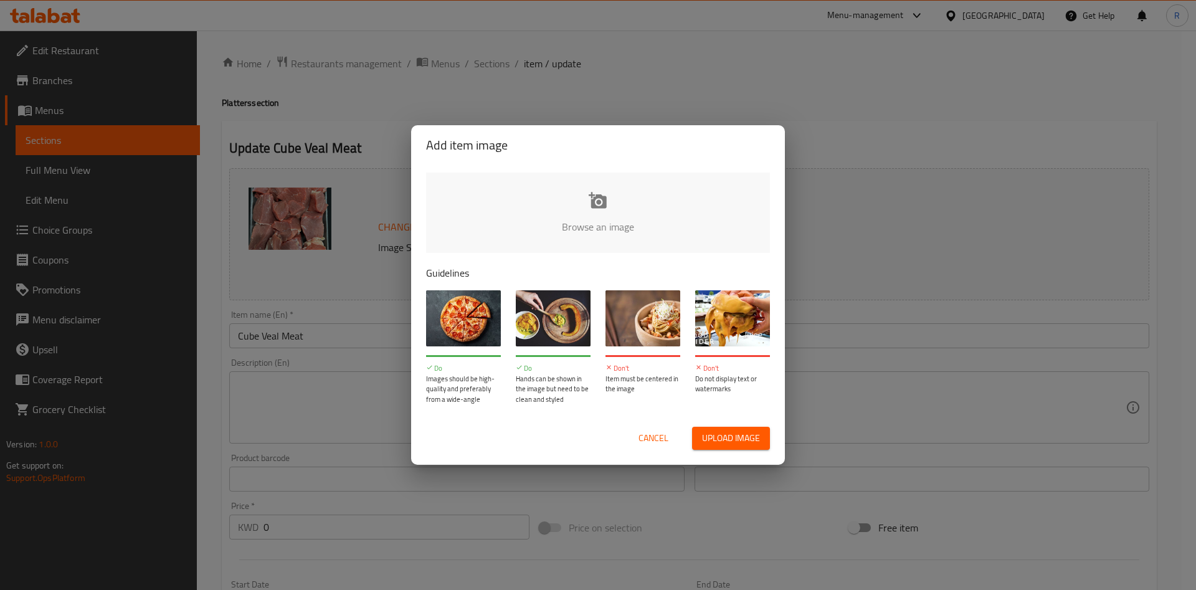
type input "C:\fakepath\dd3d (1).jpg"
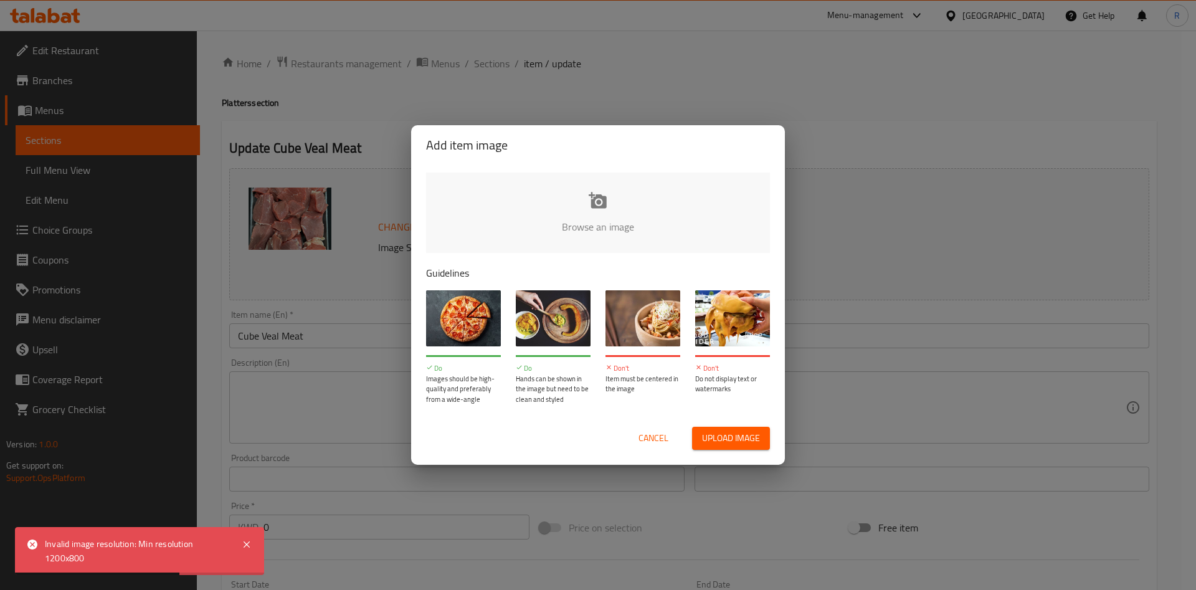
click at [668, 442] on button "Cancel" at bounding box center [654, 438] width 40 height 23
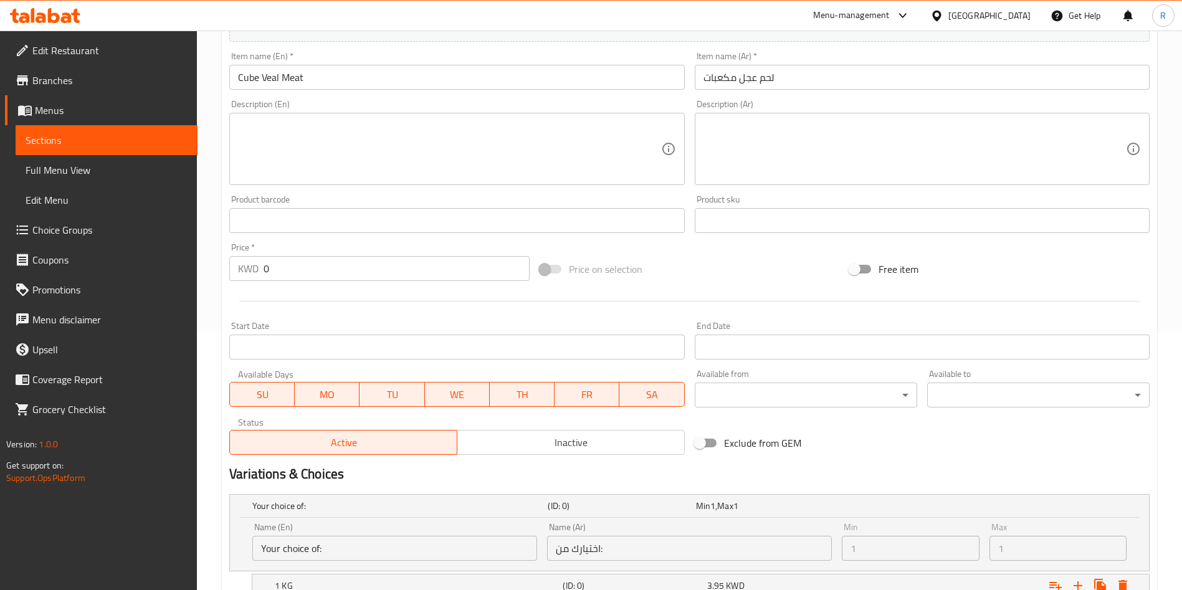
scroll to position [497, 0]
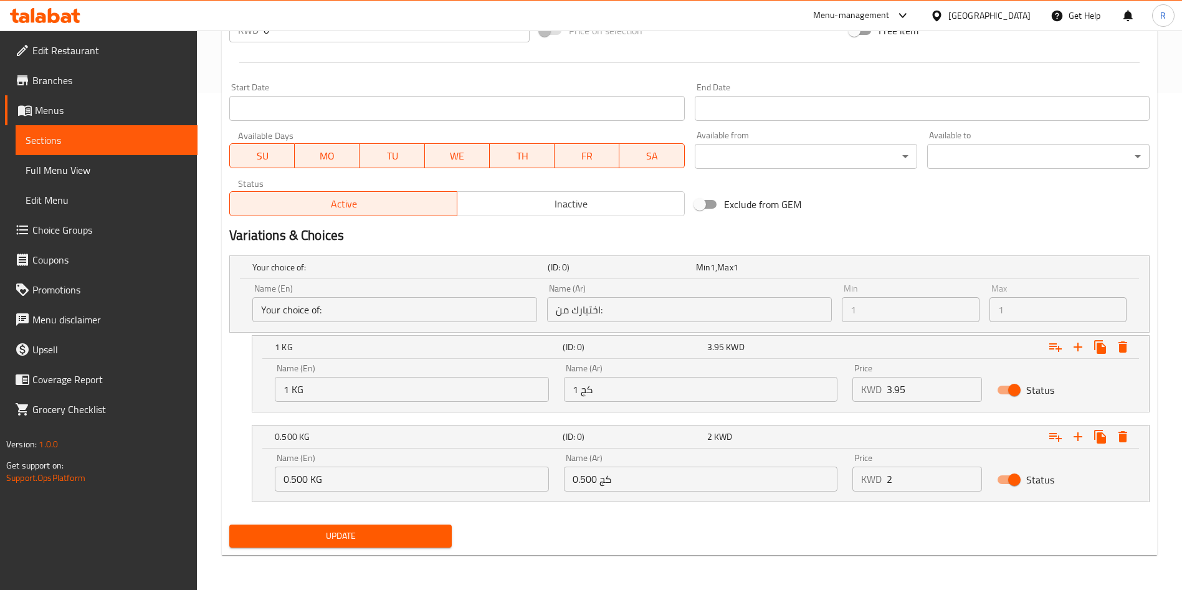
click at [403, 537] on span "Update" at bounding box center [340, 536] width 202 height 16
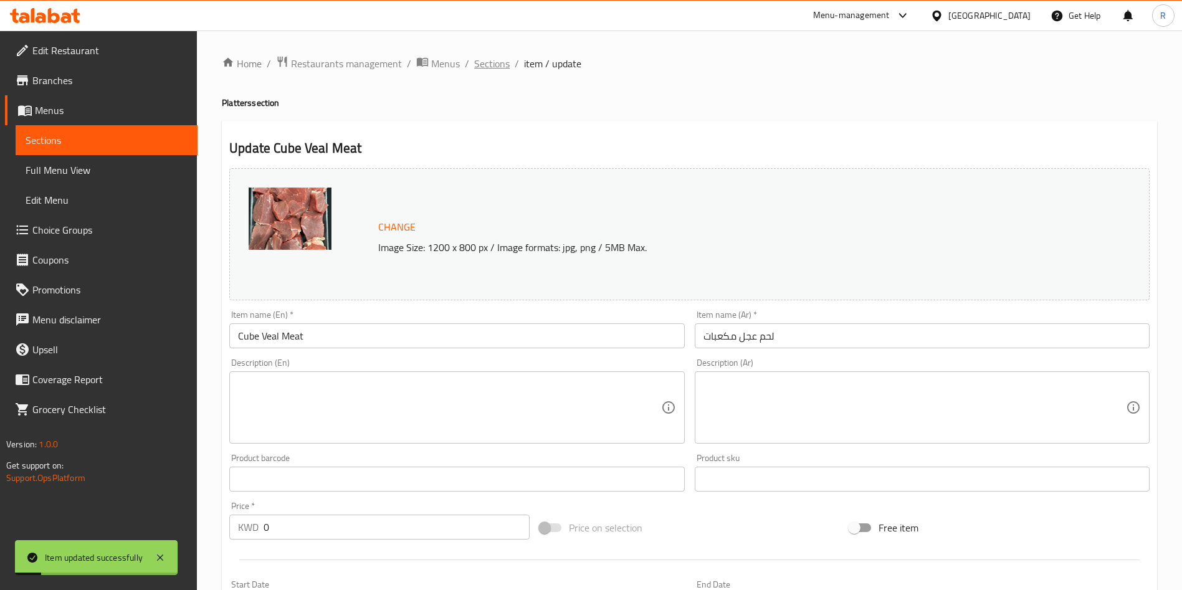
click at [492, 60] on span "Sections" at bounding box center [492, 63] width 36 height 15
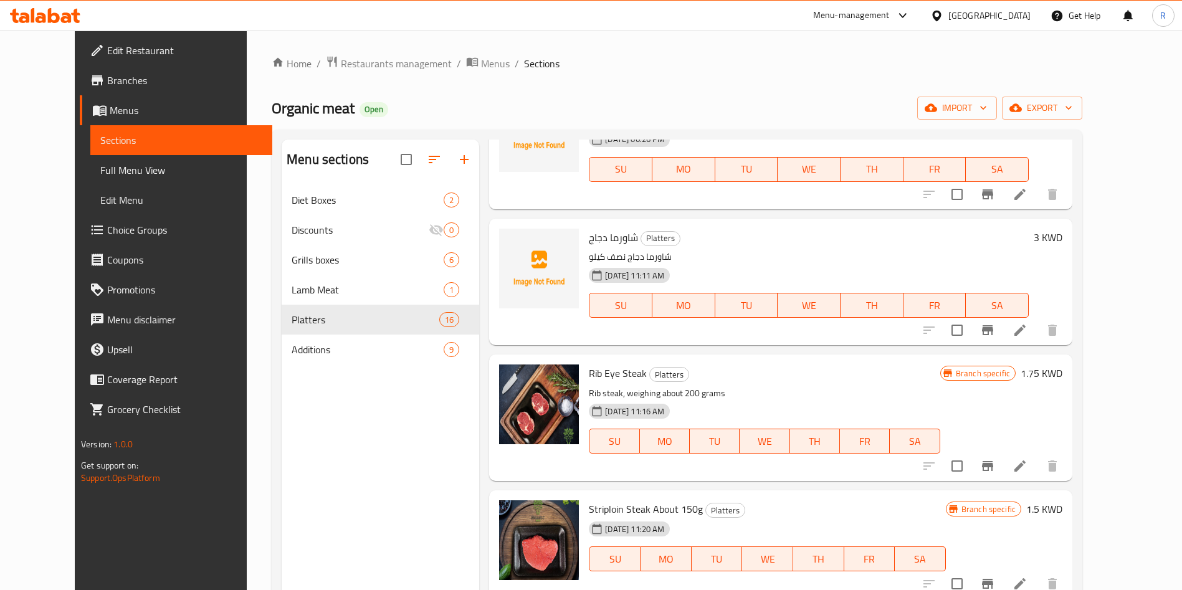
scroll to position [187, 0]
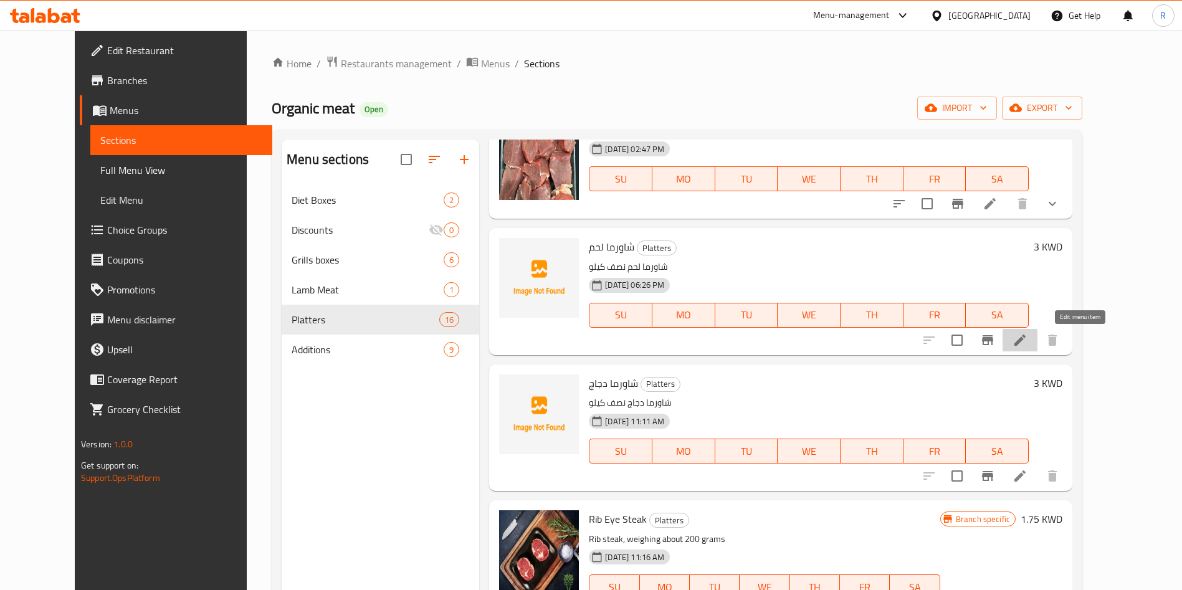
click at [1025, 338] on icon at bounding box center [1019, 339] width 11 height 11
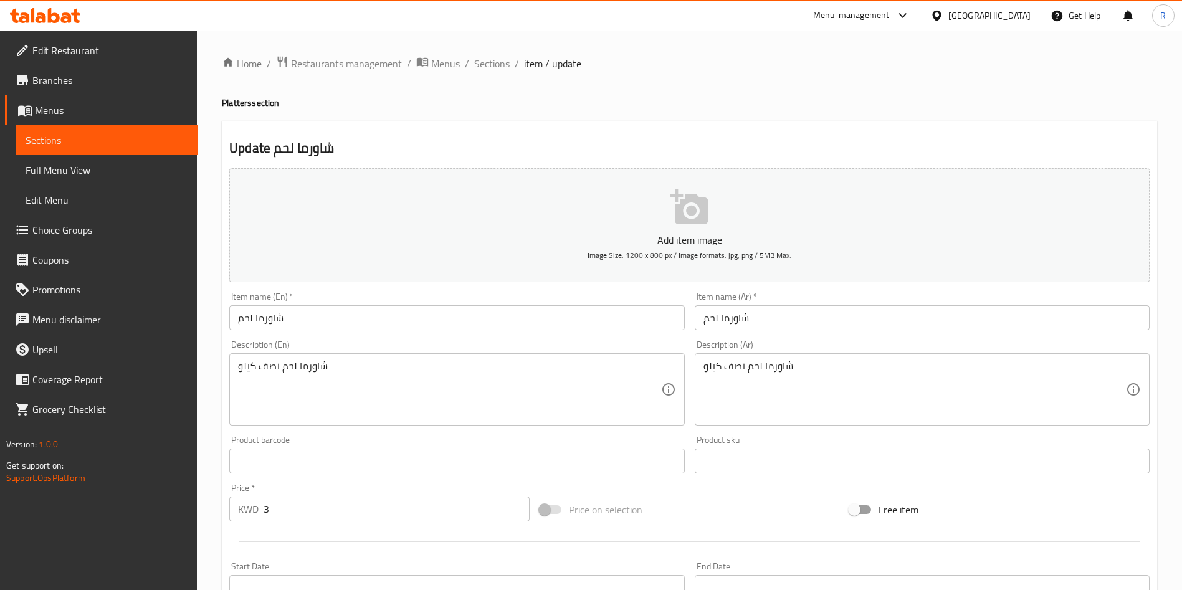
click at [476, 325] on input "شاورما لحم" at bounding box center [456, 317] width 455 height 25
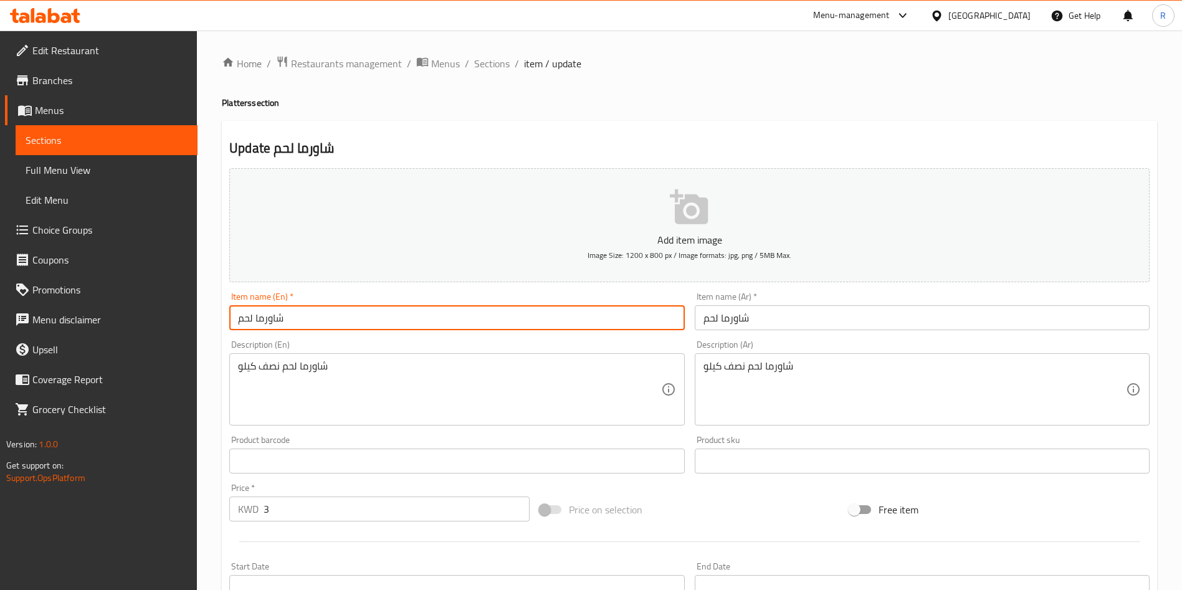
click at [476, 325] on input "شاورما لحم" at bounding box center [456, 317] width 455 height 25
type input "Beef Shawerma"
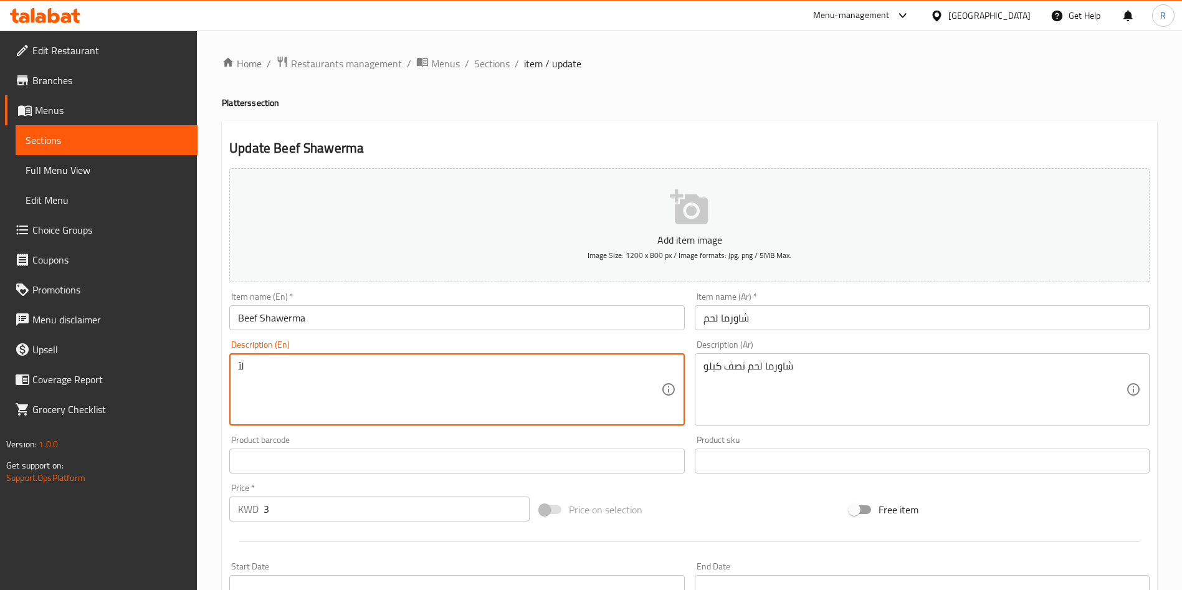
type textarea "ل"
type textarea "Beef Shawerma"
click at [472, 398] on textarea "Beef Shawerma" at bounding box center [449, 389] width 422 height 59
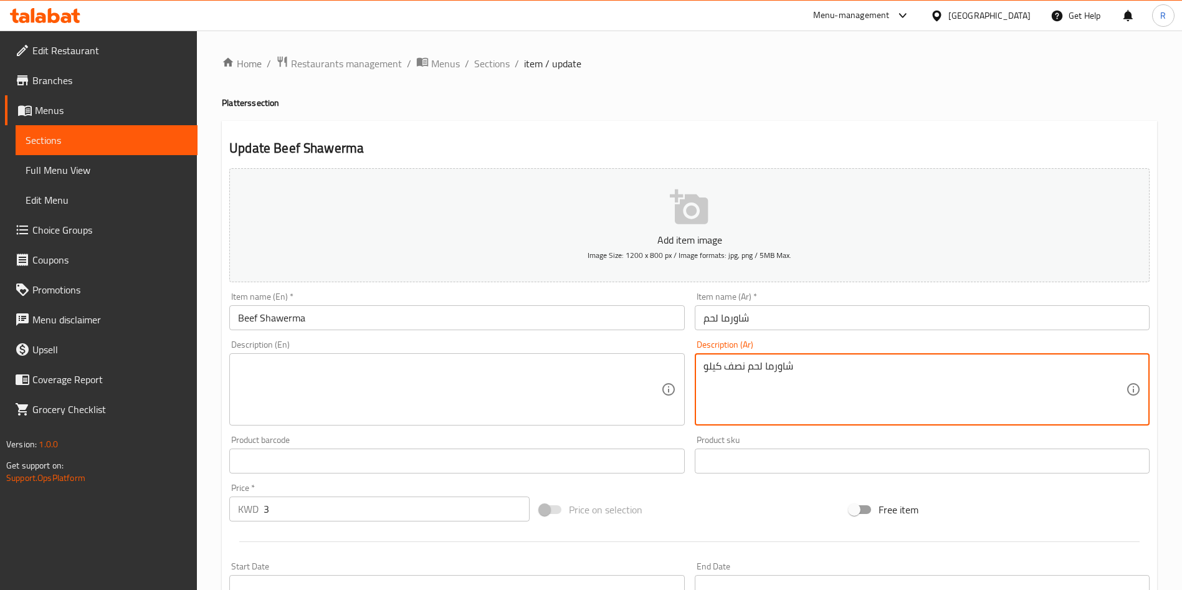
click at [882, 378] on textarea "شاورما لحم نصف كيلو" at bounding box center [914, 389] width 422 height 59
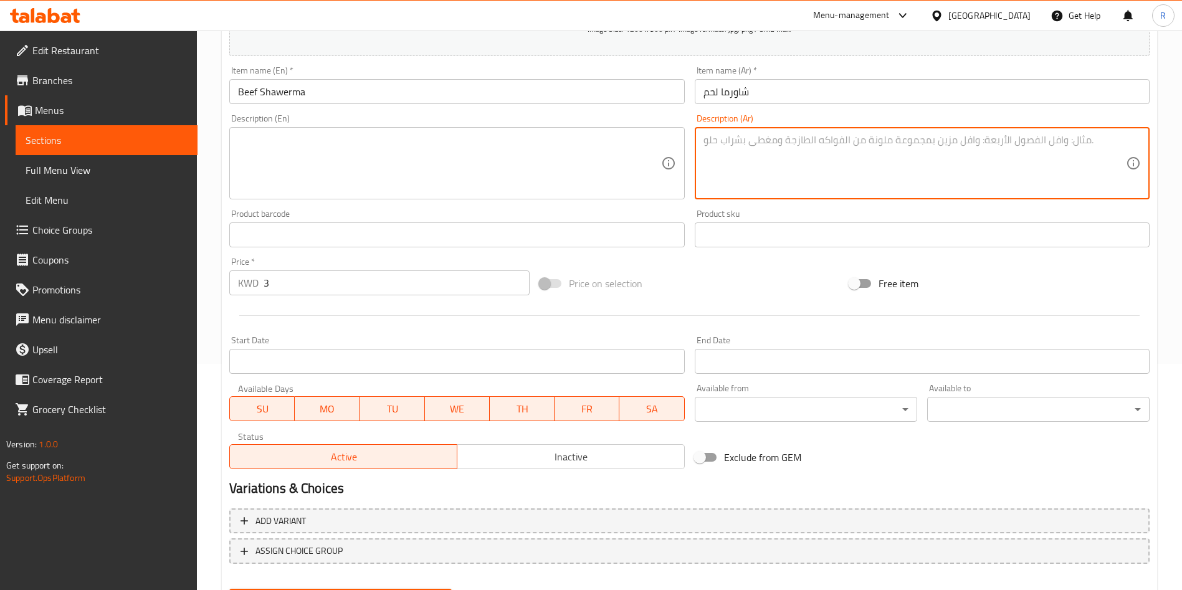
scroll to position [197, 0]
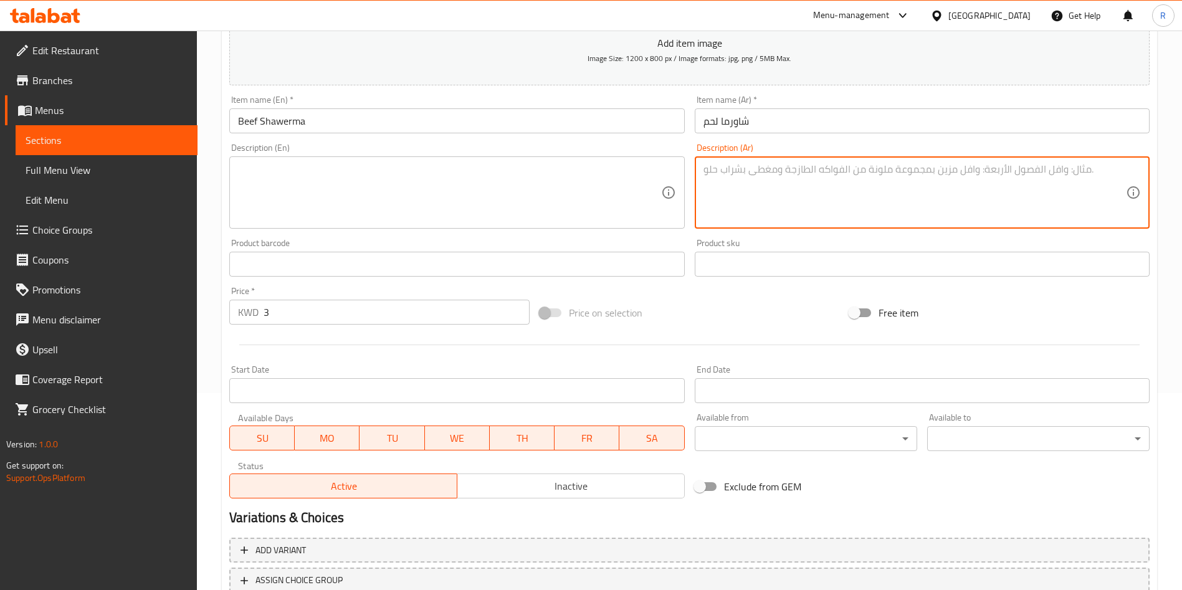
click at [468, 186] on textarea at bounding box center [449, 192] width 422 height 59
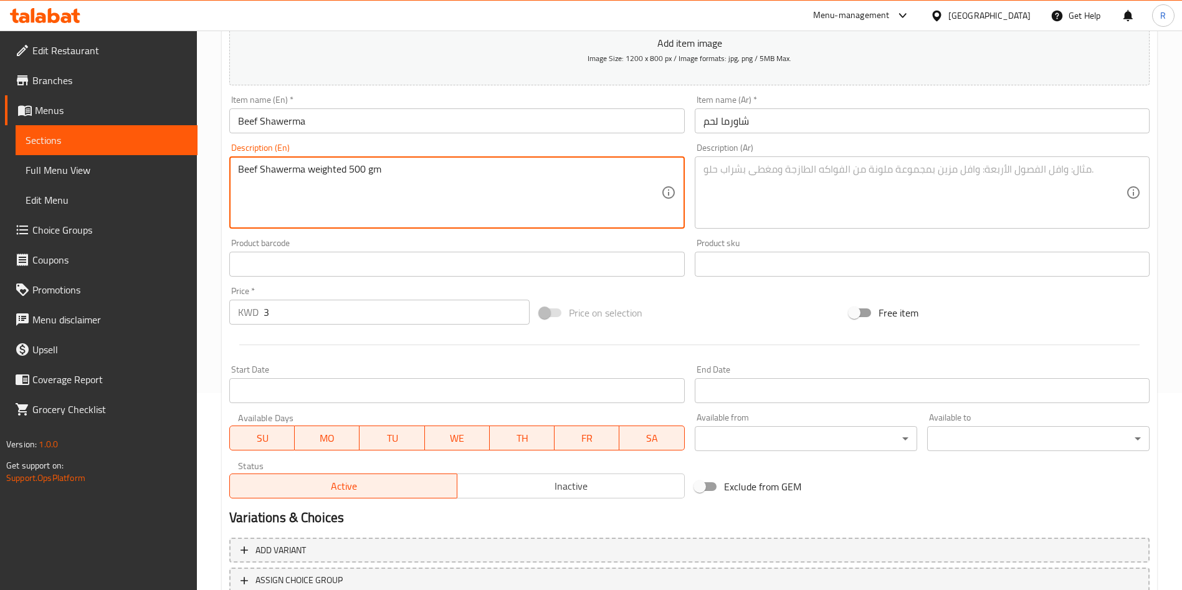
type textarea "Beef Shawerma weighted 500 gm"
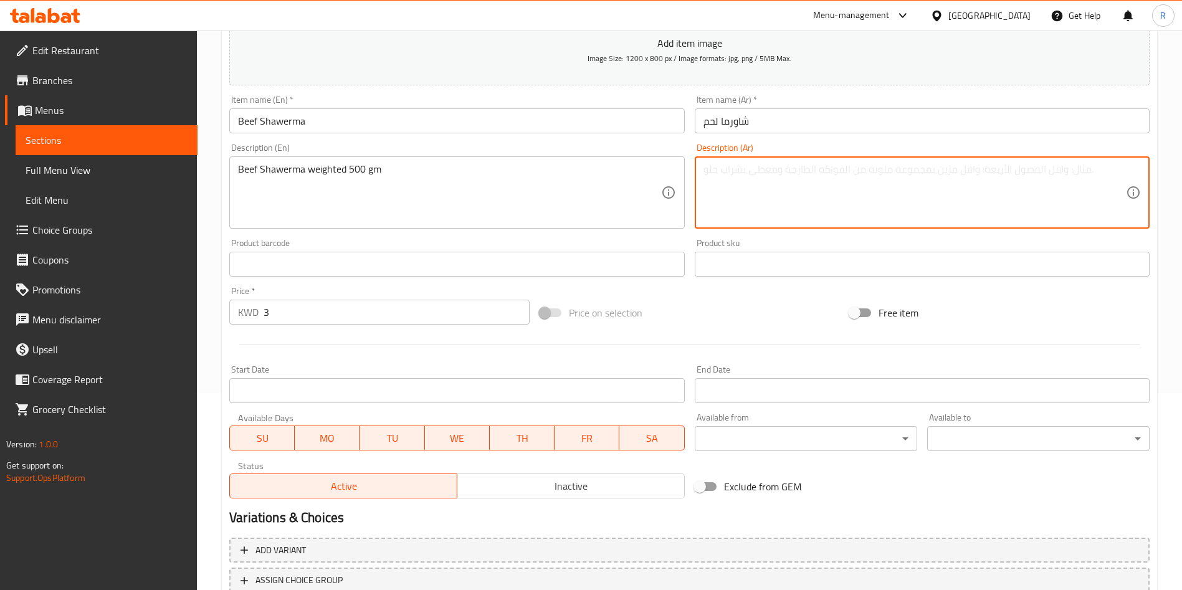
type textarea "س"
type textarea "ي"
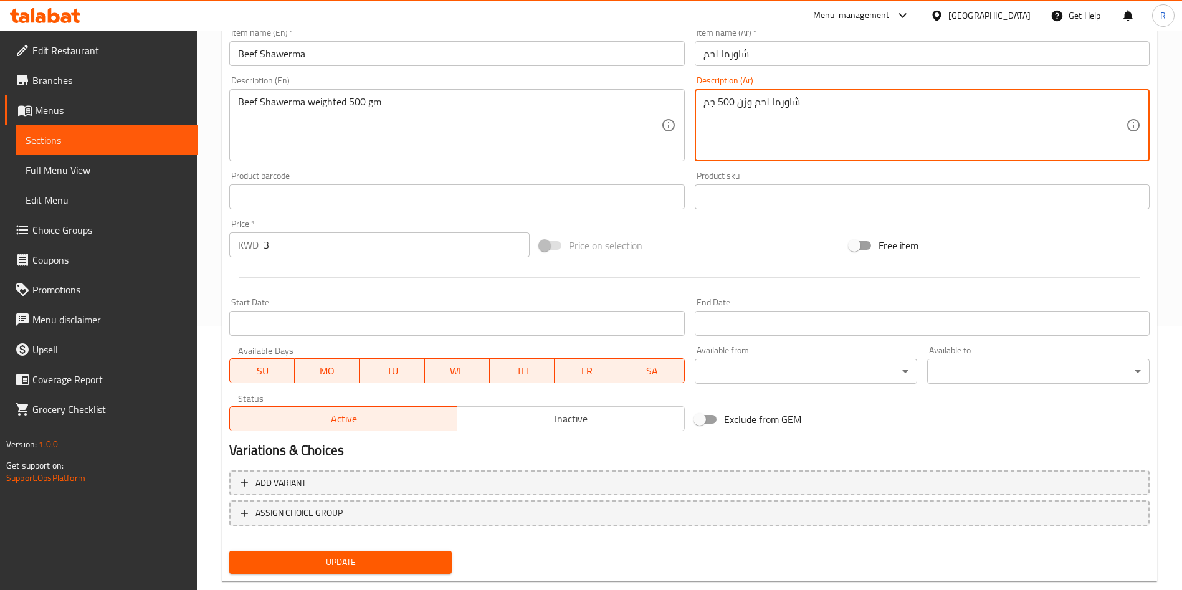
scroll to position [290, 0]
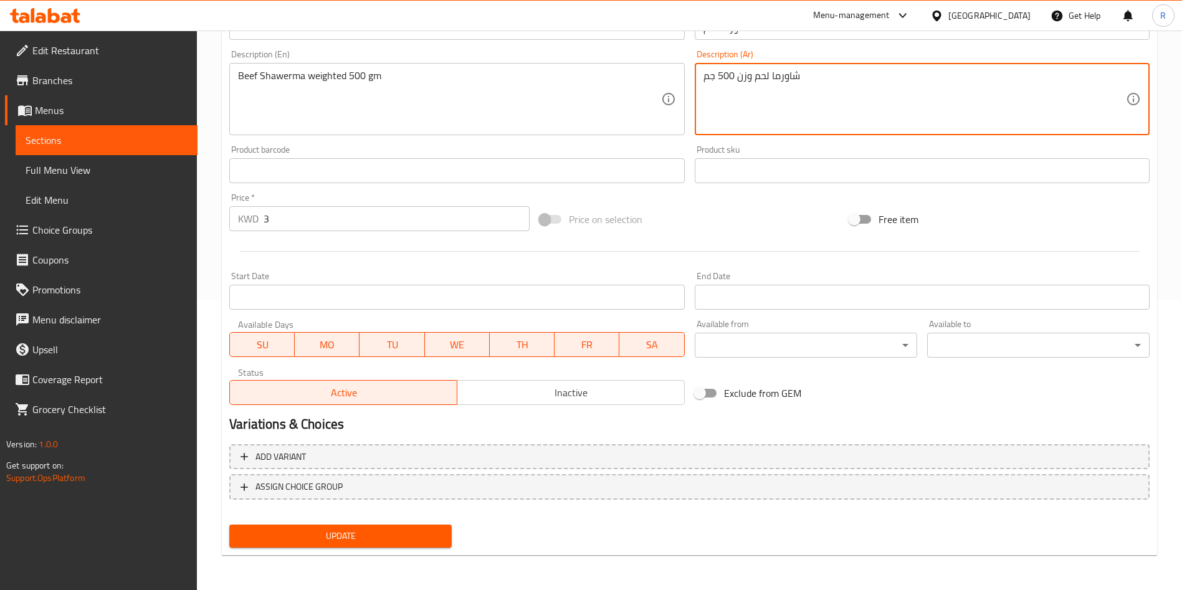
type textarea "شاورما لحم وزن 500 جم"
click at [414, 543] on span "Update" at bounding box center [340, 536] width 202 height 16
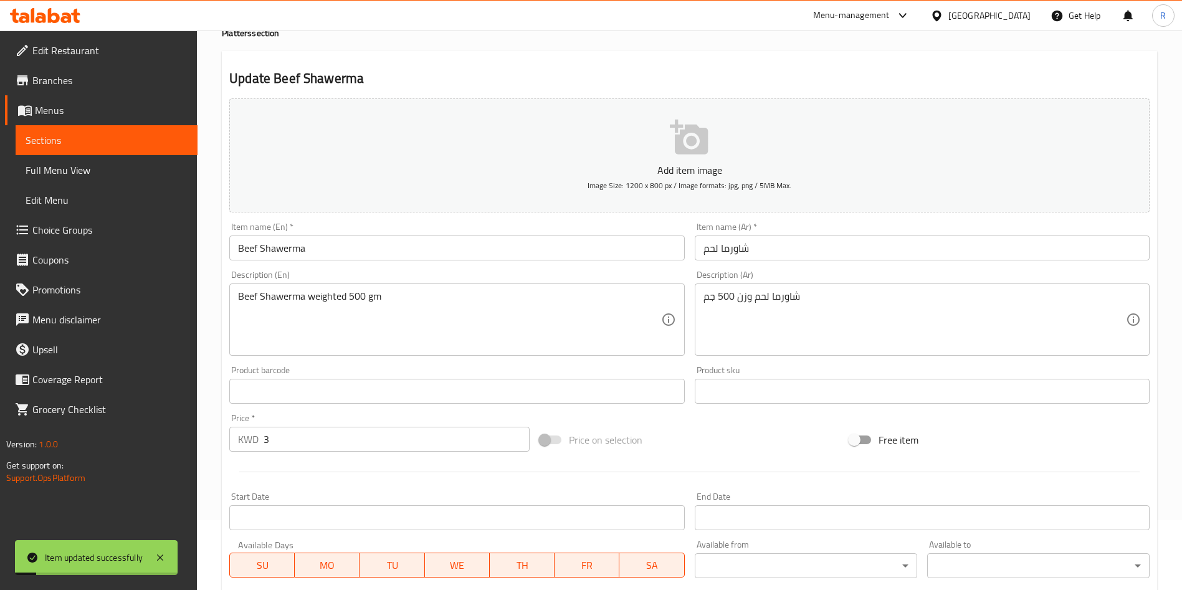
scroll to position [0, 0]
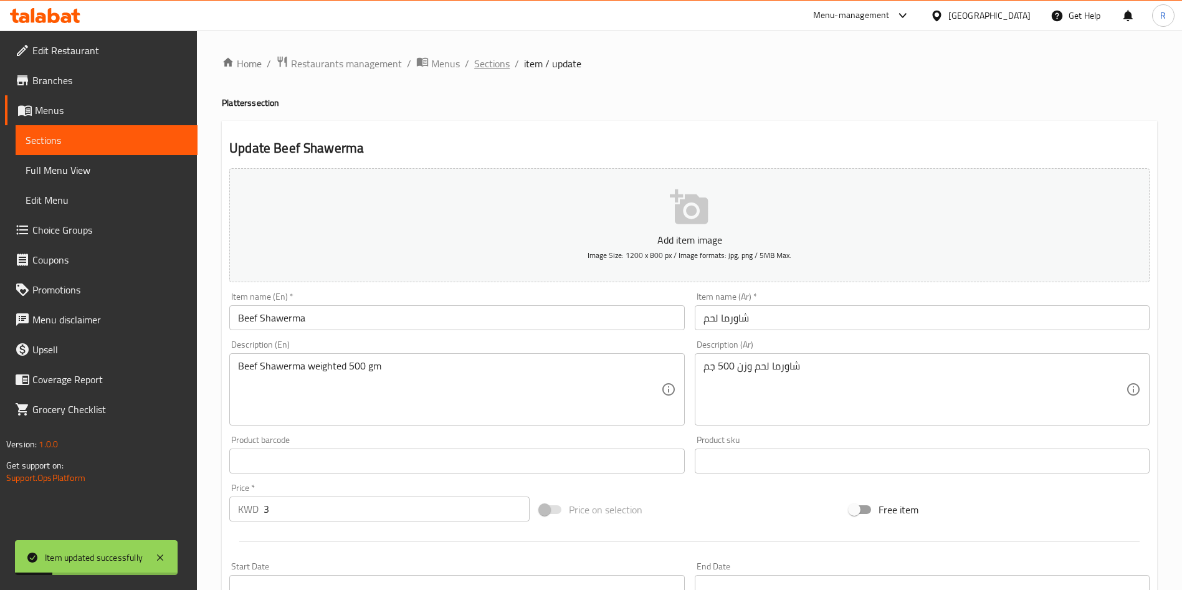
click at [488, 64] on span "Sections" at bounding box center [492, 63] width 36 height 15
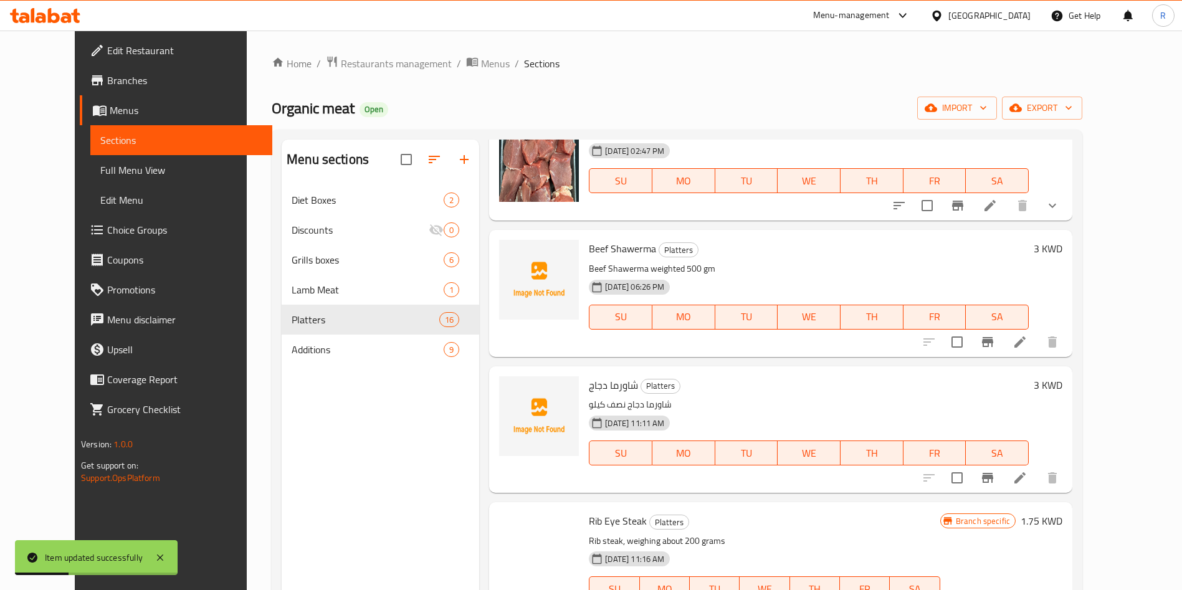
scroll to position [187, 0]
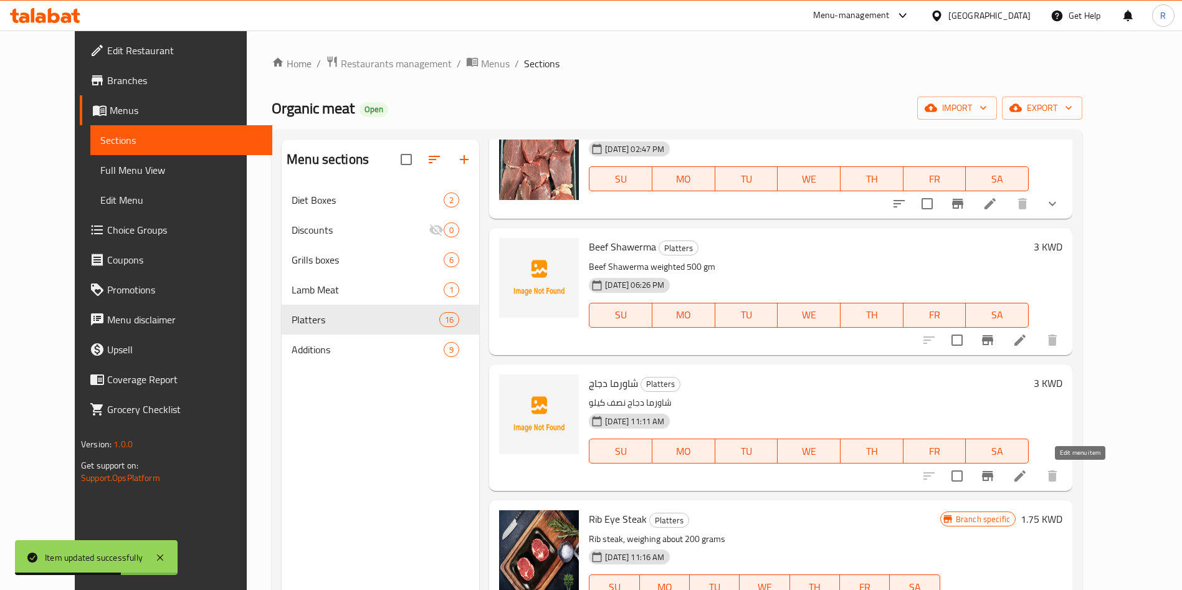
click at [1027, 472] on icon at bounding box center [1019, 476] width 15 height 15
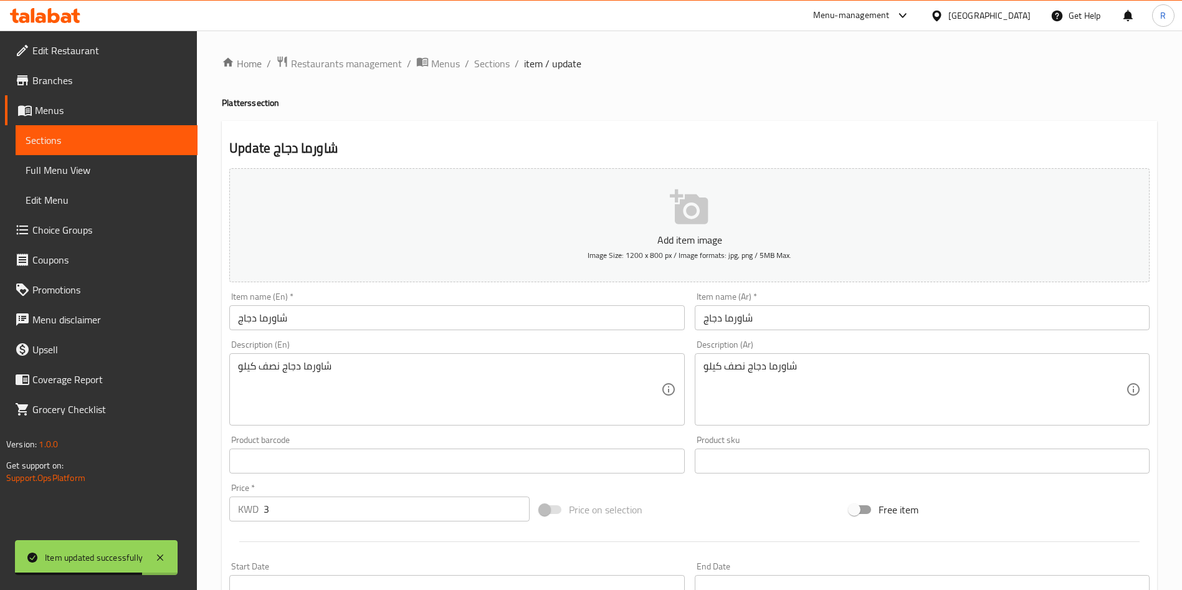
click at [356, 314] on input "شاورما دجاج" at bounding box center [456, 317] width 455 height 25
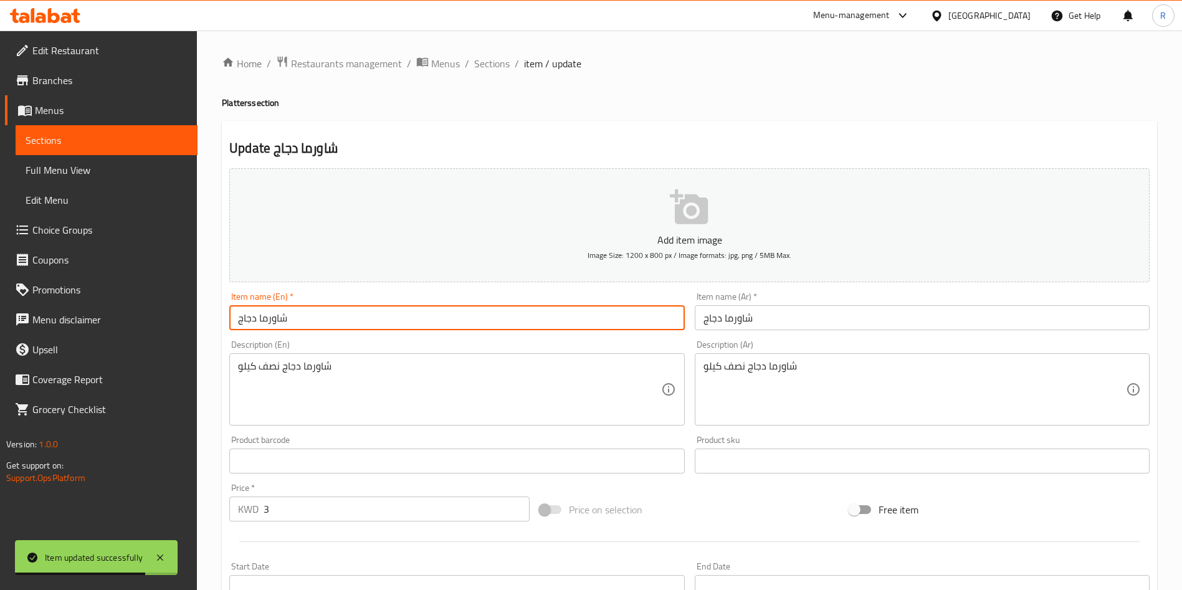
click at [356, 314] on input "شاورما دجاج" at bounding box center [456, 317] width 455 height 25
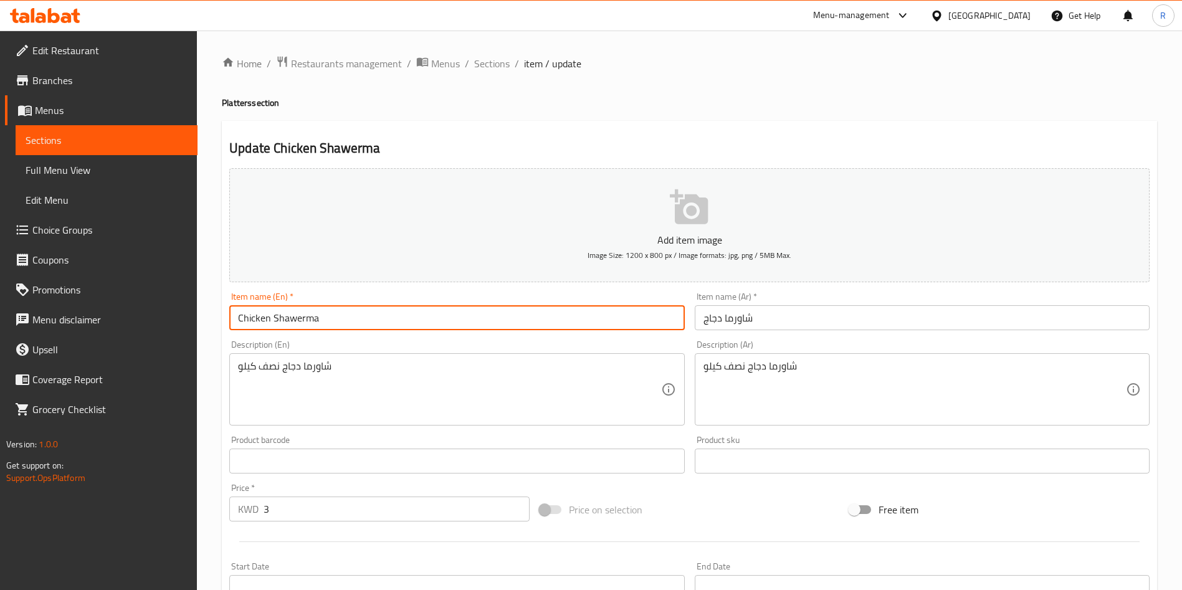
type input "Chicken Shawerma"
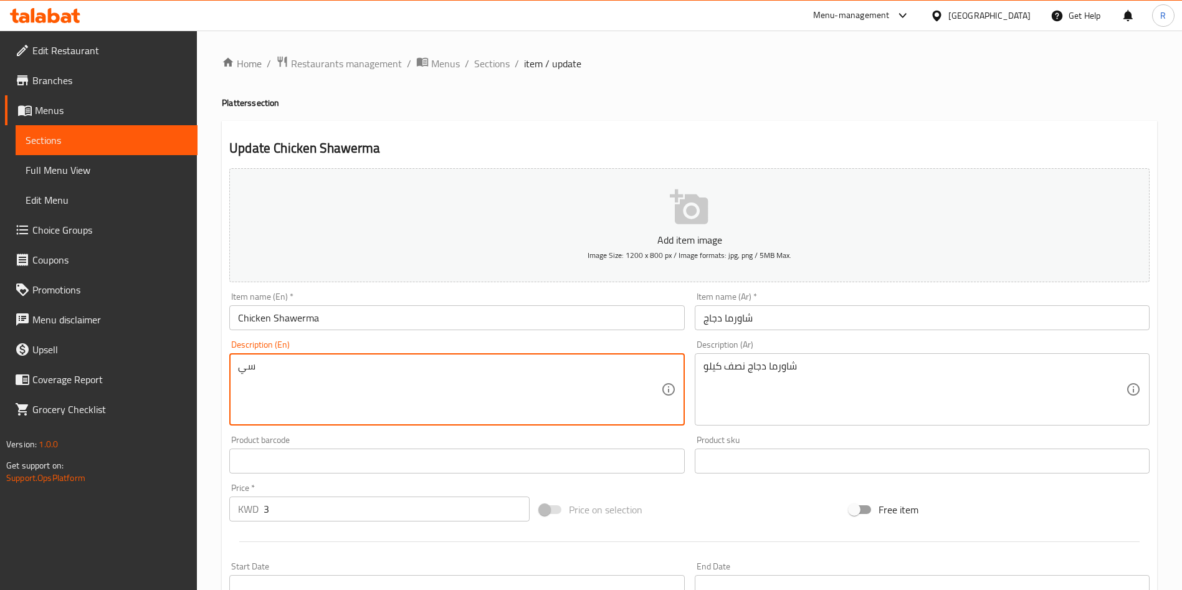
type textarea "س"
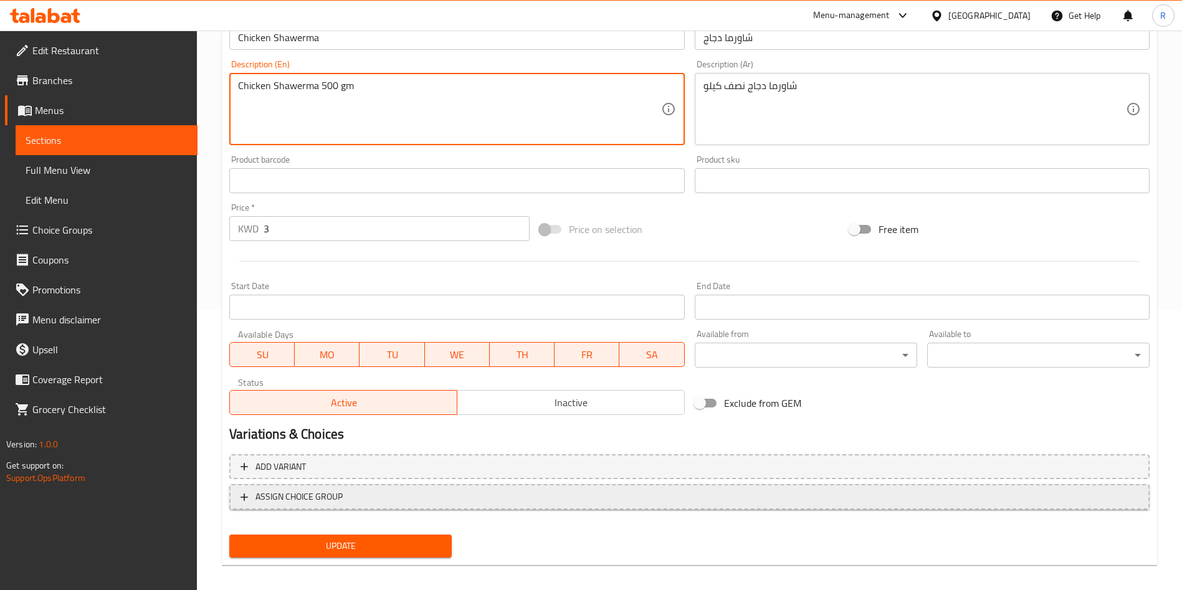
scroll to position [290, 0]
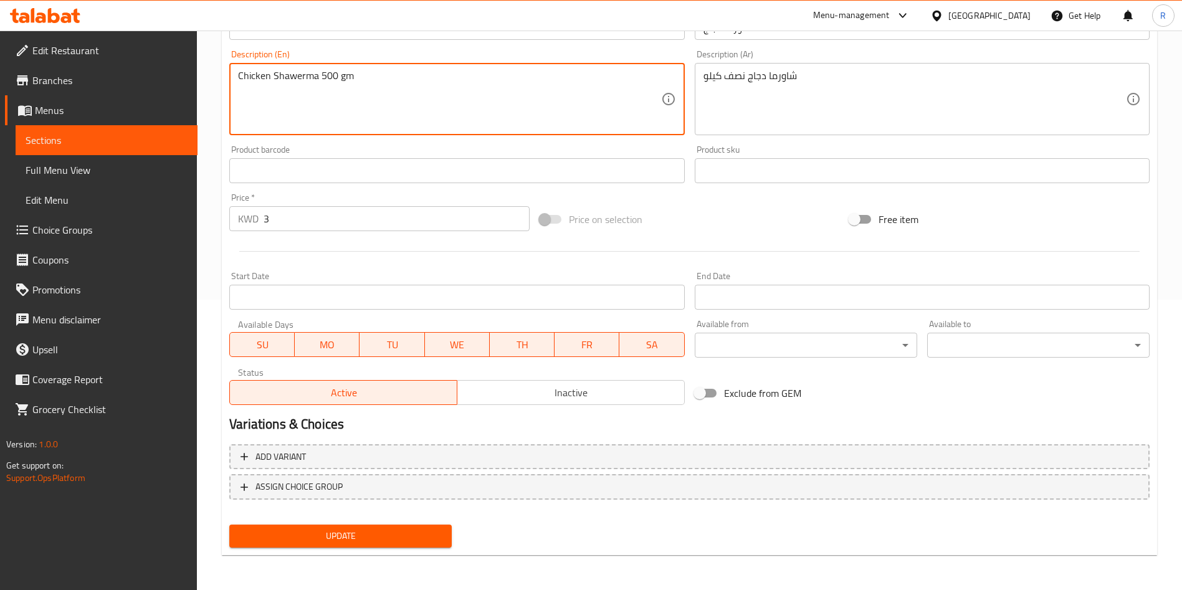
type textarea "Chicken Shawerma 500 gm"
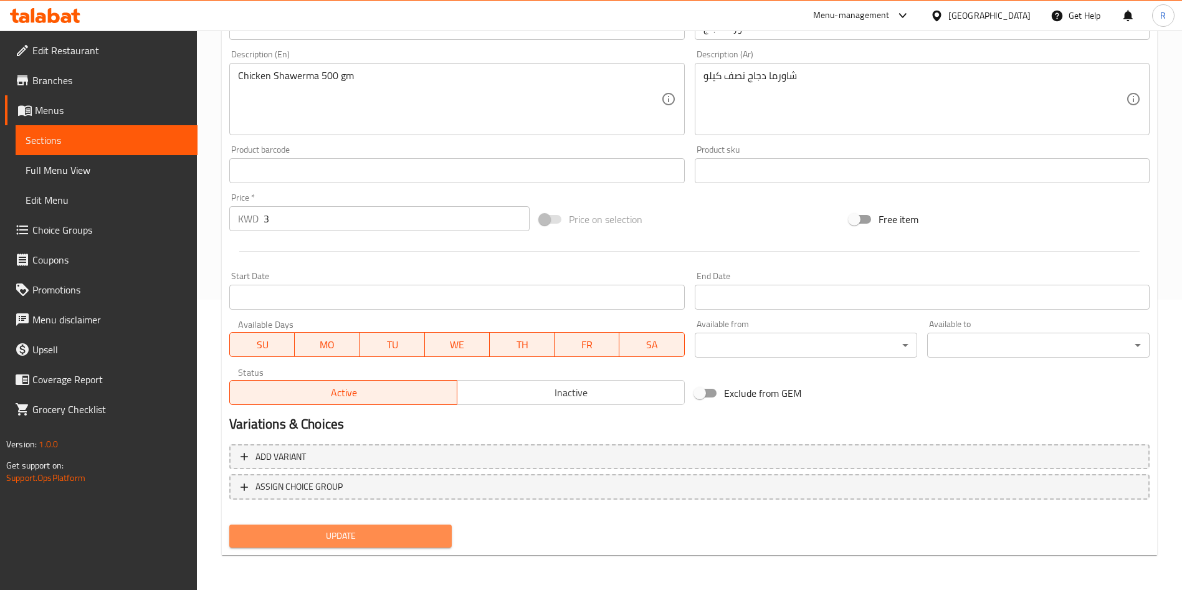
click at [373, 533] on span "Update" at bounding box center [340, 536] width 202 height 16
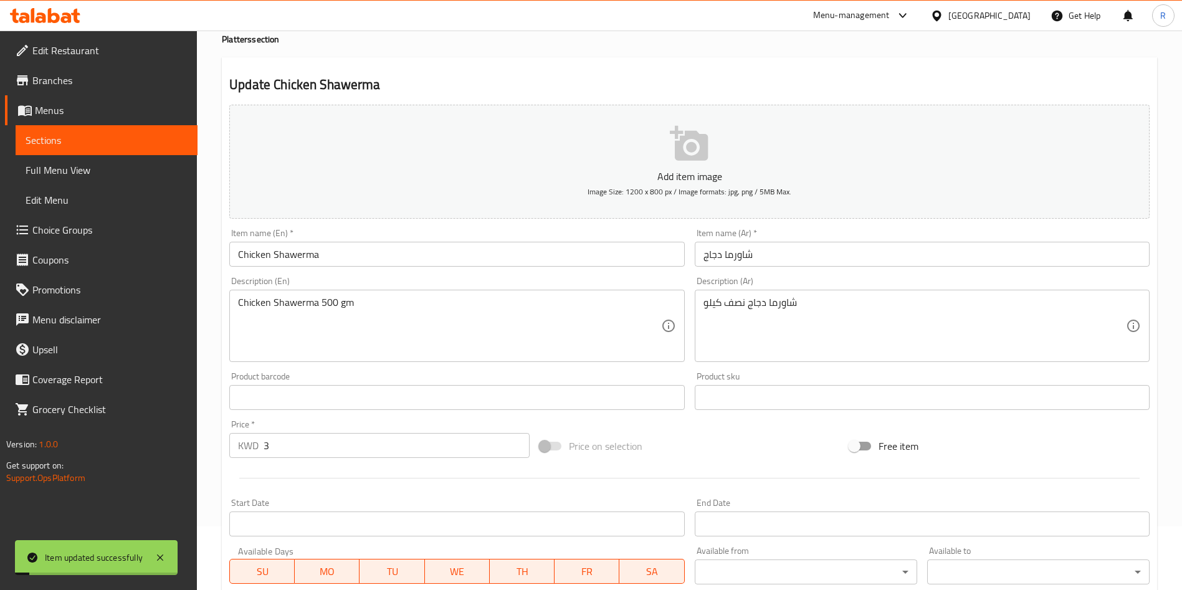
scroll to position [0, 0]
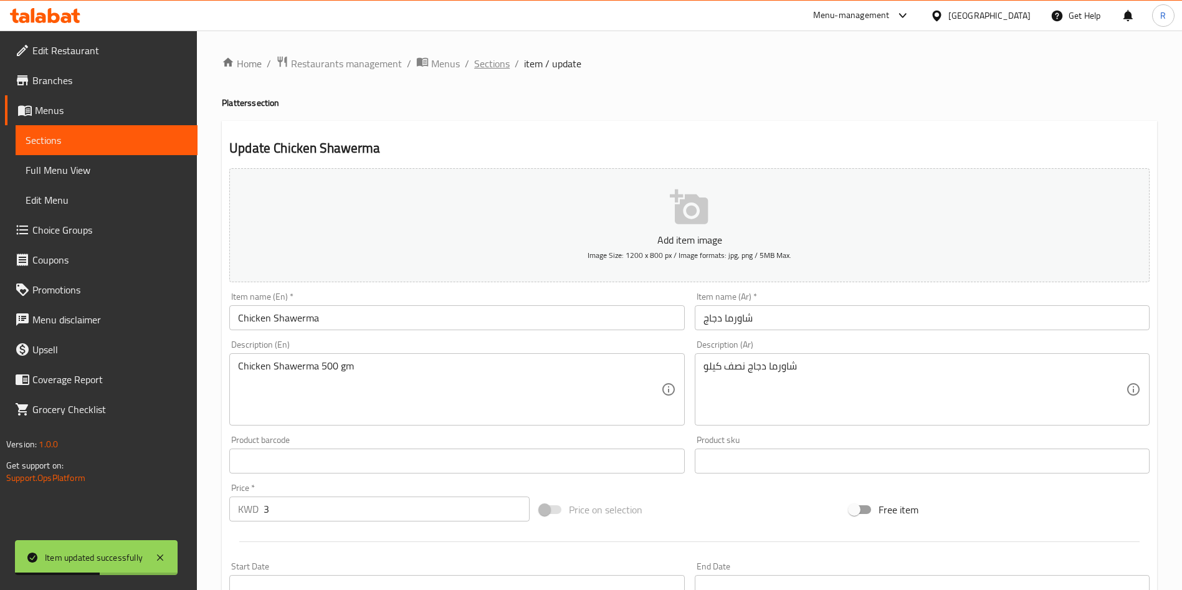
click at [492, 59] on span "Sections" at bounding box center [492, 63] width 36 height 15
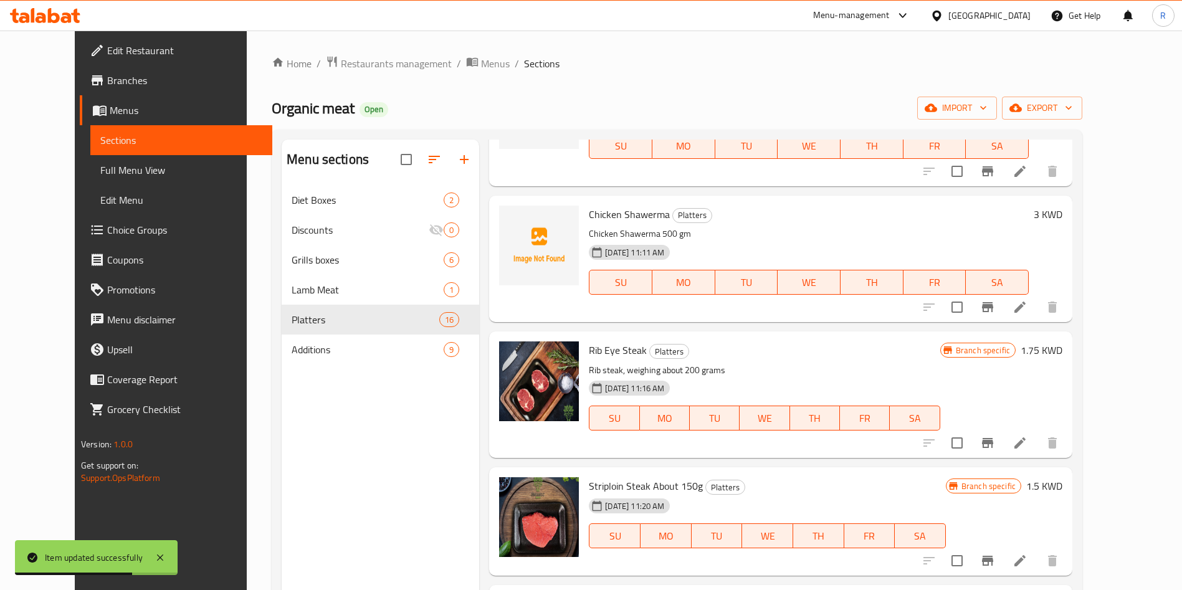
scroll to position [374, 0]
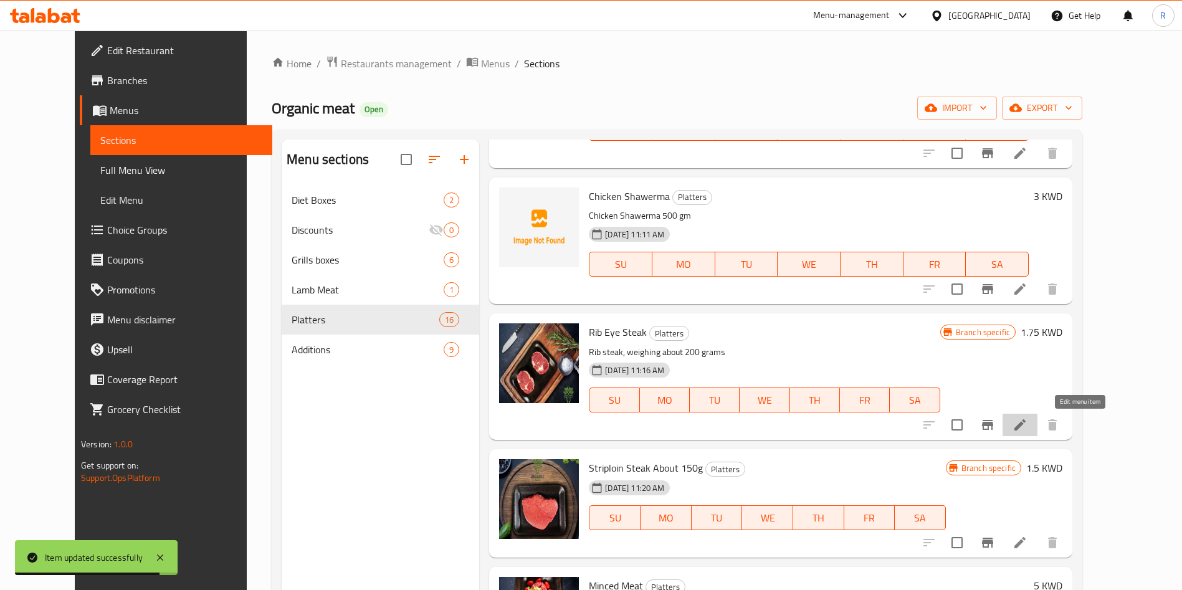
click at [1027, 422] on icon at bounding box center [1019, 424] width 15 height 15
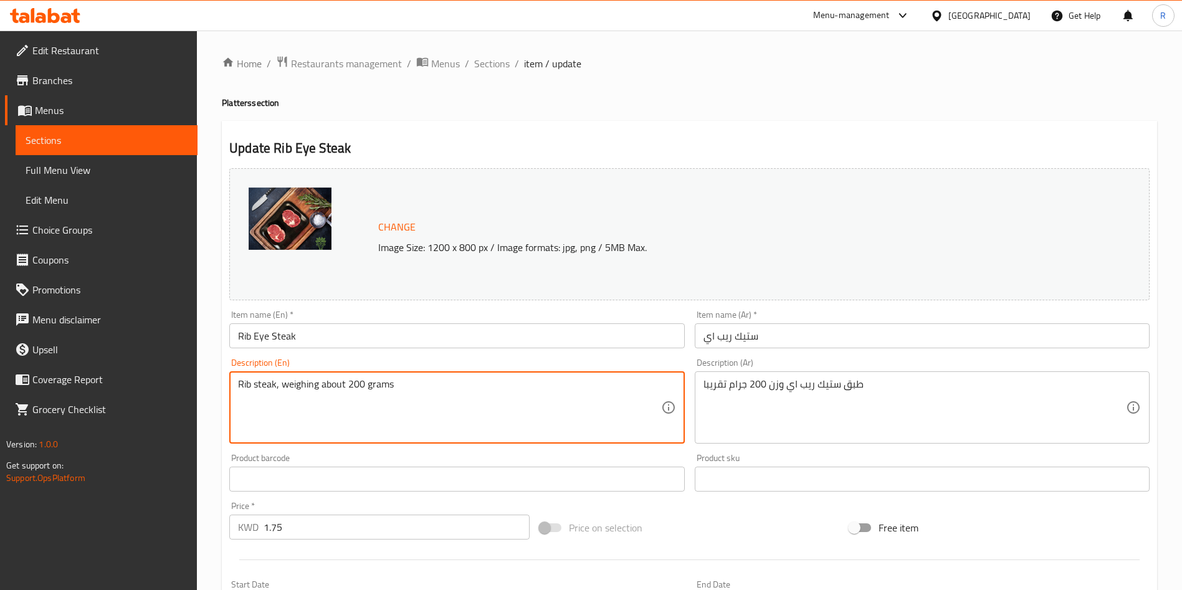
click at [259, 385] on textarea "Rib steak, weighing about 200 grams" at bounding box center [449, 407] width 422 height 59
click at [343, 398] on textarea "Rib Steak, Weight Approx. 200 gm weighing about 200 grams" at bounding box center [449, 407] width 422 height 59
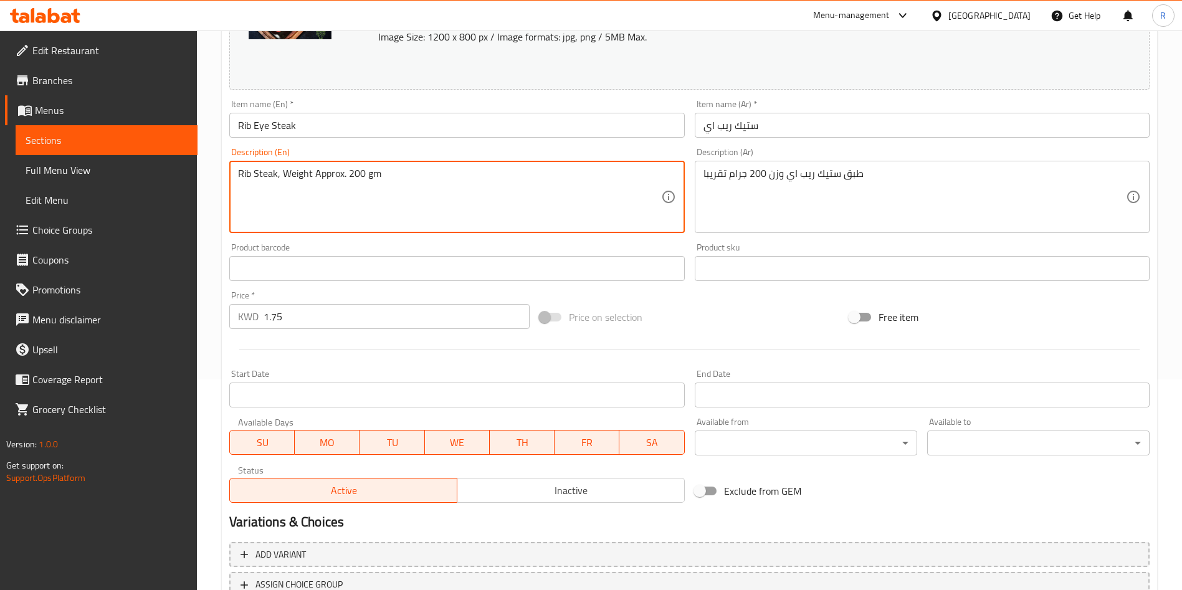
scroll to position [280, 0]
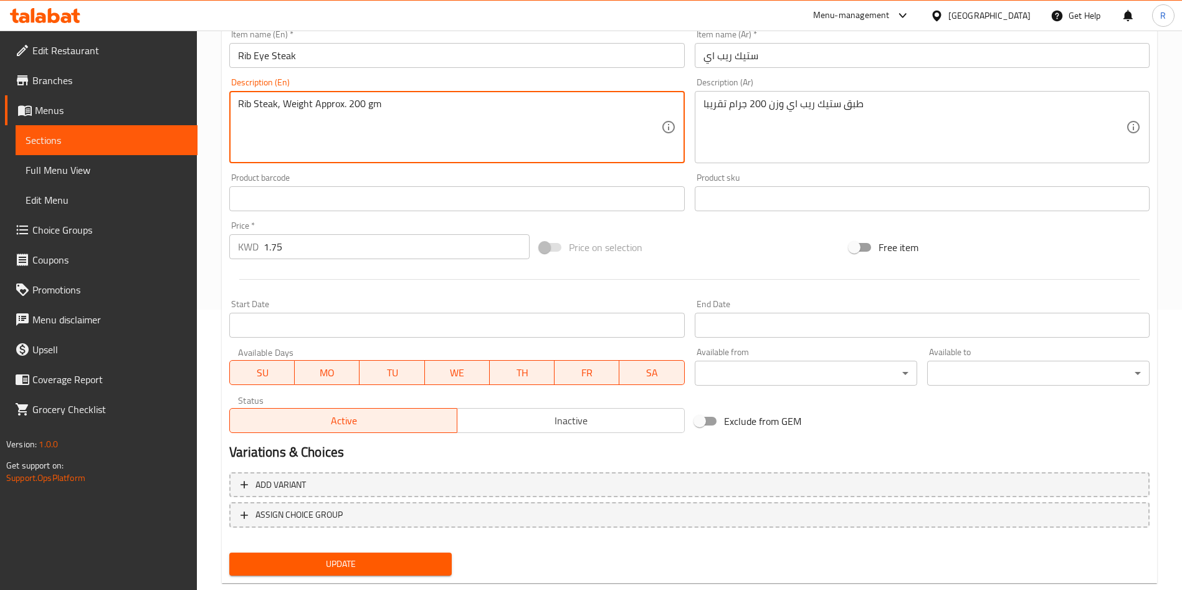
type textarea "Rib Steak, Weight Approx. 200 gm"
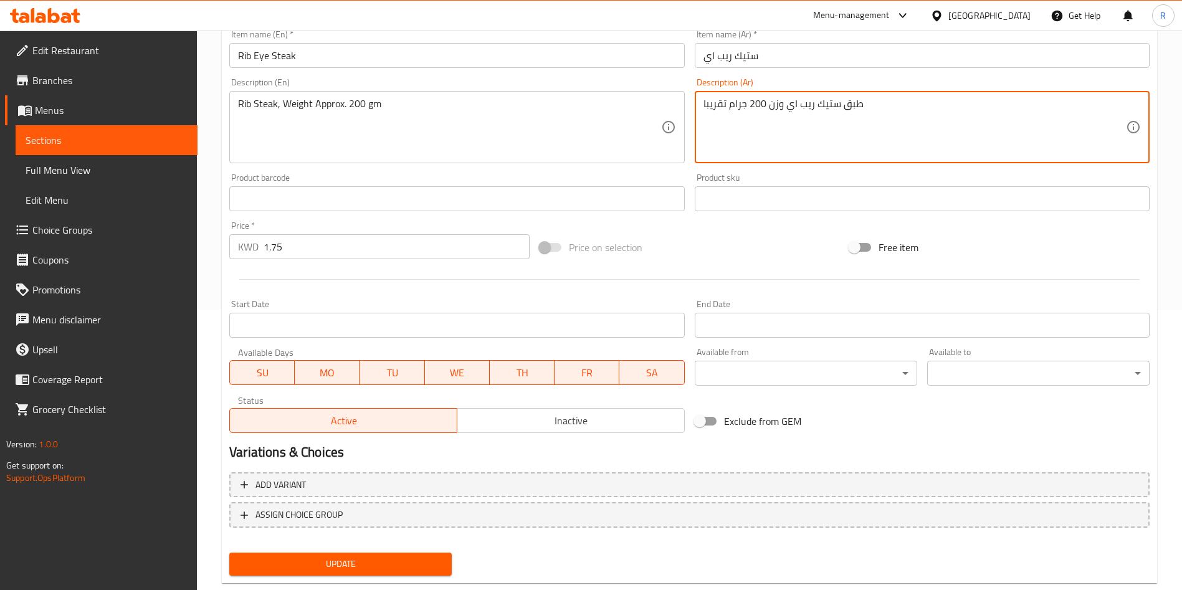
click at [776, 102] on textarea "طبق ستيك ريب اي وزن 200 جرام تقريبا" at bounding box center [914, 127] width 422 height 59
click at [714, 103] on textarea "طبق ستيك ريب اي الوزن التقريبي 200 جرام تقريبا" at bounding box center [914, 127] width 422 height 59
click at [715, 103] on textarea "طبق ستيك ريب اي الوزن التقريبي 200 جرام تقريبا" at bounding box center [914, 127] width 422 height 59
click at [716, 103] on textarea "طبق ستيك ريب اي الوزن التقريبي 200 جرام تقريبا" at bounding box center [914, 127] width 422 height 59
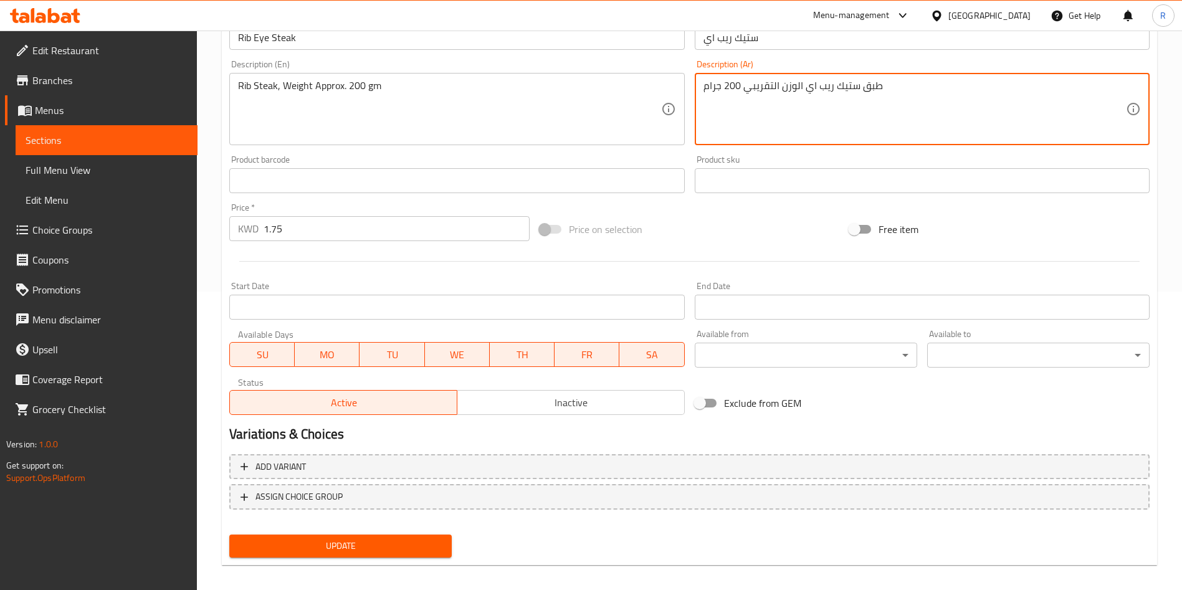
scroll to position [308, 0]
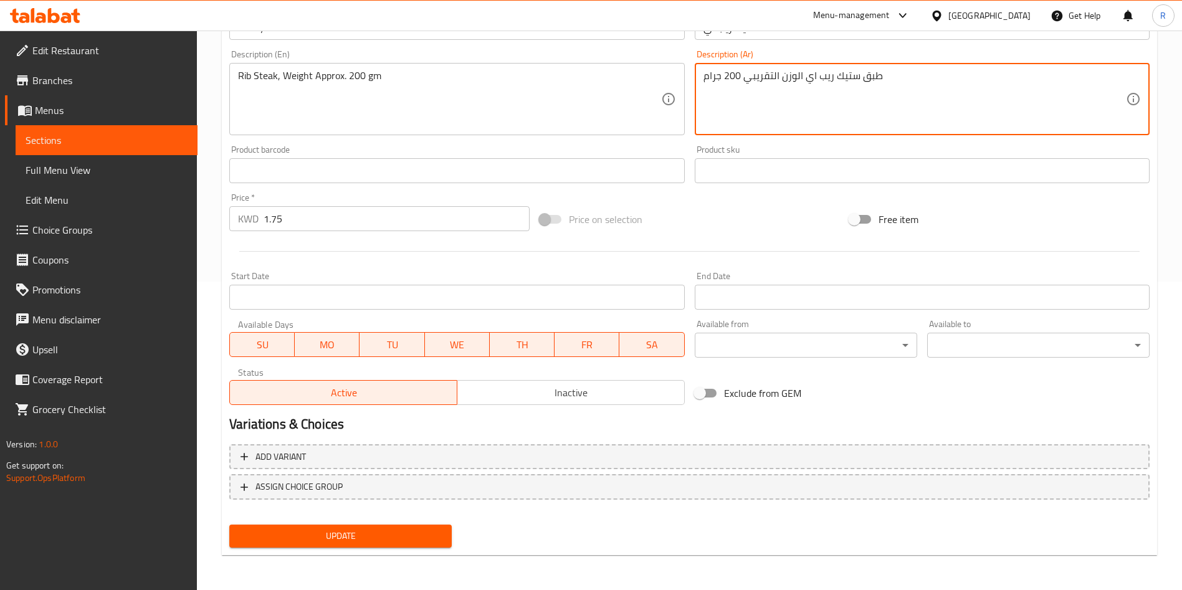
type textarea "طبق ستيك ريب اي الوزن التقريبي 200 جرام"
click at [344, 540] on span "Update" at bounding box center [340, 536] width 202 height 16
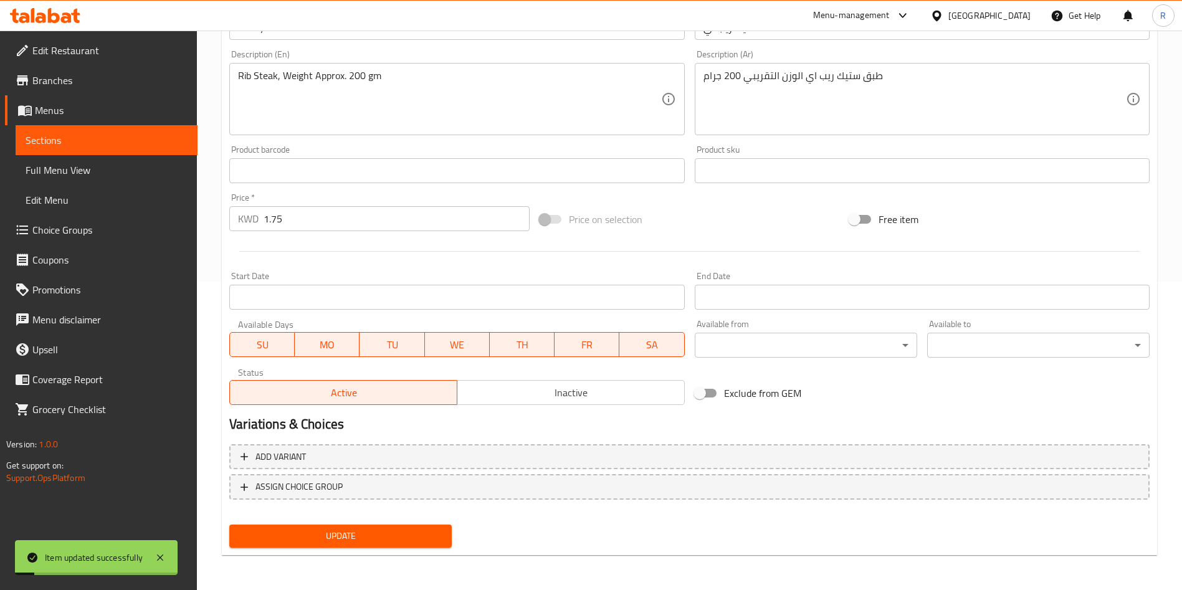
scroll to position [0, 0]
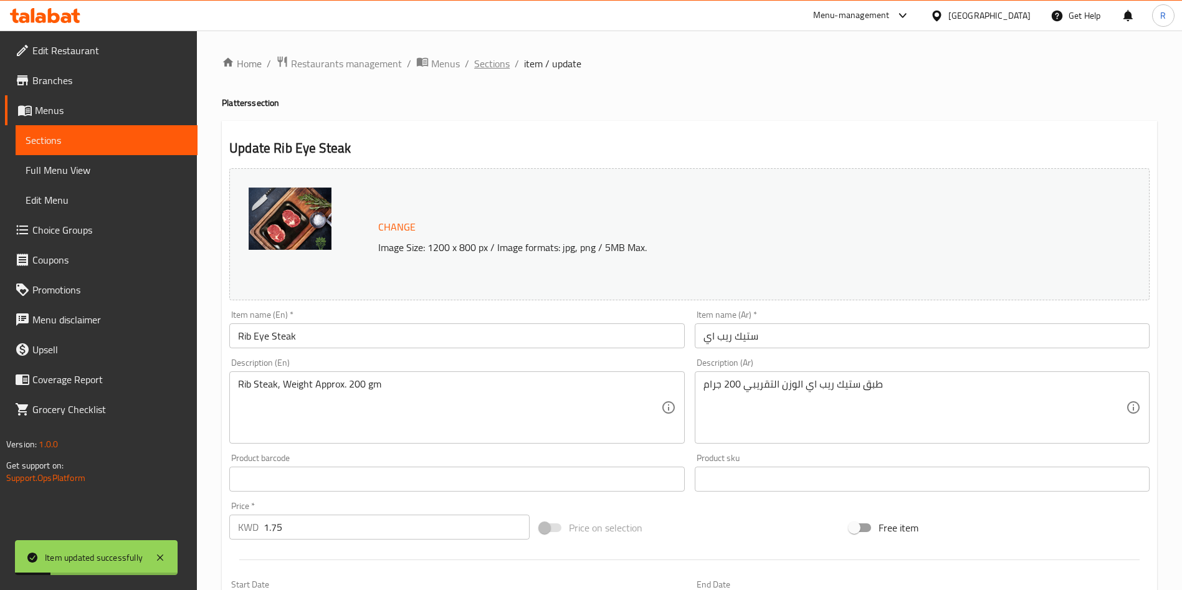
click at [487, 65] on span "Sections" at bounding box center [492, 63] width 36 height 15
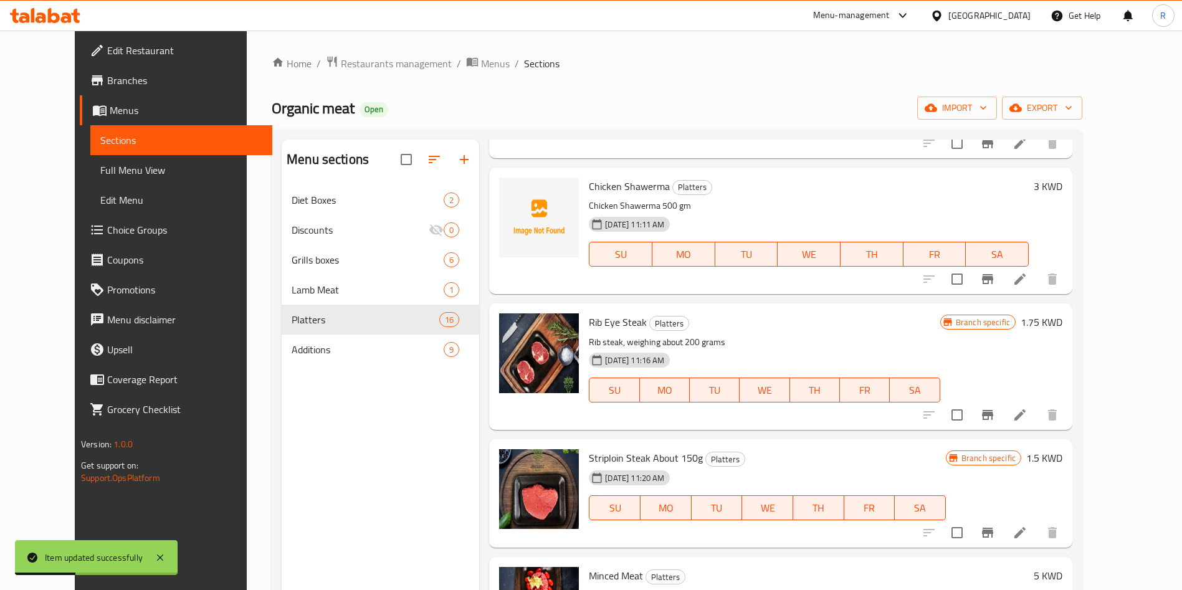
scroll to position [467, 0]
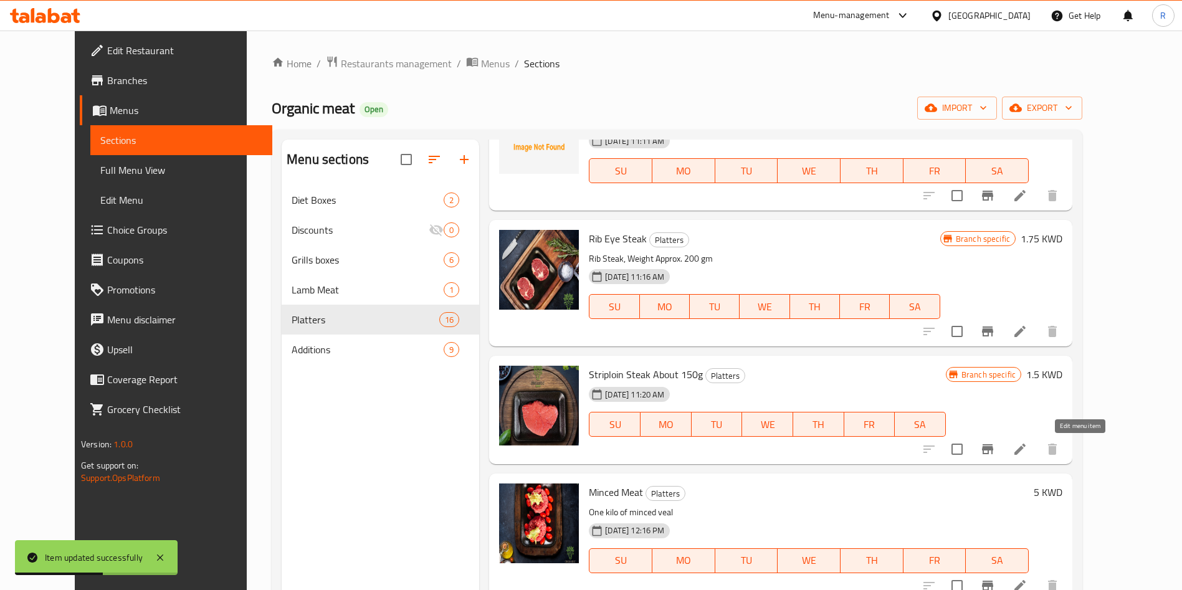
click at [1027, 447] on icon at bounding box center [1019, 449] width 15 height 15
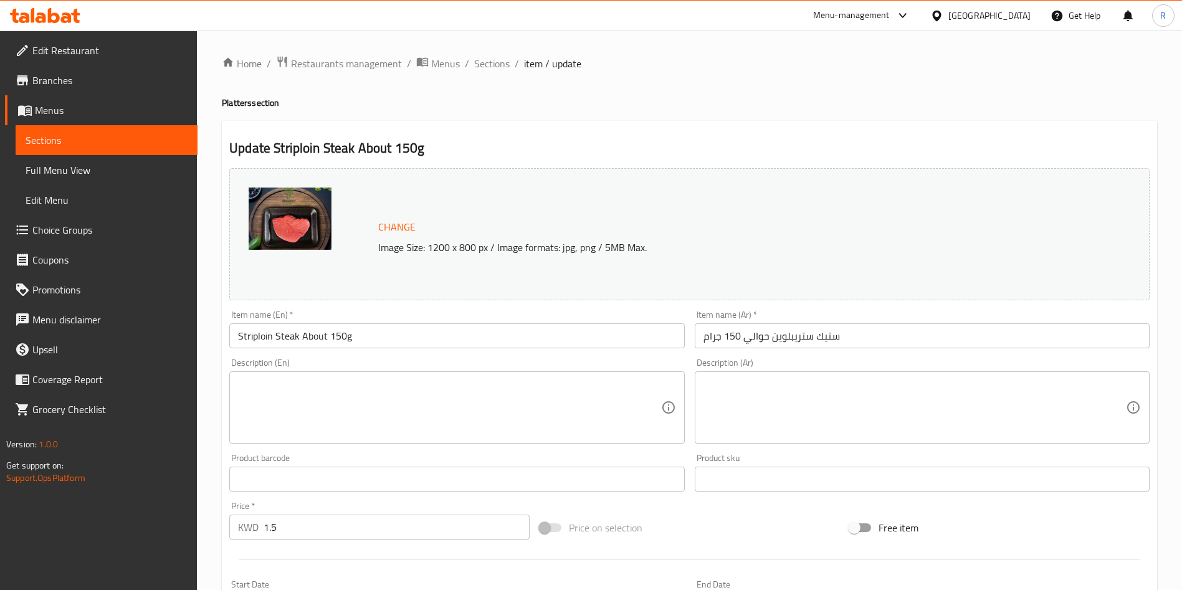
click at [753, 342] on input "ستيك ستريبلوين حوالي 150 جرام" at bounding box center [922, 335] width 455 height 25
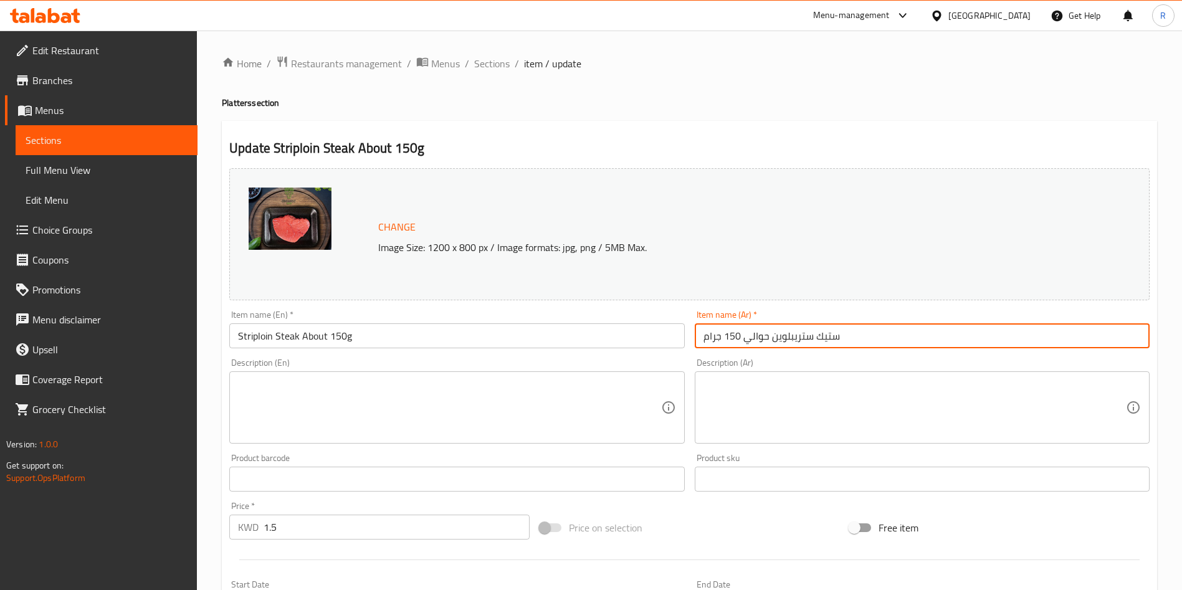
click at [753, 342] on input "ستيك ستريبلوين حوالي 150 جرام" at bounding box center [922, 335] width 455 height 25
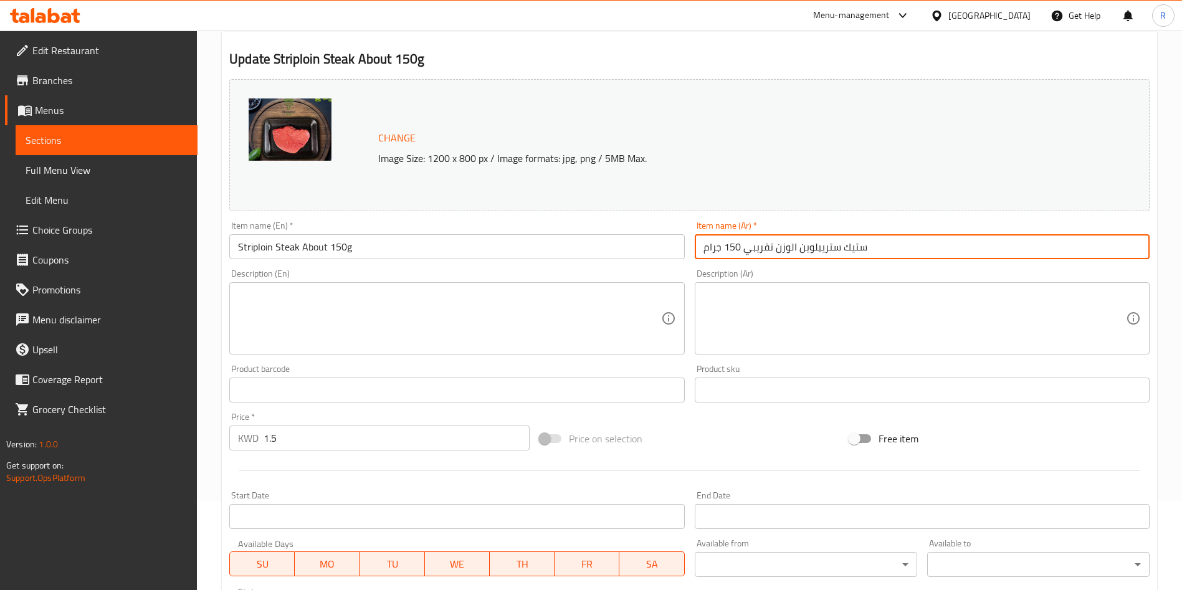
scroll to position [308, 0]
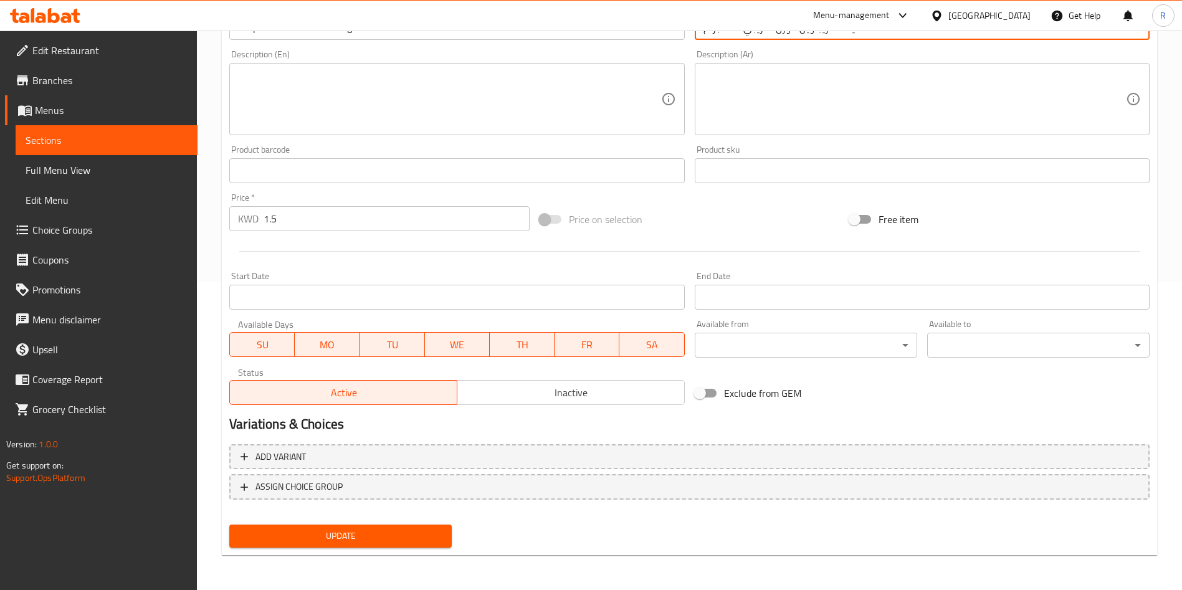
type input "ستيك ستريبلوين الوزن تقريبي 150 جرام"
click at [382, 538] on span "Update" at bounding box center [340, 536] width 202 height 16
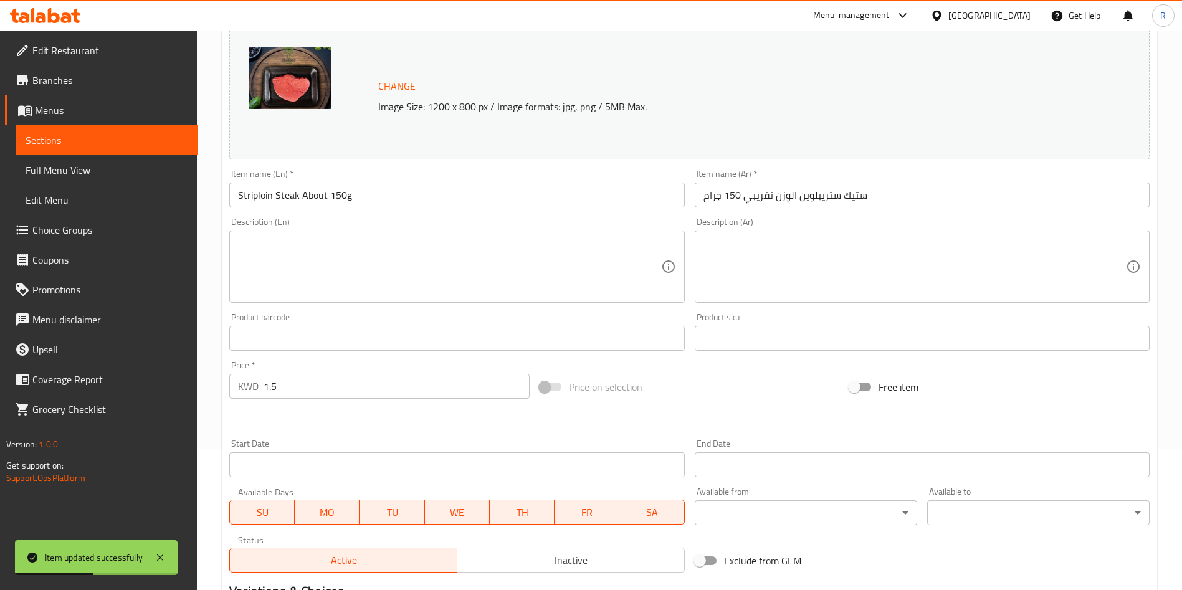
scroll to position [0, 0]
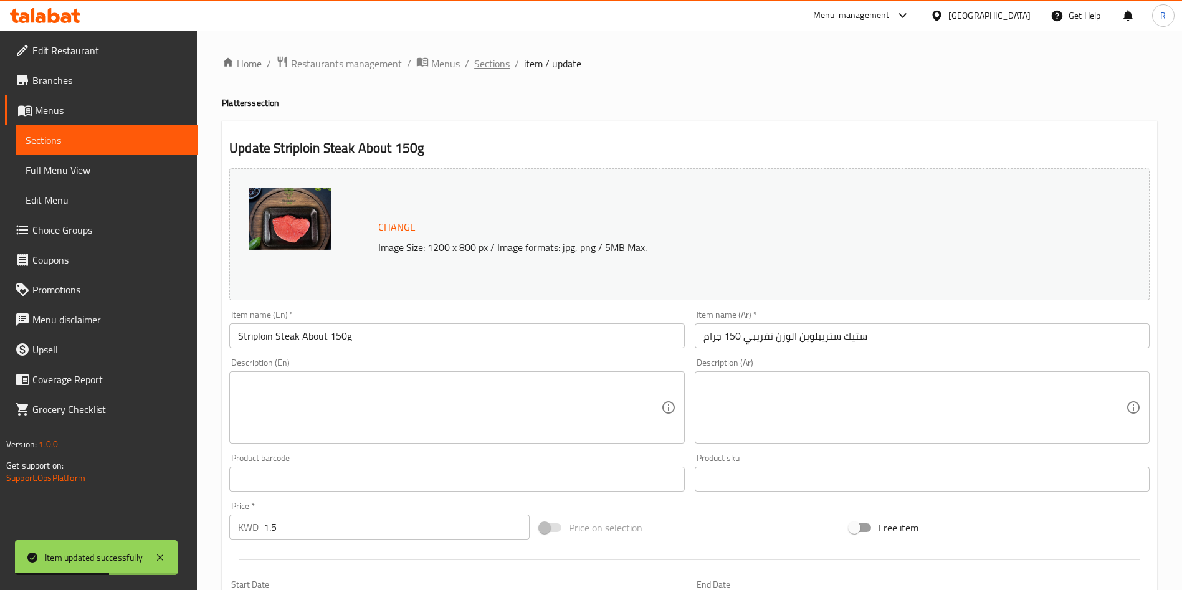
click at [496, 65] on span "Sections" at bounding box center [492, 63] width 36 height 15
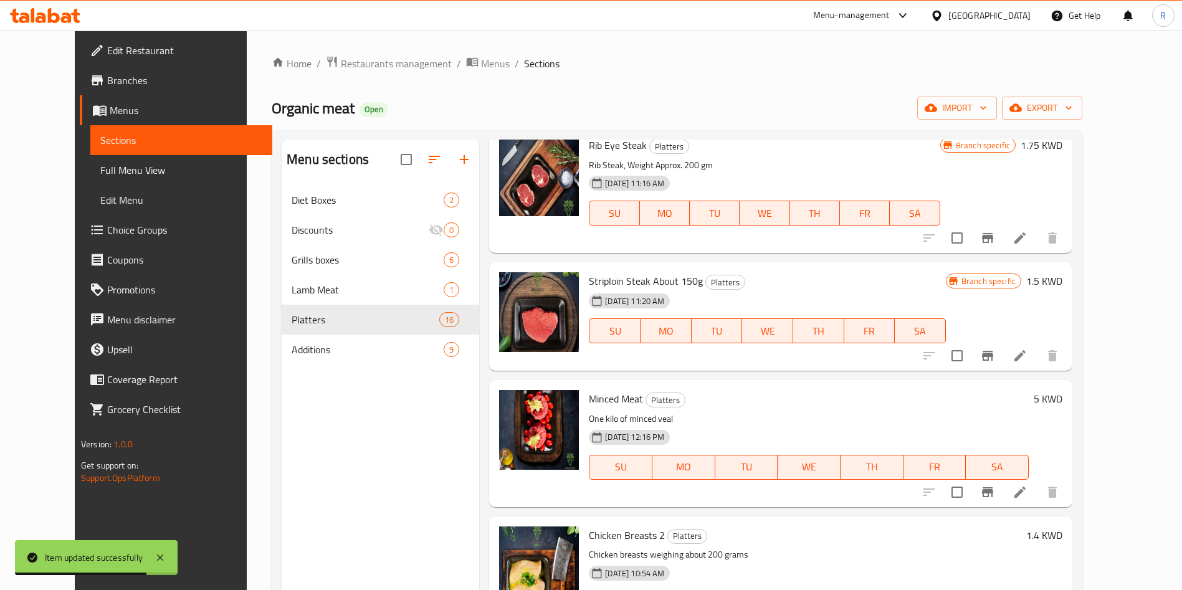
scroll to position [654, 0]
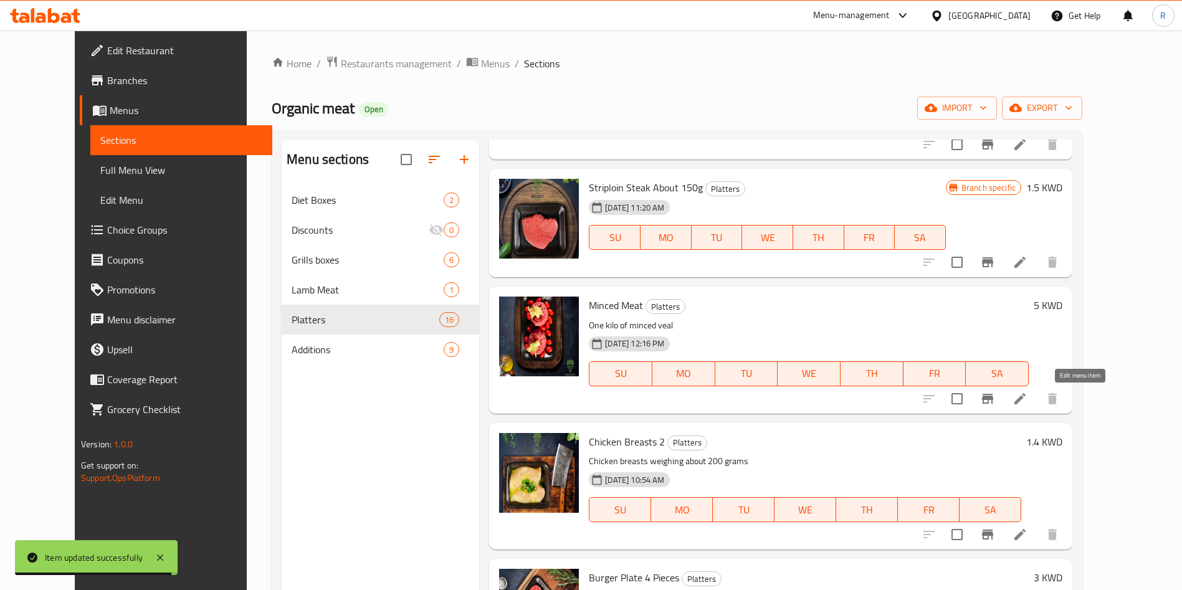
click at [1027, 395] on icon at bounding box center [1019, 398] width 15 height 15
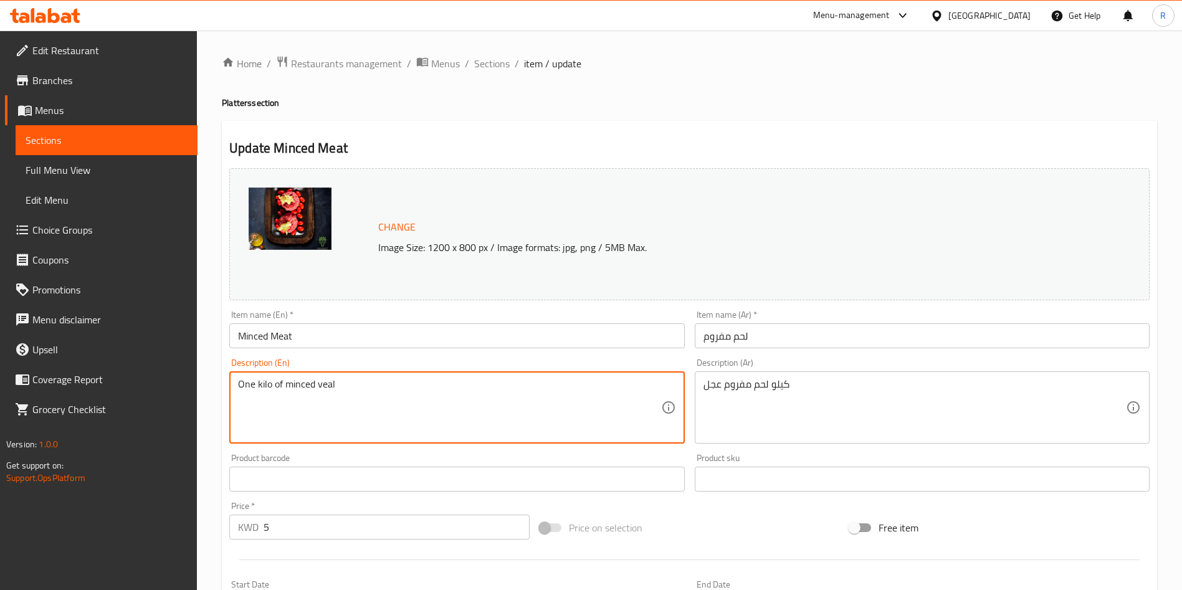
click at [410, 399] on textarea "One kilo of minced veal" at bounding box center [449, 407] width 422 height 59
click at [398, 331] on input "Minced Meat" at bounding box center [456, 335] width 455 height 25
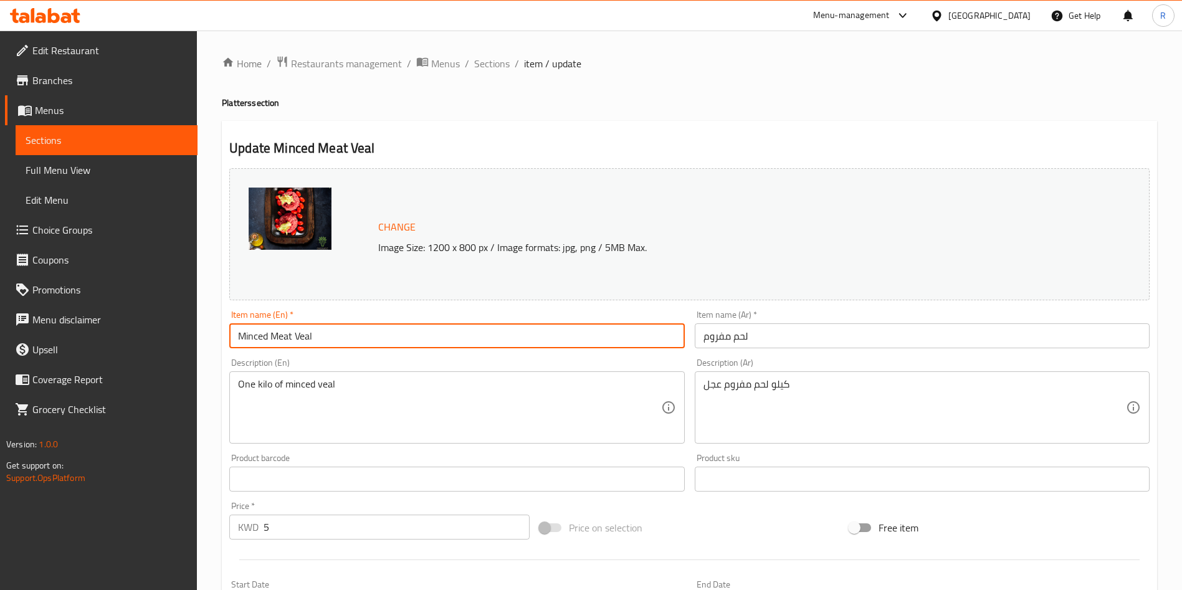
type input "Minced Meat Veal"
click at [726, 344] on input "لحم مفروم" at bounding box center [922, 335] width 455 height 25
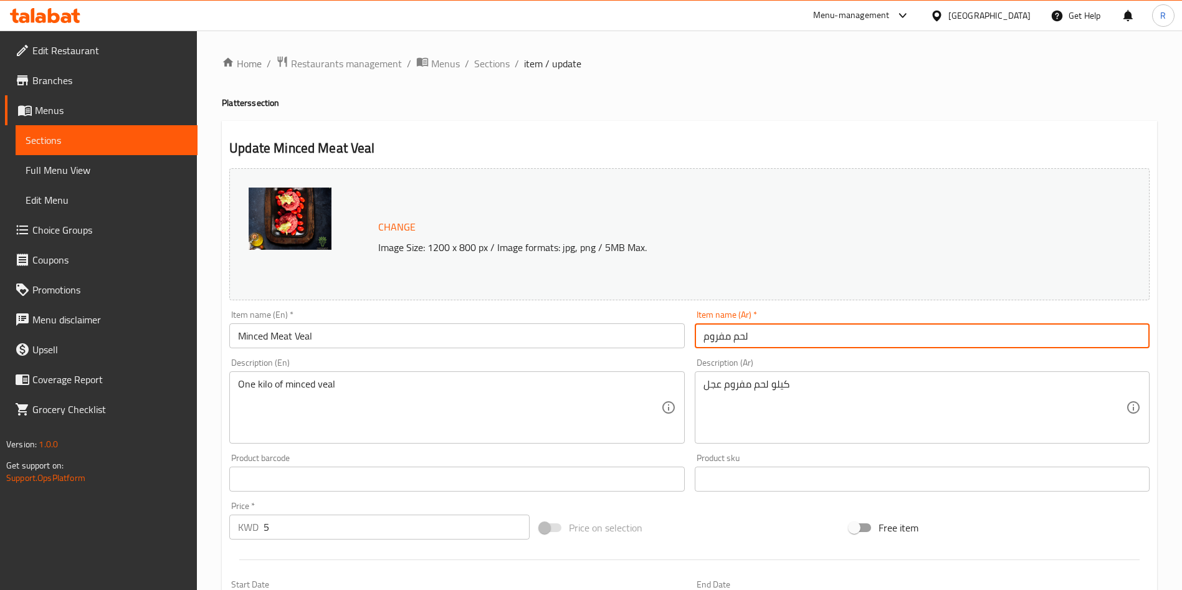
click at [726, 344] on input "لحم مفروم" at bounding box center [922, 335] width 455 height 25
type input "لحم مفروم عجل"
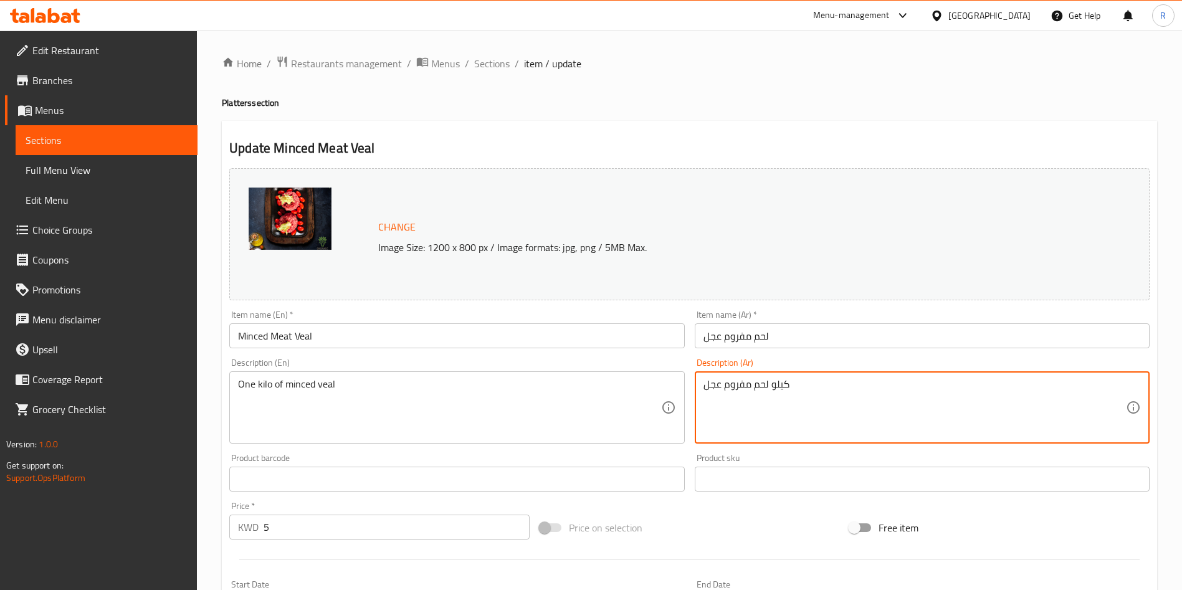
click at [748, 380] on textarea "كيلو لحم مفروم عجل" at bounding box center [914, 407] width 422 height 59
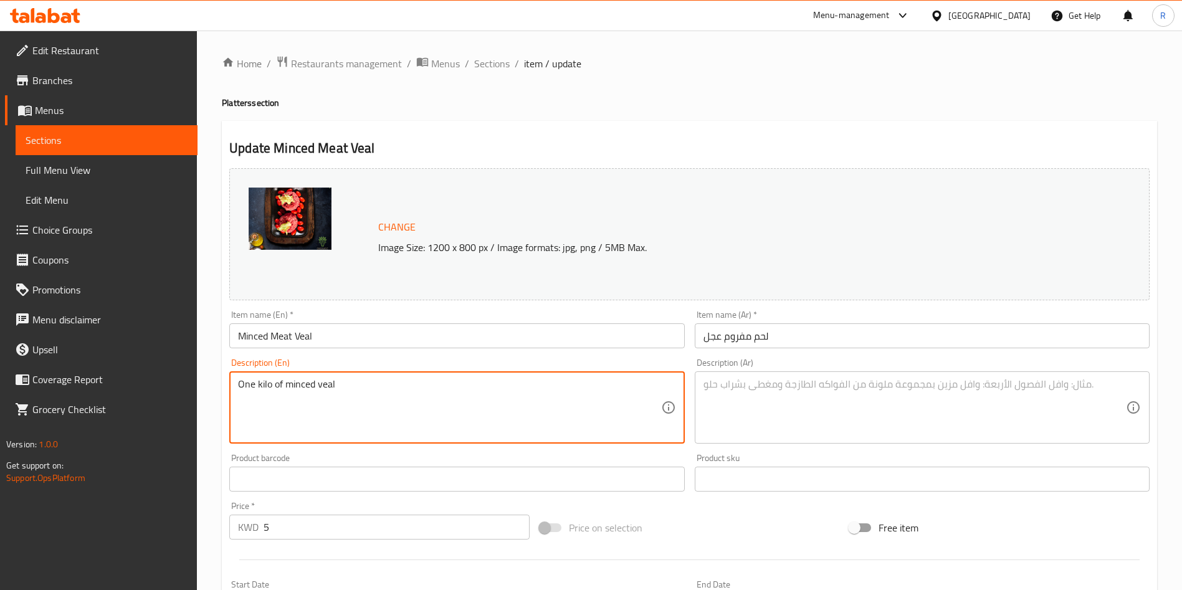
click at [579, 386] on textarea "One kilo of minced veal" at bounding box center [449, 407] width 422 height 59
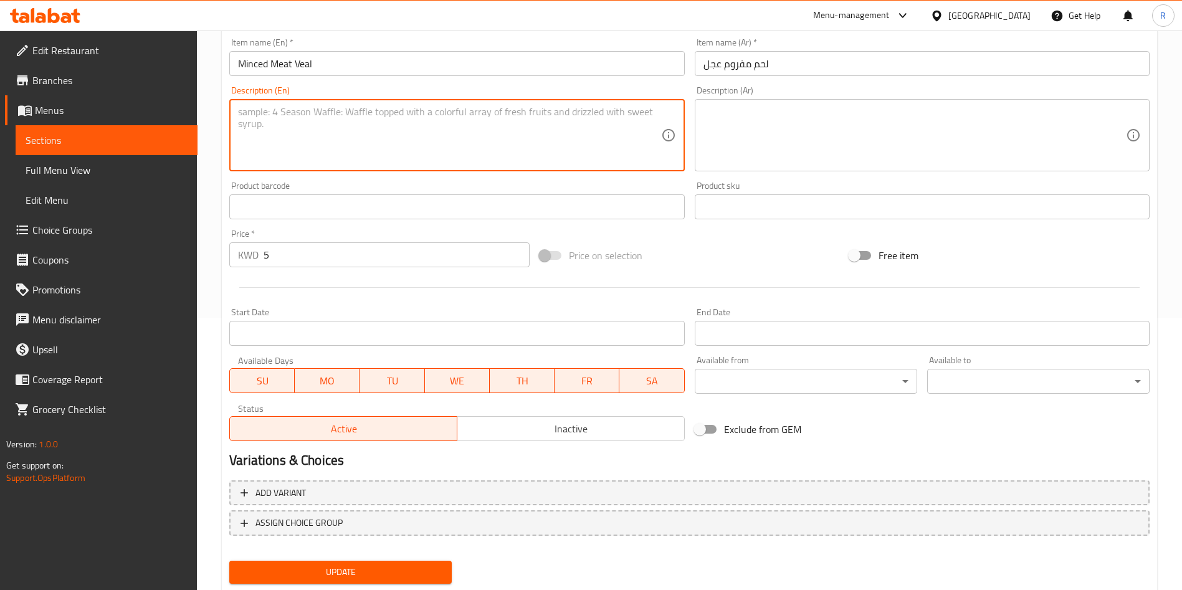
scroll to position [280, 0]
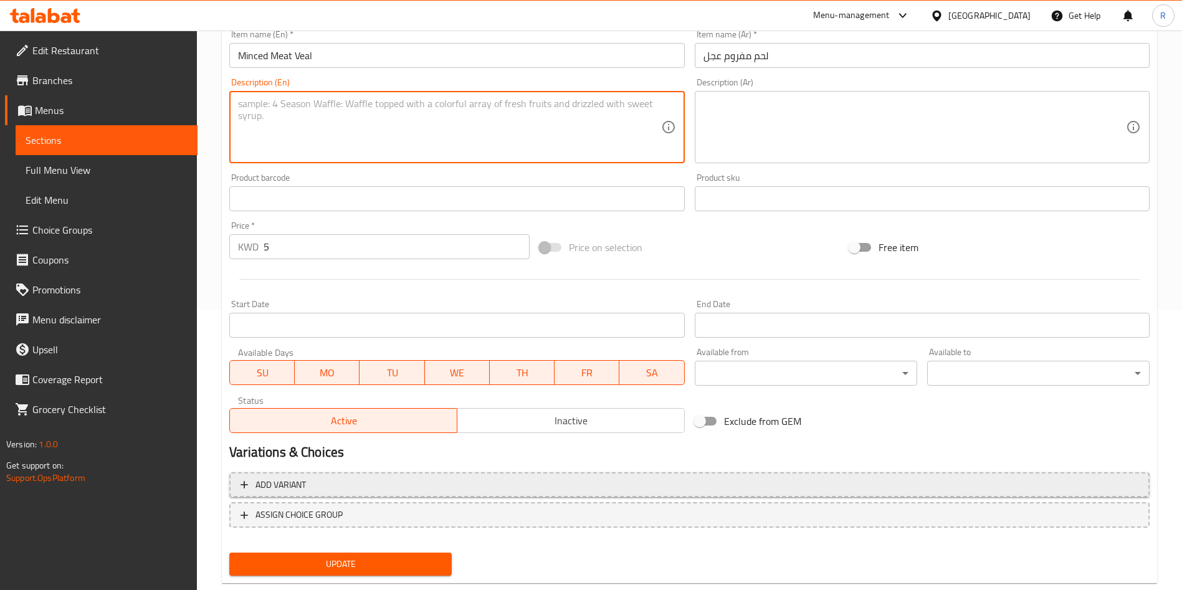
click at [500, 486] on span "Add variant" at bounding box center [689, 485] width 898 height 16
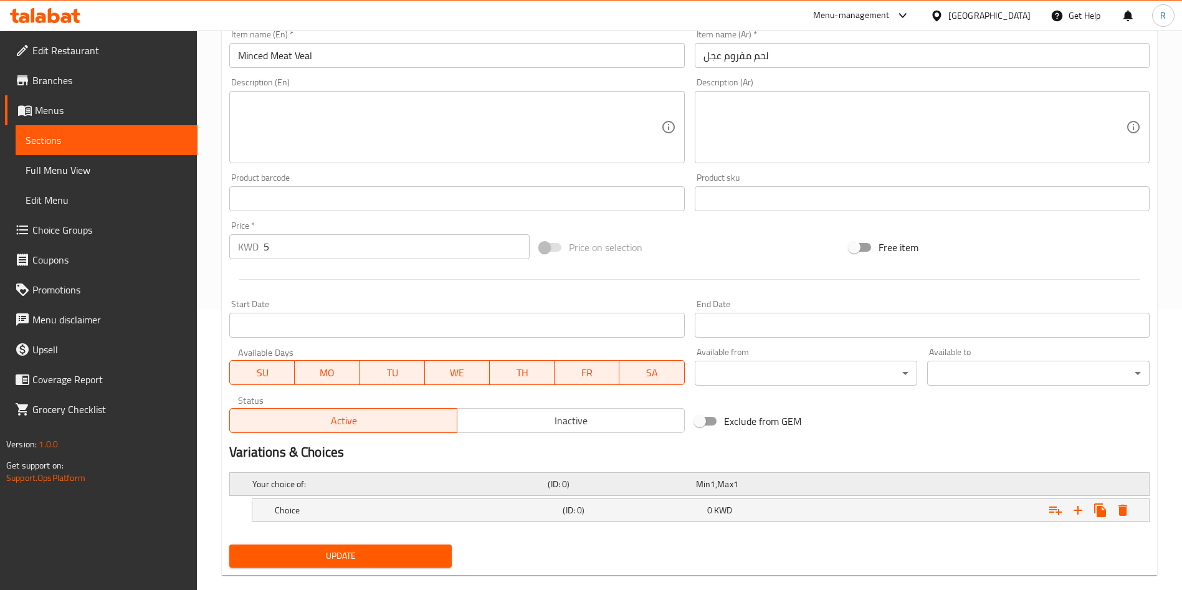
click at [449, 482] on h5 "Your choice of:" at bounding box center [397, 484] width 290 height 12
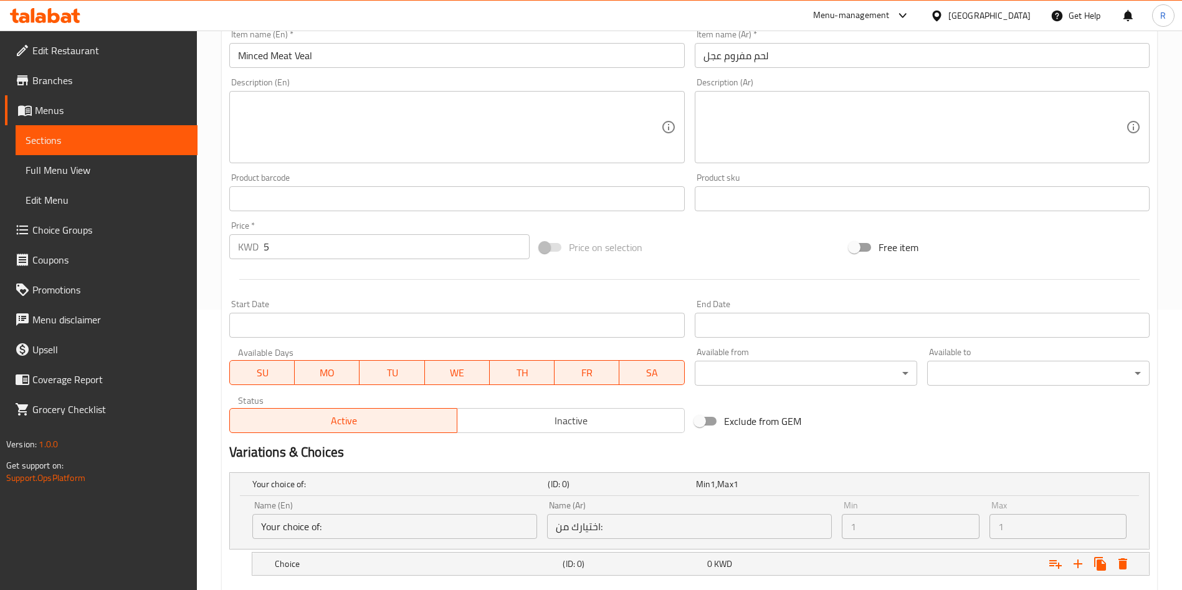
click at [409, 523] on input "Your choice of:" at bounding box center [394, 526] width 285 height 25
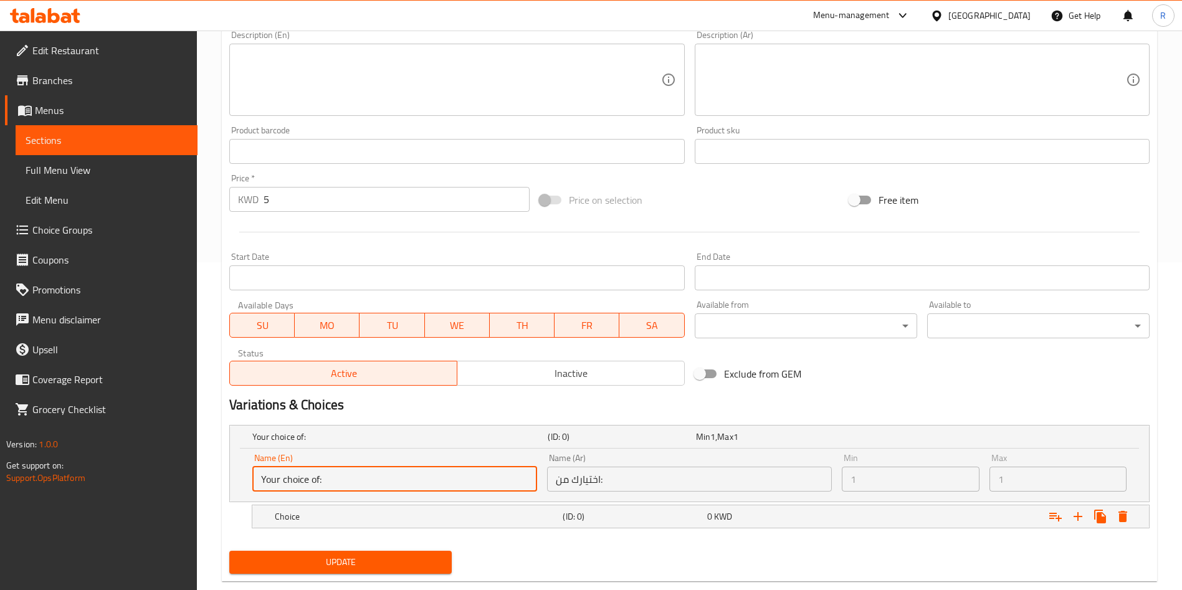
scroll to position [354, 0]
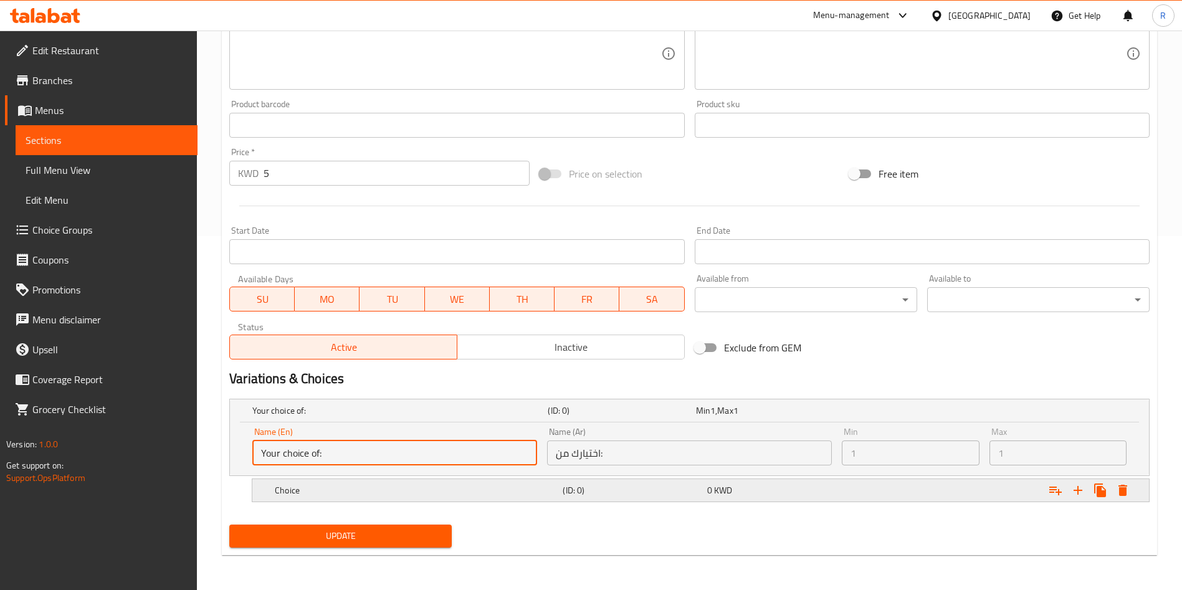
click at [402, 484] on h5 "Choice" at bounding box center [416, 490] width 283 height 12
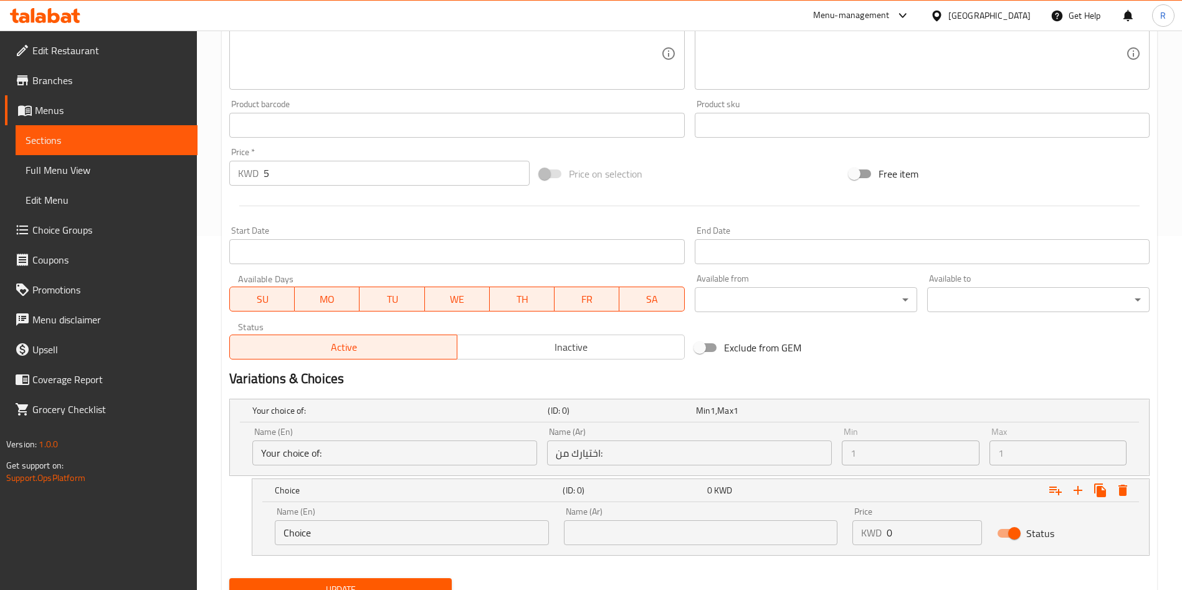
click at [394, 533] on input "Choice" at bounding box center [412, 532] width 274 height 25
type input "1 KG"
type input "1 كج"
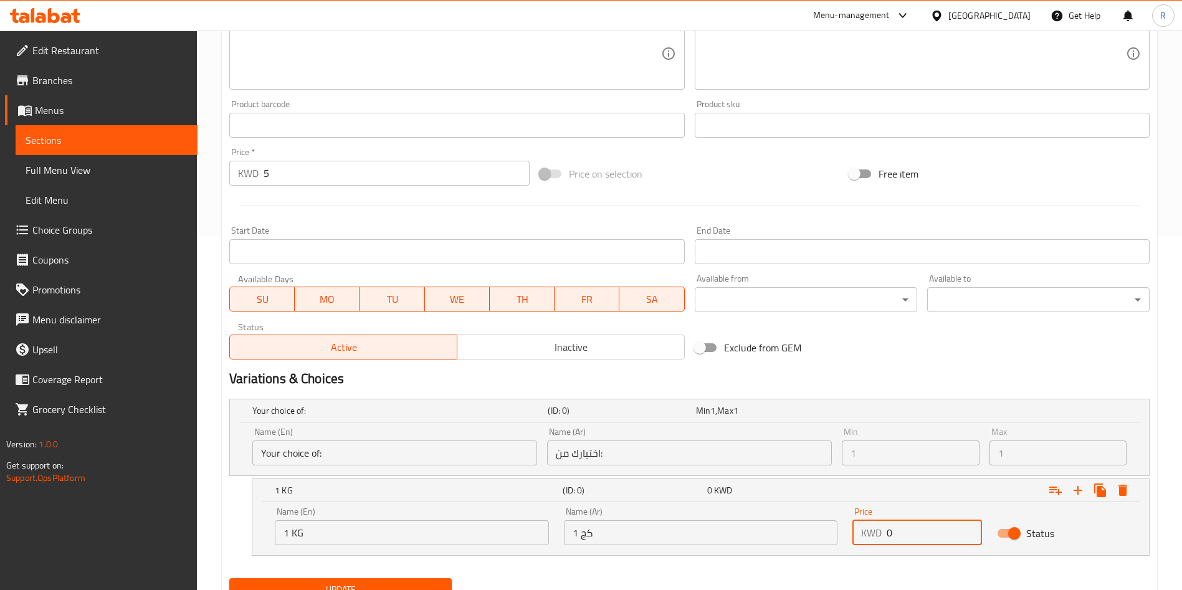
drag, startPoint x: 925, startPoint y: 533, endPoint x: 835, endPoint y: 540, distance: 90.0
click at [835, 540] on div "Name (En) 1 KG Name (En) Name (Ar) 1 كج Name (Ar) Price KWD 0 Price Status" at bounding box center [700, 526] width 867 height 53
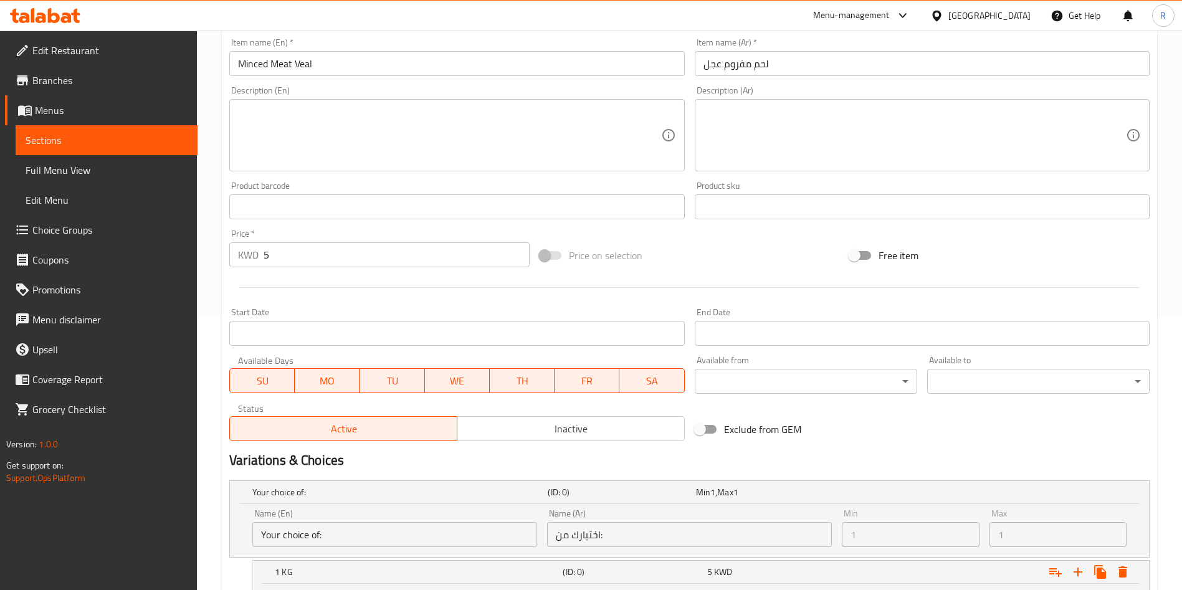
scroll to position [280, 0]
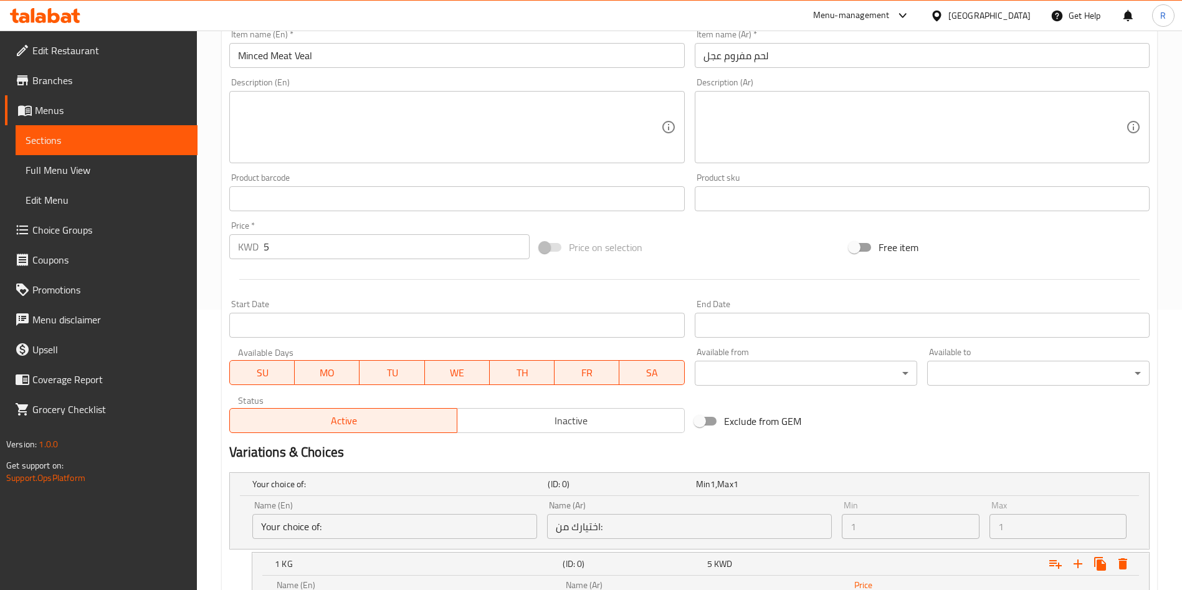
type input "5"
drag, startPoint x: 330, startPoint y: 248, endPoint x: 206, endPoint y: 251, distance: 123.4
click at [206, 251] on div "Home / Restaurants management / Menus / Sections / item / update Platters secti…" at bounding box center [689, 233] width 985 height 967
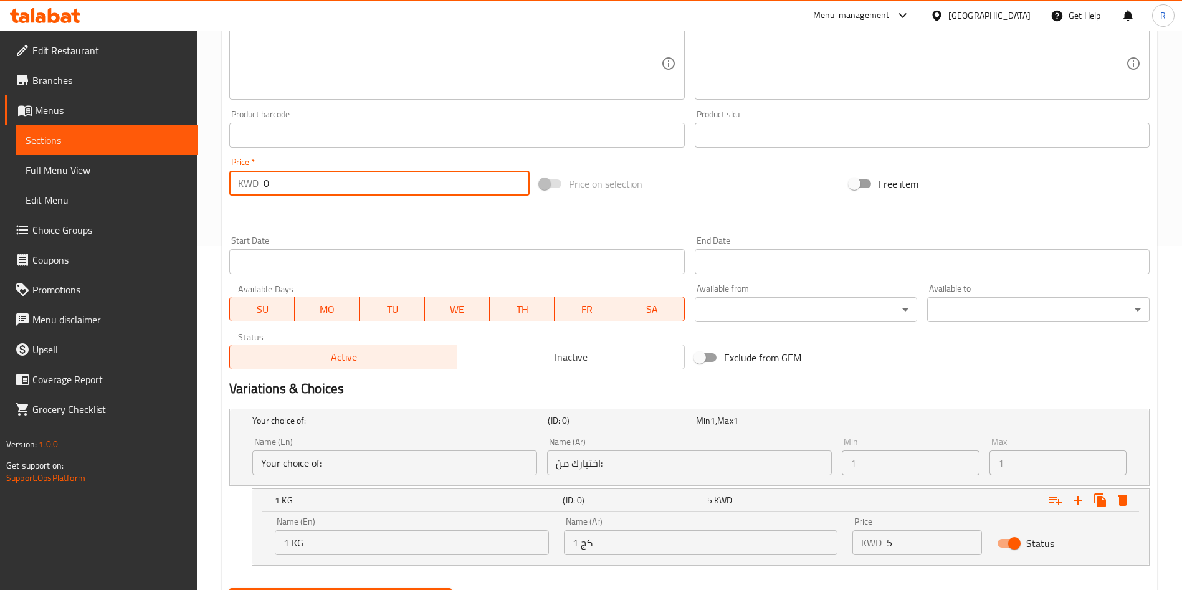
scroll to position [407, 0]
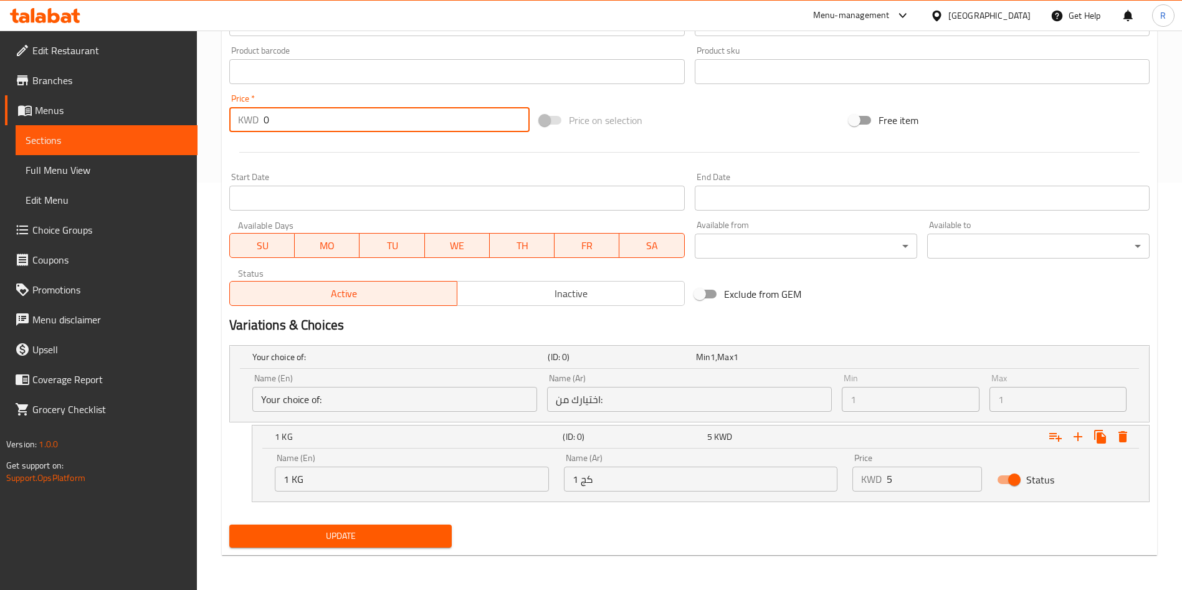
type input "0"
drag, startPoint x: 669, startPoint y: 541, endPoint x: 696, endPoint y: 516, distance: 36.2
click at [668, 541] on div "Update" at bounding box center [689, 536] width 930 height 33
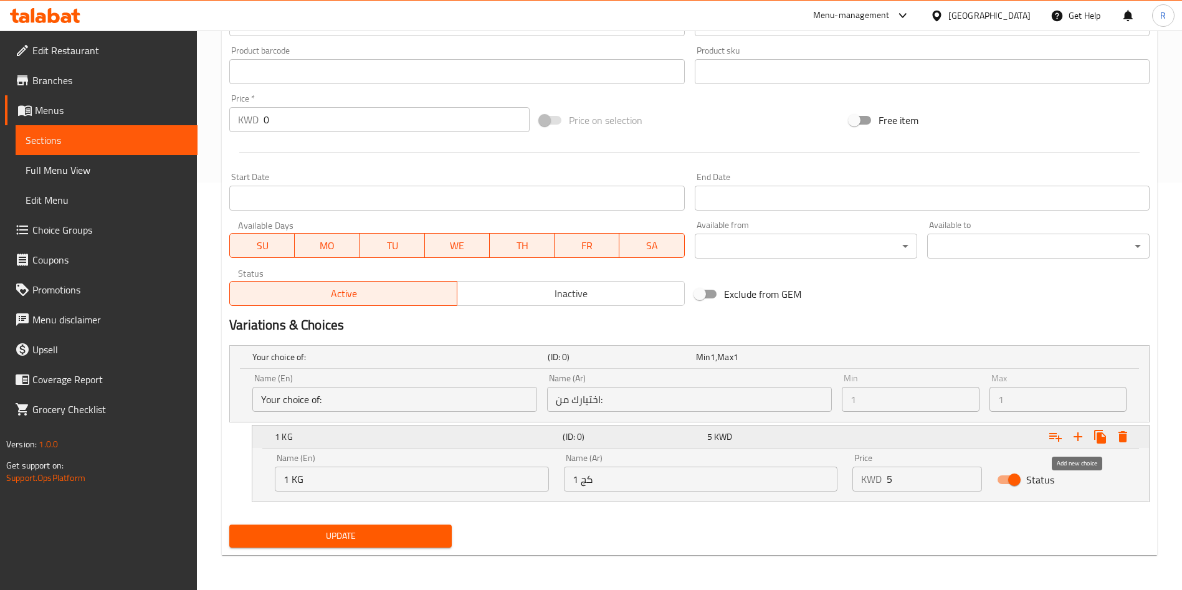
click at [1080, 433] on icon "Expand" at bounding box center [1077, 436] width 15 height 15
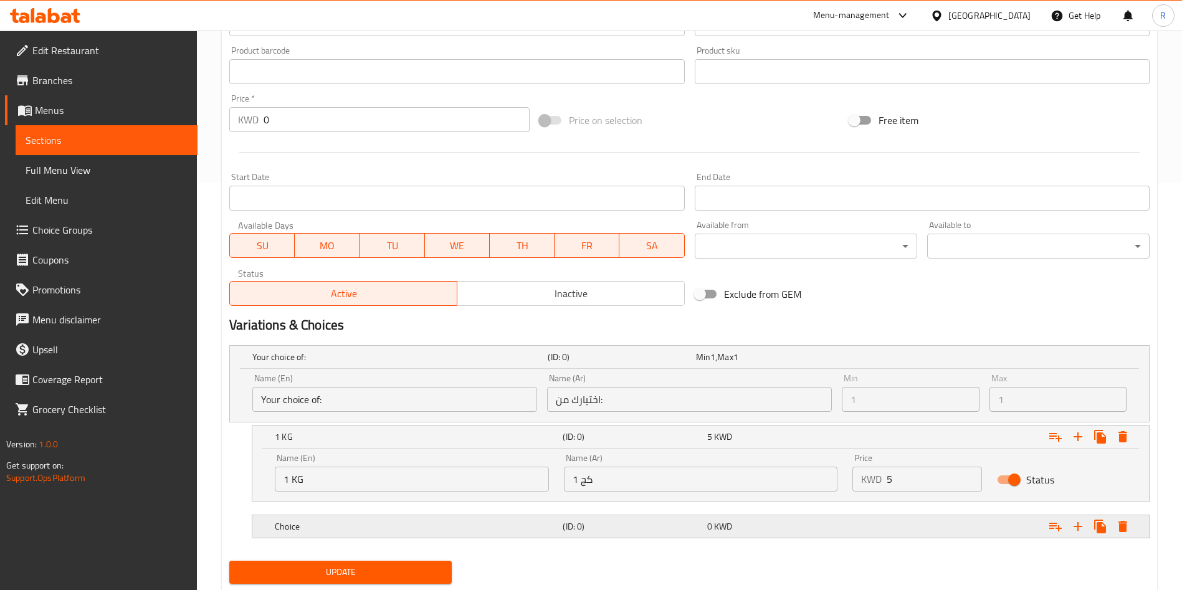
click at [457, 523] on h5 "Choice" at bounding box center [416, 526] width 283 height 12
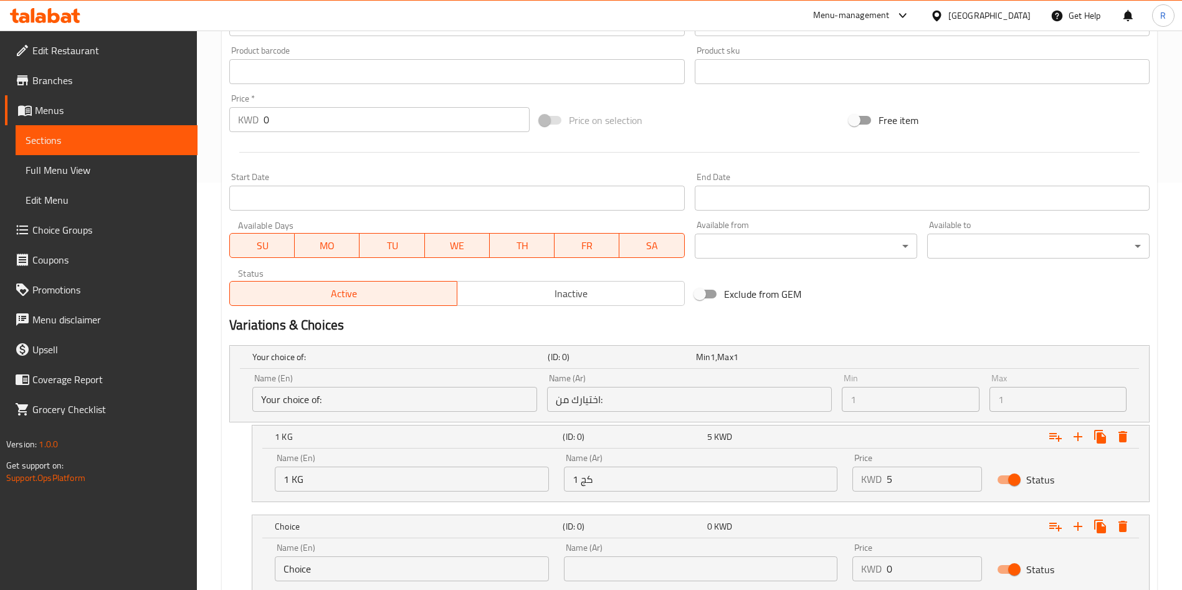
click at [379, 566] on input "Choice" at bounding box center [412, 568] width 274 height 25
click at [376, 564] on input "Choice" at bounding box center [412, 568] width 274 height 25
type input "0.500 KG"
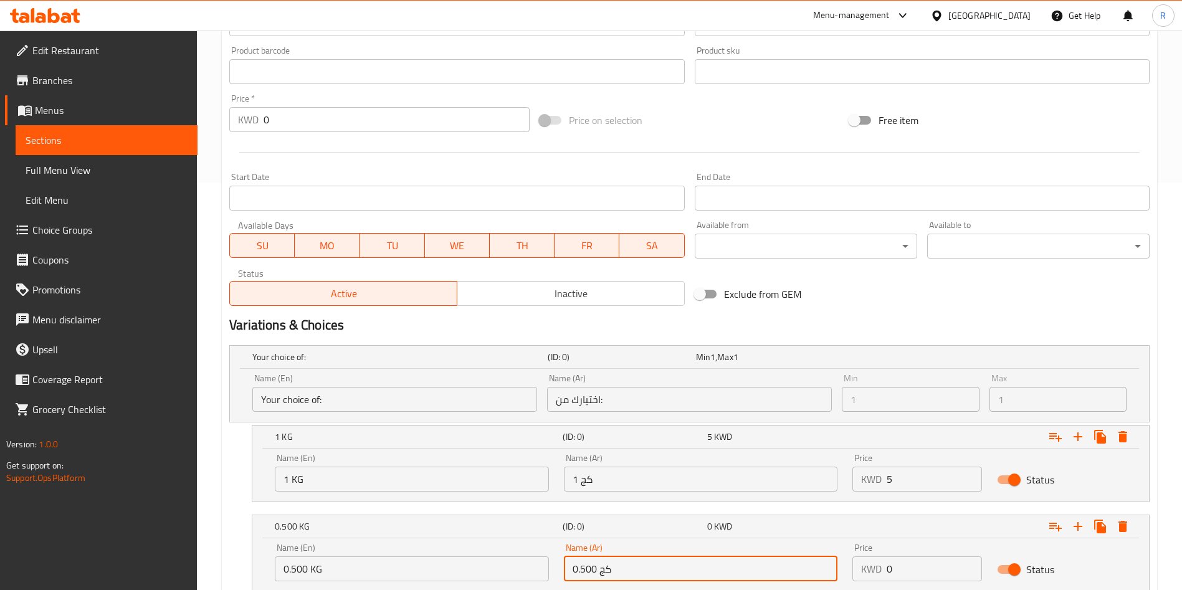
type input "0.500 كج"
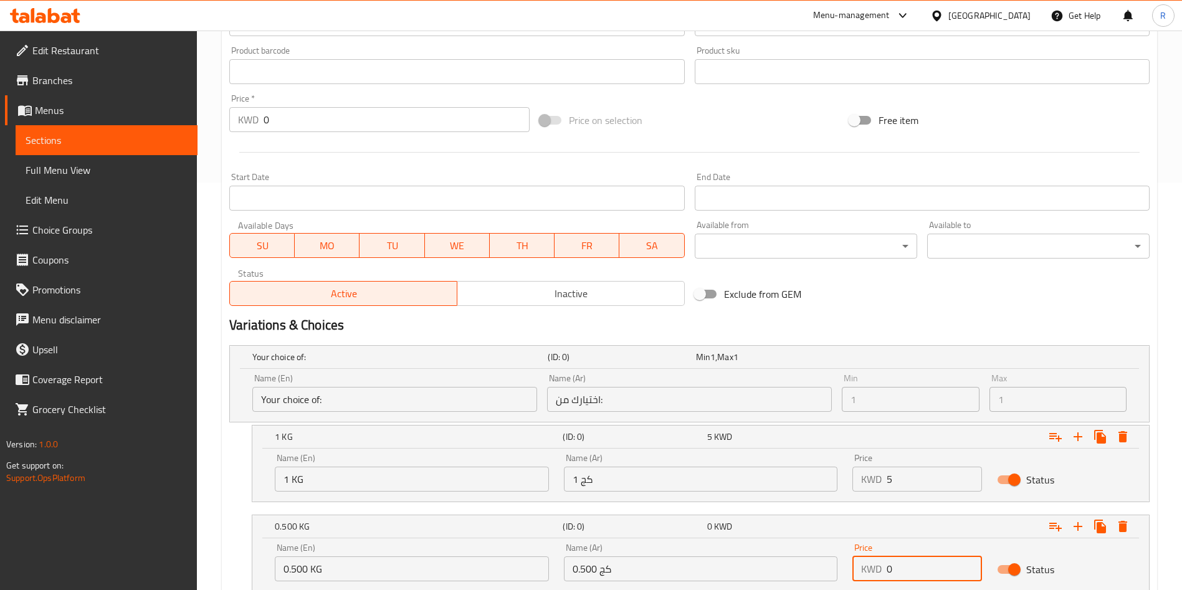
drag, startPoint x: 897, startPoint y: 569, endPoint x: 882, endPoint y: 569, distance: 15.0
click at [882, 569] on div "KWD 0 Price" at bounding box center [917, 568] width 130 height 25
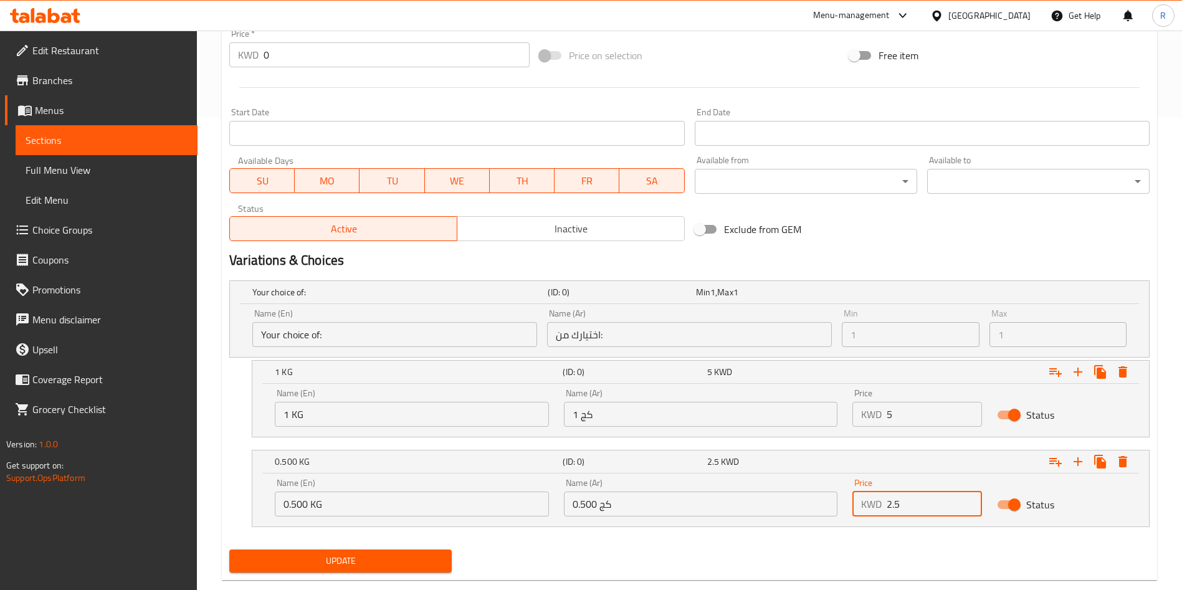
scroll to position [497, 0]
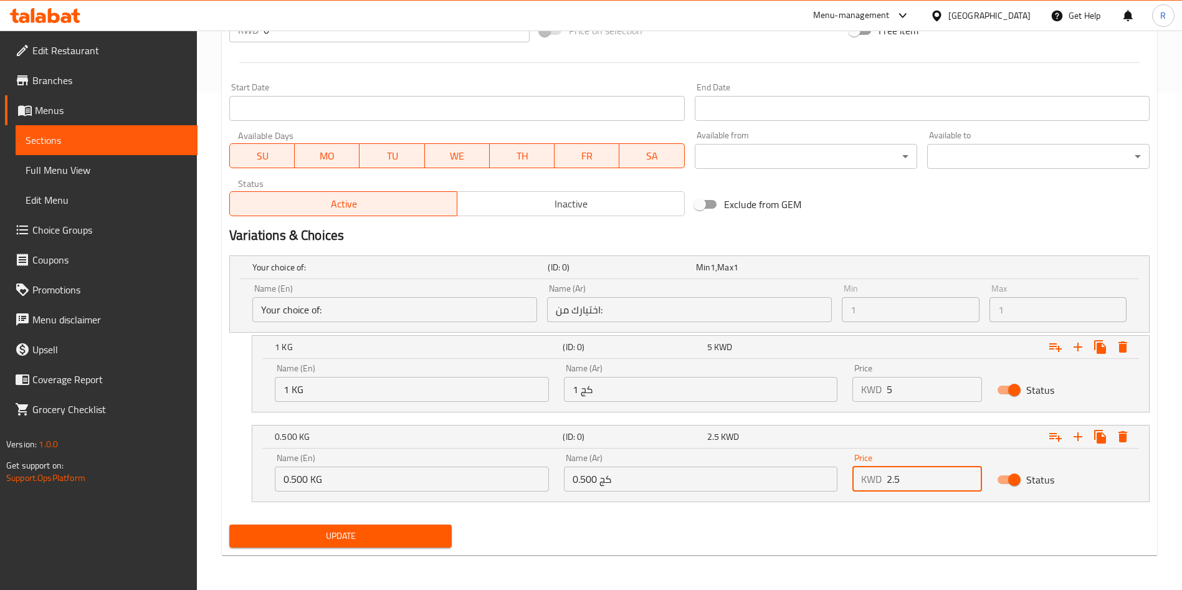
type input "2.5"
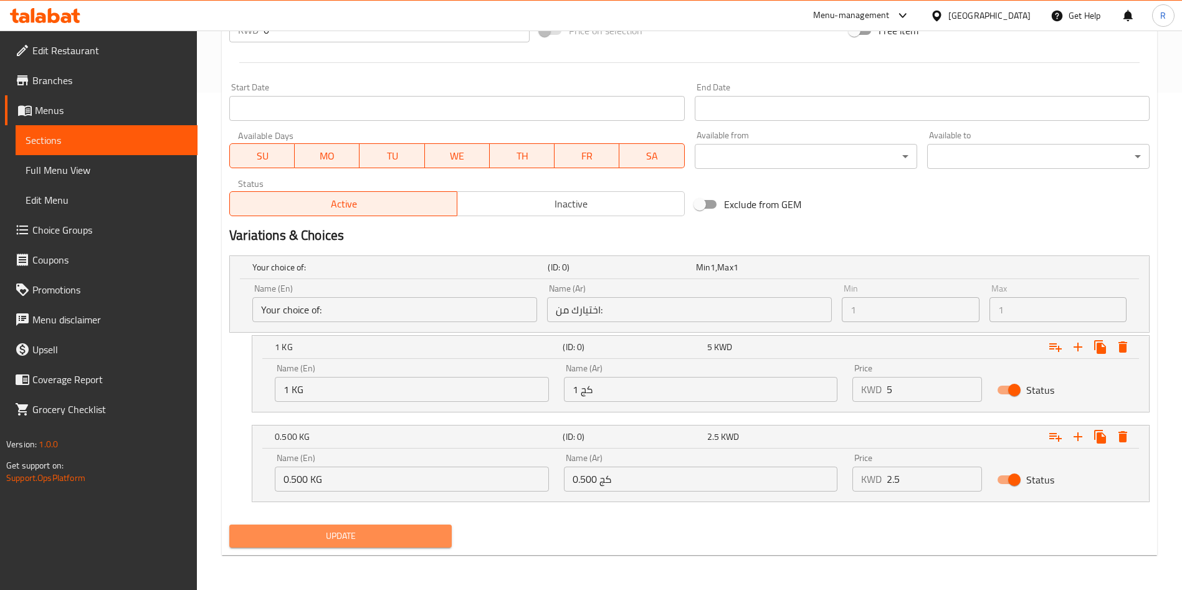
click at [348, 536] on span "Update" at bounding box center [340, 536] width 202 height 16
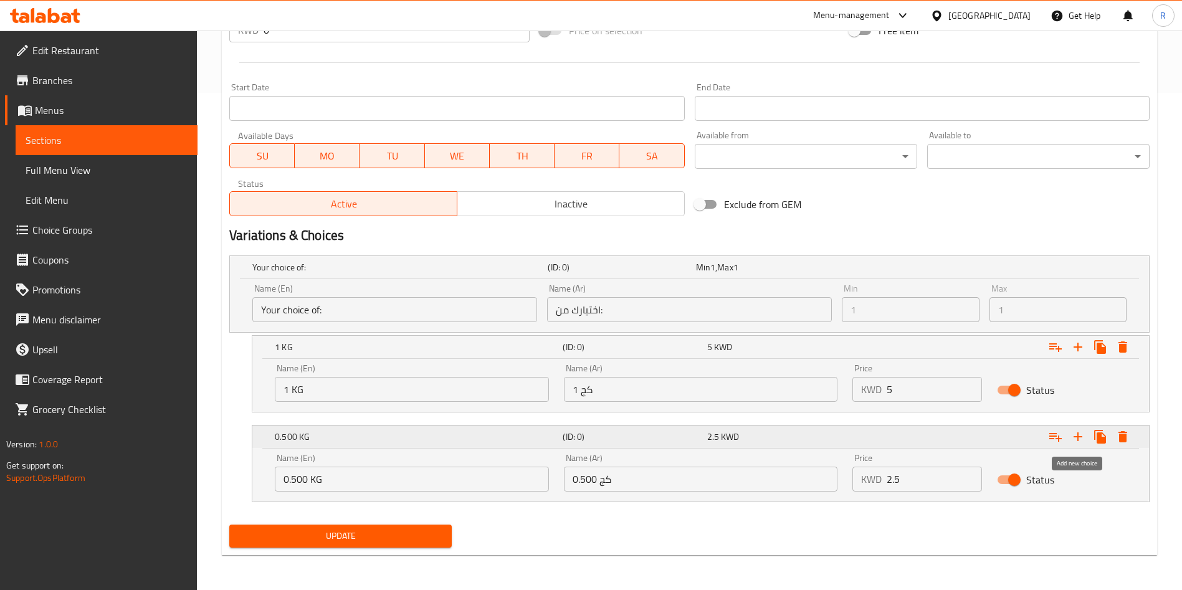
click at [1075, 440] on icon "Expand" at bounding box center [1077, 436] width 15 height 15
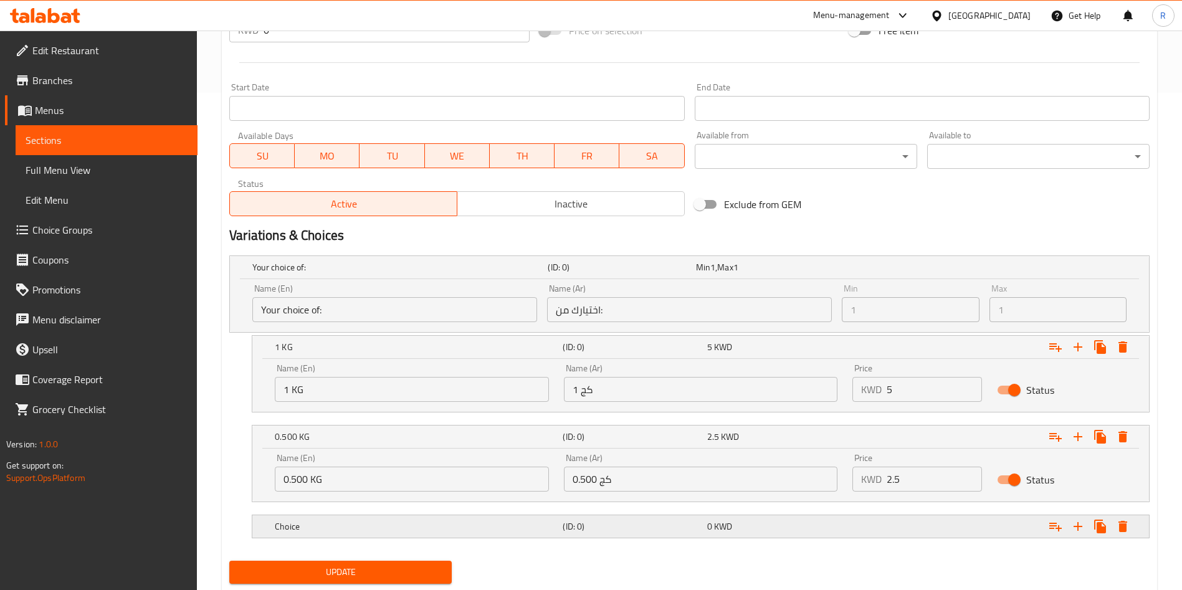
click at [389, 533] on div "Choice" at bounding box center [416, 526] width 288 height 17
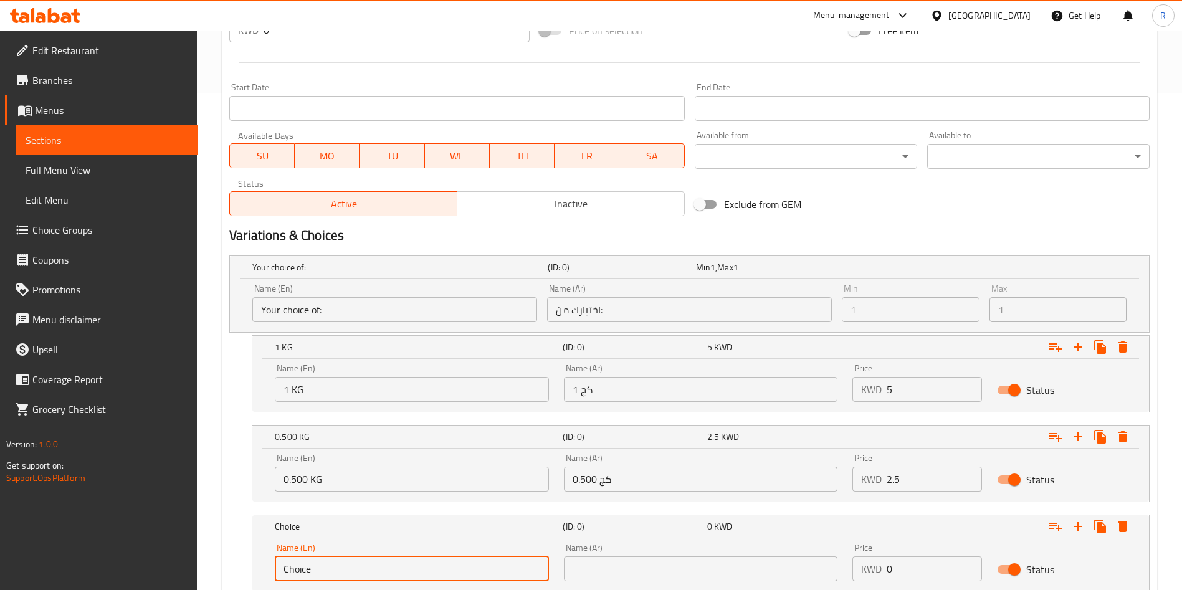
drag, startPoint x: 390, startPoint y: 563, endPoint x: 246, endPoint y: 567, distance: 144.0
click at [246, 567] on div "Choice (ID: 0) 0 KWD Name (En) Choice Name (En) Name (Ar) Name (Ar) Price KWD 0…" at bounding box center [689, 553] width 920 height 77
type input "0.25 KG"
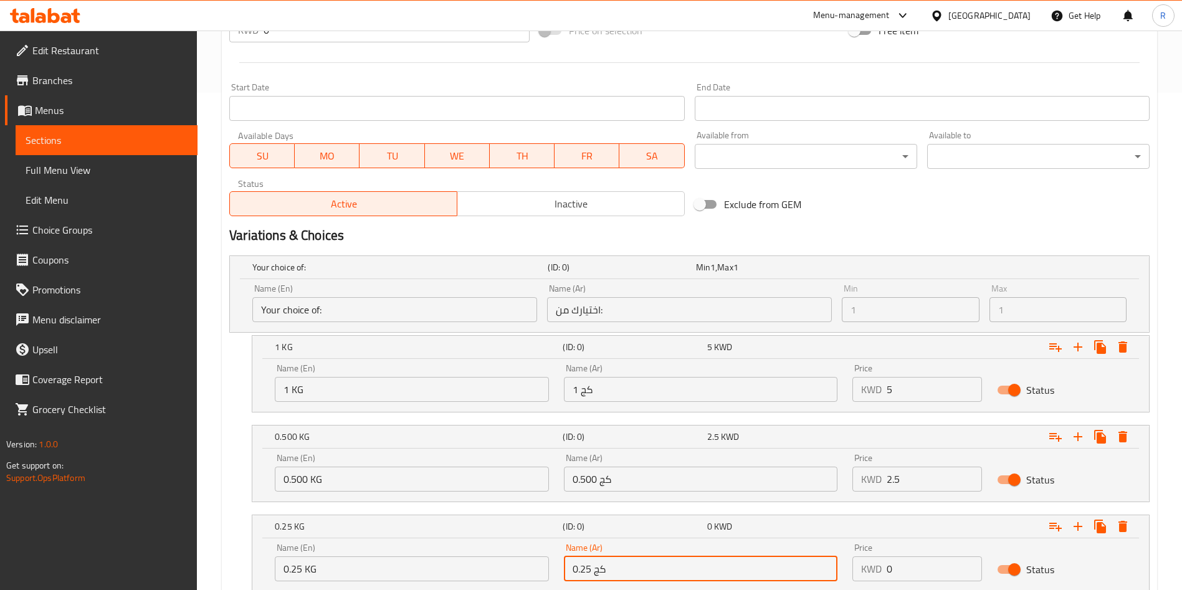
type input "0.25 كج"
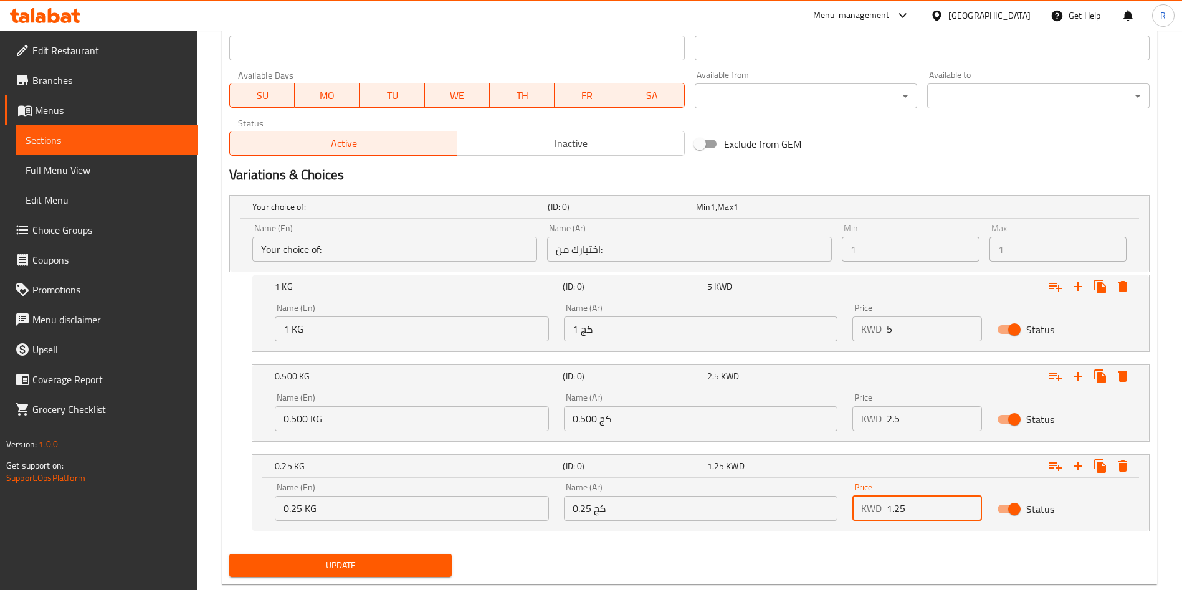
scroll to position [587, 0]
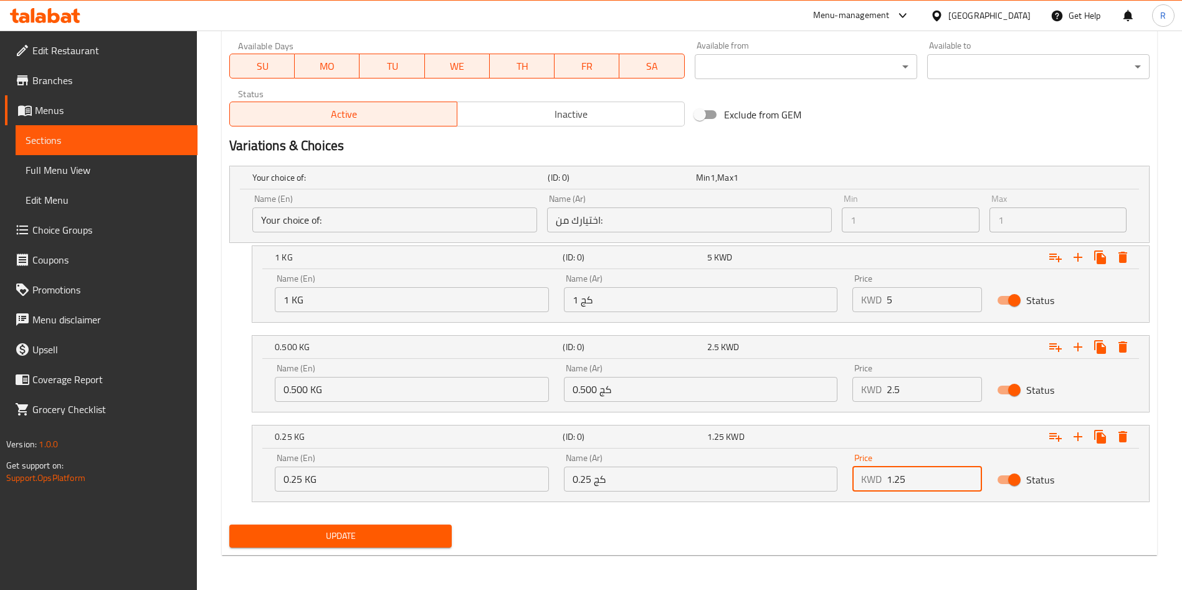
type input "1.25"
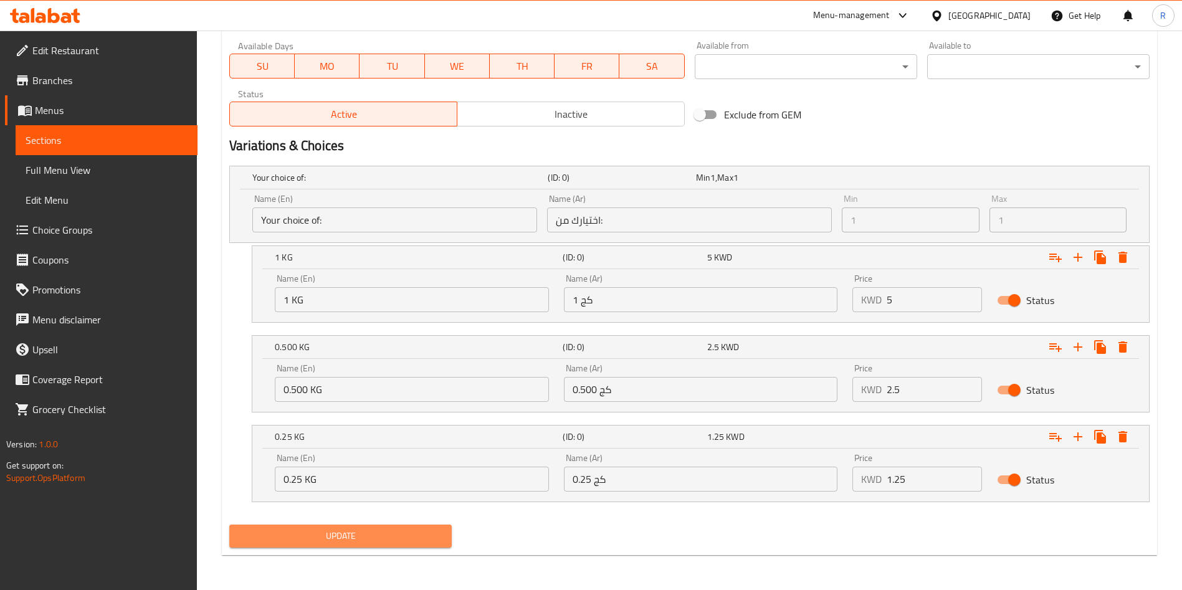
click at [407, 537] on span "Update" at bounding box center [340, 536] width 202 height 16
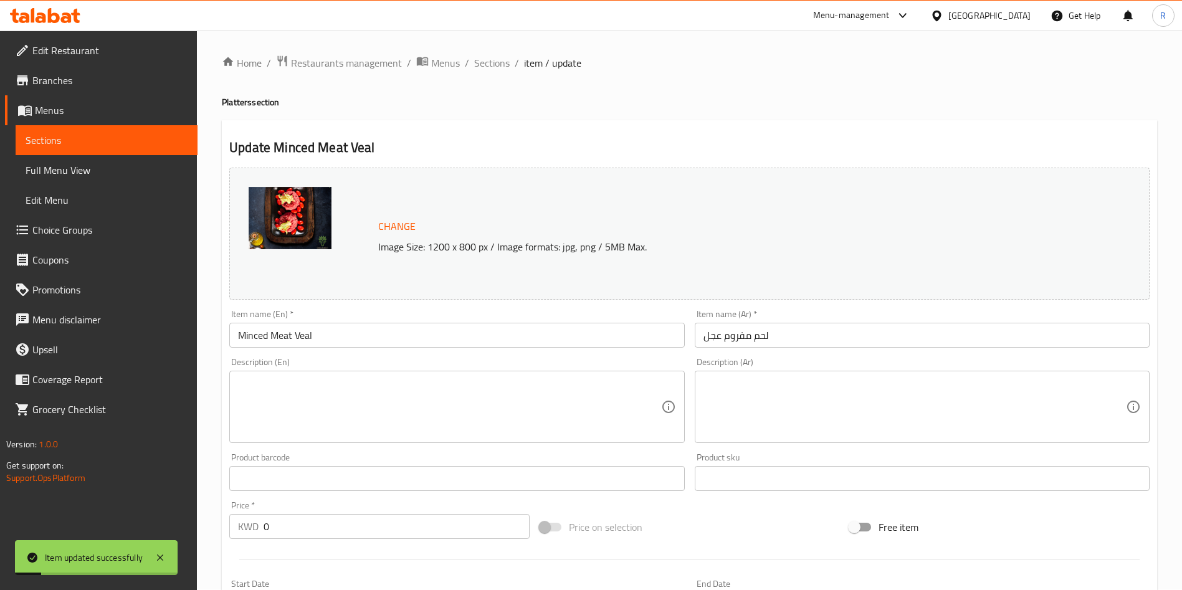
scroll to position [0, 0]
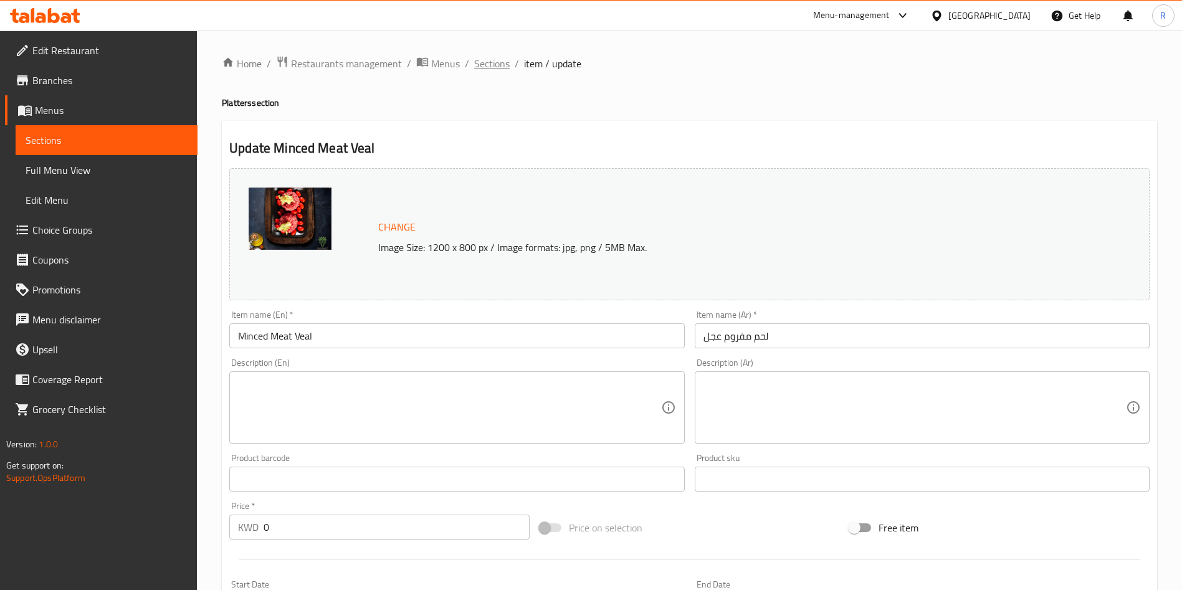
click at [491, 65] on span "Sections" at bounding box center [492, 63] width 36 height 15
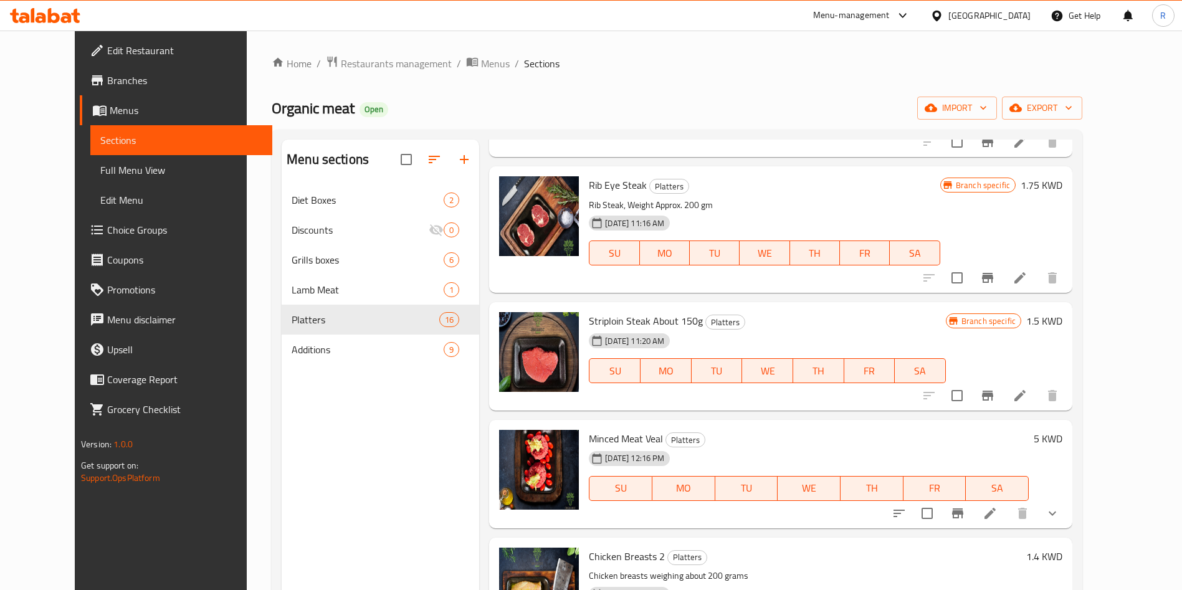
scroll to position [654, 0]
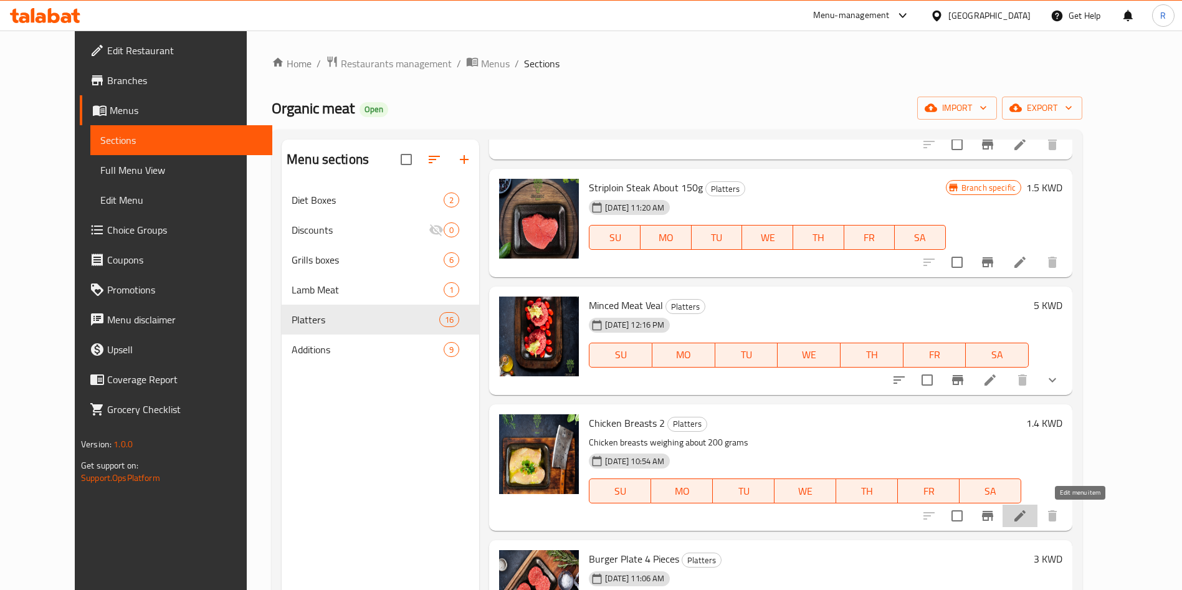
click at [1027, 512] on icon at bounding box center [1019, 515] width 15 height 15
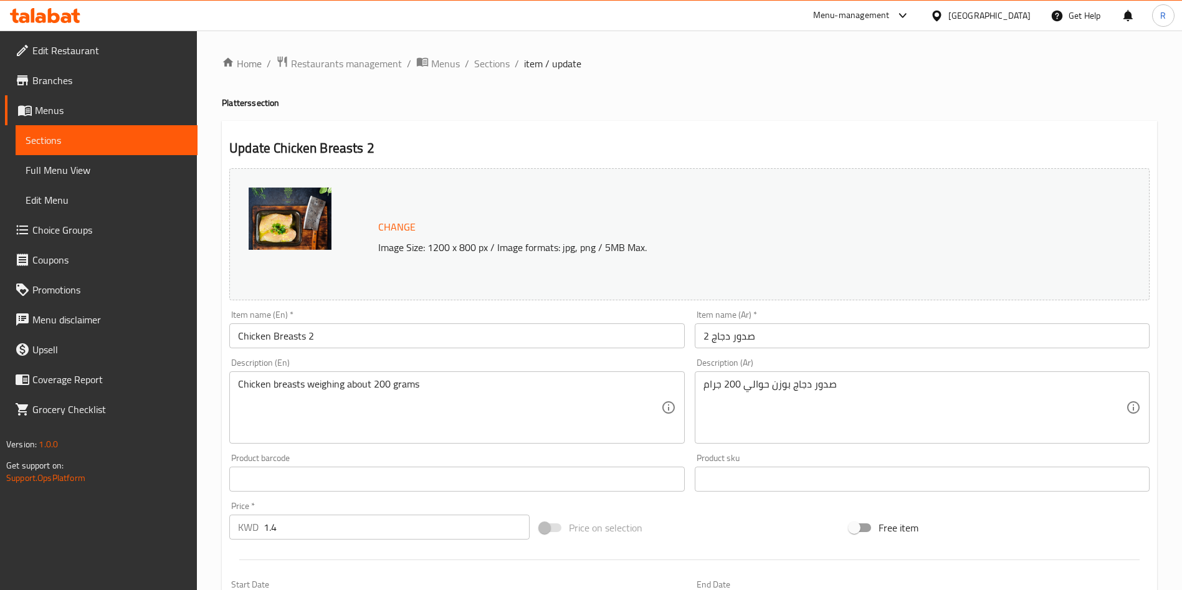
click at [372, 341] on input "Chicken Breasts 2" at bounding box center [456, 335] width 455 height 25
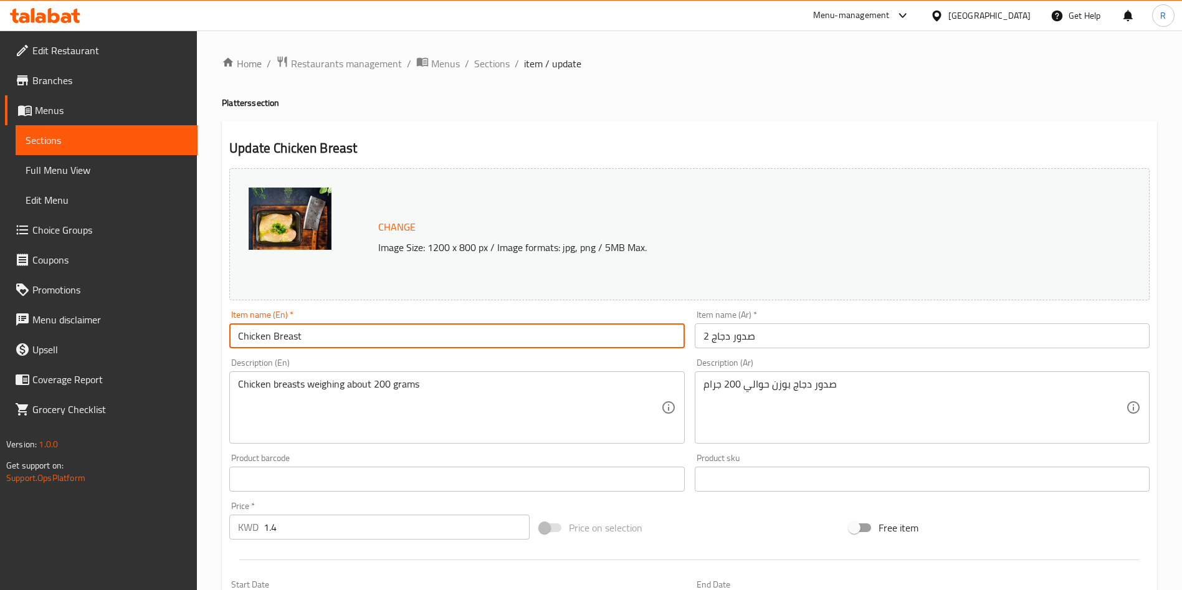
type input "Chicken Breast"
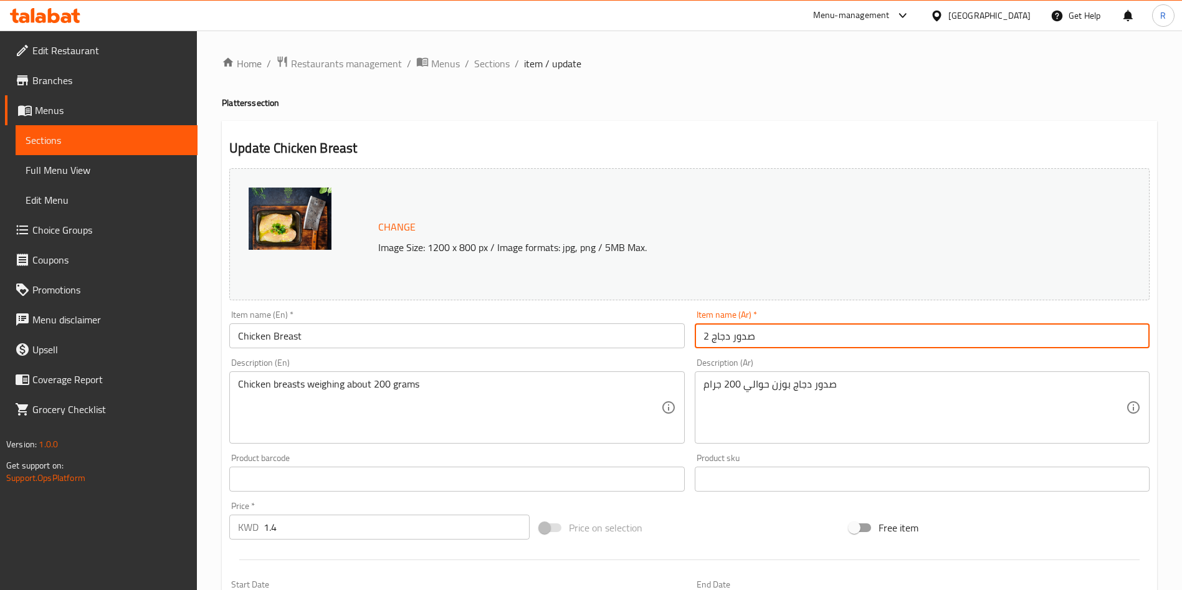
drag, startPoint x: 710, startPoint y: 336, endPoint x: 699, endPoint y: 336, distance: 10.6
click at [699, 336] on input "2 صدور دجاج" at bounding box center [922, 335] width 455 height 25
type input "صدور دجاج"
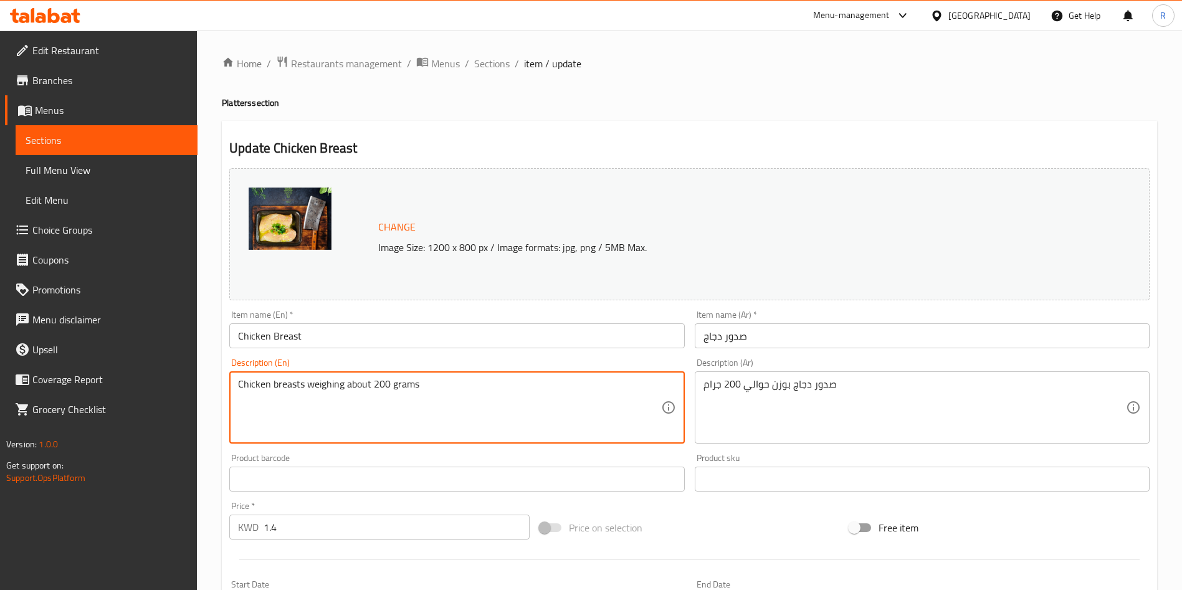
click at [292, 384] on textarea "Chicken breasts weighing about 200 grams" at bounding box center [449, 407] width 422 height 59
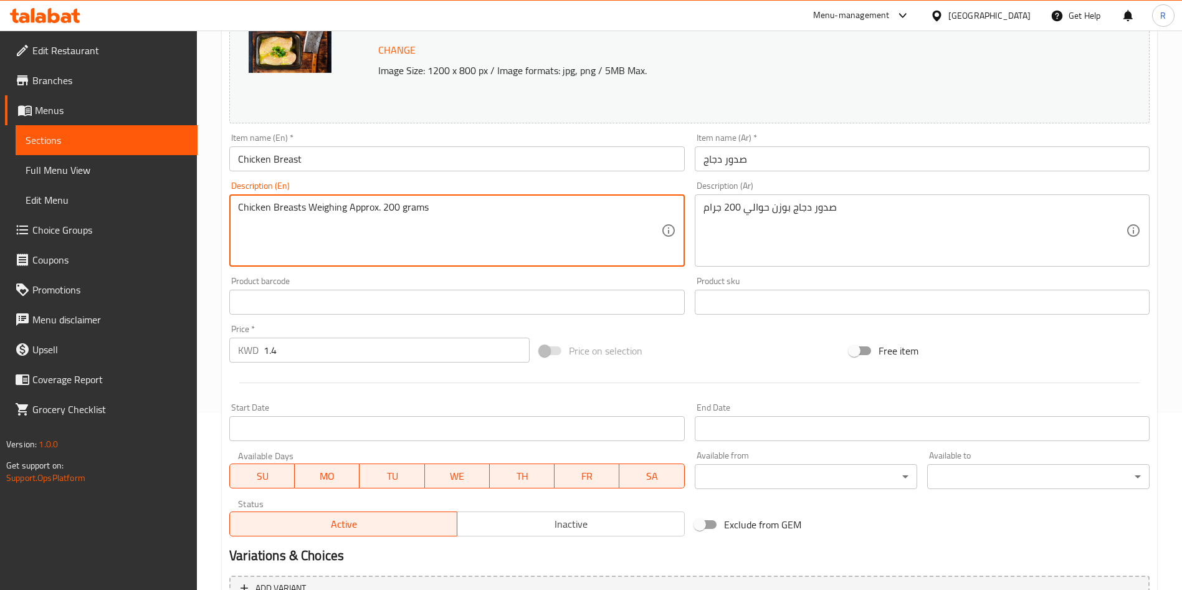
scroll to position [308, 0]
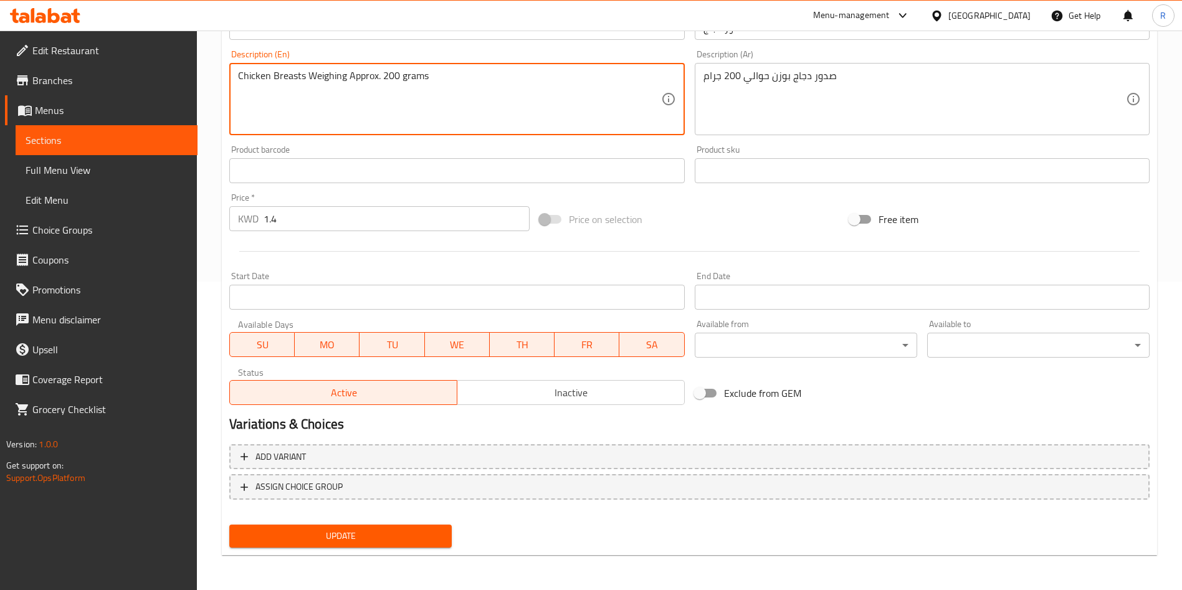
type textarea "Chicken Breasts Weighing Approx. 200 grams"
click at [399, 535] on span "Update" at bounding box center [340, 536] width 202 height 16
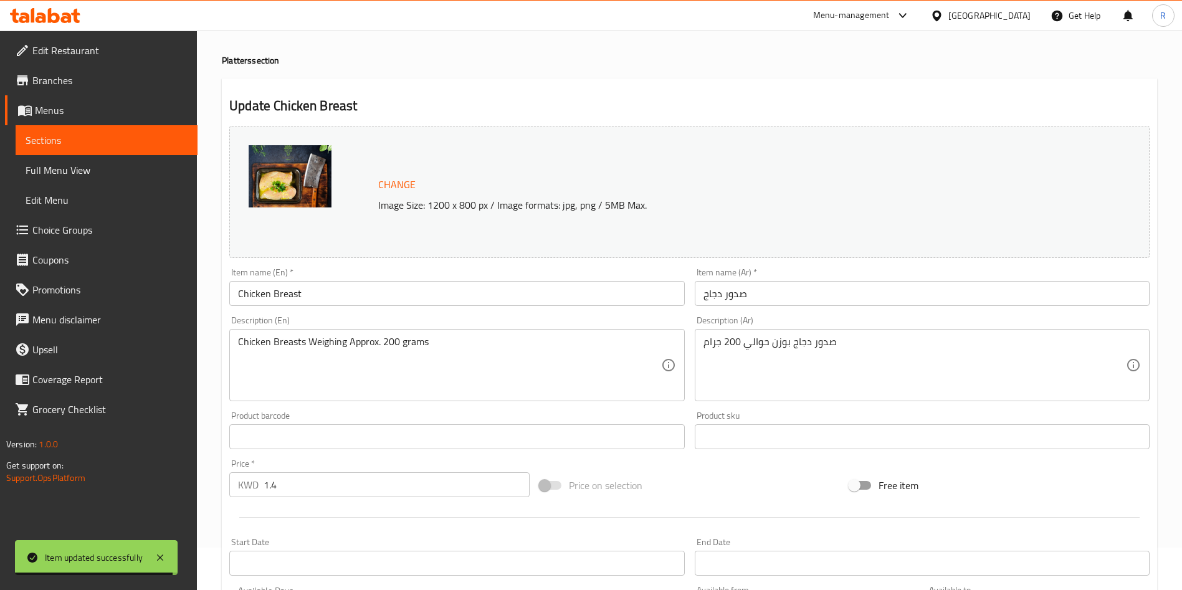
scroll to position [0, 0]
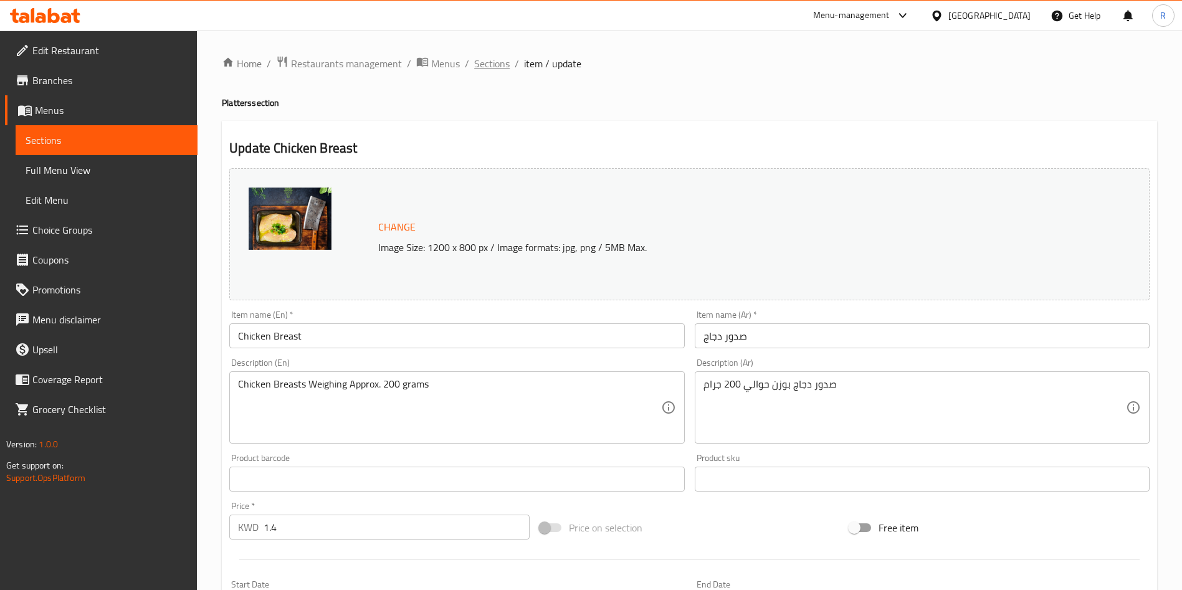
click at [487, 62] on span "Sections" at bounding box center [492, 63] width 36 height 15
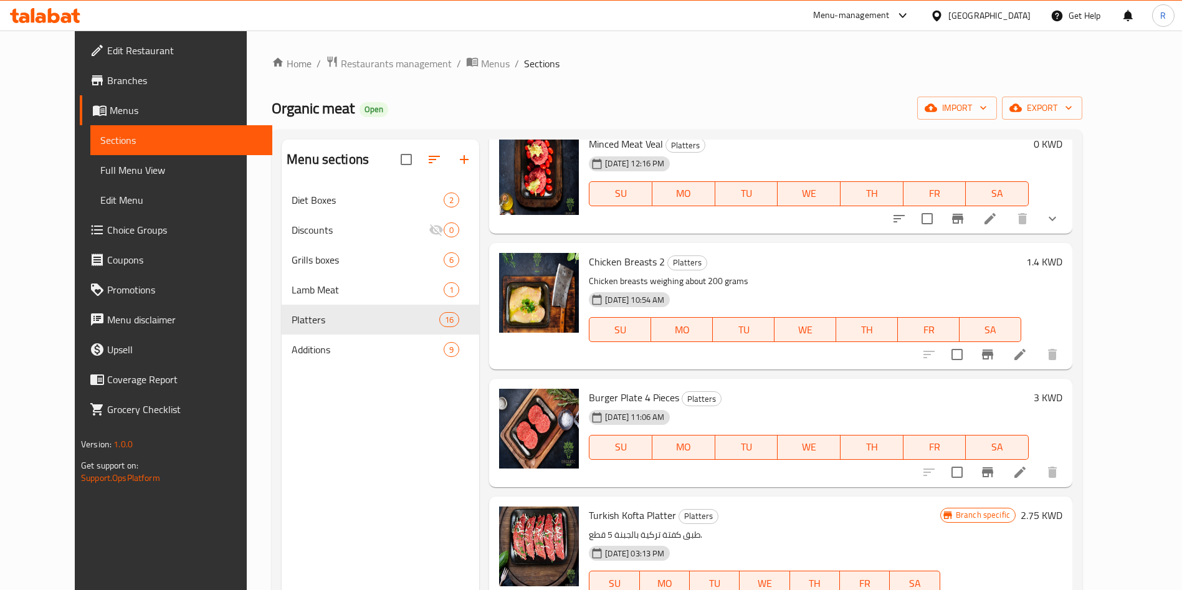
scroll to position [841, 0]
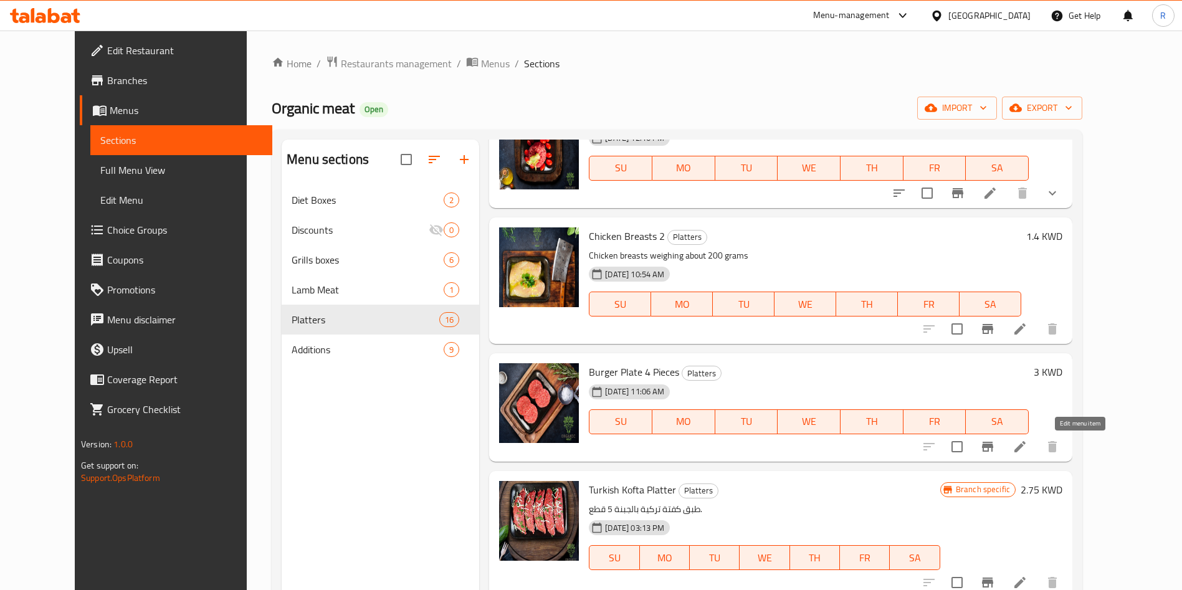
click at [1025, 445] on icon at bounding box center [1019, 446] width 11 height 11
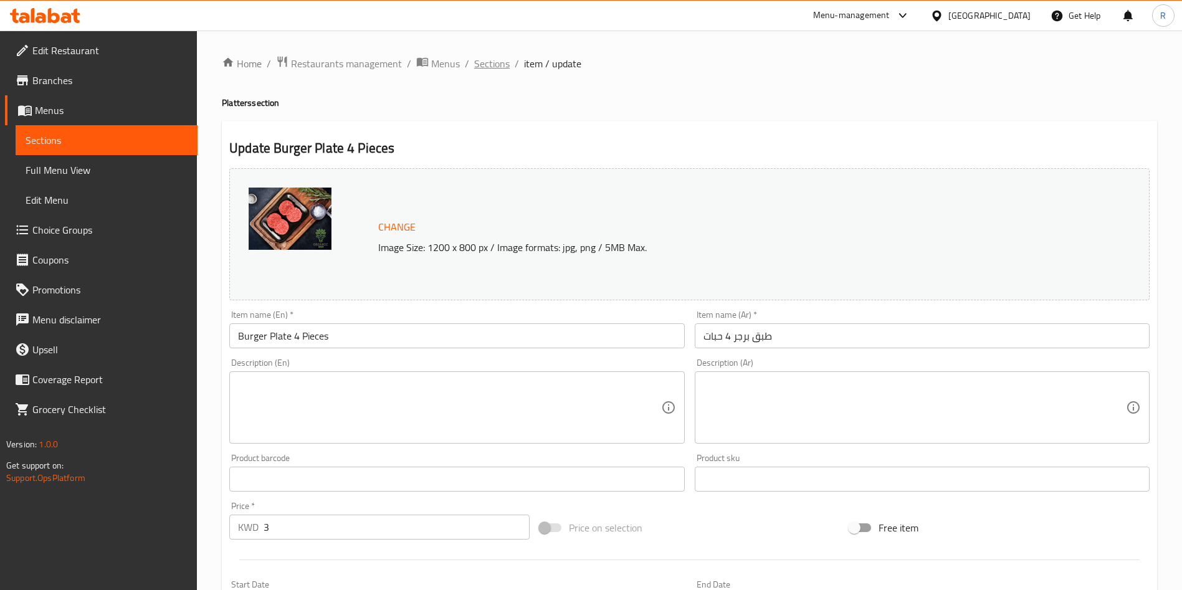
click at [485, 65] on span "Sections" at bounding box center [492, 63] width 36 height 15
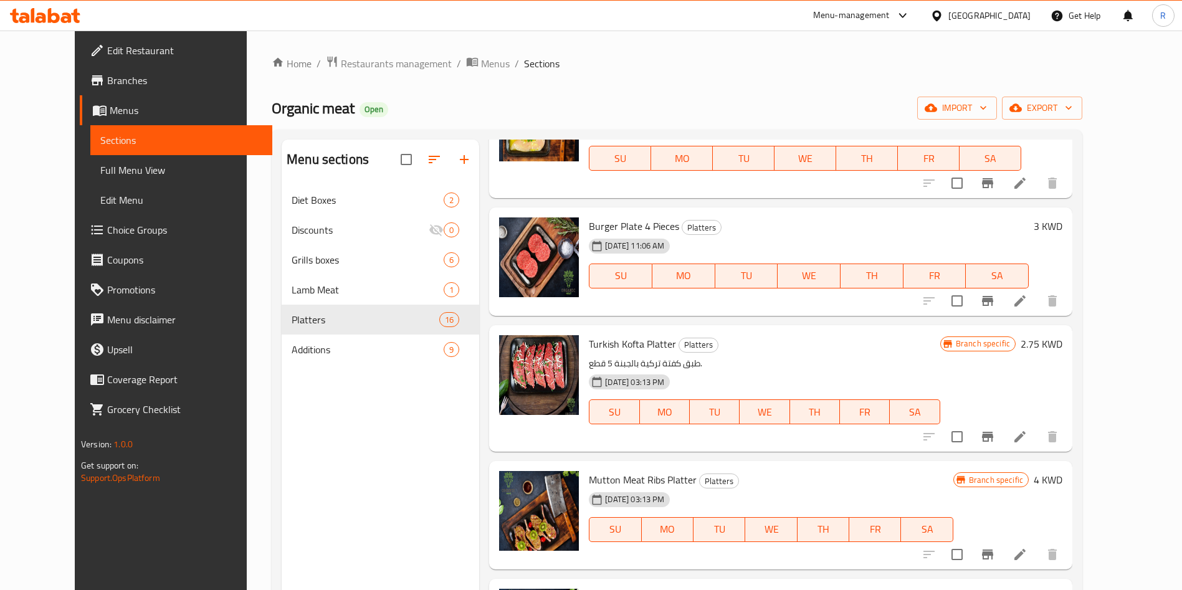
scroll to position [1028, 0]
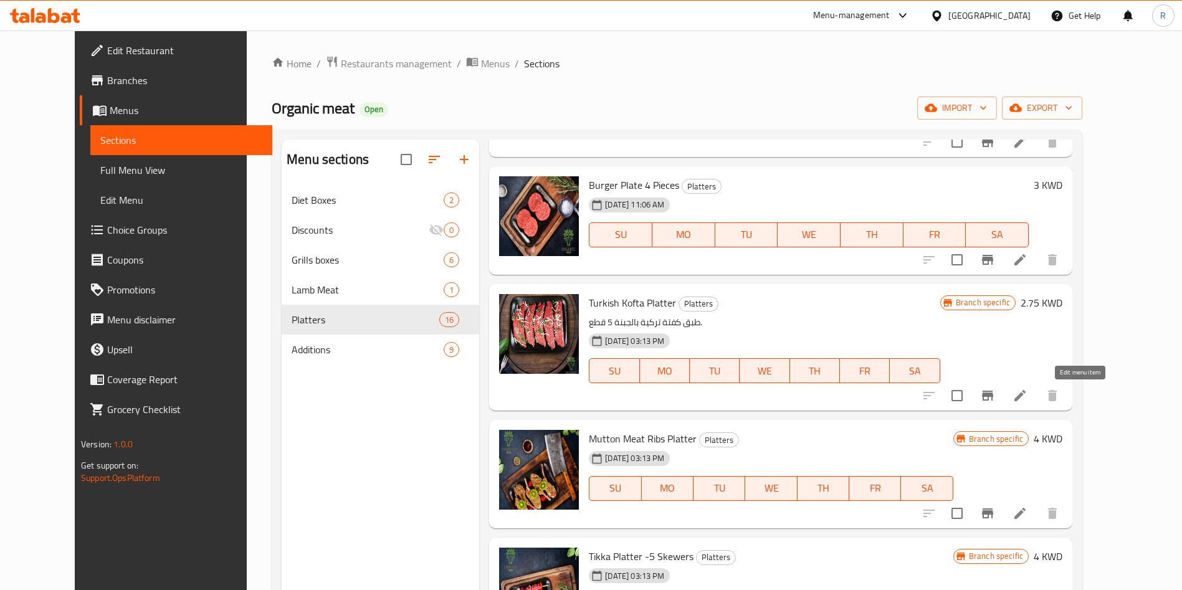
click at [1027, 396] on icon at bounding box center [1019, 395] width 15 height 15
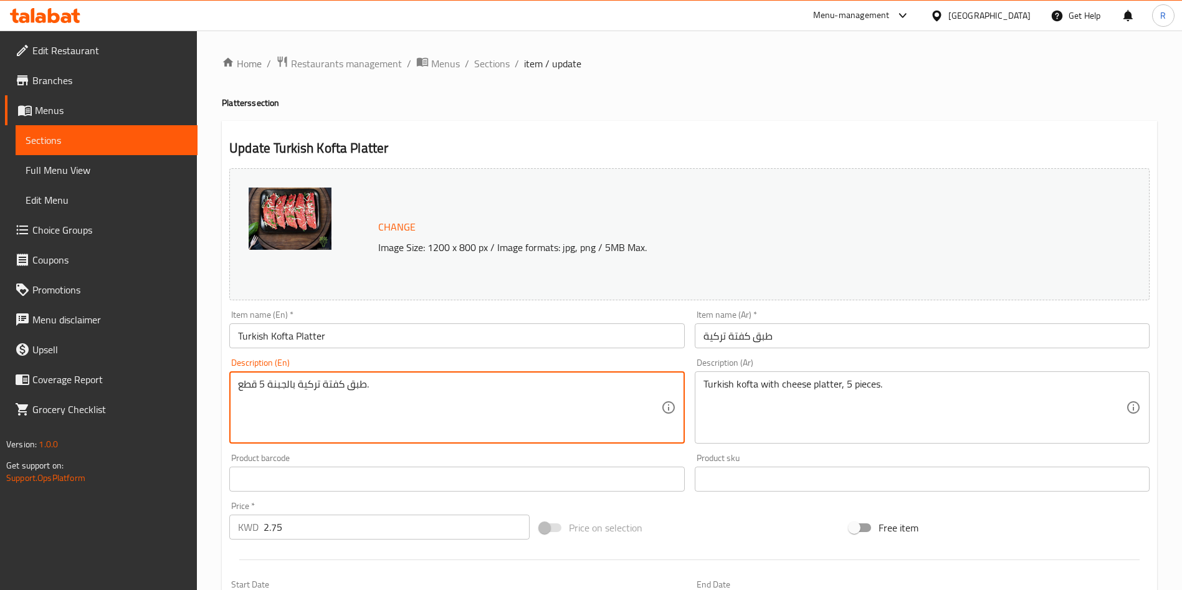
click at [394, 393] on textarea "طبق كفتة تركية بالجبنة 5 قطع." at bounding box center [449, 407] width 422 height 59
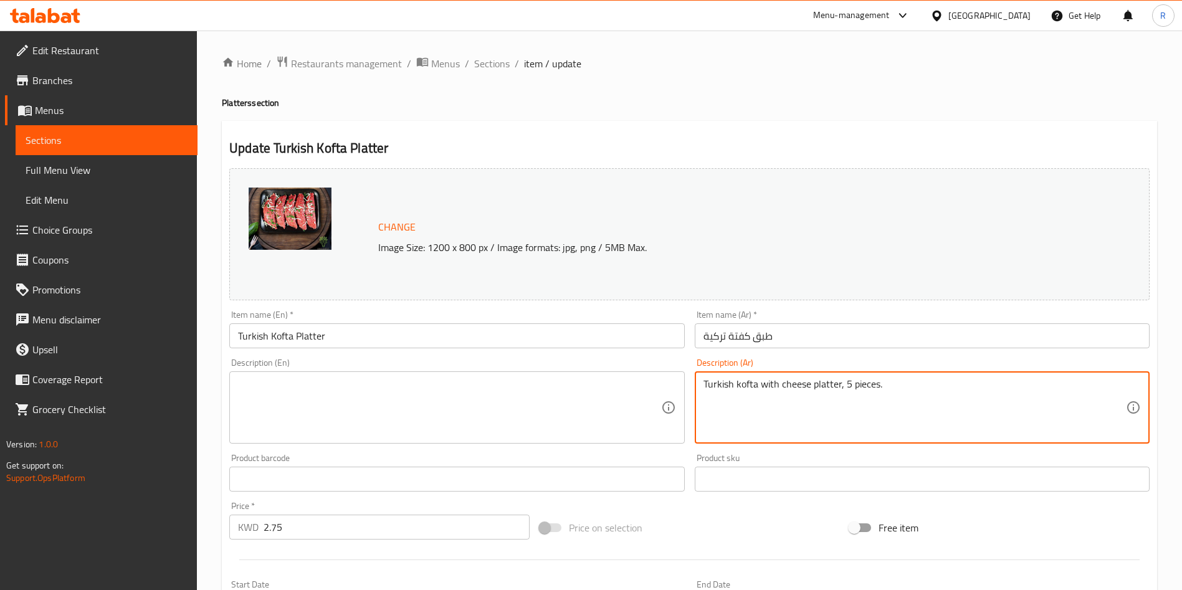
click at [910, 390] on textarea "Turkish kofta with cheese platter, 5 pieces." at bounding box center [914, 407] width 422 height 59
paste textarea "طبق كفتة تركية بالجبنة 5 قطع."
click at [864, 381] on textarea "Turkish kofta with cheese platter, 5 pieces. طبق كفتة تركية بالجبنة 5 قطع." at bounding box center [914, 407] width 422 height 59
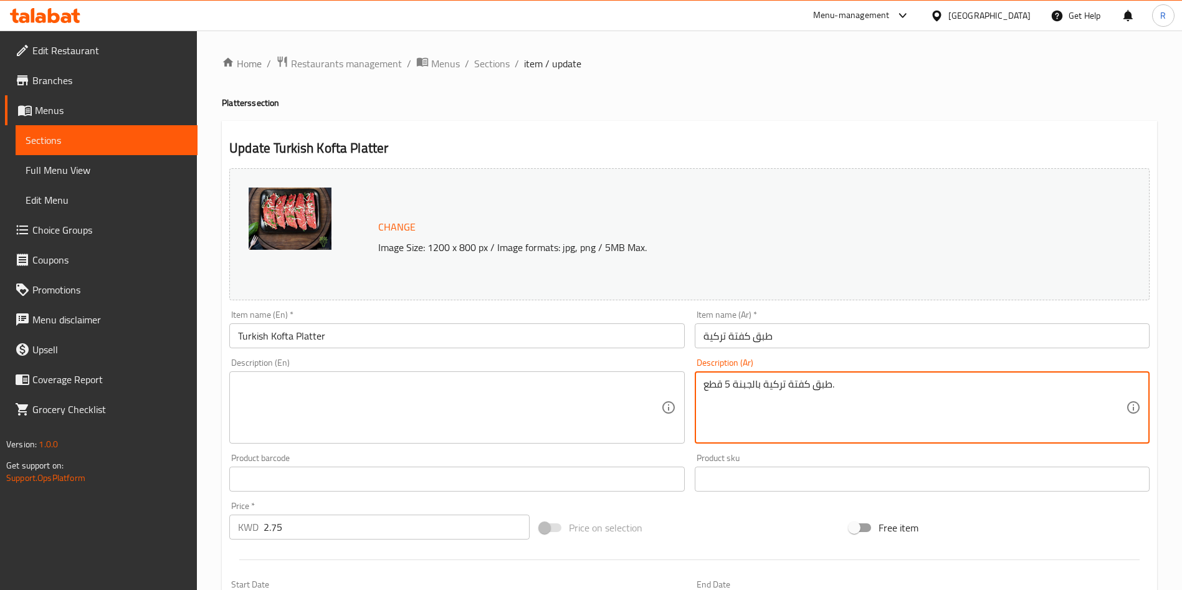
type textarea "طبق كفتة تركية بالجبنة 5 قطع."
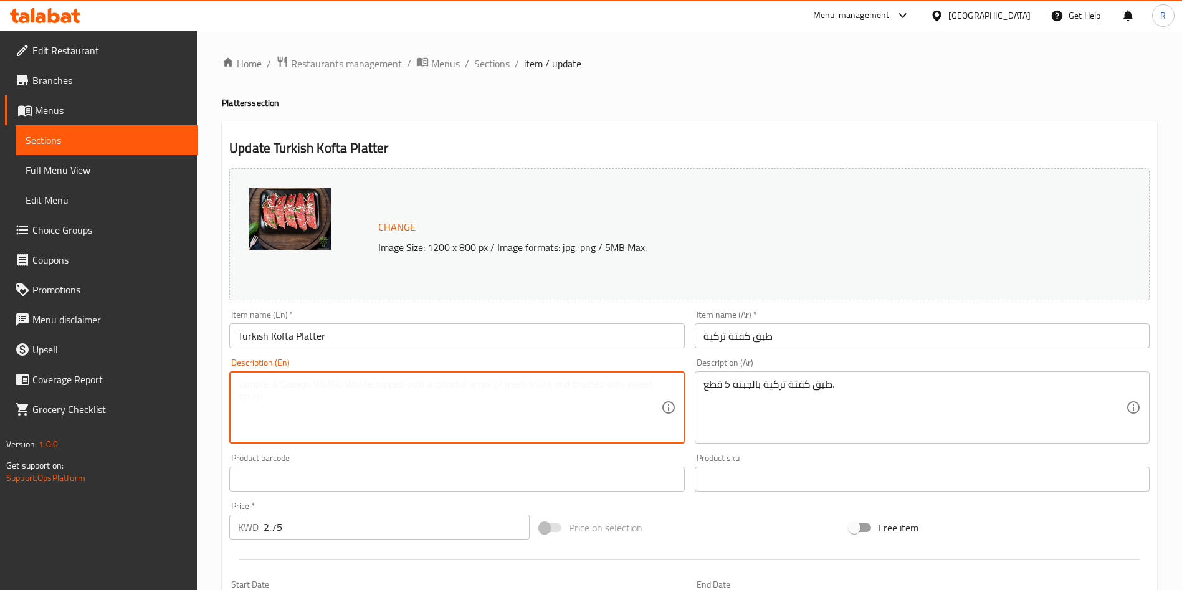
click at [403, 394] on textarea at bounding box center [449, 407] width 422 height 59
paste textarea "Turkish kofta with cheese platter, 5 pieces."
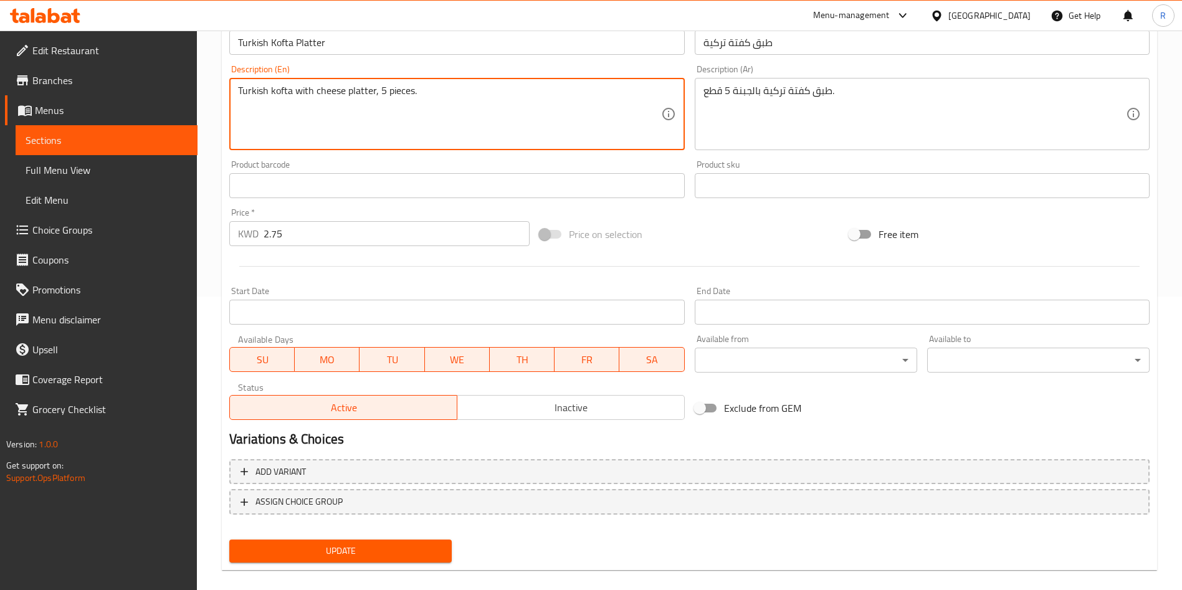
scroll to position [308, 0]
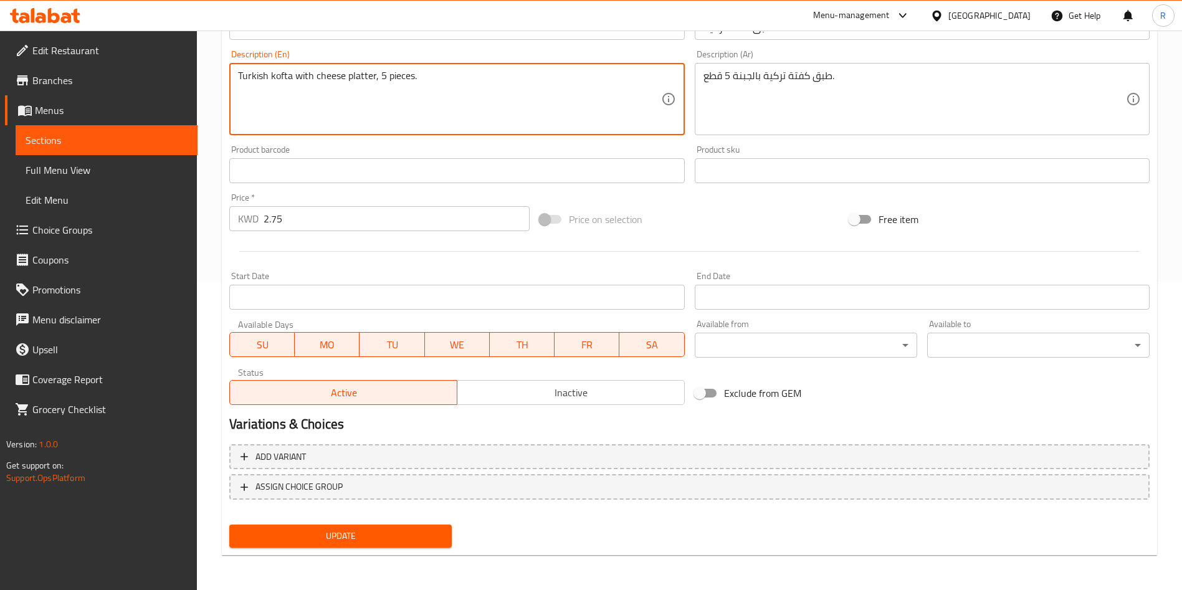
type textarea "Turkish kofta with cheese platter, 5 pieces."
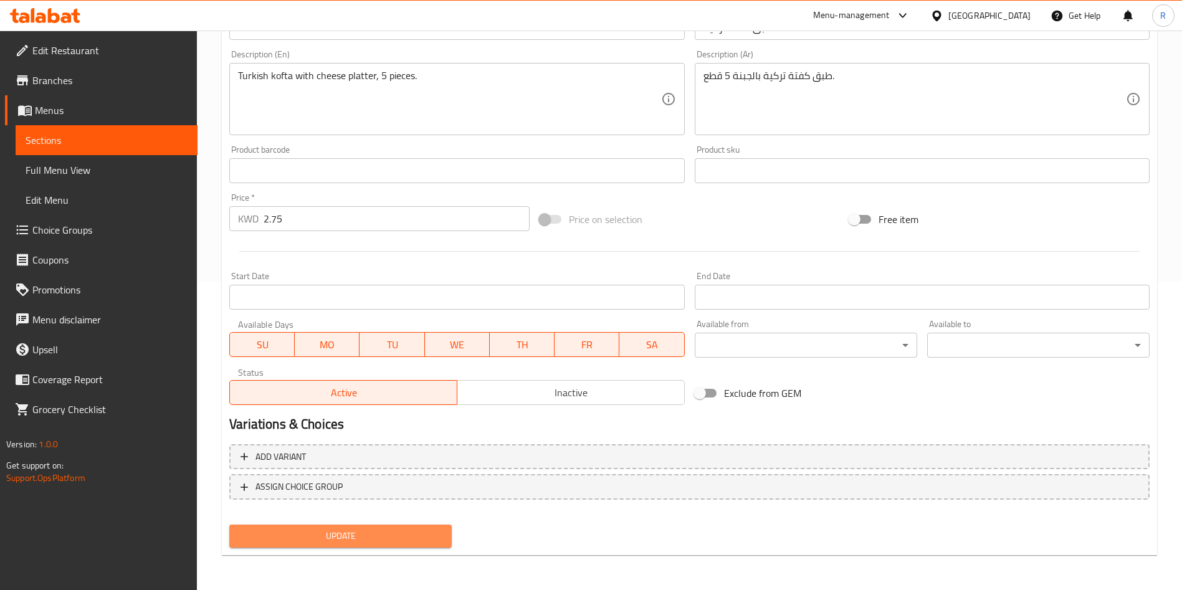
click at [383, 547] on button "Update" at bounding box center [340, 536] width 222 height 23
click at [388, 534] on span "Update" at bounding box center [340, 536] width 202 height 16
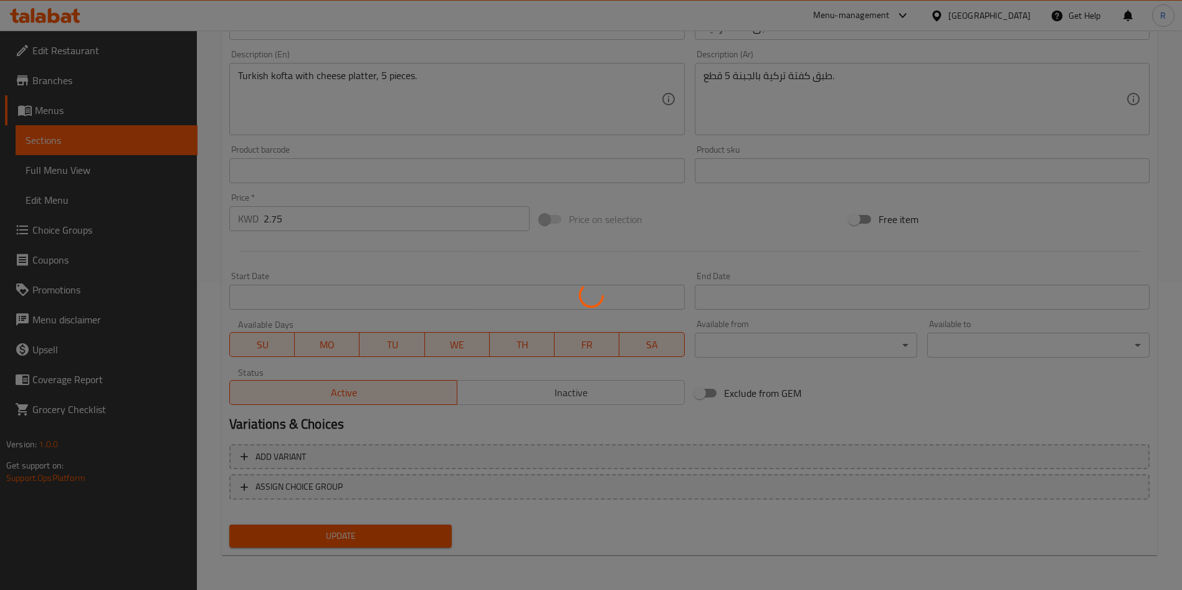
scroll to position [0, 0]
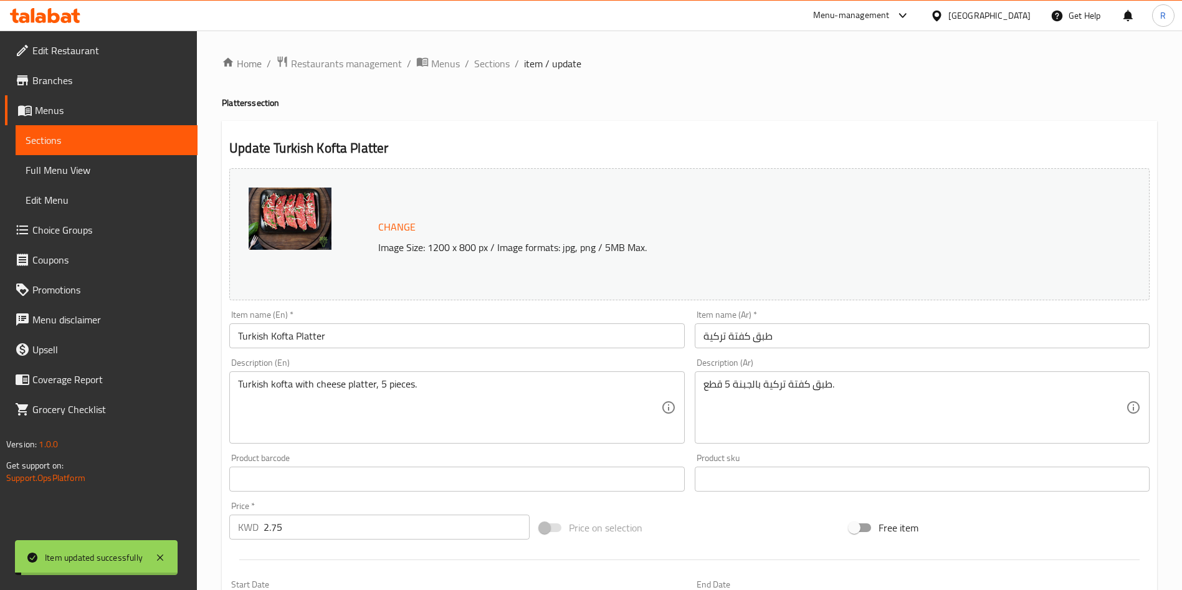
click at [493, 64] on span "Sections" at bounding box center [492, 63] width 36 height 15
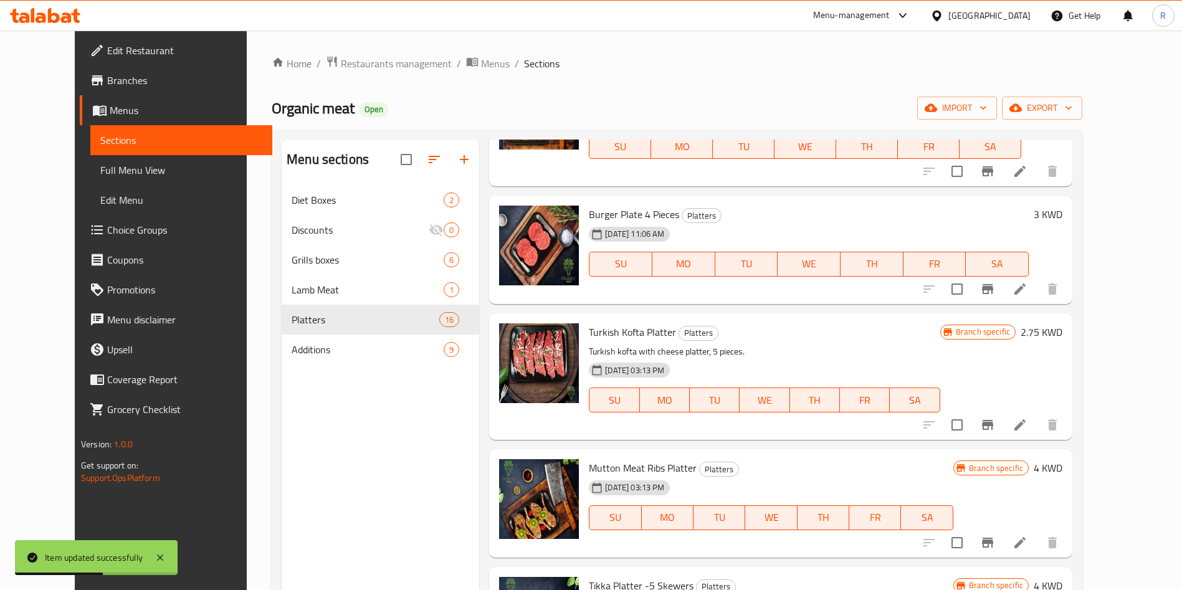
scroll to position [1028, 0]
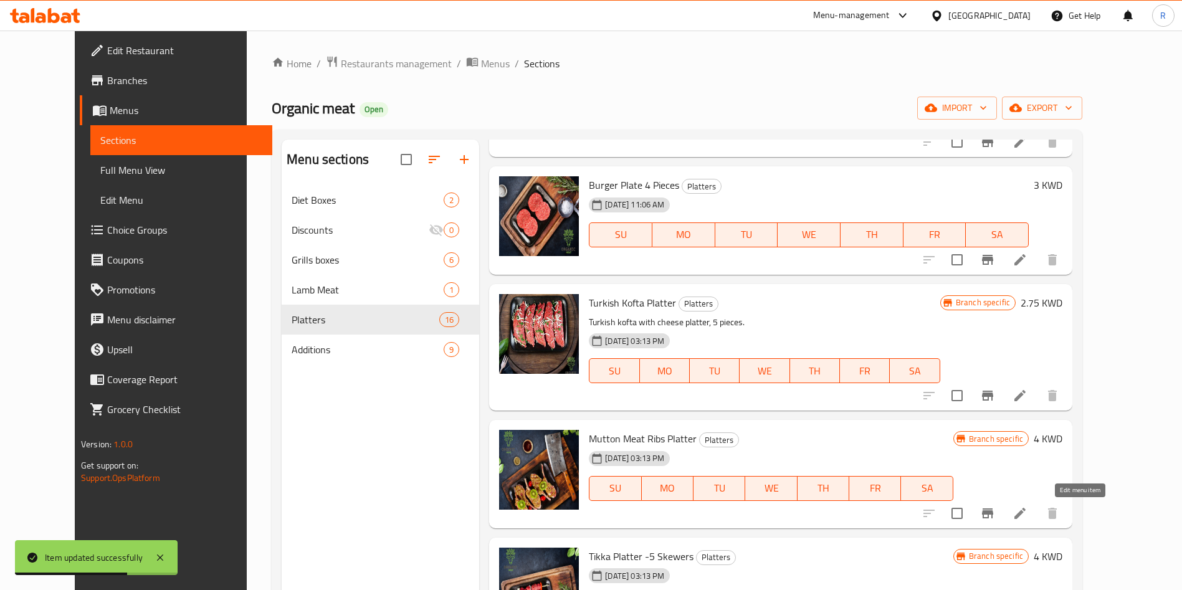
click at [1025, 515] on icon at bounding box center [1019, 513] width 11 height 11
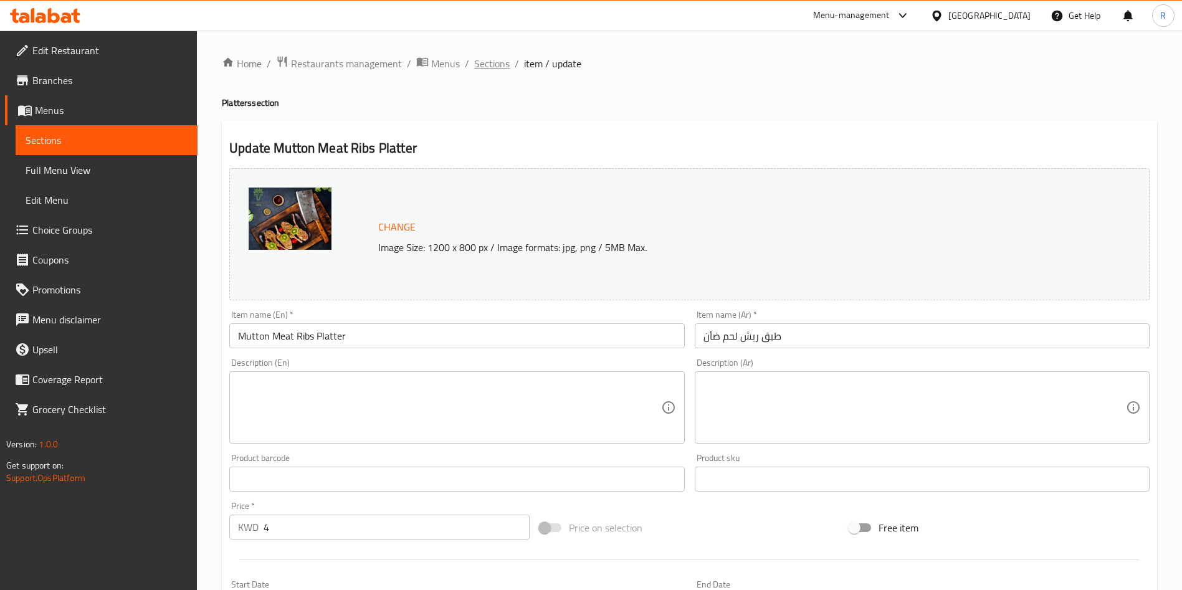
click at [500, 62] on span "Sections" at bounding box center [492, 63] width 36 height 15
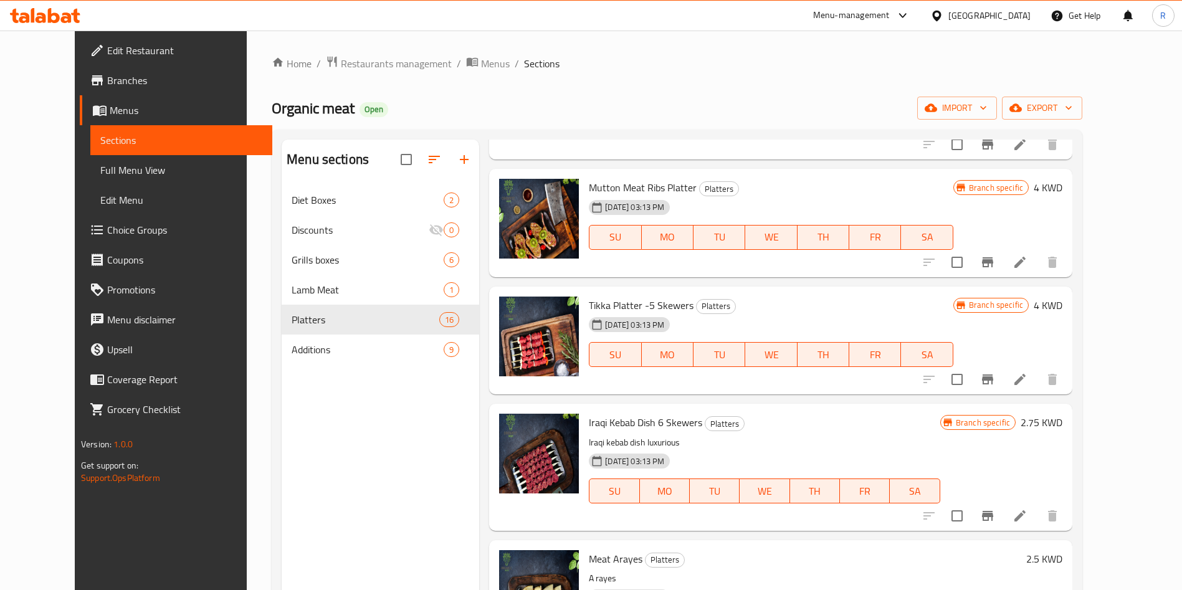
scroll to position [1308, 0]
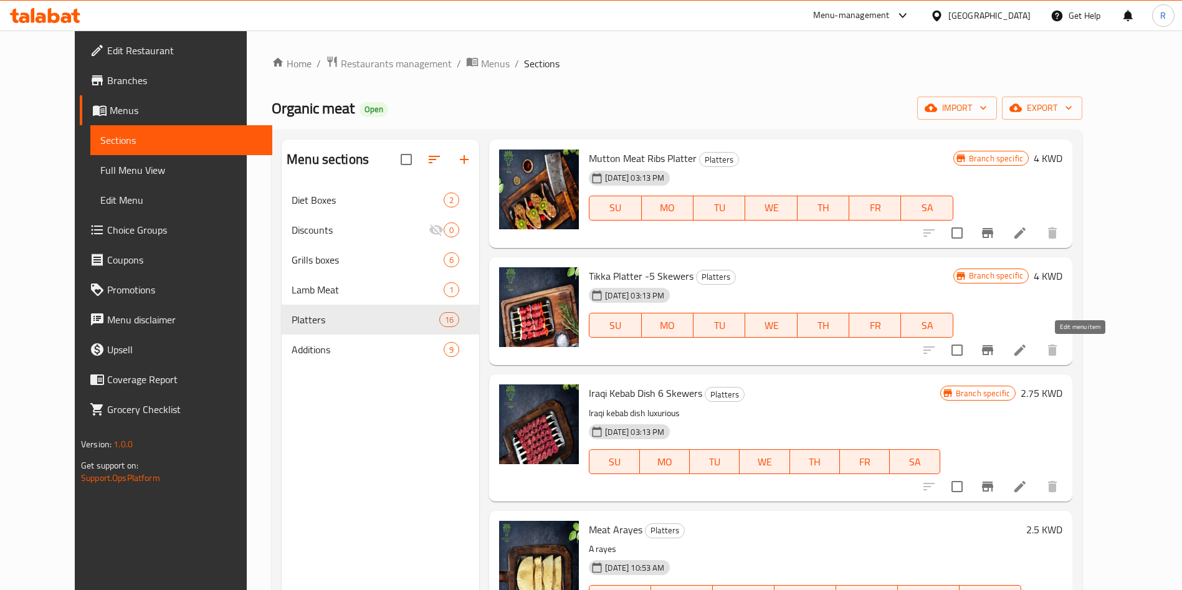
click at [1027, 348] on icon at bounding box center [1019, 350] width 15 height 15
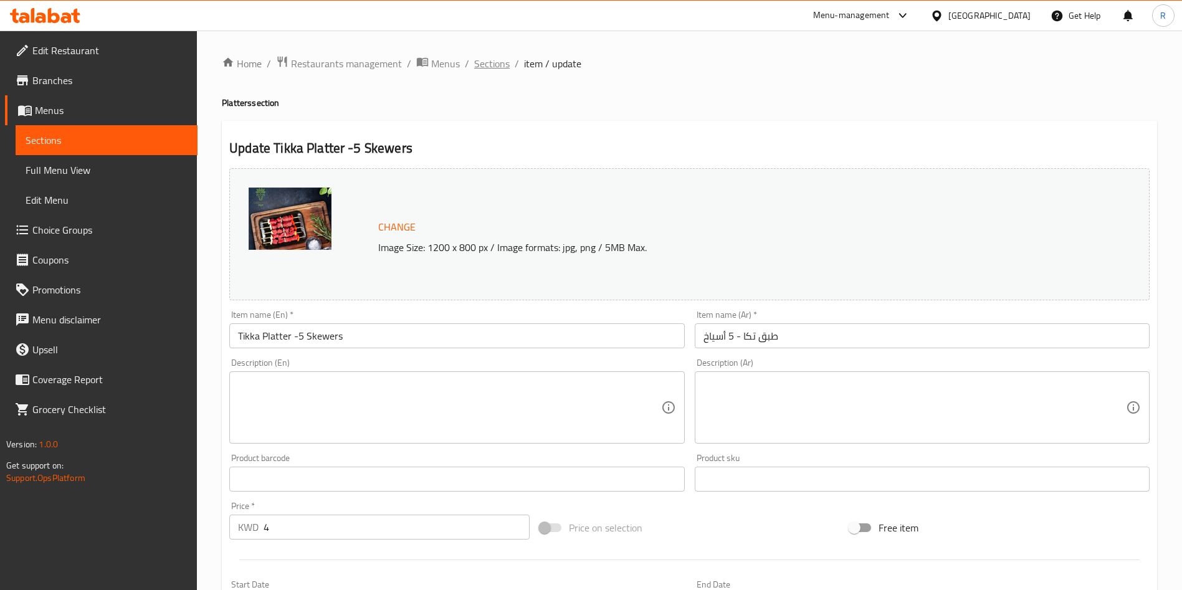
click at [494, 62] on span "Sections" at bounding box center [492, 63] width 36 height 15
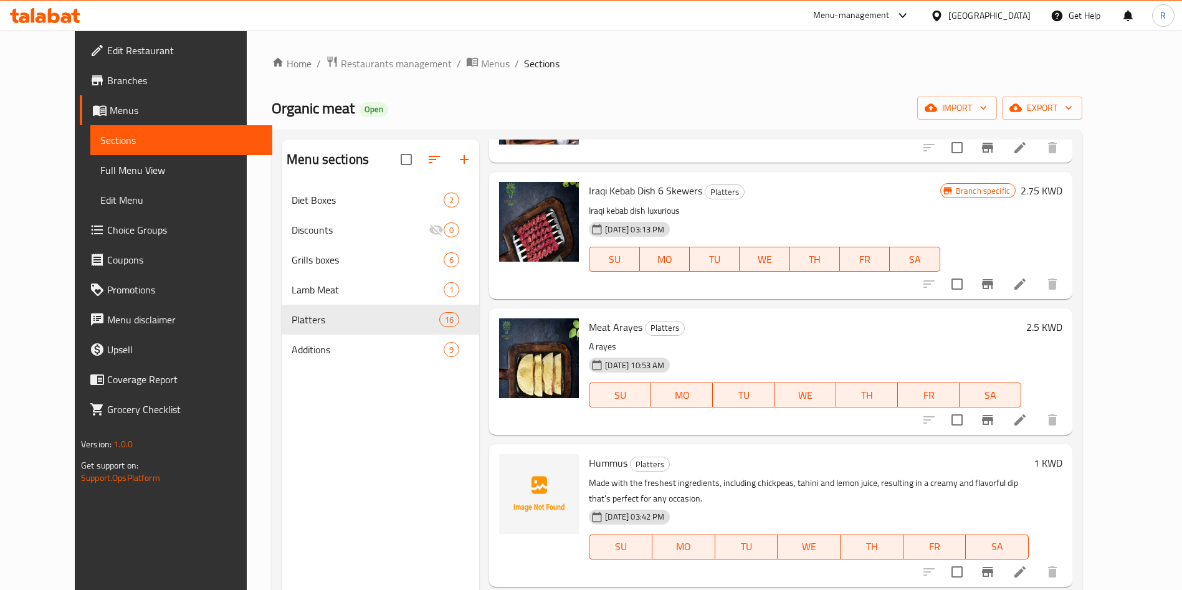
scroll to position [1520, 0]
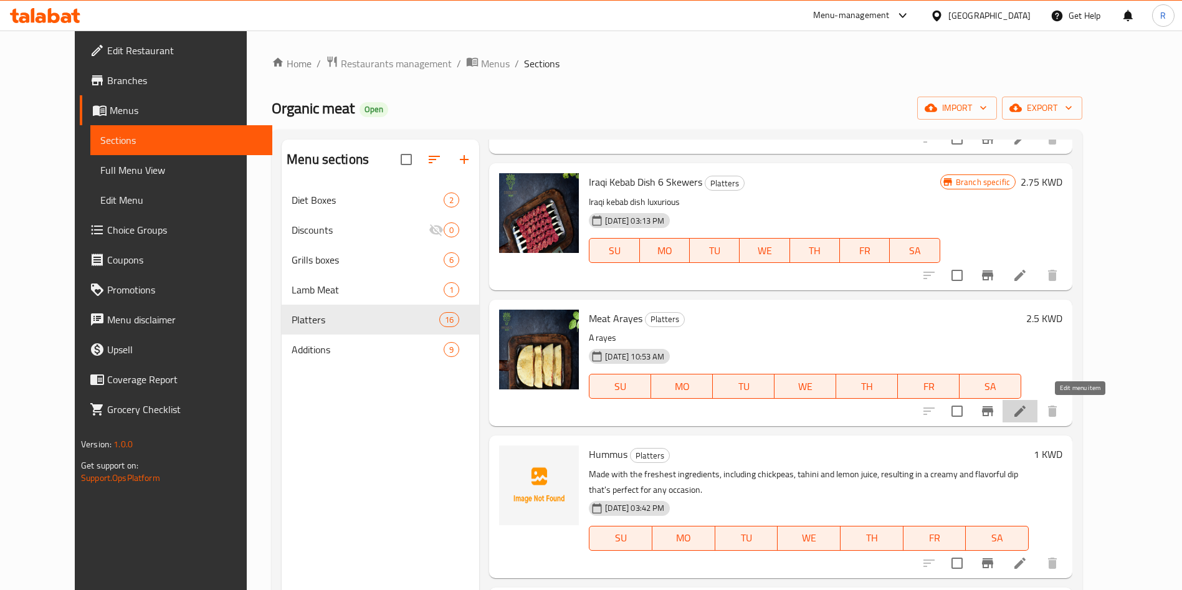
click at [1027, 407] on icon at bounding box center [1019, 411] width 15 height 15
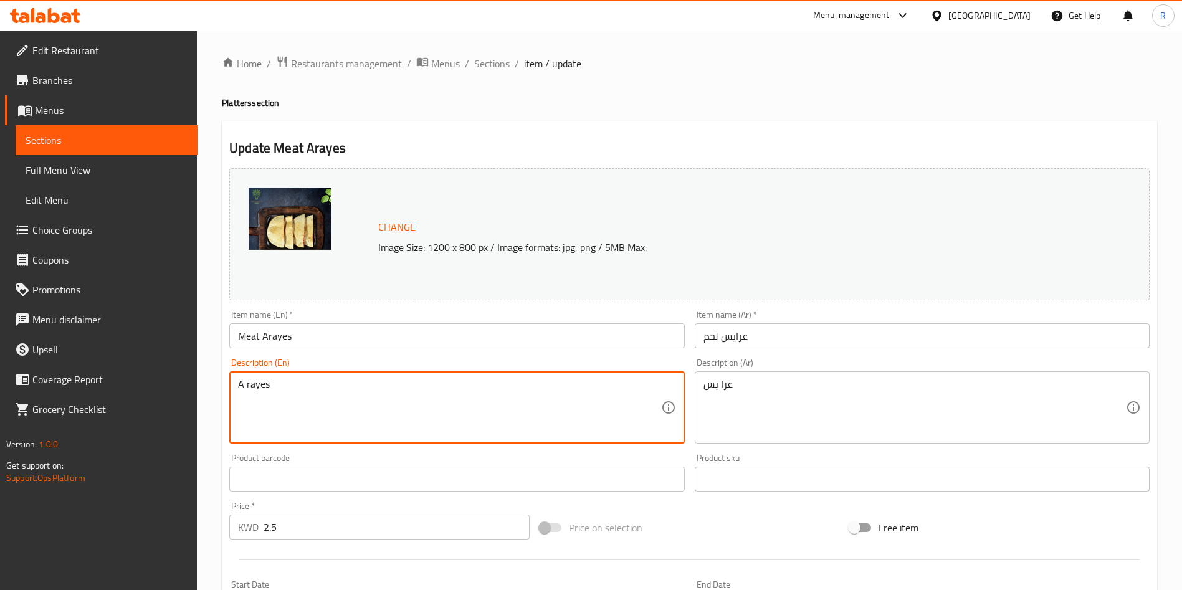
click at [332, 390] on textarea "A rayes" at bounding box center [449, 407] width 422 height 59
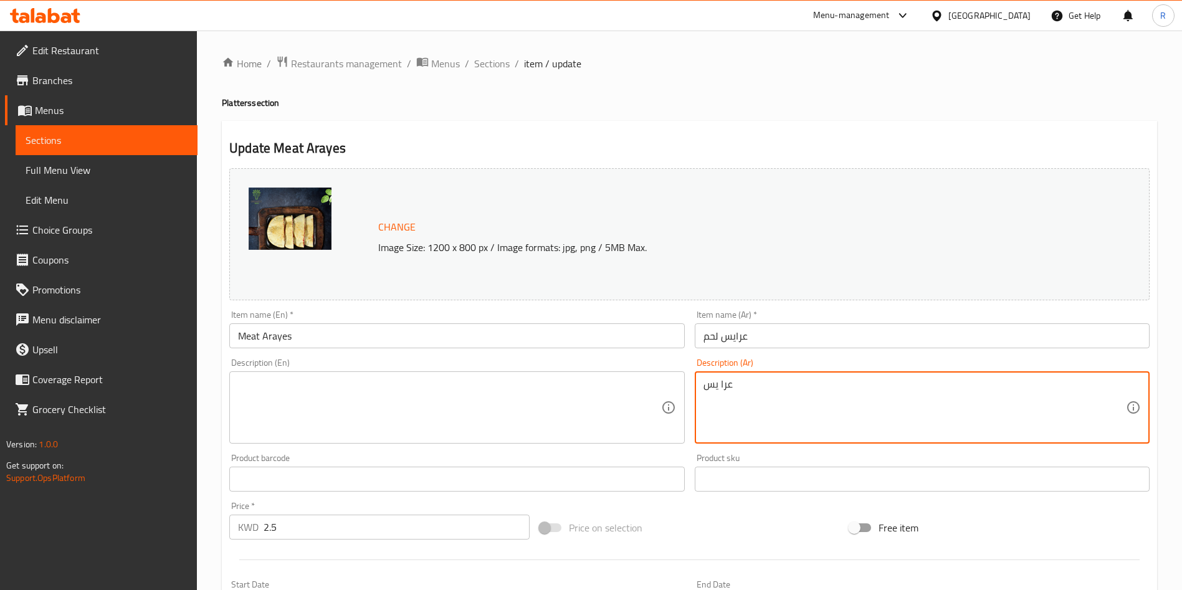
click at [738, 393] on textarea "عرا يس" at bounding box center [914, 407] width 422 height 59
type textarea "عرا"
click at [738, 393] on textarea "عرا" at bounding box center [914, 407] width 422 height 59
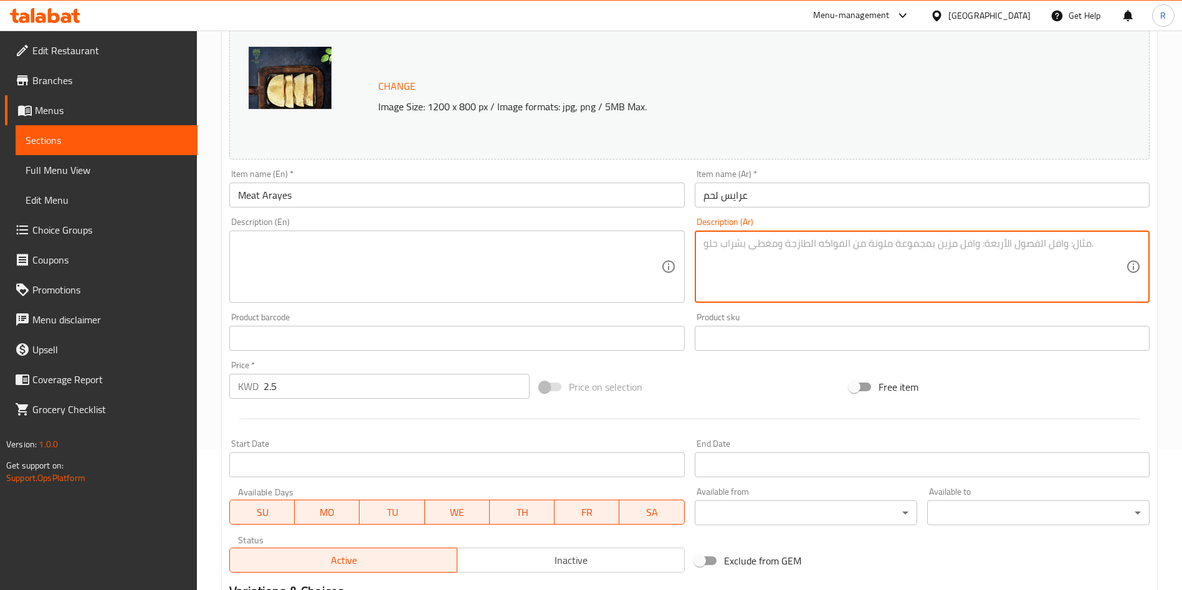
scroll to position [308, 0]
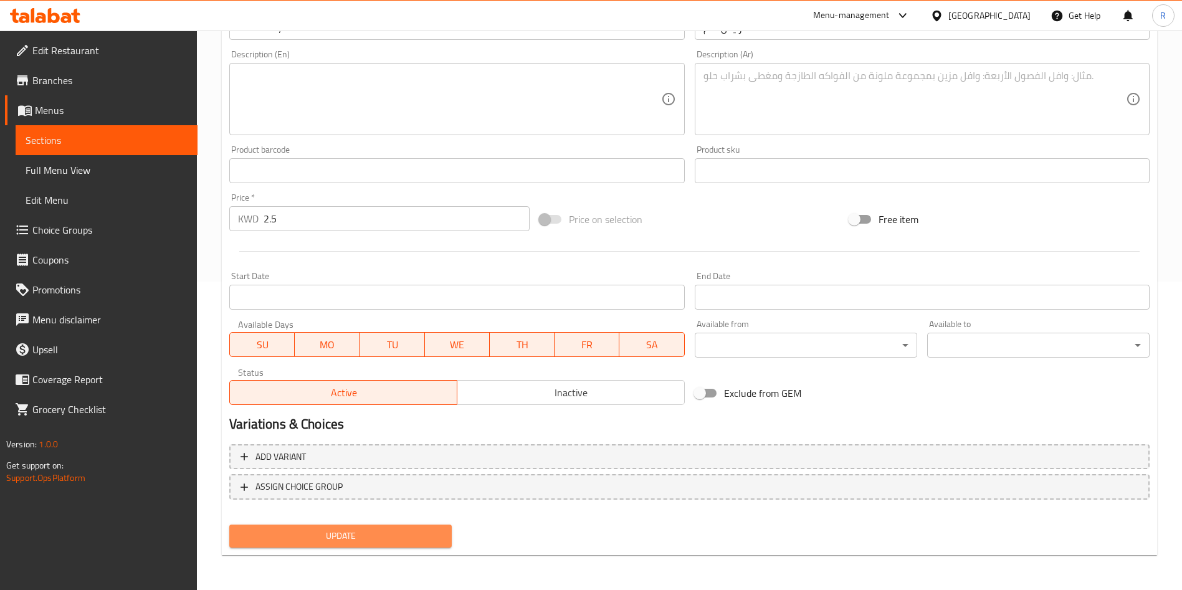
click at [386, 530] on span "Update" at bounding box center [340, 536] width 202 height 16
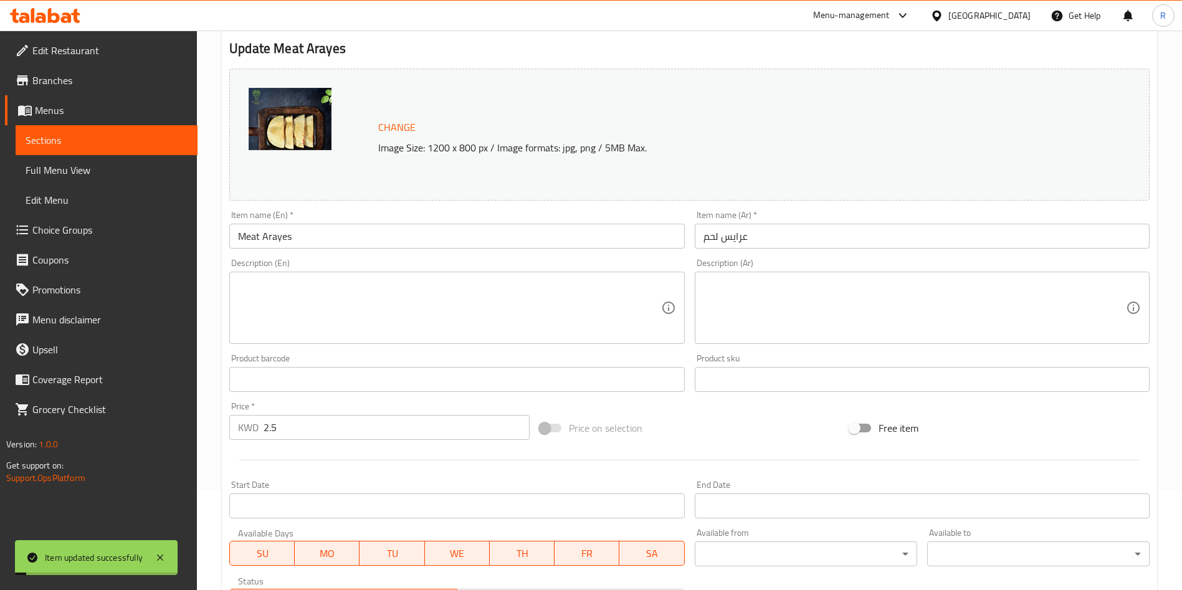
scroll to position [0, 0]
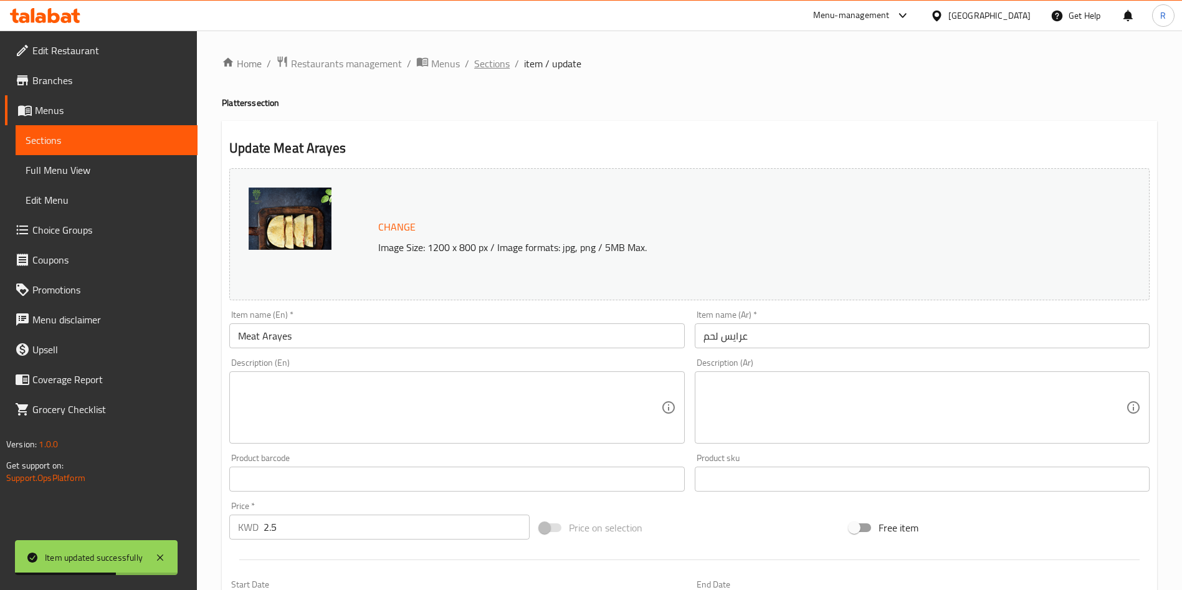
click at [484, 64] on span "Sections" at bounding box center [492, 63] width 36 height 15
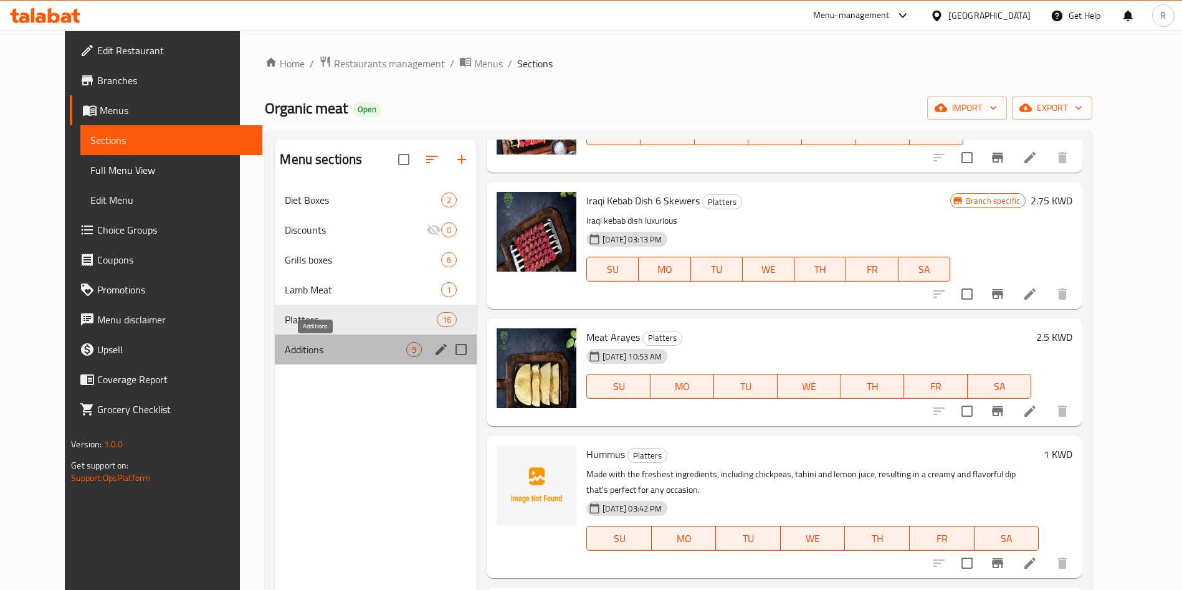
click at [342, 346] on span "Additions" at bounding box center [345, 349] width 121 height 15
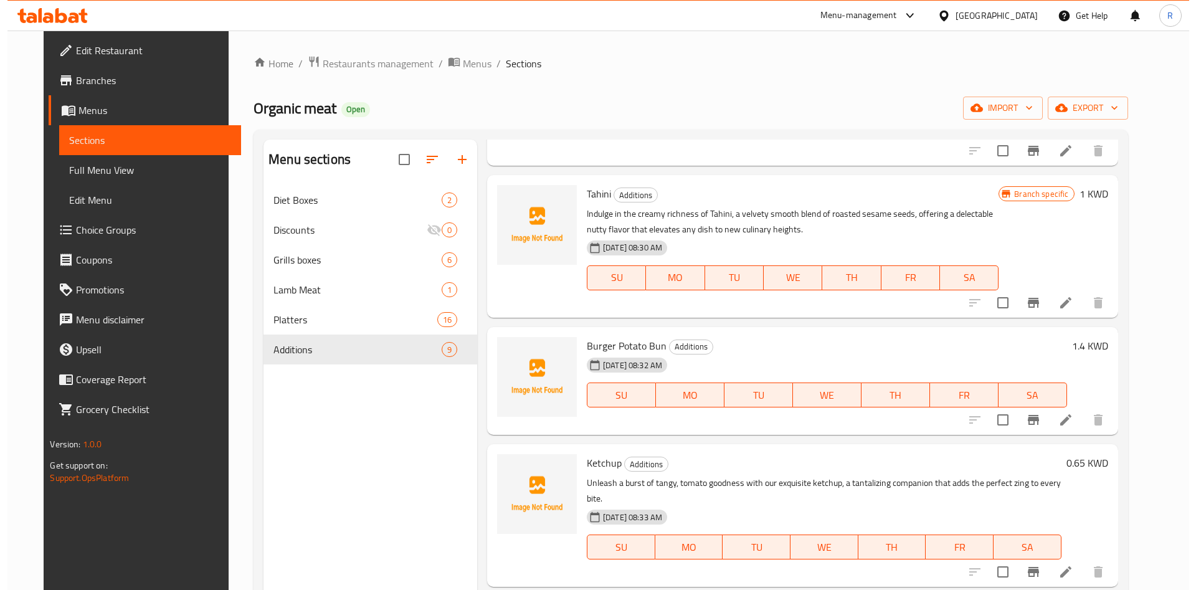
scroll to position [187, 0]
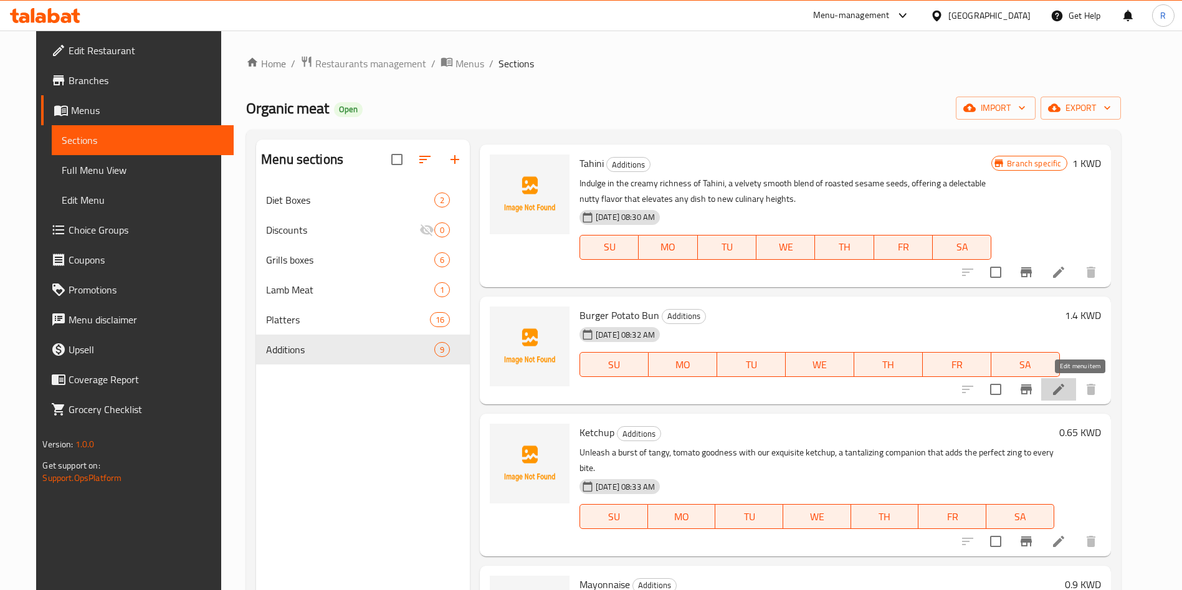
click at [1066, 387] on icon at bounding box center [1058, 389] width 15 height 15
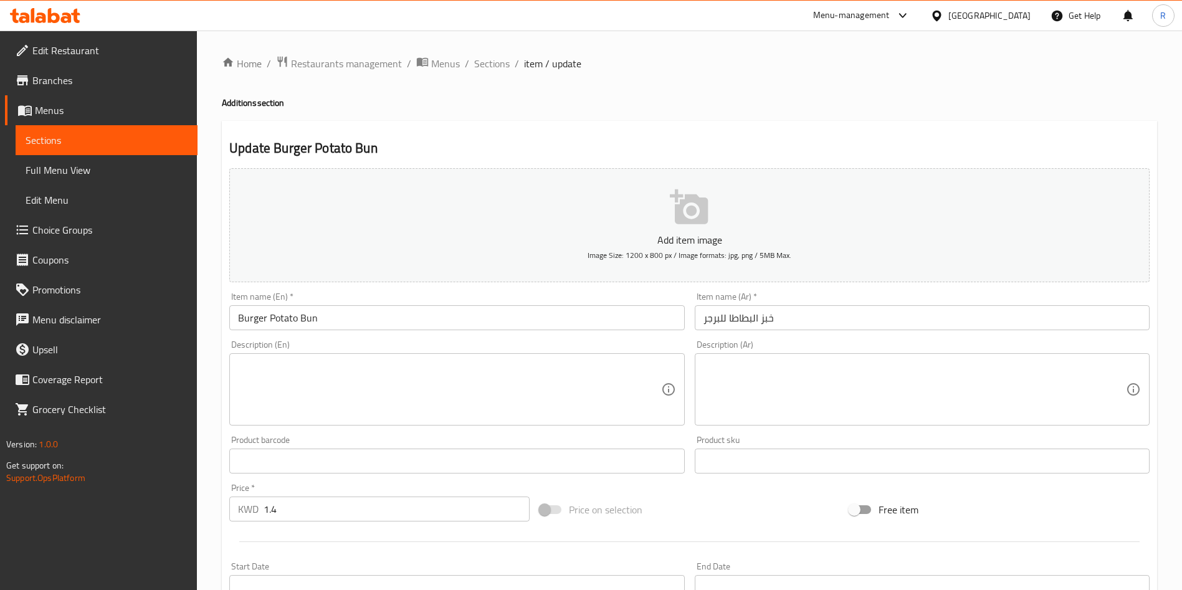
click at [674, 240] on p "Add item image" at bounding box center [690, 239] width 882 height 15
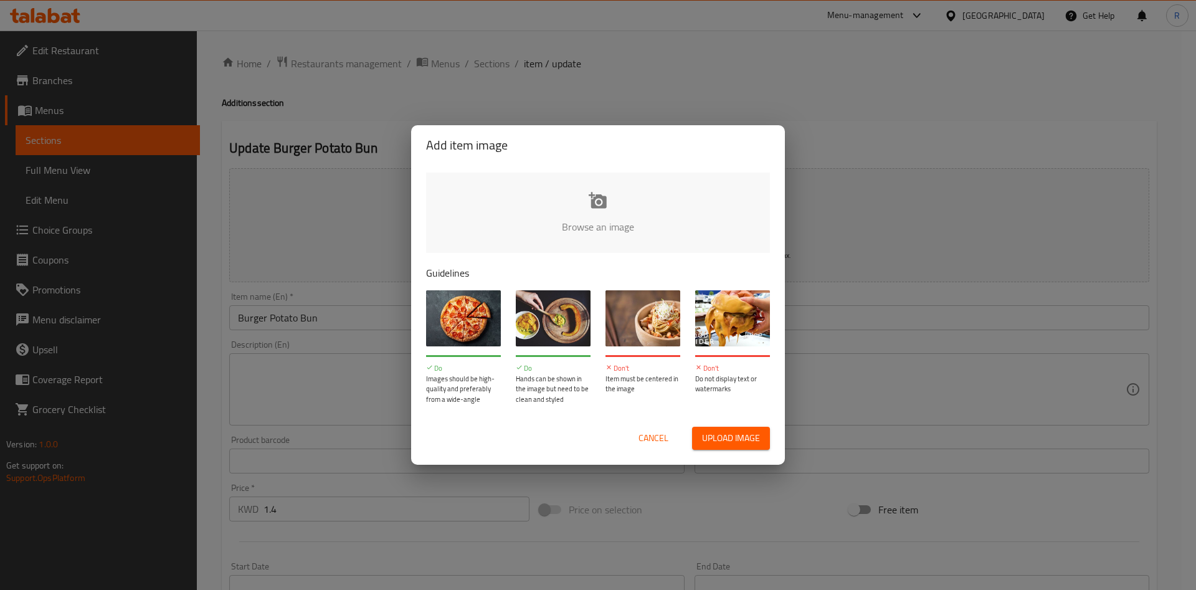
click at [626, 239] on input "file" at bounding box center [1019, 231] width 1186 height 117
type input "C:\fakepath\Potato-Buns-Square.jpg"
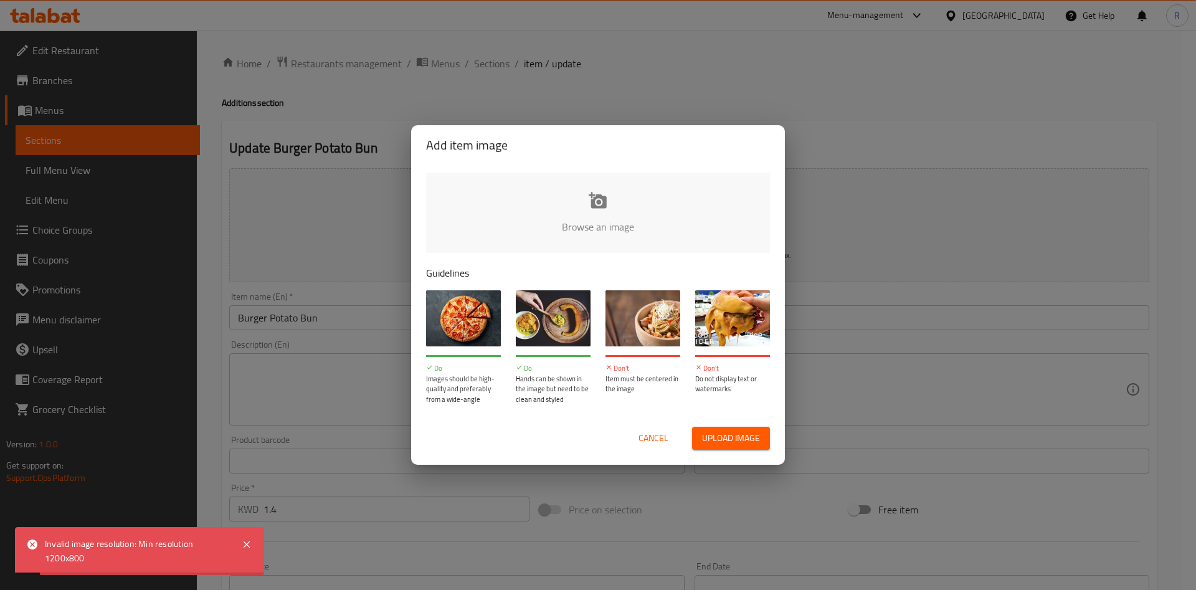
click at [666, 435] on span "Cancel" at bounding box center [654, 439] width 30 height 16
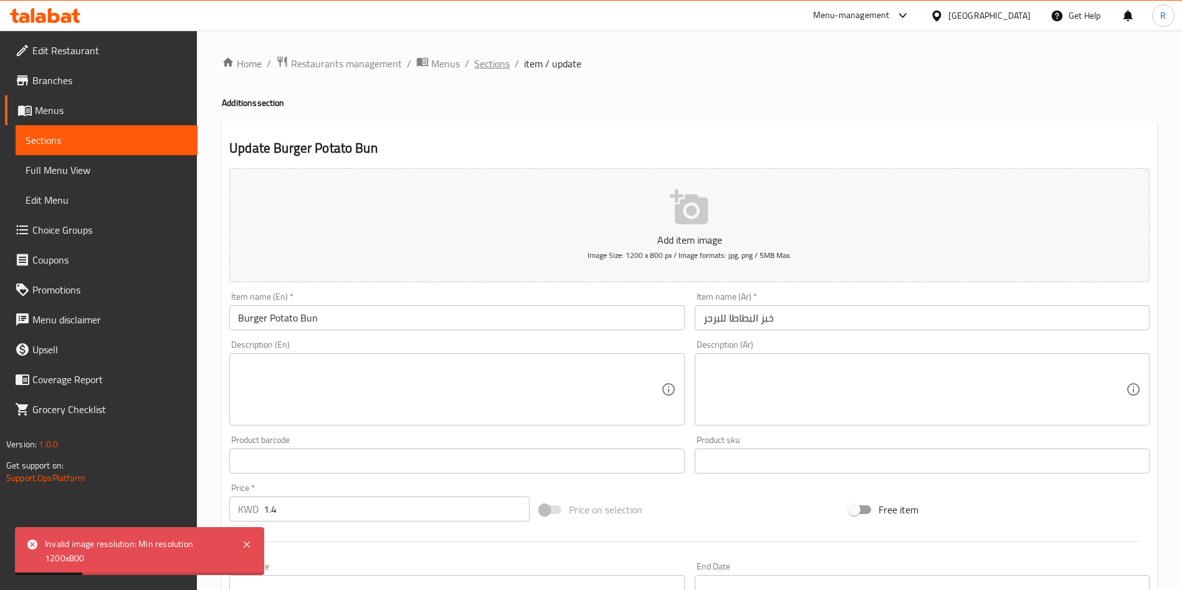
click at [488, 68] on span "Sections" at bounding box center [492, 63] width 36 height 15
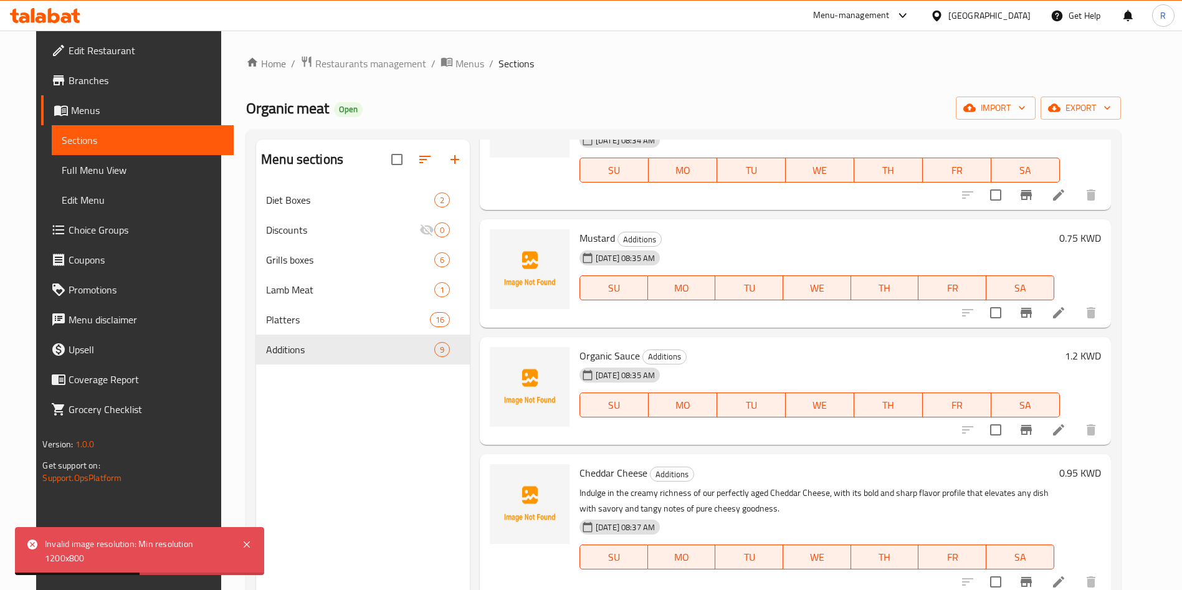
scroll to position [688, 0]
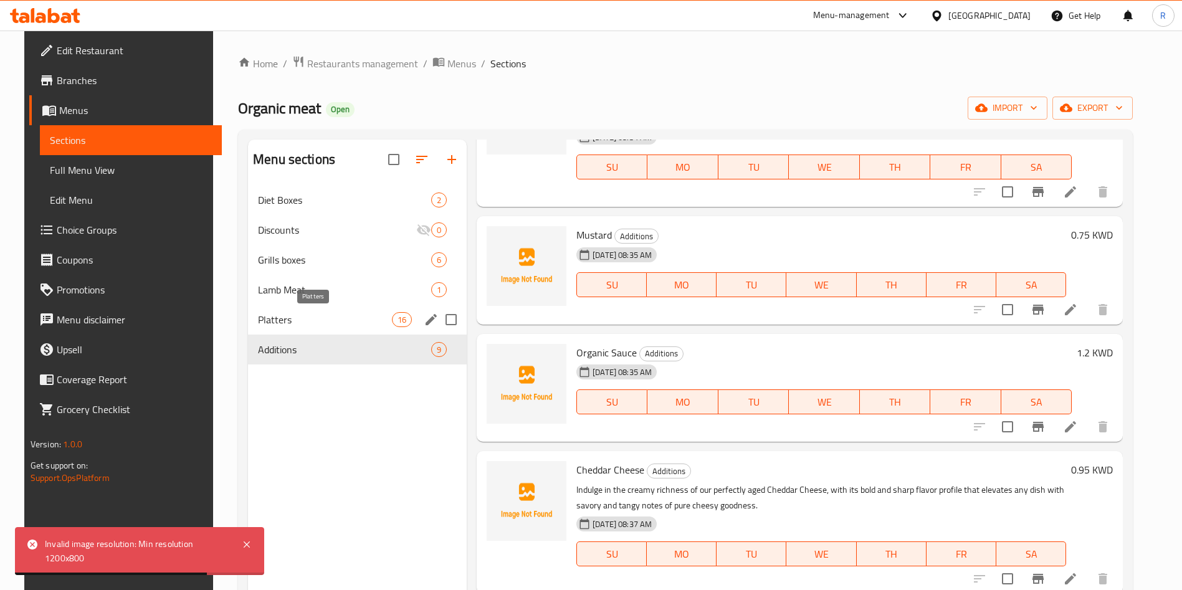
click at [346, 318] on span "Platters" at bounding box center [325, 319] width 134 height 15
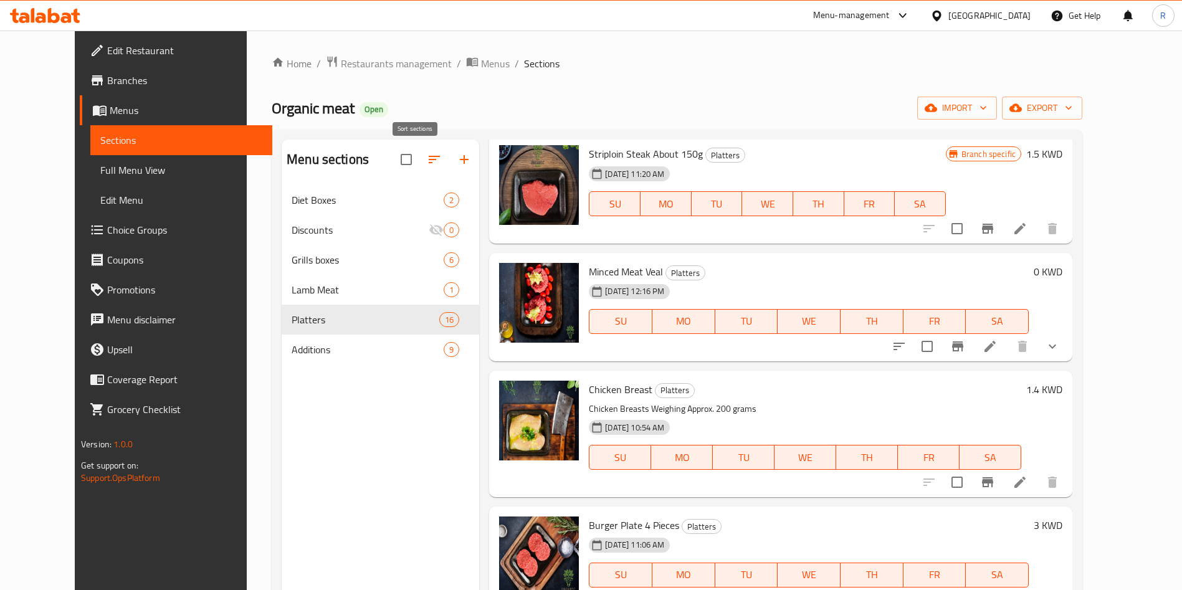
click at [427, 159] on icon "button" at bounding box center [434, 159] width 15 height 15
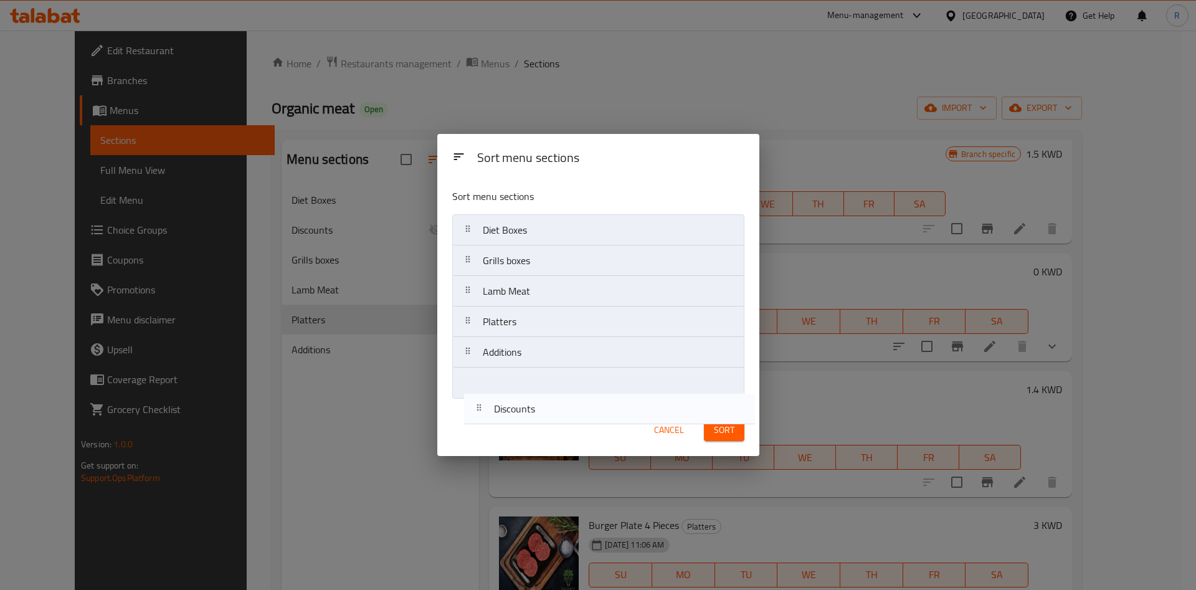
drag, startPoint x: 528, startPoint y: 260, endPoint x: 540, endPoint y: 412, distance: 153.1
click at [540, 412] on div "Sort menu sections Sort menu sections Diet Boxes Discounts Grills boxes Lamb Me…" at bounding box center [598, 295] width 322 height 323
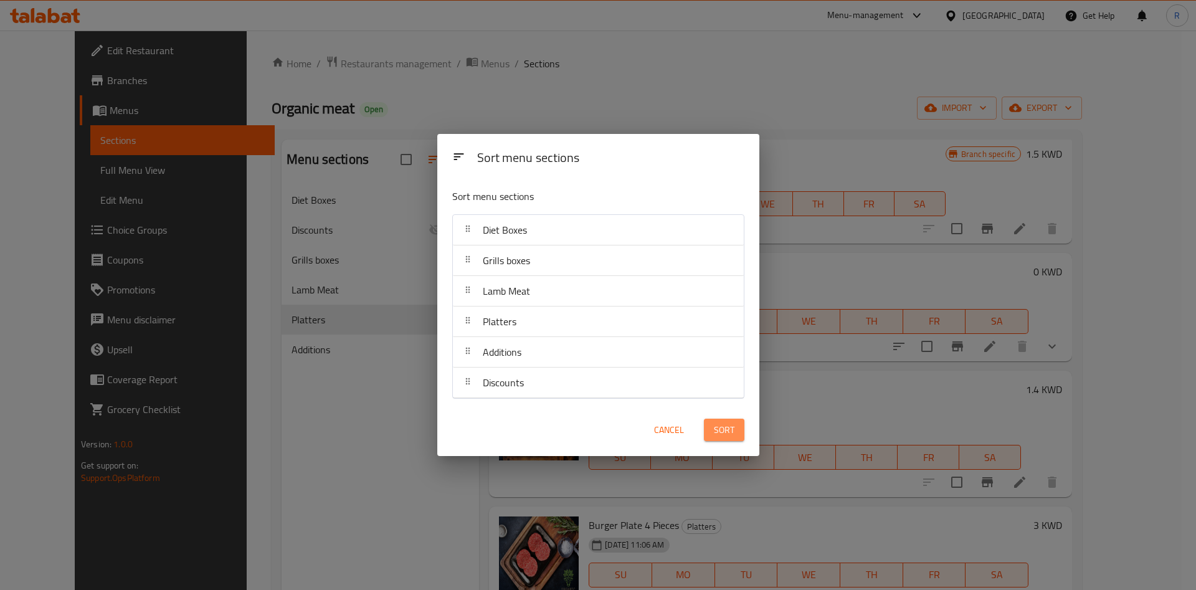
click at [726, 434] on span "Sort" at bounding box center [724, 430] width 21 height 16
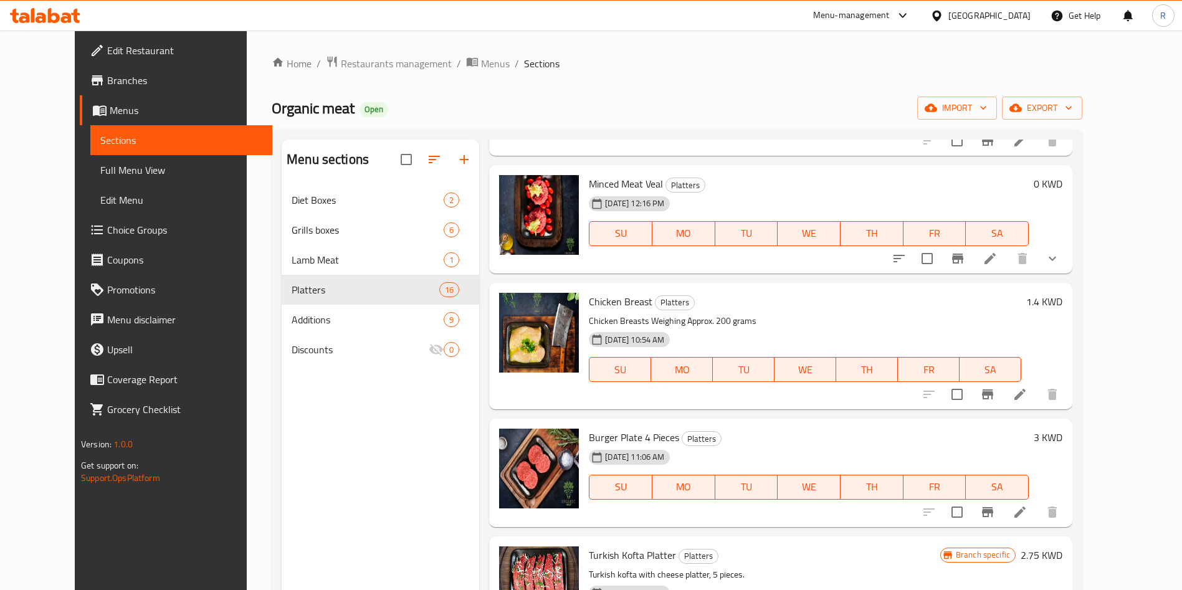
scroll to position [968, 0]
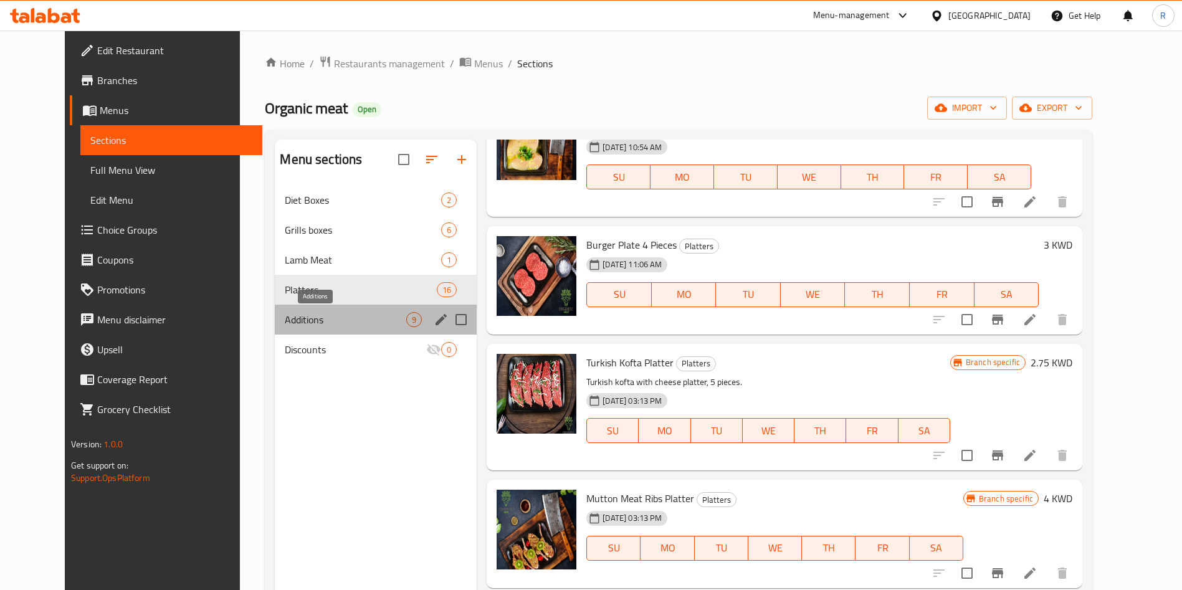
click at [291, 323] on span "Additions" at bounding box center [345, 319] width 121 height 15
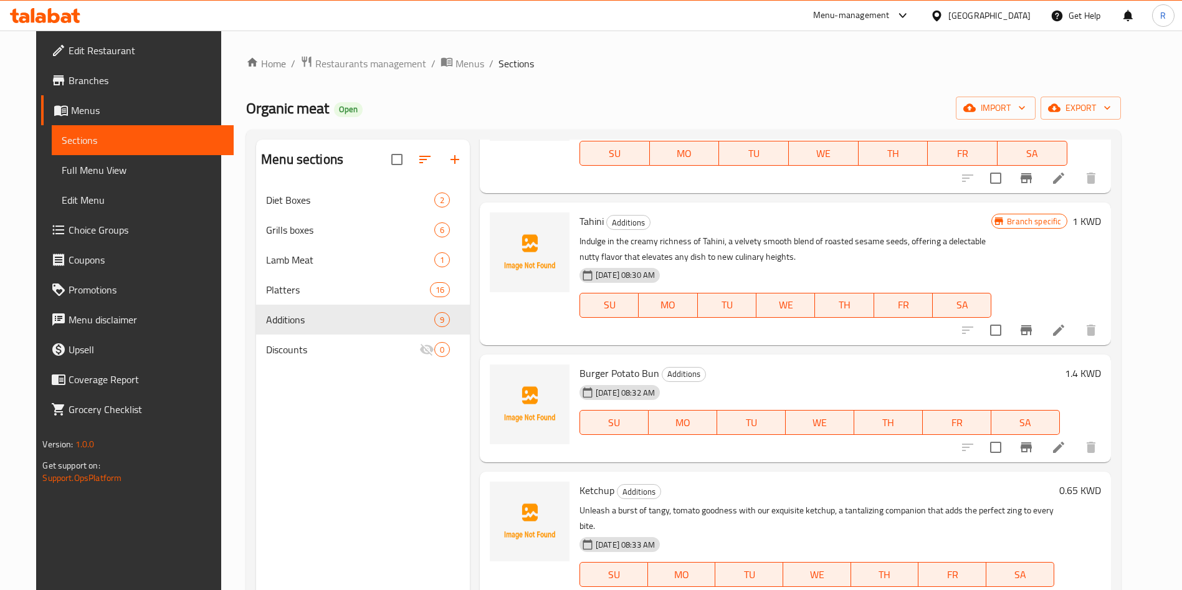
scroll to position [127, 0]
click at [523, 402] on img at bounding box center [530, 406] width 80 height 80
click at [1066, 450] on icon at bounding box center [1058, 449] width 15 height 15
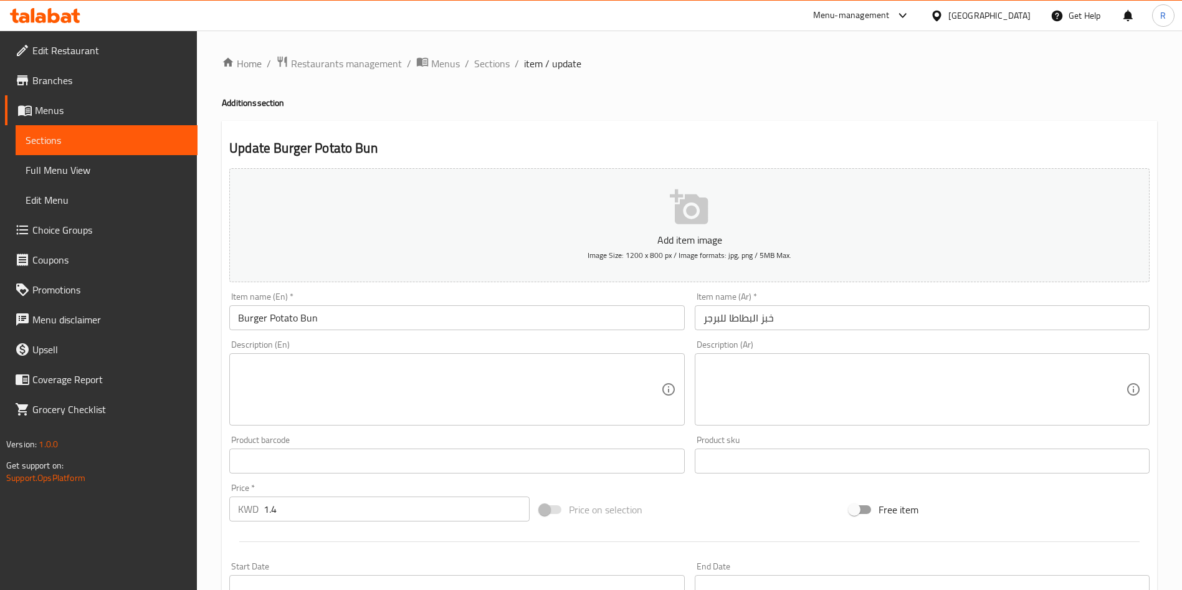
click at [702, 232] on p "Add item image" at bounding box center [690, 239] width 882 height 15
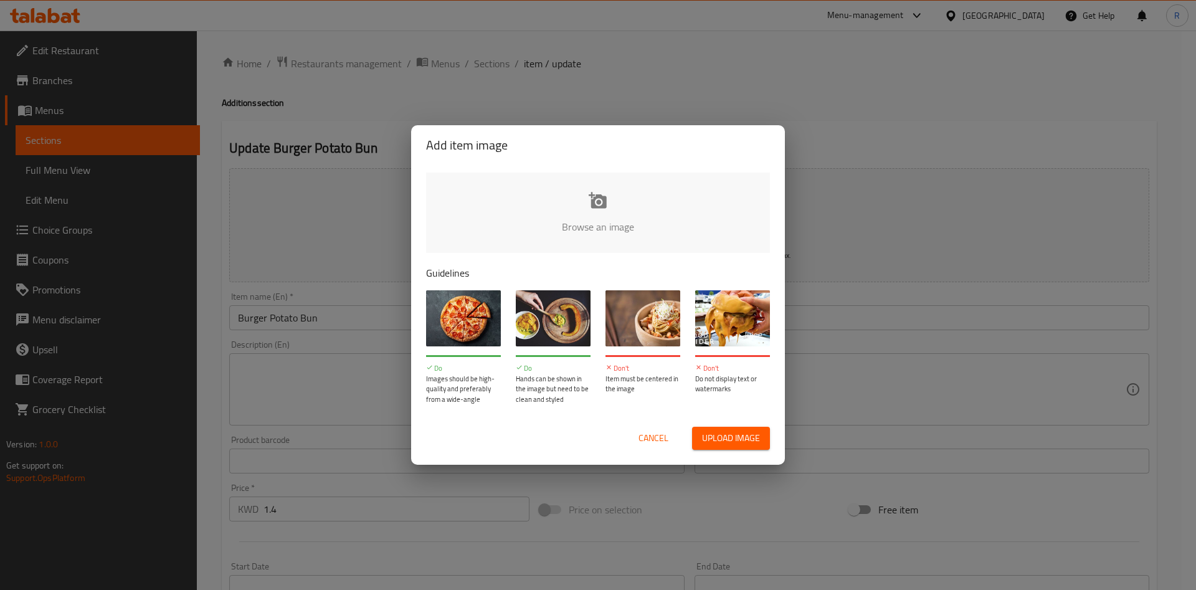
click at [589, 204] on input "file" at bounding box center [1019, 231] width 1186 height 117
type input "C:\fakepath\717378071916794d557160e82_33993758.jpg"
click at [649, 437] on span "Cancel" at bounding box center [654, 439] width 30 height 16
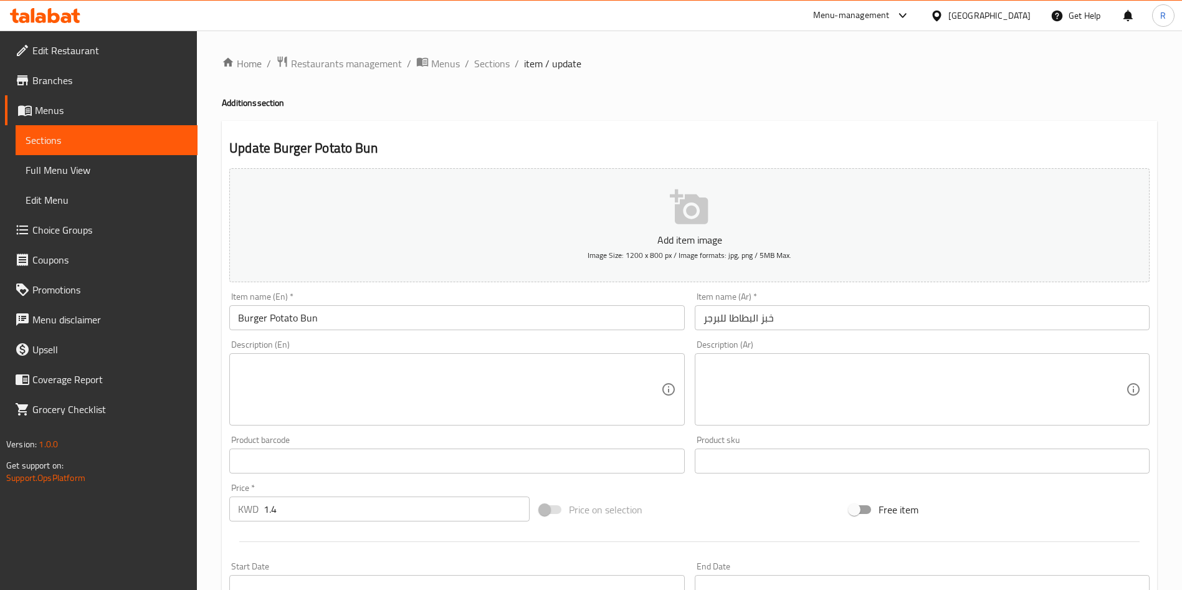
click at [678, 224] on icon "button" at bounding box center [689, 206] width 38 height 35
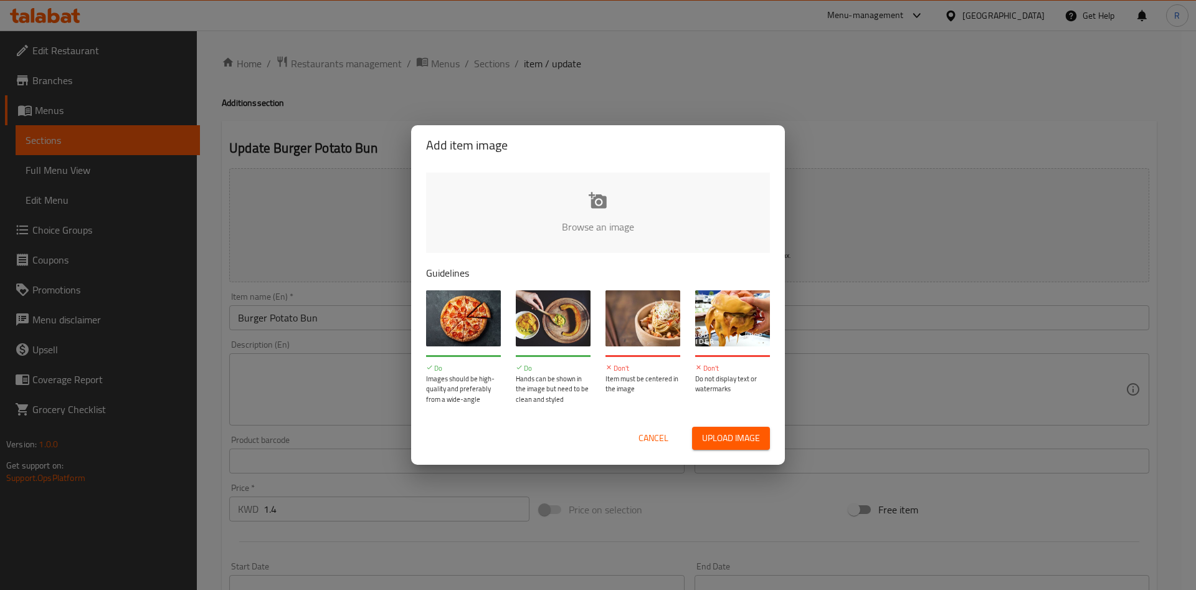
click at [561, 197] on input "file" at bounding box center [1019, 231] width 1186 height 117
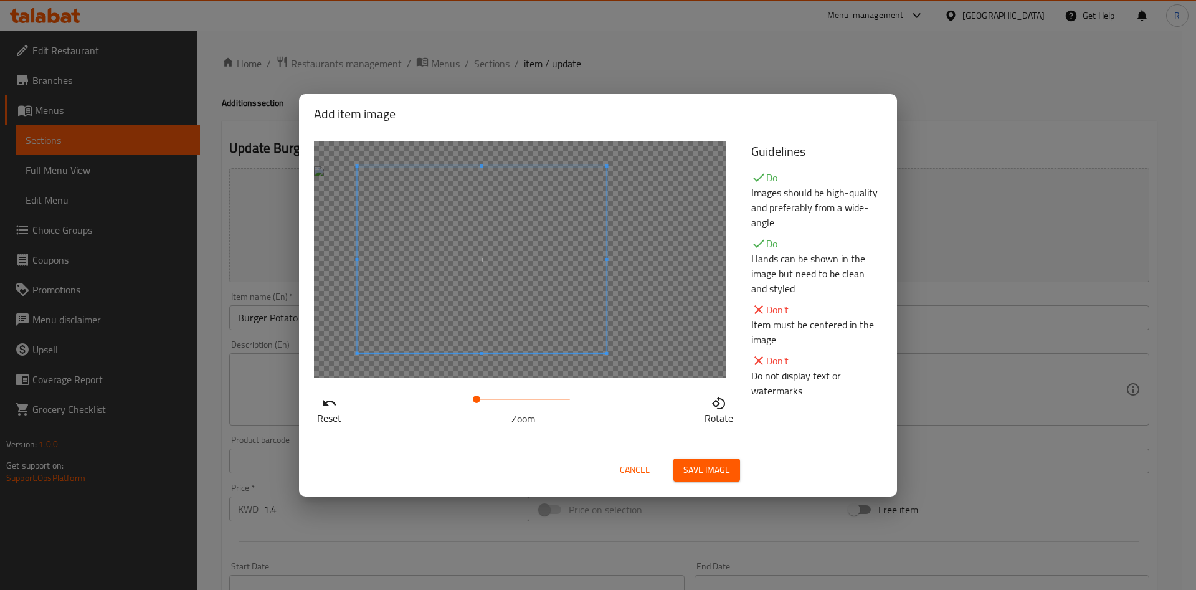
click at [499, 284] on span at bounding box center [482, 259] width 249 height 187
drag, startPoint x: 482, startPoint y: 401, endPoint x: 488, endPoint y: 402, distance: 6.4
click at [488, 402] on span at bounding box center [488, 399] width 7 height 7
click at [456, 306] on span at bounding box center [469, 259] width 249 height 187
click at [698, 470] on span "Save image" at bounding box center [706, 470] width 47 height 16
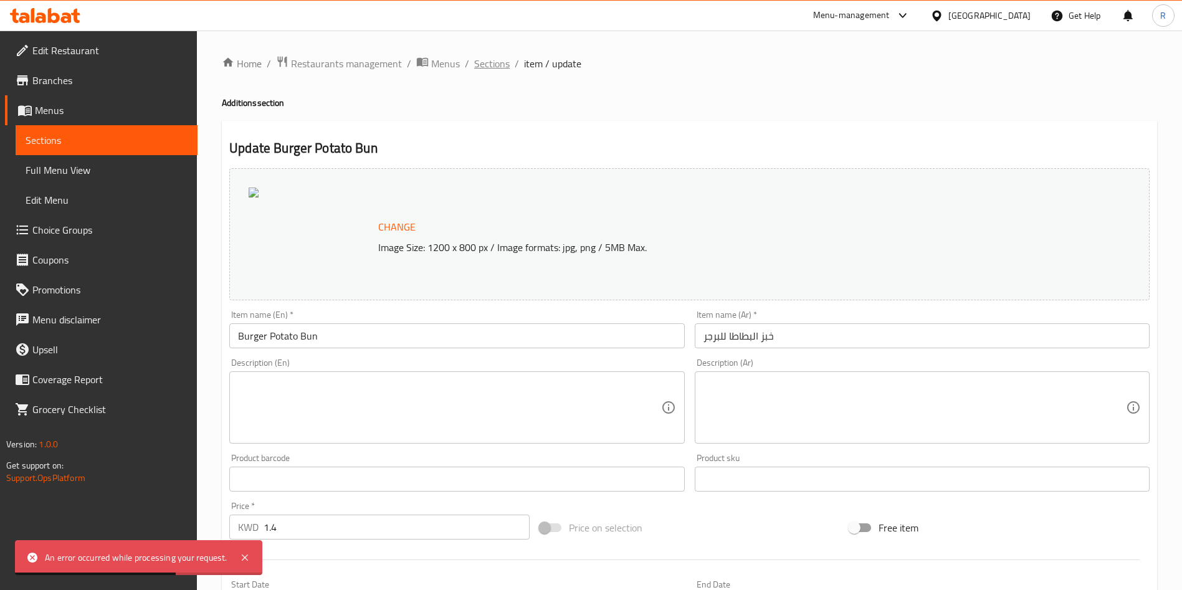
click at [482, 64] on span "Sections" at bounding box center [492, 63] width 36 height 15
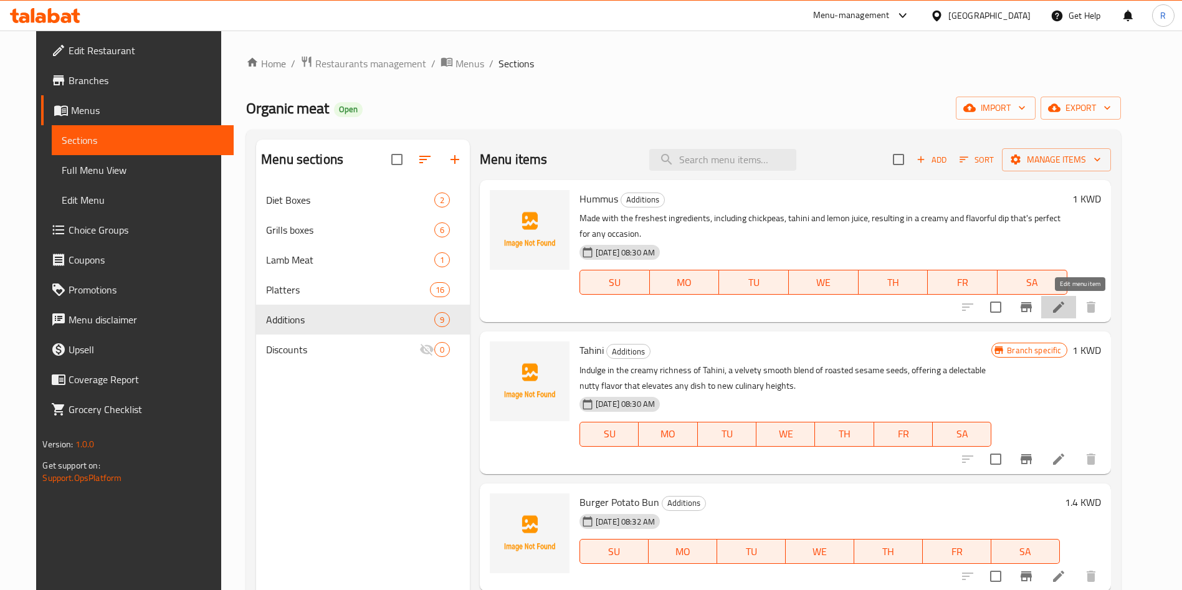
click at [1064, 310] on icon at bounding box center [1058, 307] width 11 height 11
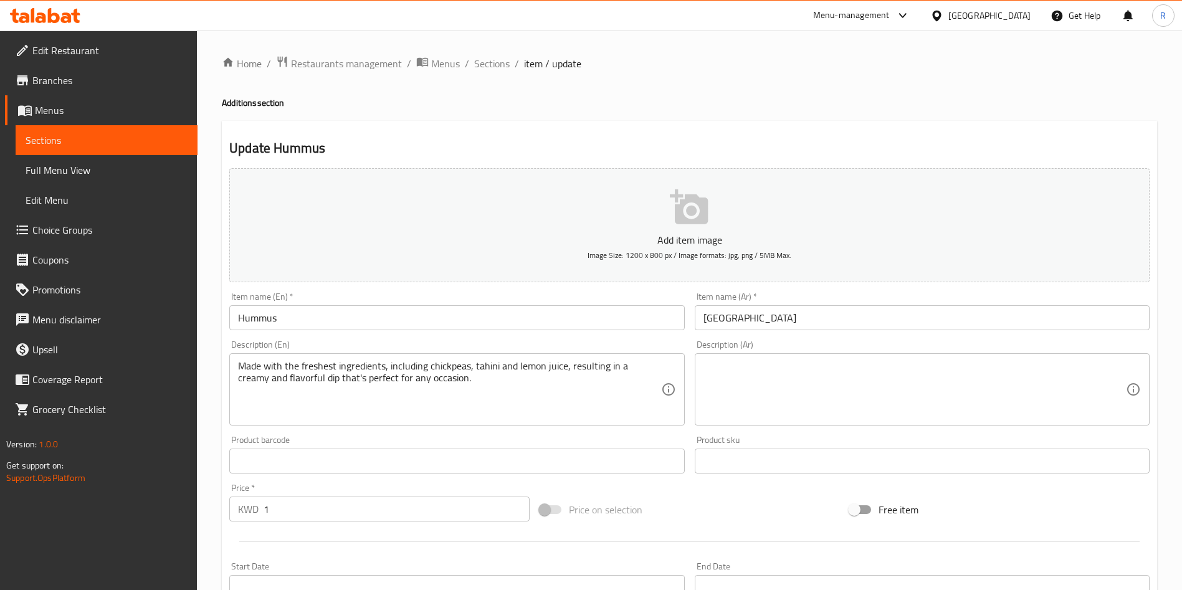
click at [662, 227] on button "Add item image Image Size: 1200 x 800 px / Image formats: jpg, png / 5MB Max." at bounding box center [689, 225] width 920 height 114
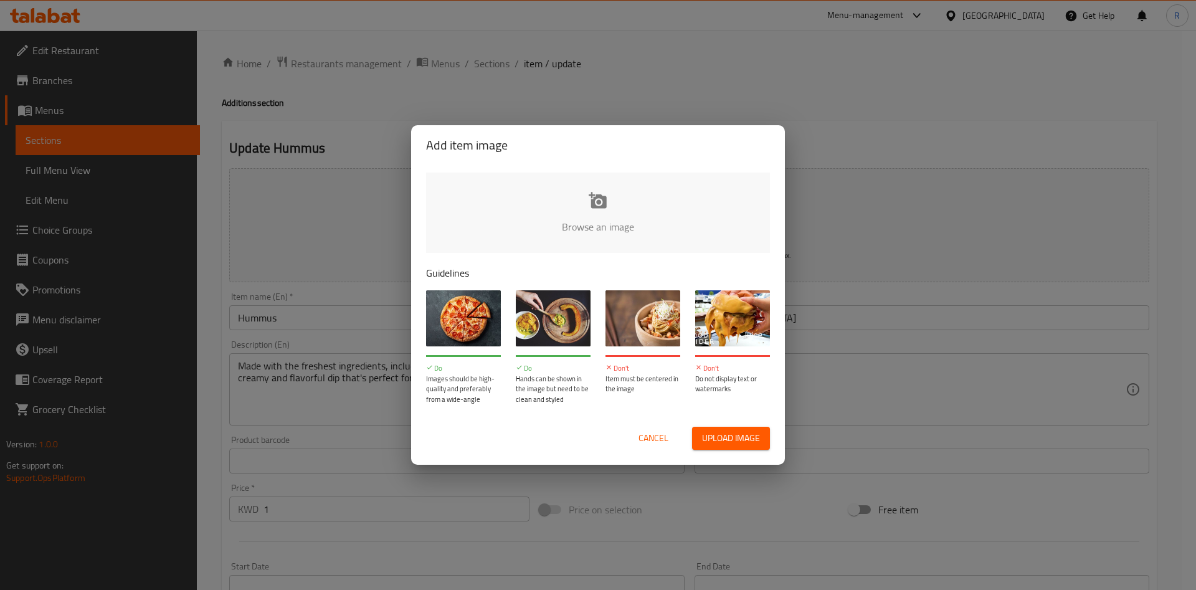
click at [624, 212] on input "file" at bounding box center [1019, 231] width 1186 height 117
type input "C:\fakepath\917377996916794b80bcf2bb2_80519713.jpg"
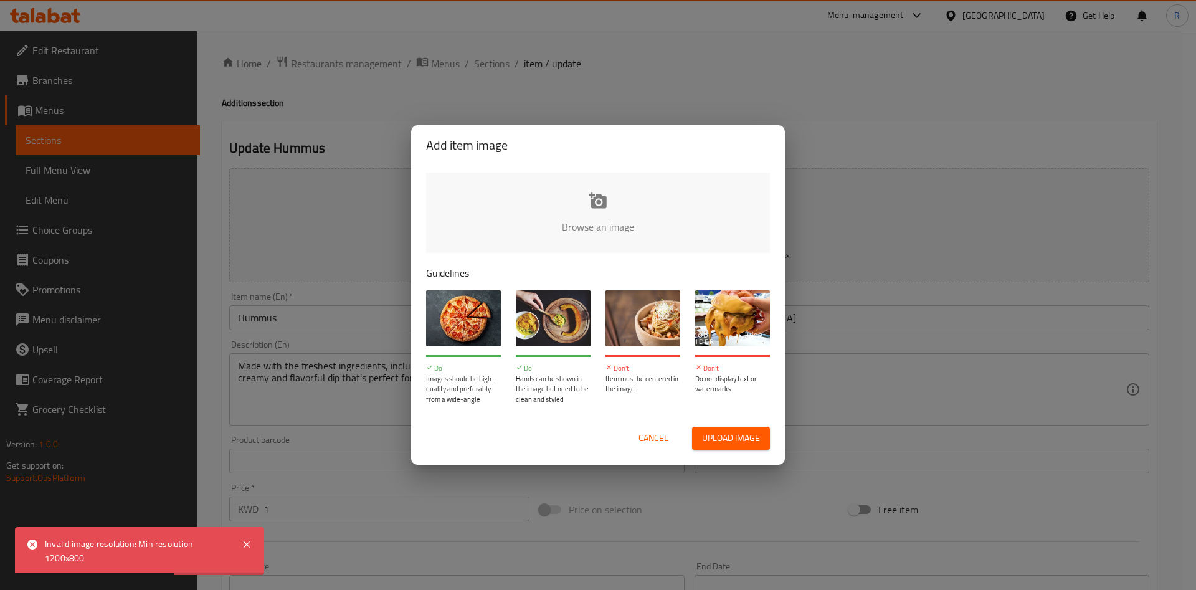
click at [617, 221] on input "file" at bounding box center [1019, 231] width 1186 height 117
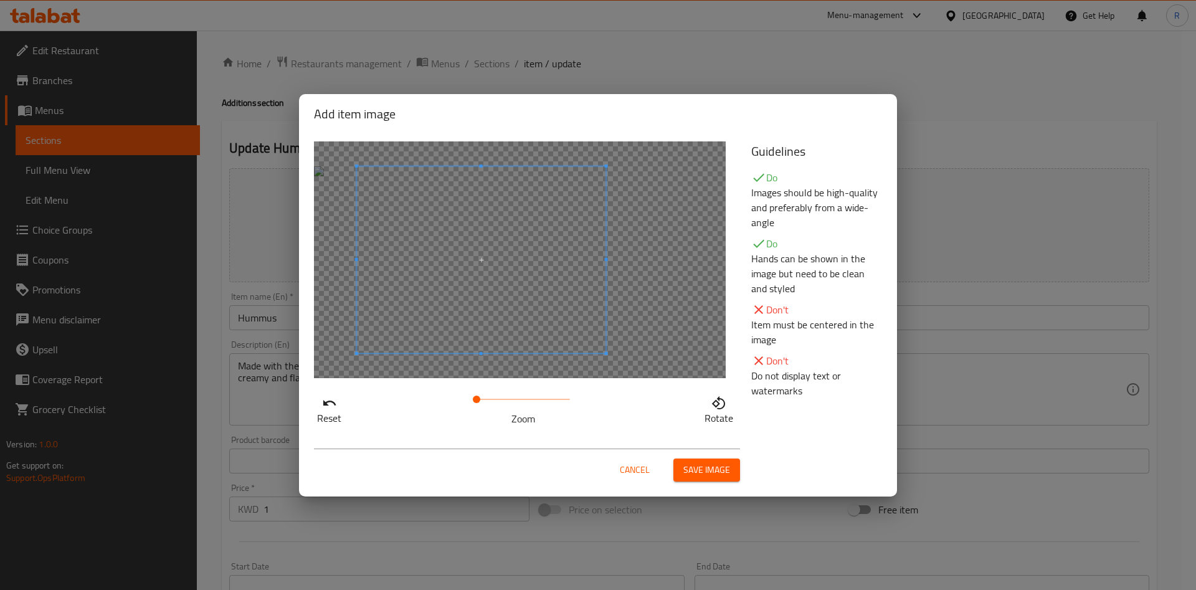
click at [481, 283] on span at bounding box center [481, 259] width 249 height 187
click at [535, 295] on span at bounding box center [476, 259] width 249 height 187
click at [710, 465] on span "Save image" at bounding box center [706, 470] width 47 height 16
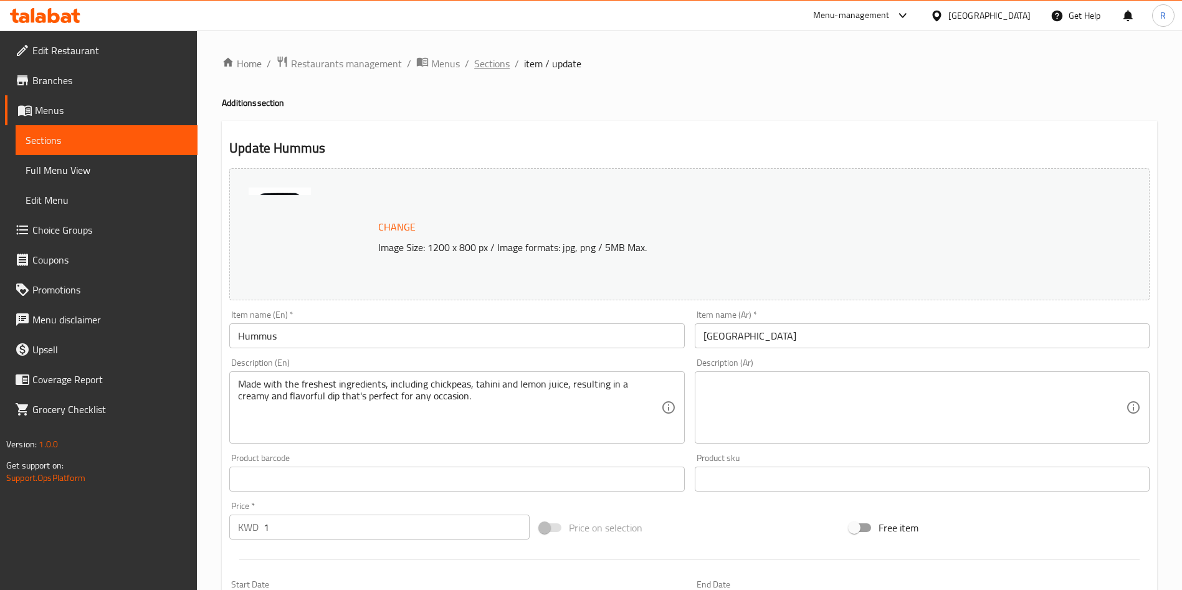
click at [483, 70] on span "Sections" at bounding box center [492, 63] width 36 height 15
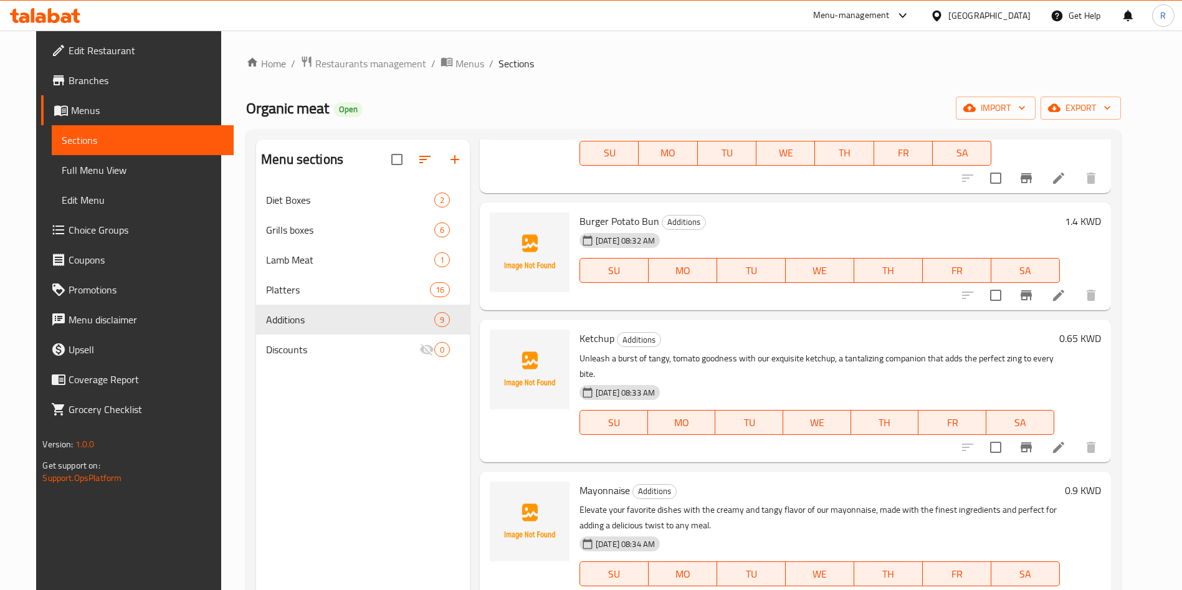
scroll to position [374, 0]
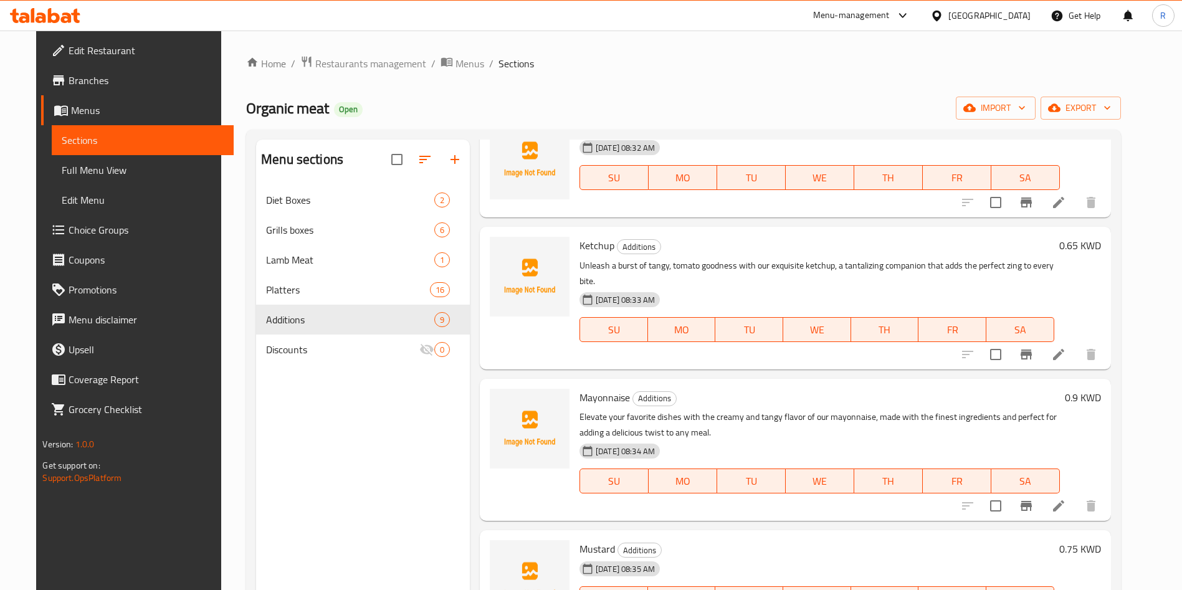
click at [1066, 196] on icon at bounding box center [1058, 202] width 15 height 15
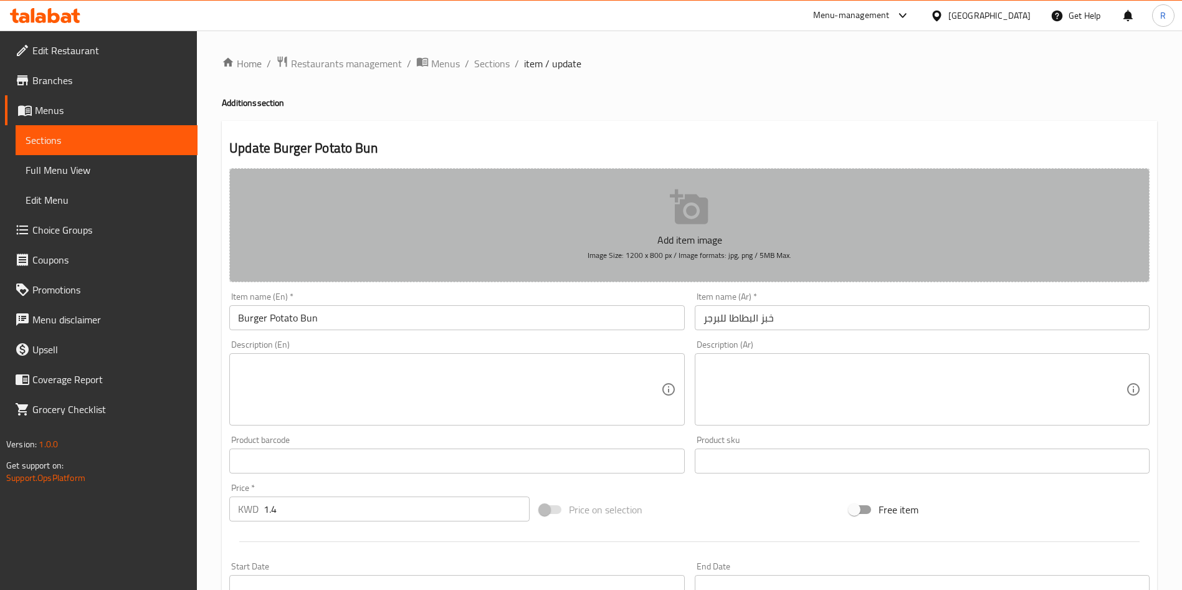
click at [609, 216] on button "Add item image Image Size: 1200 x 800 px / Image formats: jpg, png / 5MB Max." at bounding box center [689, 225] width 920 height 114
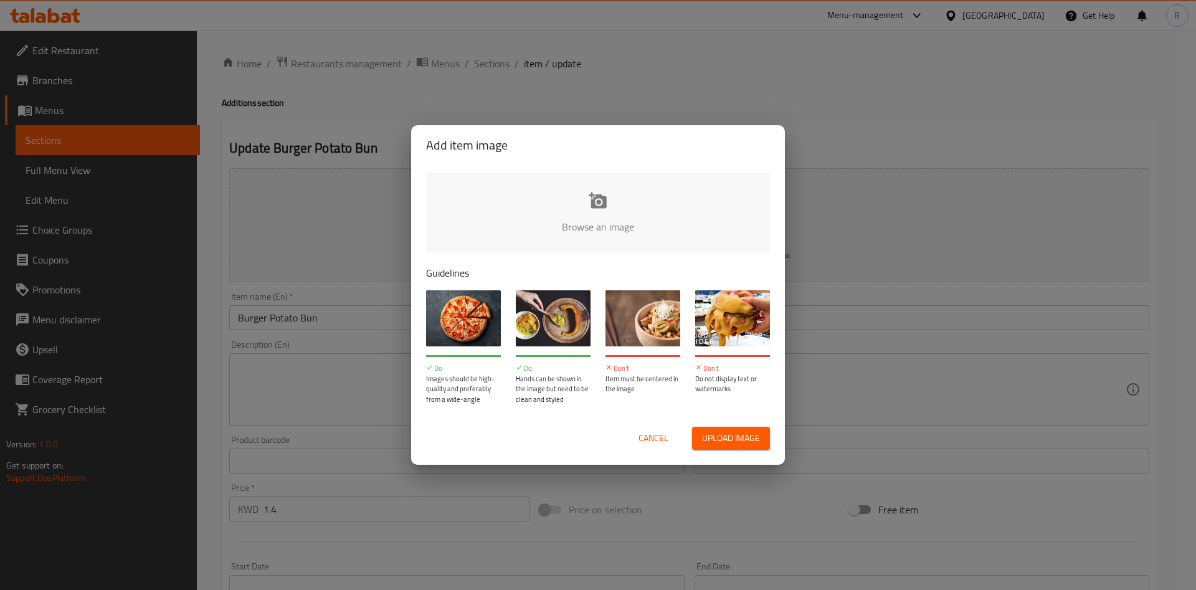
click at [606, 241] on input "file" at bounding box center [1019, 231] width 1186 height 117
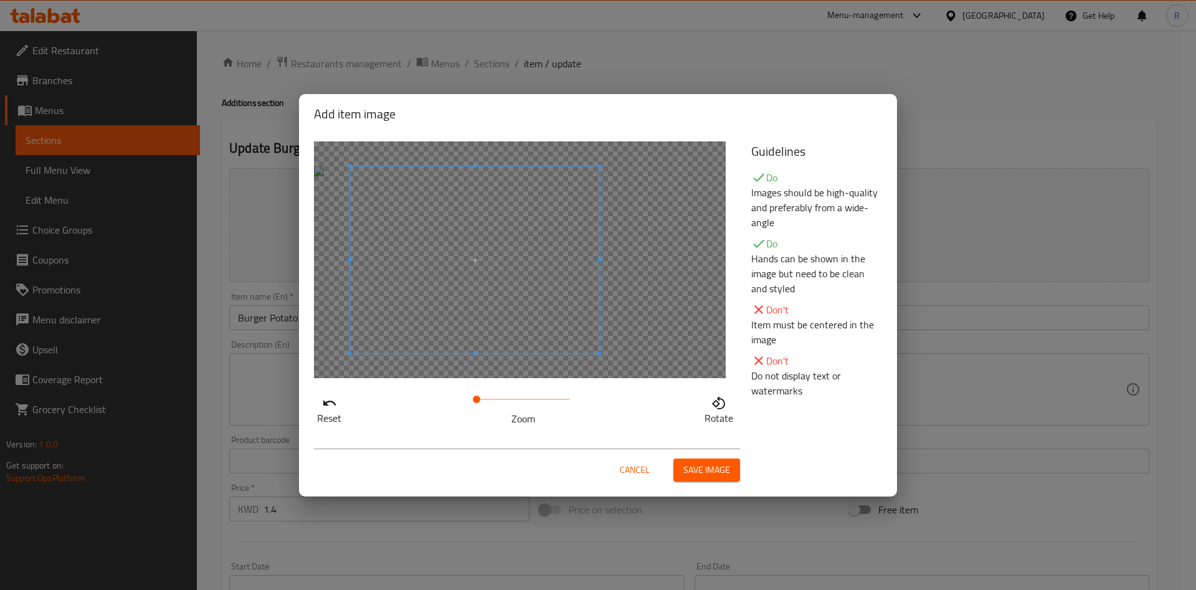
click at [526, 312] on span at bounding box center [475, 259] width 249 height 187
click at [708, 473] on span "Save image" at bounding box center [706, 470] width 47 height 16
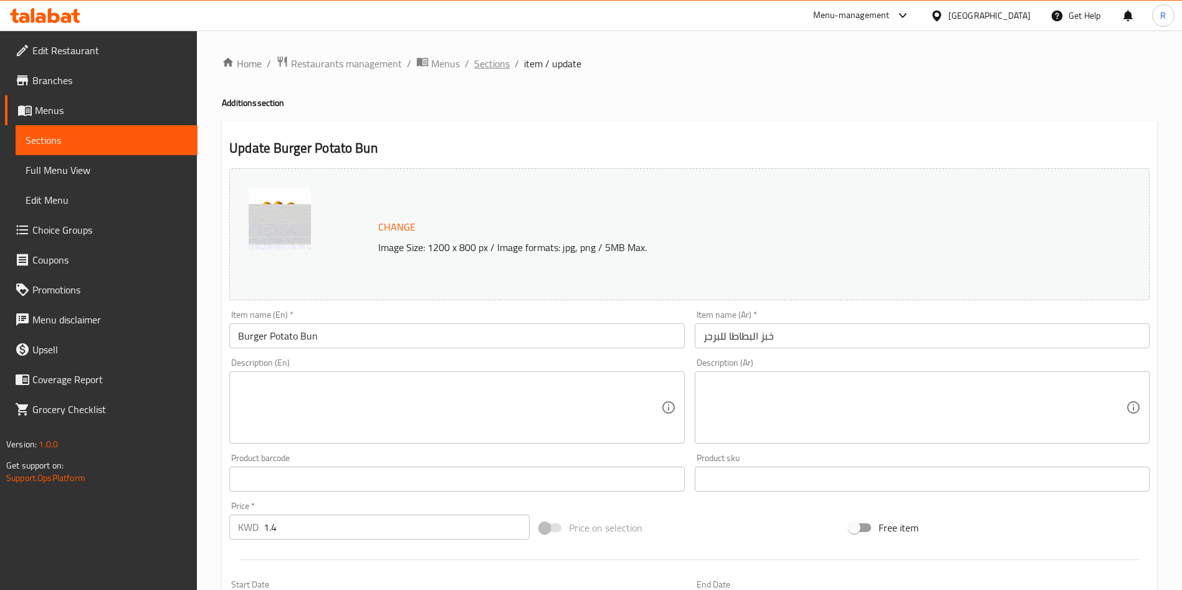
click at [499, 68] on span "Sections" at bounding box center [492, 63] width 36 height 15
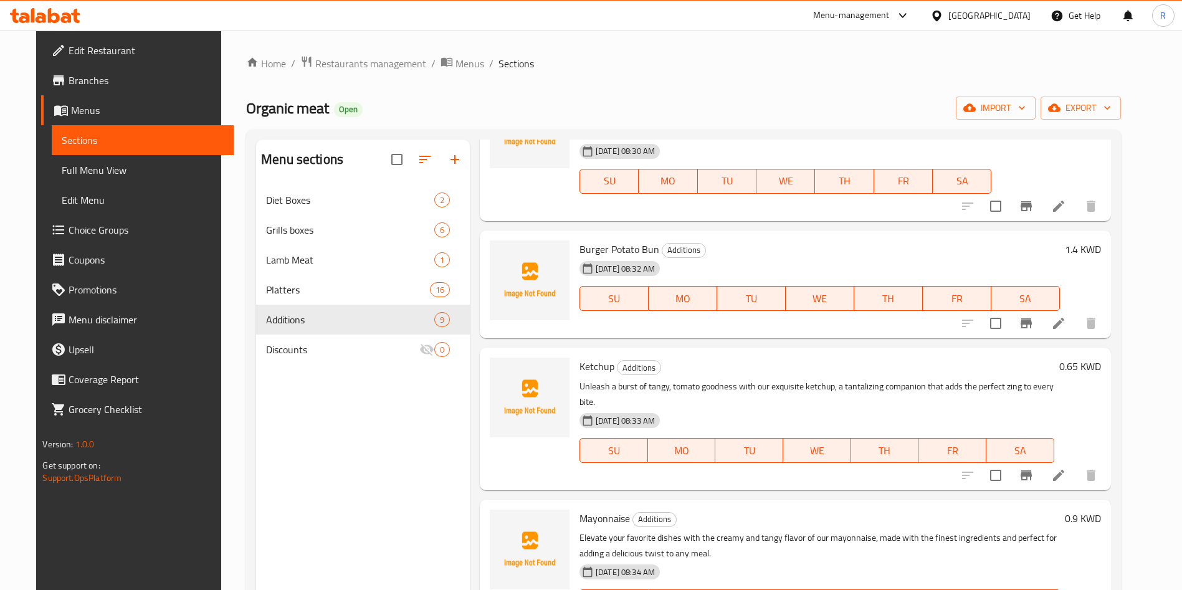
scroll to position [280, 0]
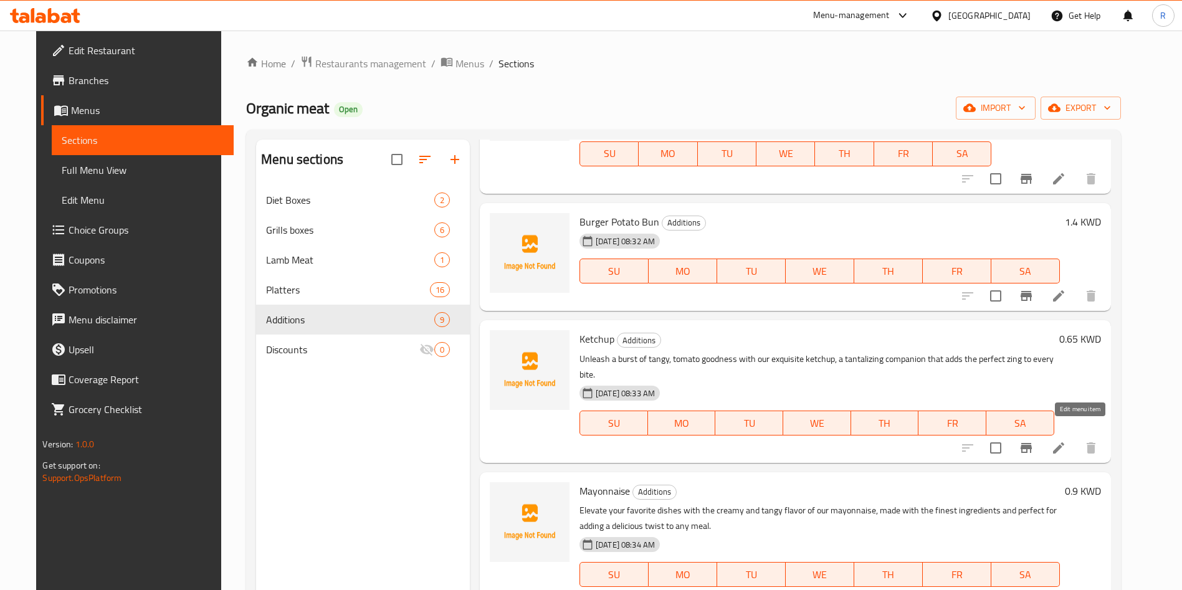
click at [1066, 440] on icon at bounding box center [1058, 447] width 15 height 15
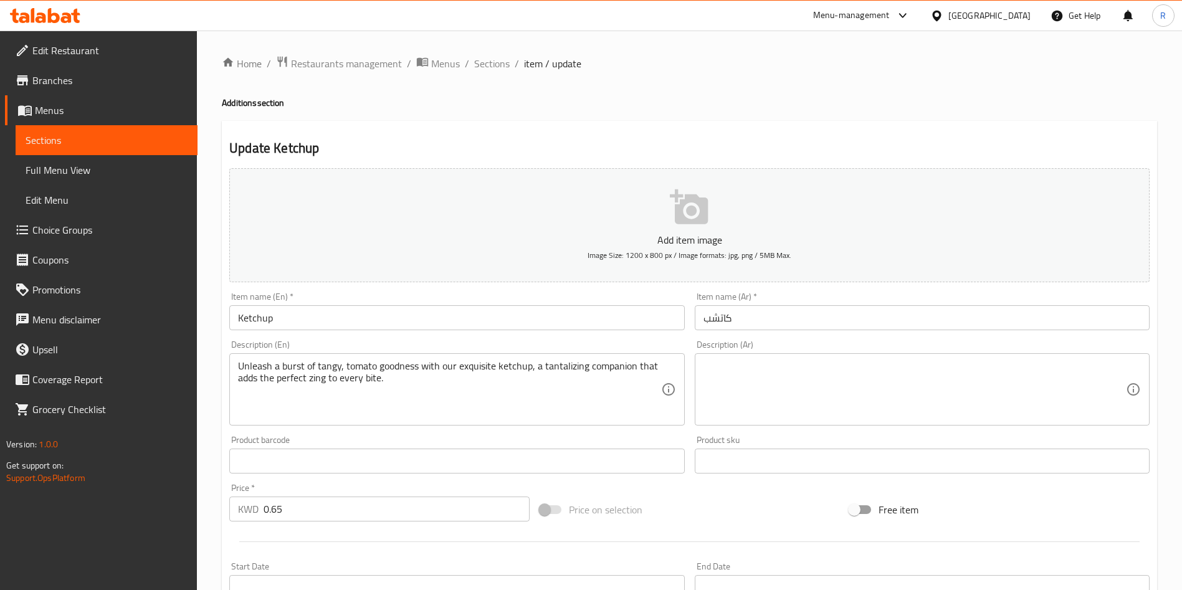
click at [600, 177] on button "Add item image Image Size: 1200 x 800 px / Image formats: jpg, png / 5MB Max." at bounding box center [689, 225] width 920 height 114
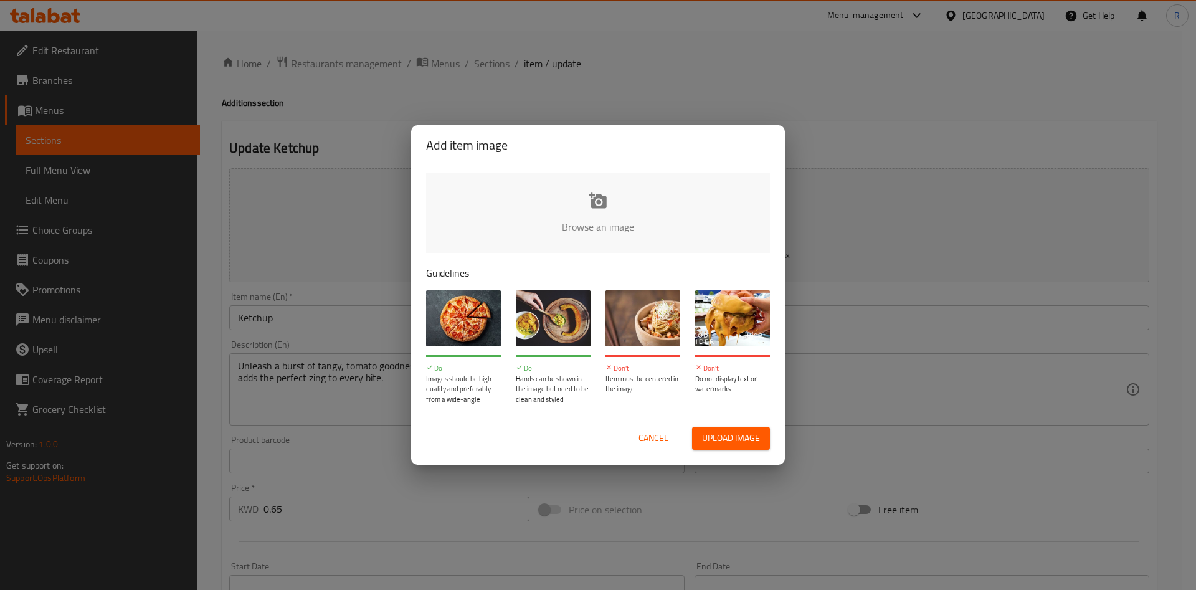
click at [564, 216] on input "file" at bounding box center [1019, 231] width 1186 height 117
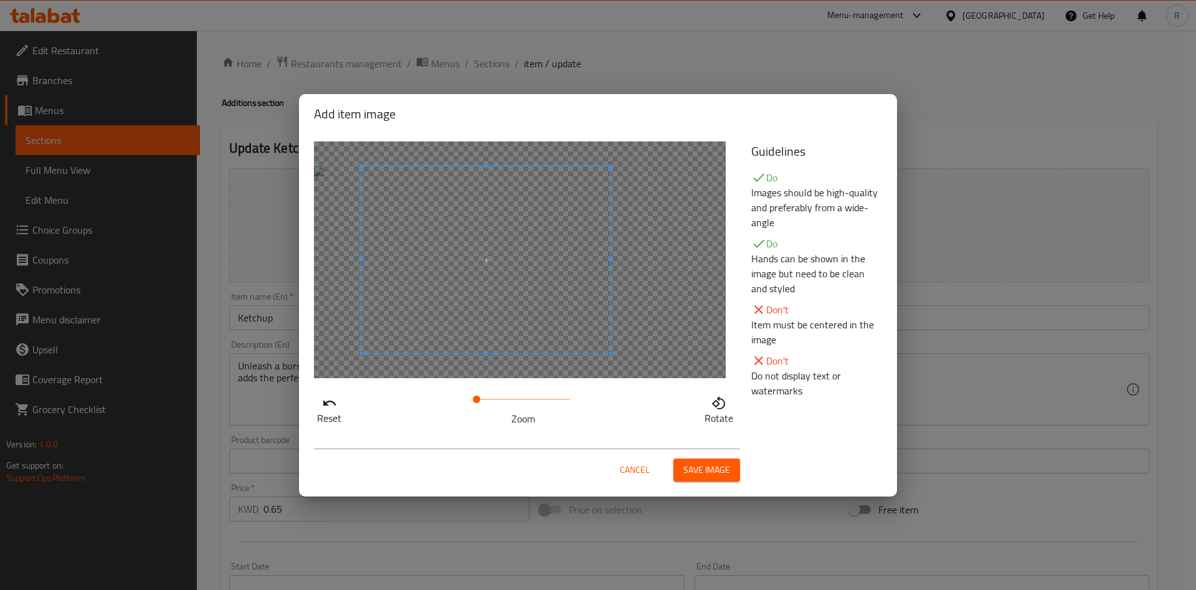
click at [578, 308] on span at bounding box center [486, 259] width 249 height 187
click at [707, 470] on span "Save image" at bounding box center [706, 470] width 47 height 16
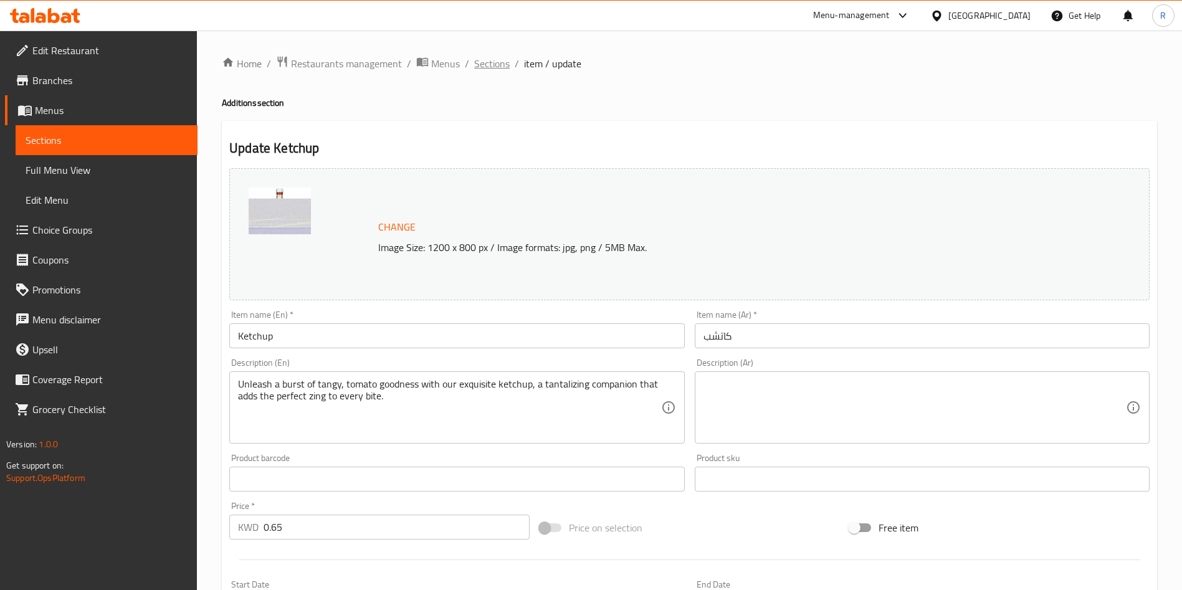
click at [496, 64] on span "Sections" at bounding box center [492, 63] width 36 height 15
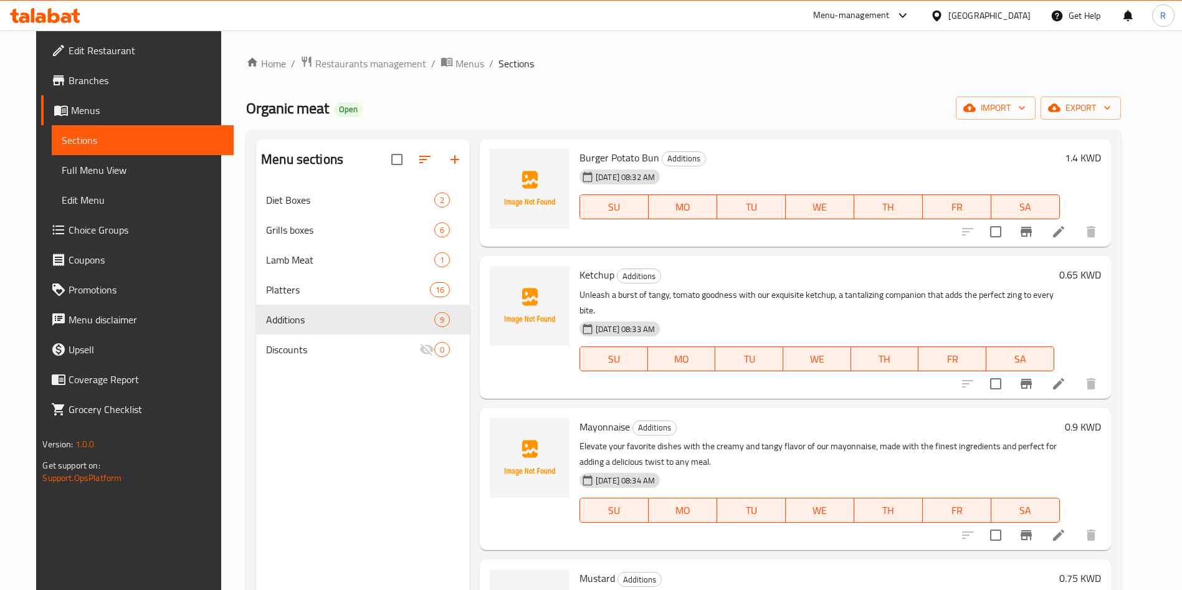
scroll to position [374, 0]
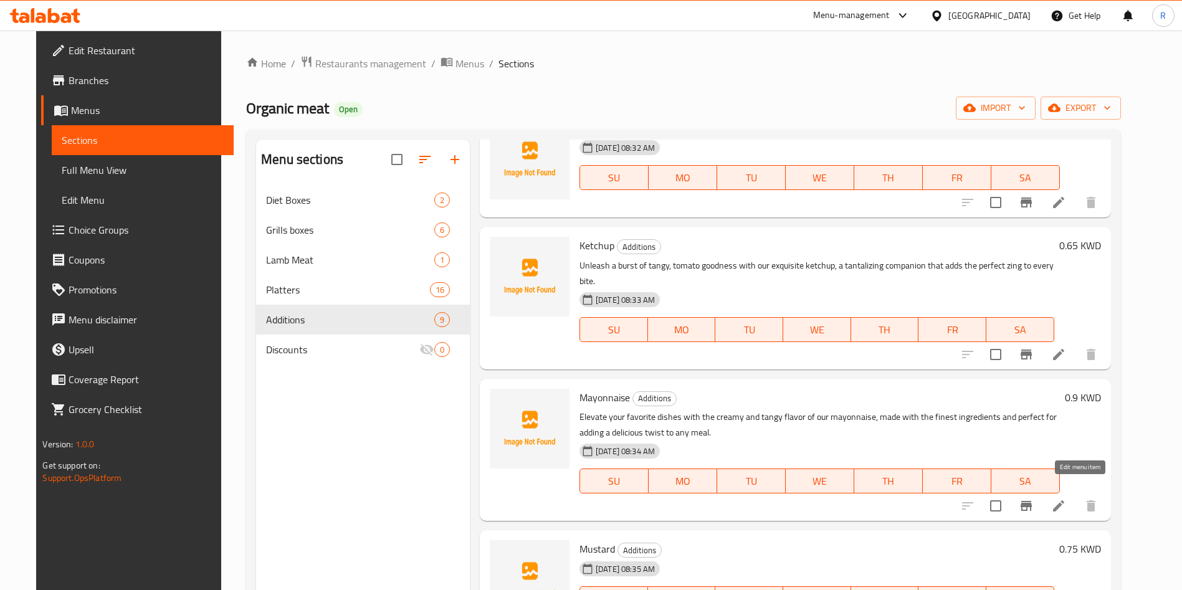
click at [1066, 498] on icon at bounding box center [1058, 505] width 15 height 15
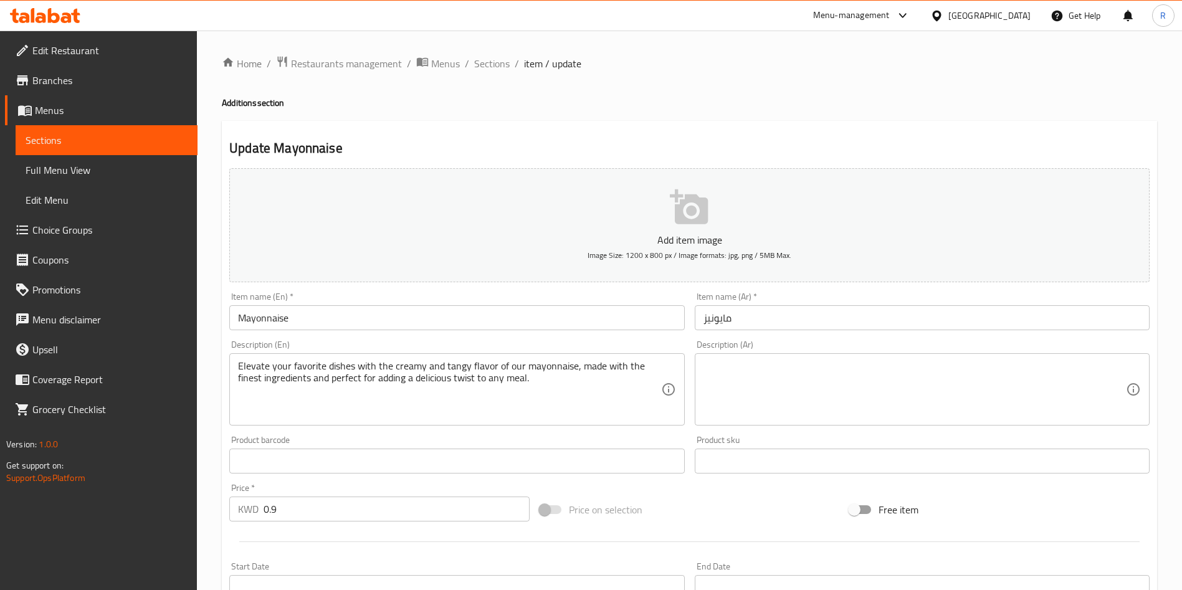
click at [640, 220] on button "Add item image Image Size: 1200 x 800 px / Image formats: jpg, png / 5MB Max." at bounding box center [689, 225] width 920 height 114
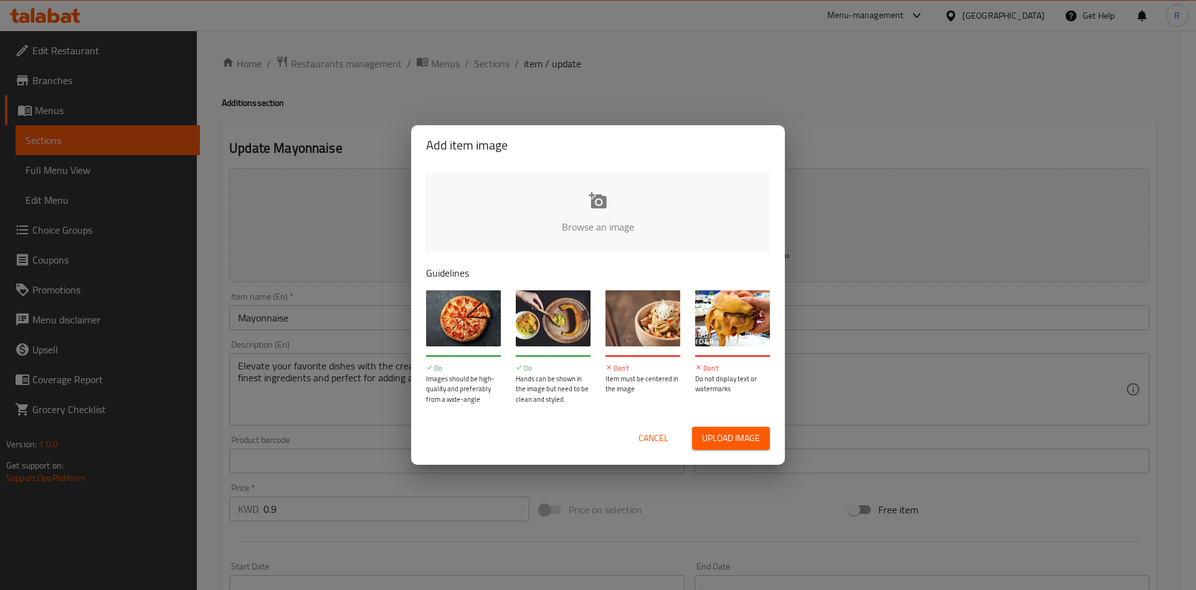
click at [596, 196] on input "file" at bounding box center [1019, 231] width 1186 height 117
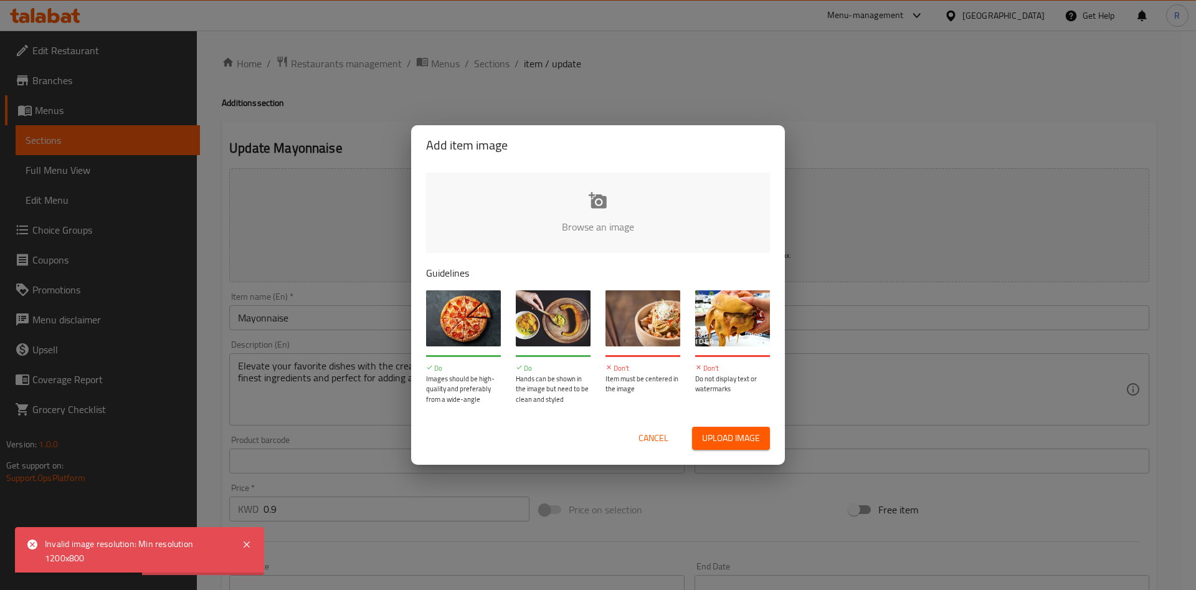
click at [599, 212] on input "file" at bounding box center [1019, 231] width 1186 height 117
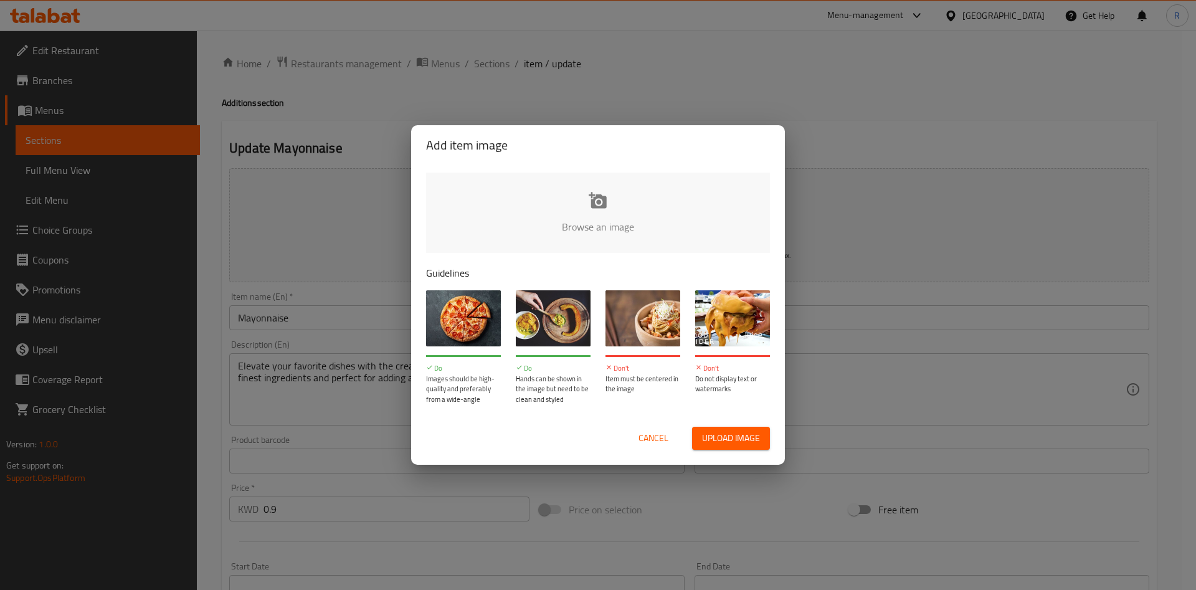
click at [578, 184] on input "file" at bounding box center [1019, 231] width 1186 height 117
type input "C:\fakepath\65f2329360d824a27a10c902 (2).jpg"
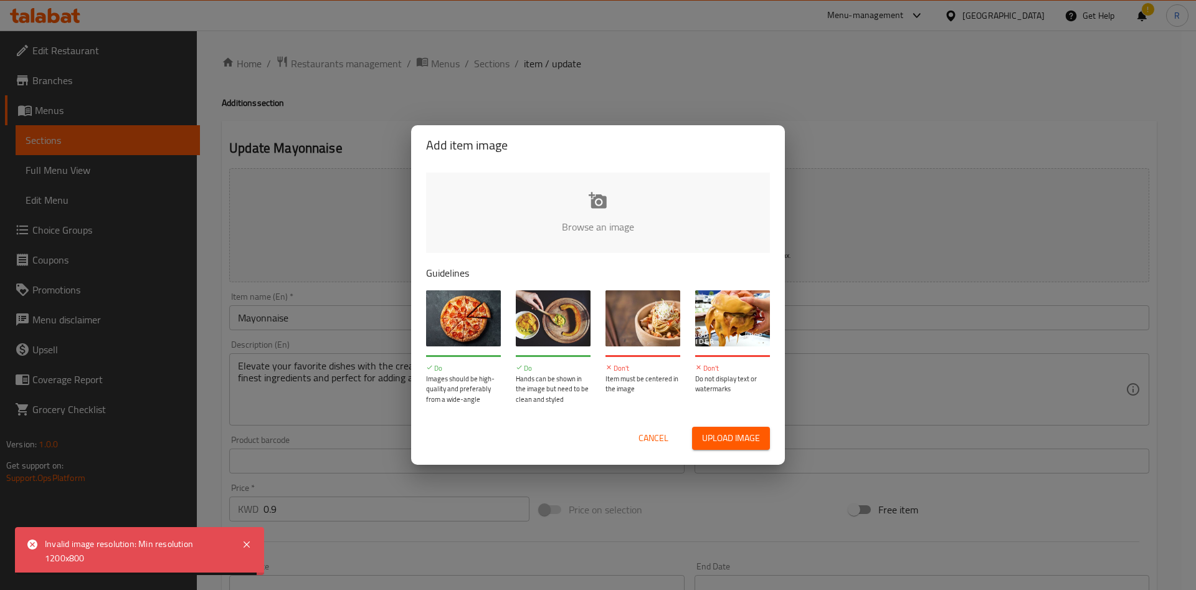
click at [614, 210] on input "file" at bounding box center [1019, 231] width 1186 height 117
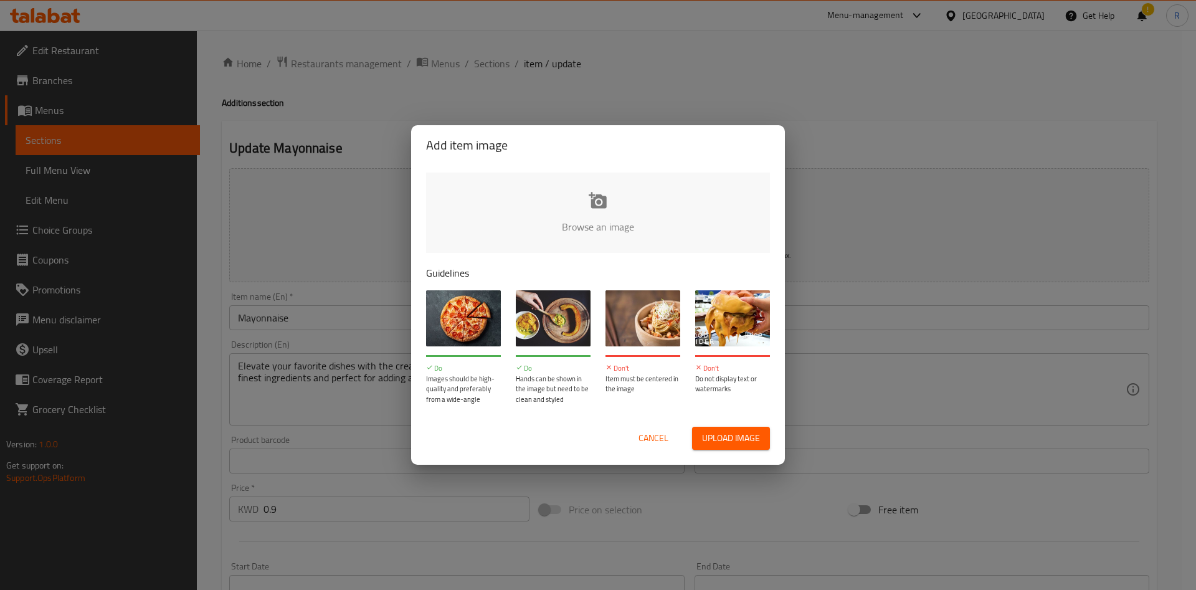
click at [581, 202] on input "file" at bounding box center [1019, 231] width 1186 height 117
click at [653, 442] on span "Cancel" at bounding box center [654, 439] width 30 height 16
